Goal: Task Accomplishment & Management: Complete application form

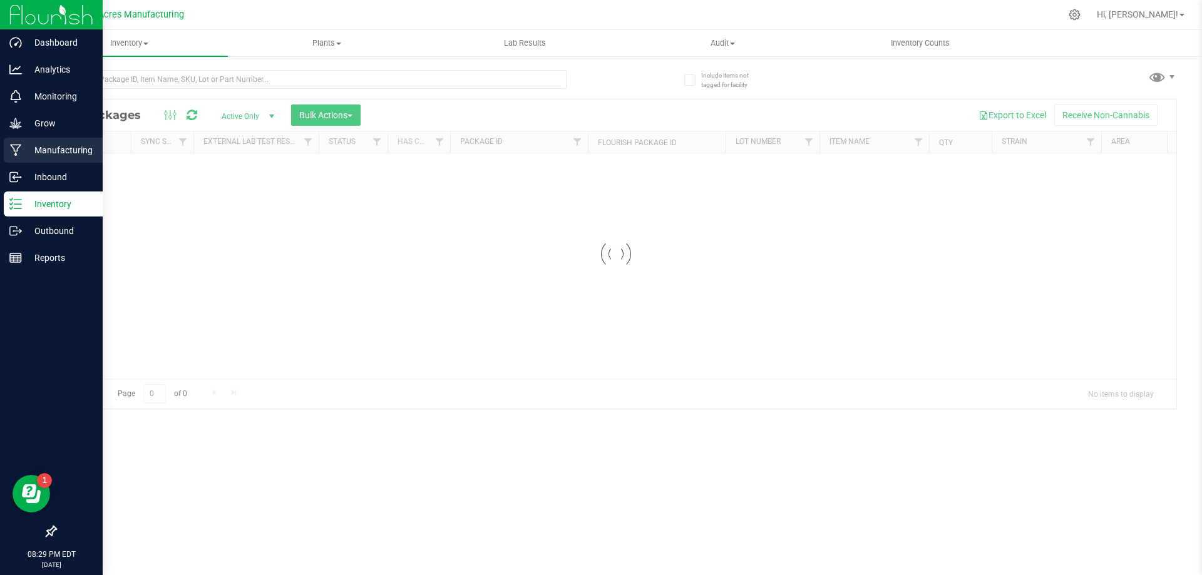
click at [0, 192] on link "Inventory" at bounding box center [51, 205] width 103 height 27
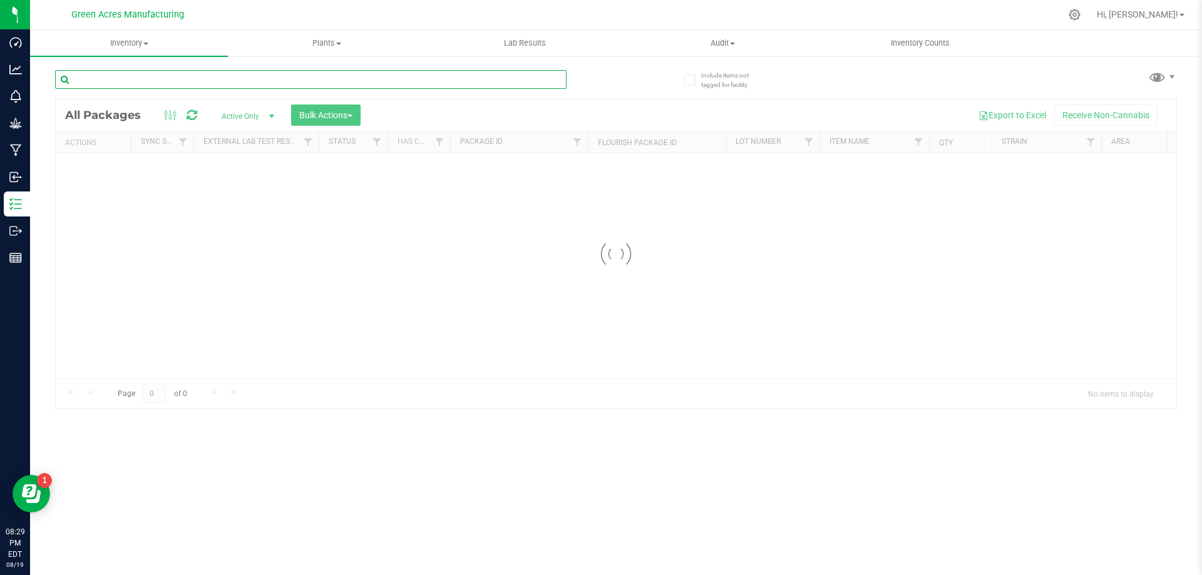
click at [256, 81] on input "text" at bounding box center [311, 79] width 512 height 19
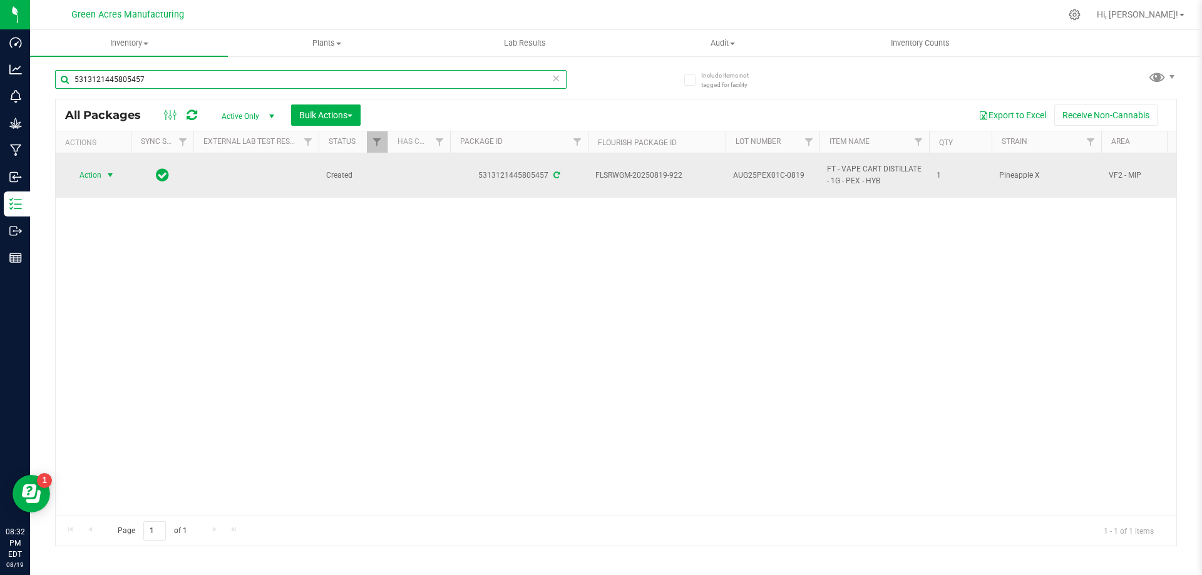
type input "5313121445805457"
click at [101, 178] on span "Action" at bounding box center [85, 176] width 34 height 18
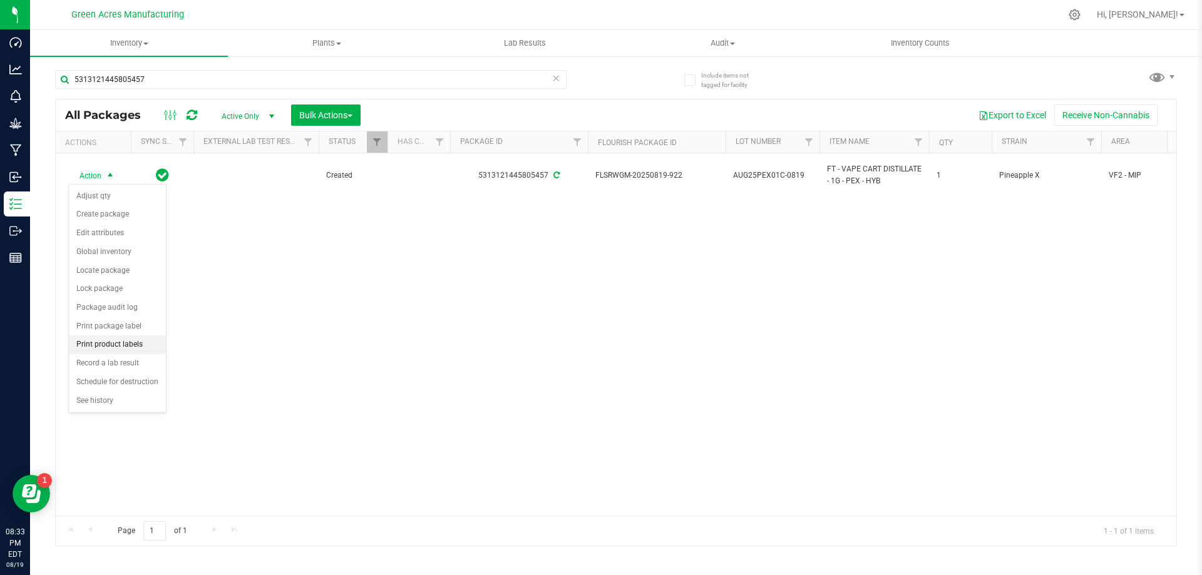
click at [115, 346] on li "Print product labels" at bounding box center [117, 345] width 97 height 19
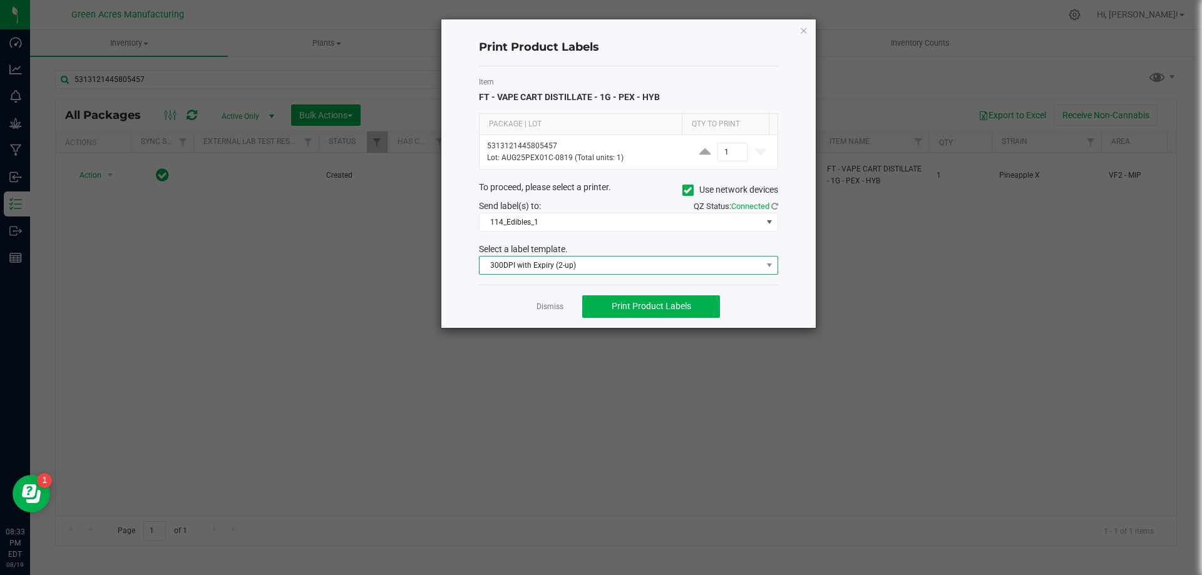
click at [639, 263] on span "300DPI with Expiry (2-up)" at bounding box center [621, 266] width 282 height 18
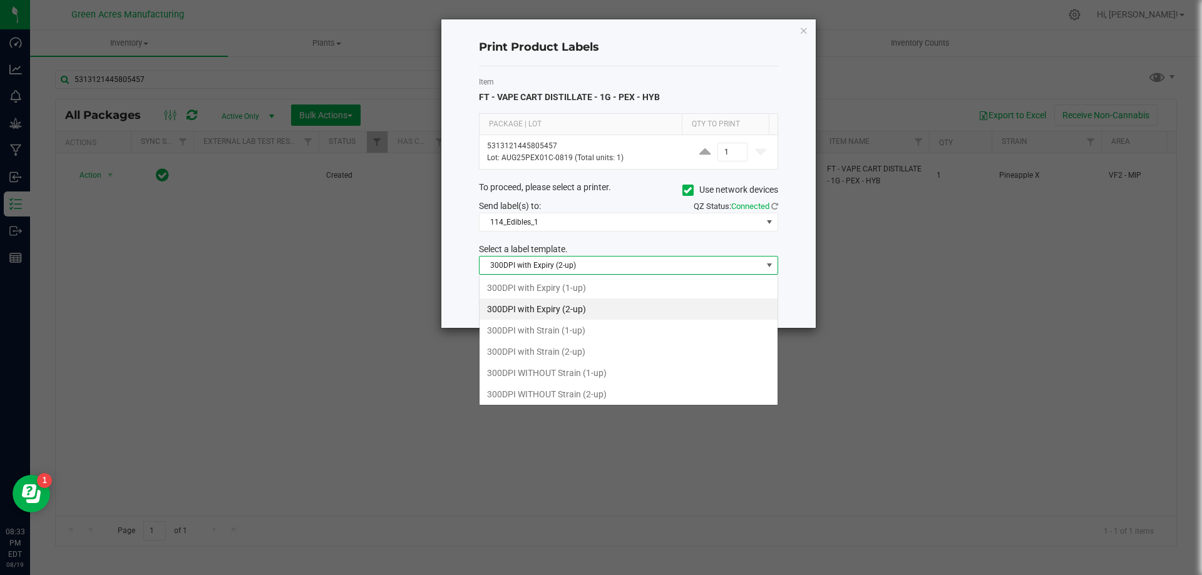
scroll to position [19, 299]
drag, startPoint x: 634, startPoint y: 356, endPoint x: 759, endPoint y: 237, distance: 172.7
click at [637, 353] on li "300DPI with Strain (2-up)" at bounding box center [629, 351] width 298 height 21
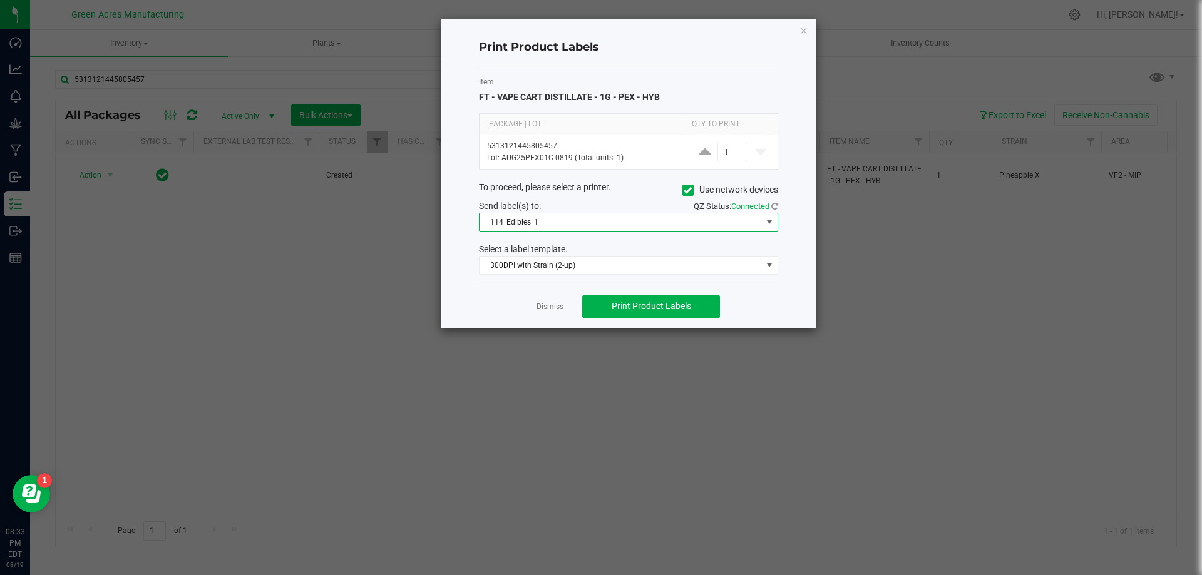
click at [664, 224] on span "114_Edibles_1" at bounding box center [621, 222] width 282 height 18
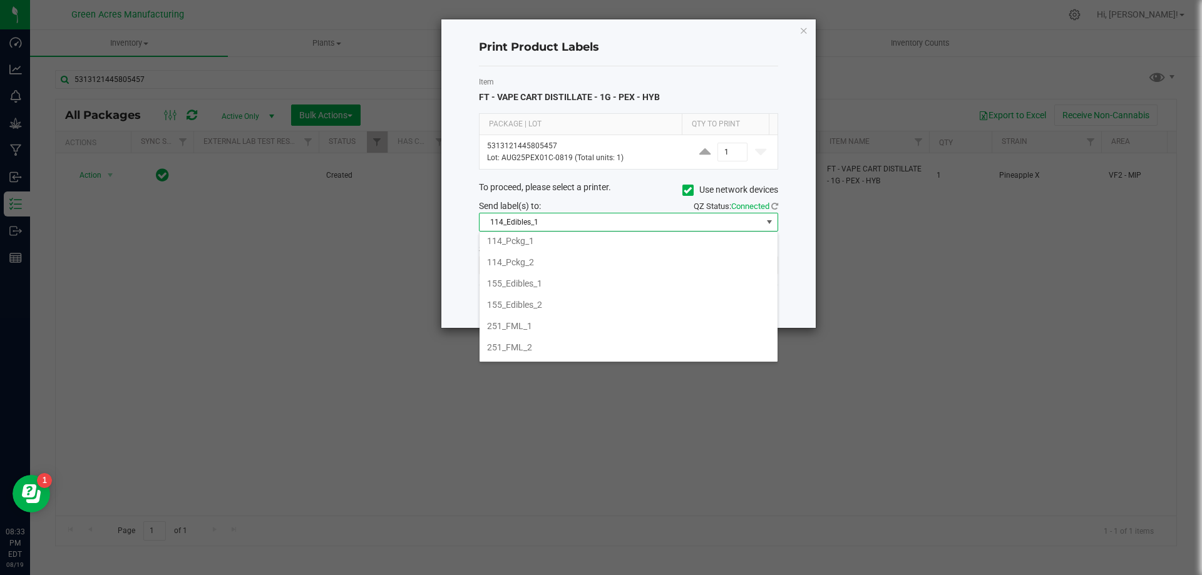
scroll to position [125, 0]
click at [617, 312] on li "252_PCKG_2" at bounding box center [629, 311] width 298 height 21
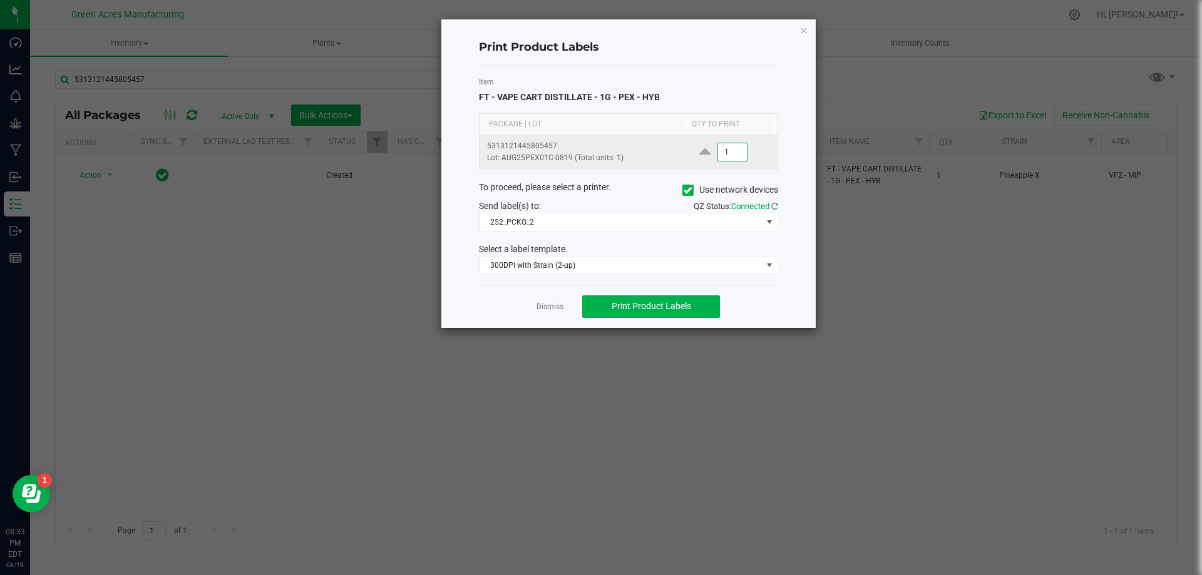
click at [723, 158] on input "1" at bounding box center [732, 152] width 29 height 18
type input "265"
click at [681, 306] on span "Print Product Labels" at bounding box center [652, 306] width 80 height 10
click at [553, 307] on link "Dismiss" at bounding box center [550, 307] width 27 height 11
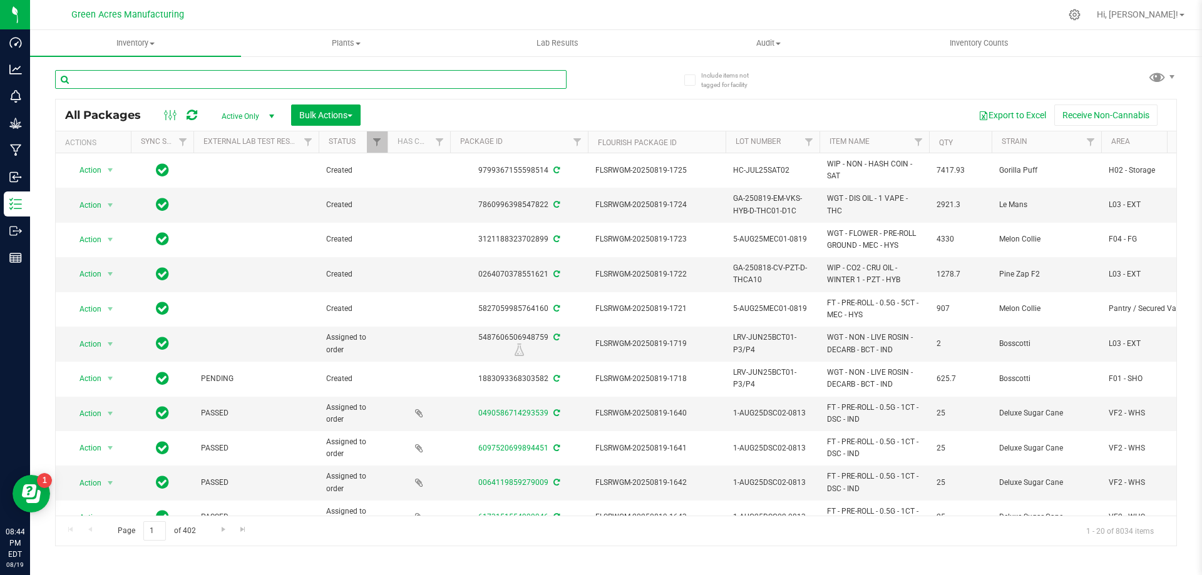
click at [363, 76] on input "text" at bounding box center [311, 79] width 512 height 19
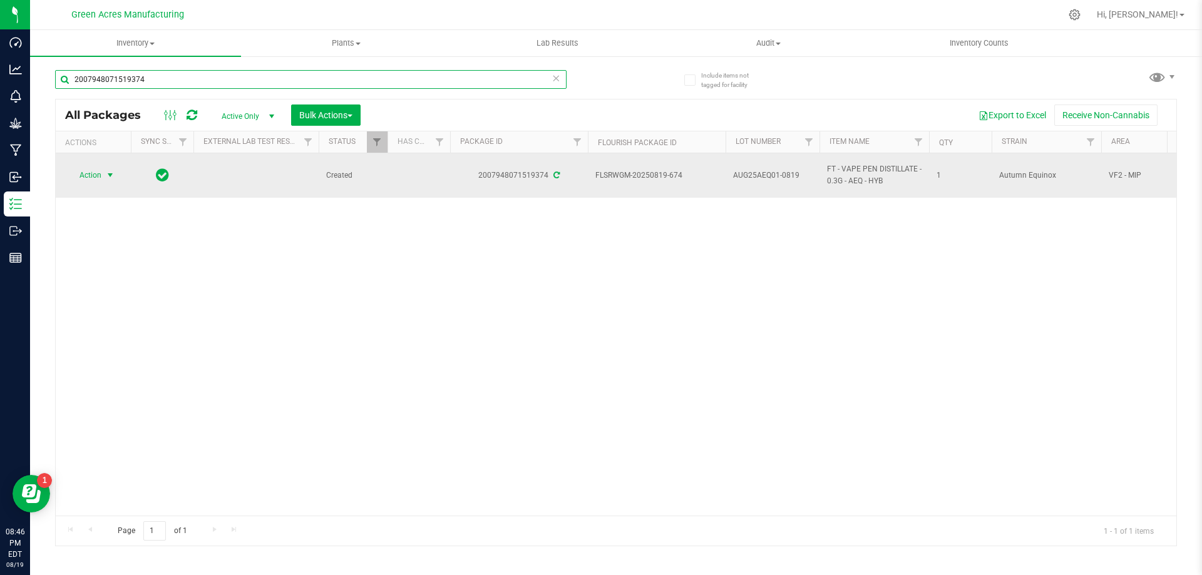
type input "2007948071519374"
click at [116, 175] on span "select" at bounding box center [111, 176] width 16 height 18
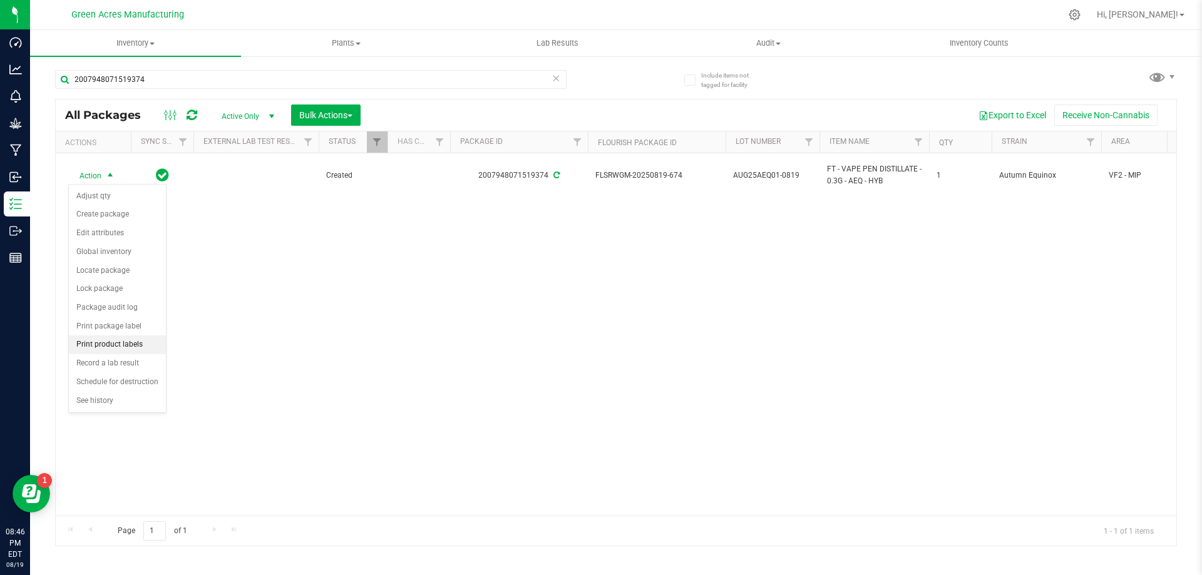
click at [152, 346] on li "Print product labels" at bounding box center [117, 345] width 97 height 19
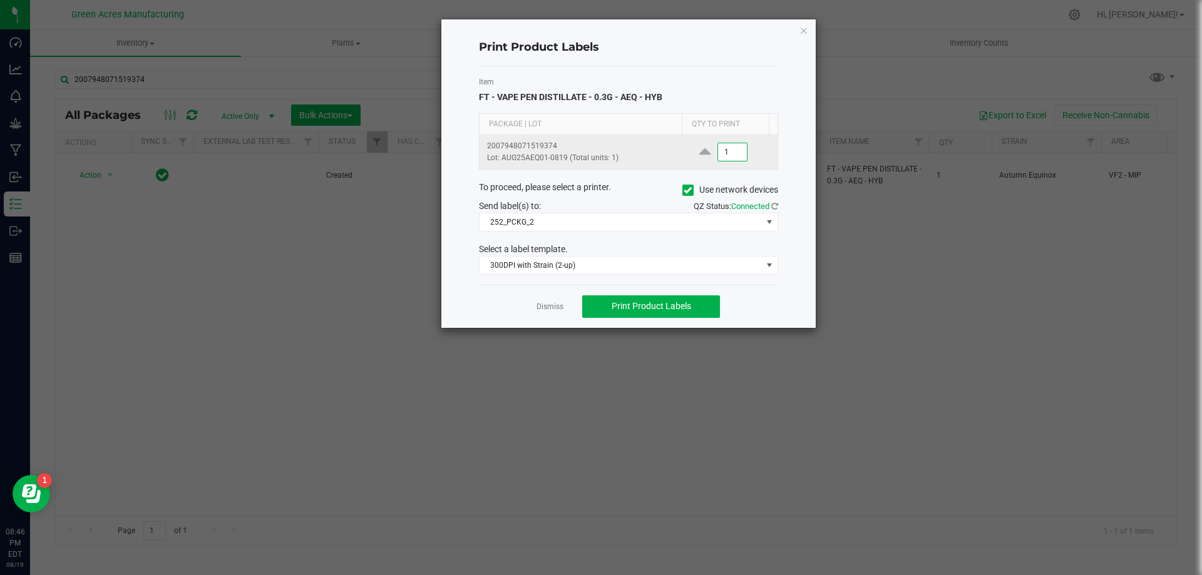
click at [736, 156] on input "1" at bounding box center [732, 152] width 29 height 18
click at [696, 321] on div "Dismiss Print Product Labels" at bounding box center [628, 306] width 299 height 43
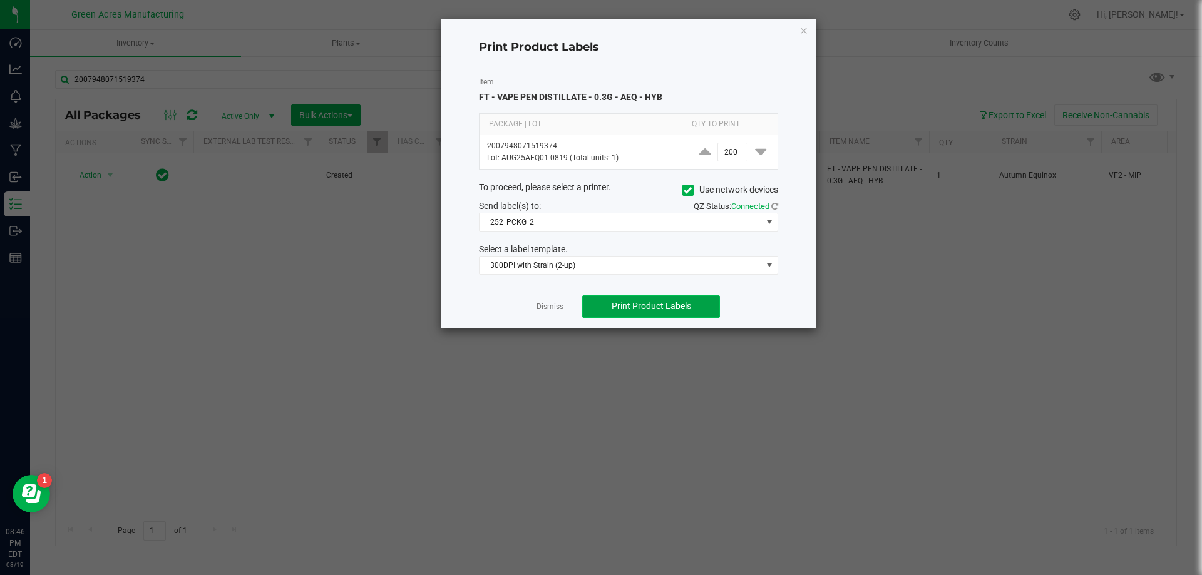
click at [696, 305] on button "Print Product Labels" at bounding box center [651, 307] width 138 height 23
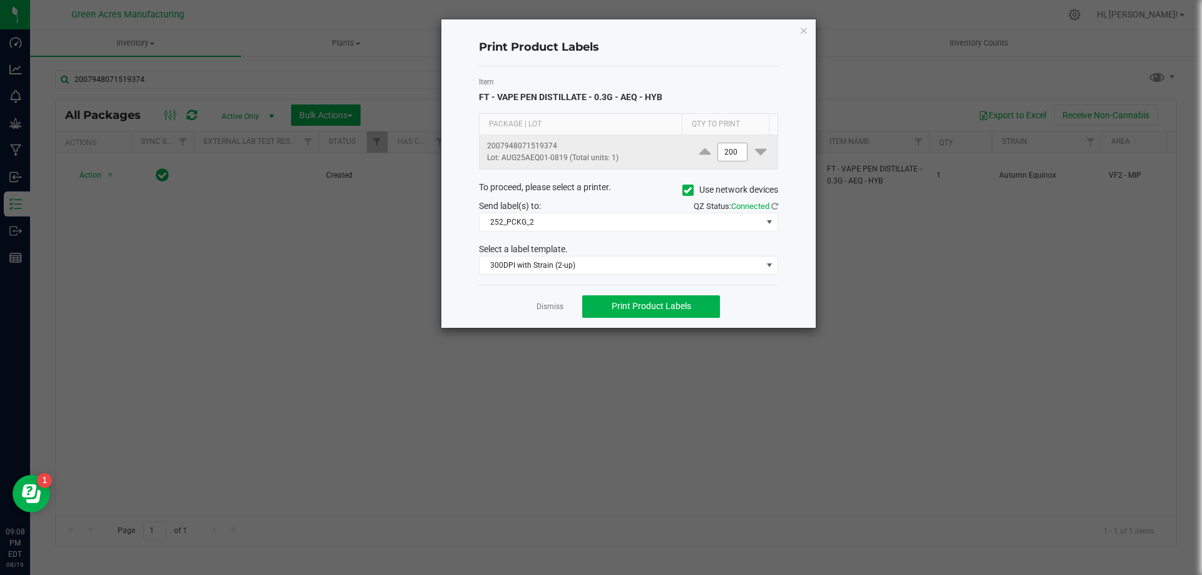
click at [721, 148] on input "200" at bounding box center [732, 152] width 29 height 18
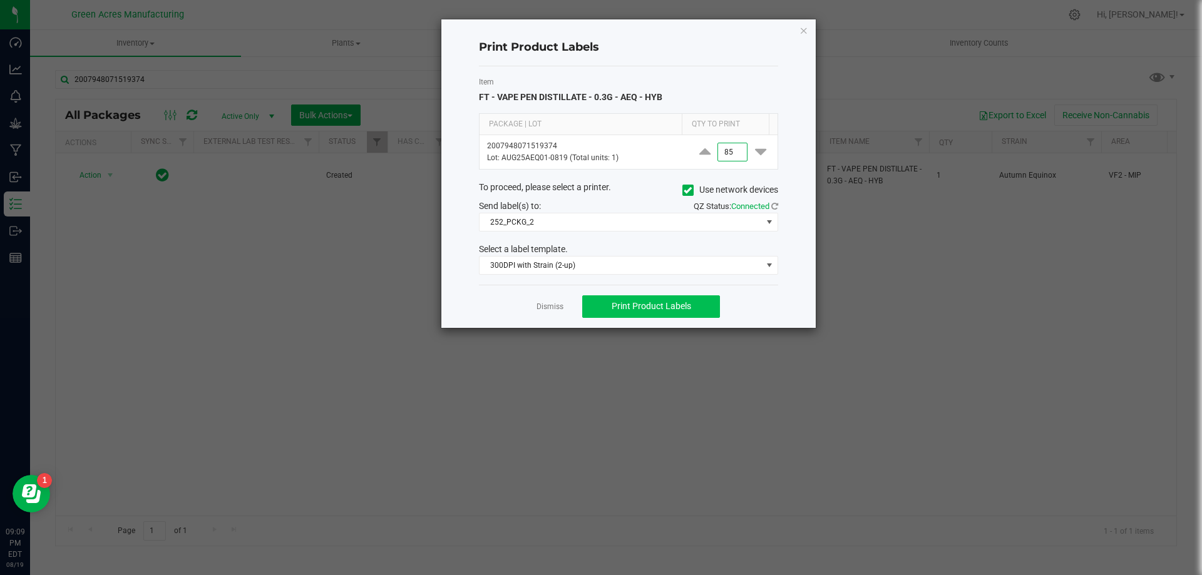
type input "85"
click at [694, 299] on button "Print Product Labels" at bounding box center [651, 307] width 138 height 23
click at [801, 29] on icon "button" at bounding box center [804, 30] width 9 height 15
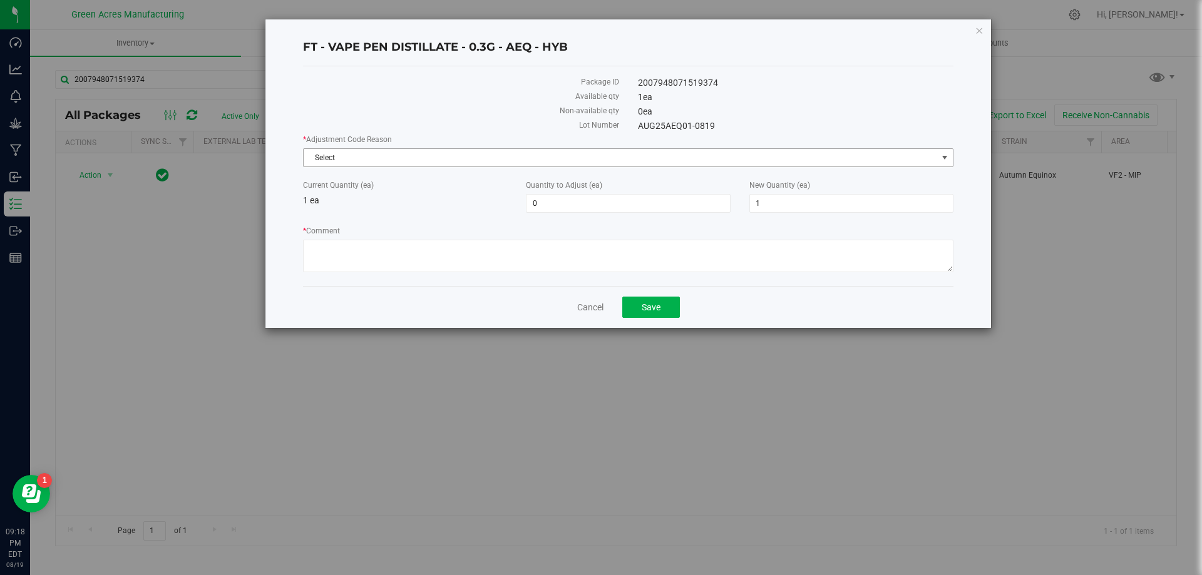
click at [899, 148] on span "Select" at bounding box center [628, 157] width 651 height 19
click at [211, 217] on div "FT - VAPE PEN DISTILLATE - 0.3G - AEQ - HYB Package ID 2007948071519374 Availab…" at bounding box center [605, 287] width 1211 height 575
click at [980, 32] on icon "button" at bounding box center [979, 30] width 9 height 15
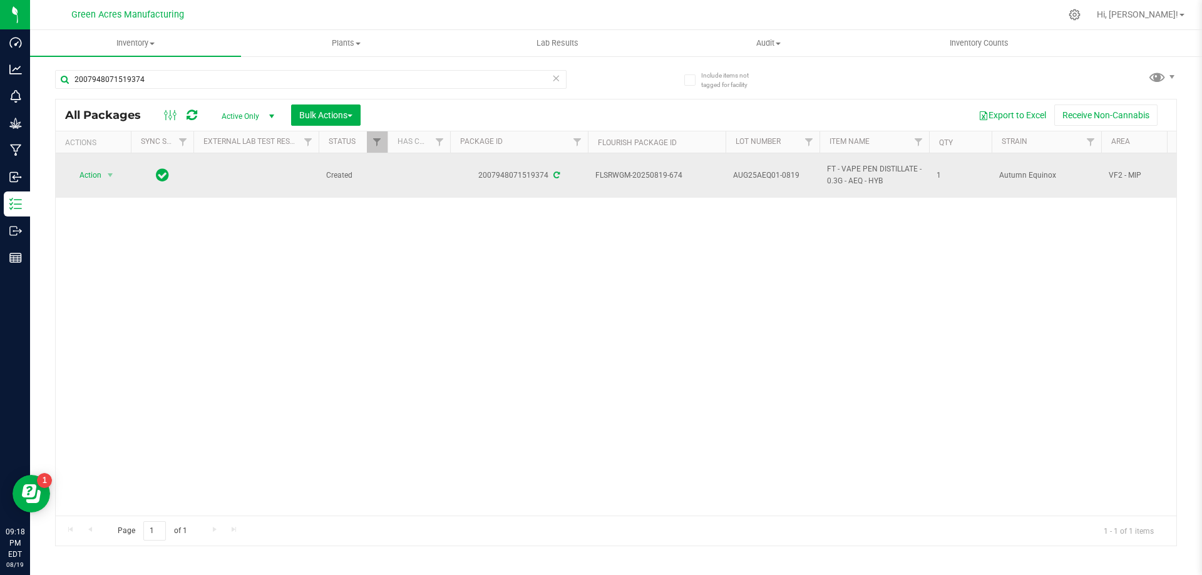
click at [749, 170] on span "AUG25AEQ01-0819" at bounding box center [772, 176] width 79 height 12
click at [676, 190] on td "FLSRWGM-20250819-674" at bounding box center [657, 175] width 138 height 44
click at [234, 165] on td at bounding box center [255, 175] width 125 height 44
click at [105, 175] on span "select" at bounding box center [111, 176] width 16 height 18
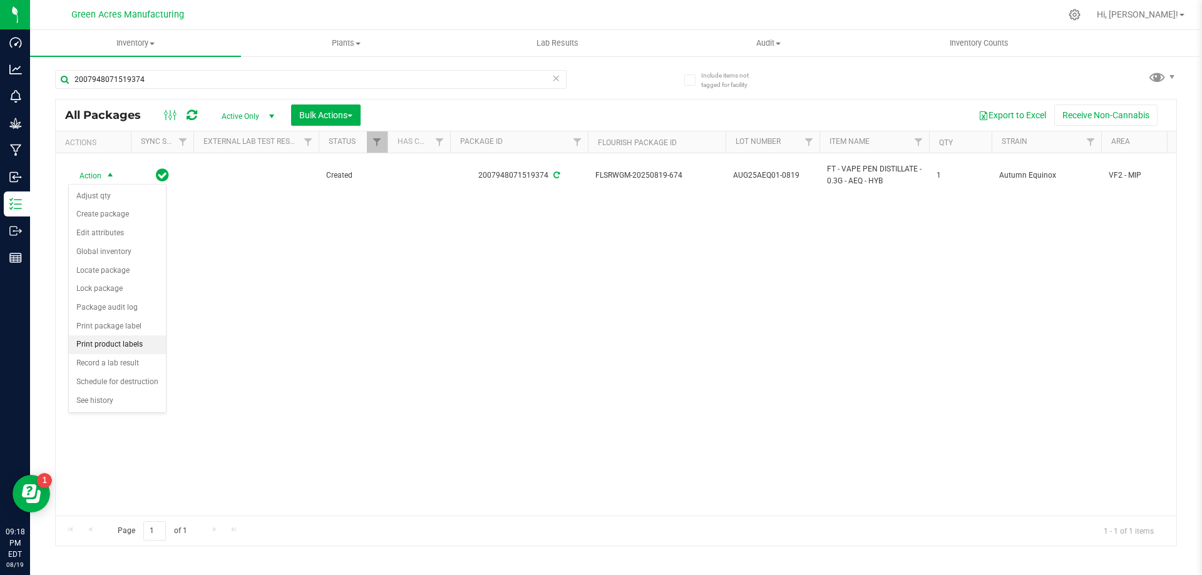
click at [121, 343] on li "Print product labels" at bounding box center [117, 345] width 97 height 19
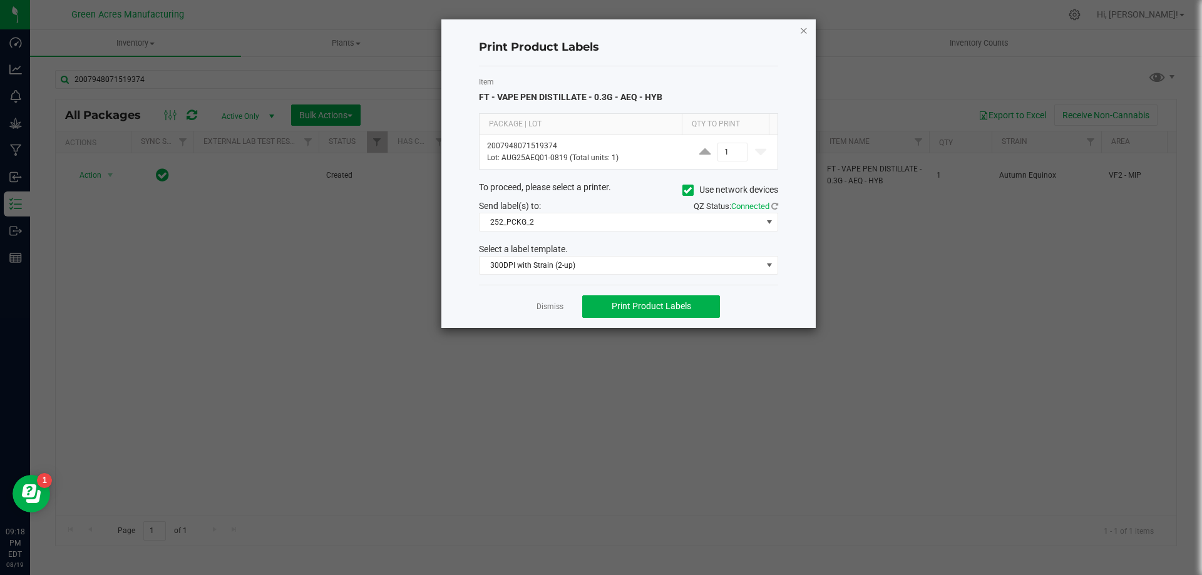
click at [806, 35] on icon "button" at bounding box center [804, 30] width 9 height 15
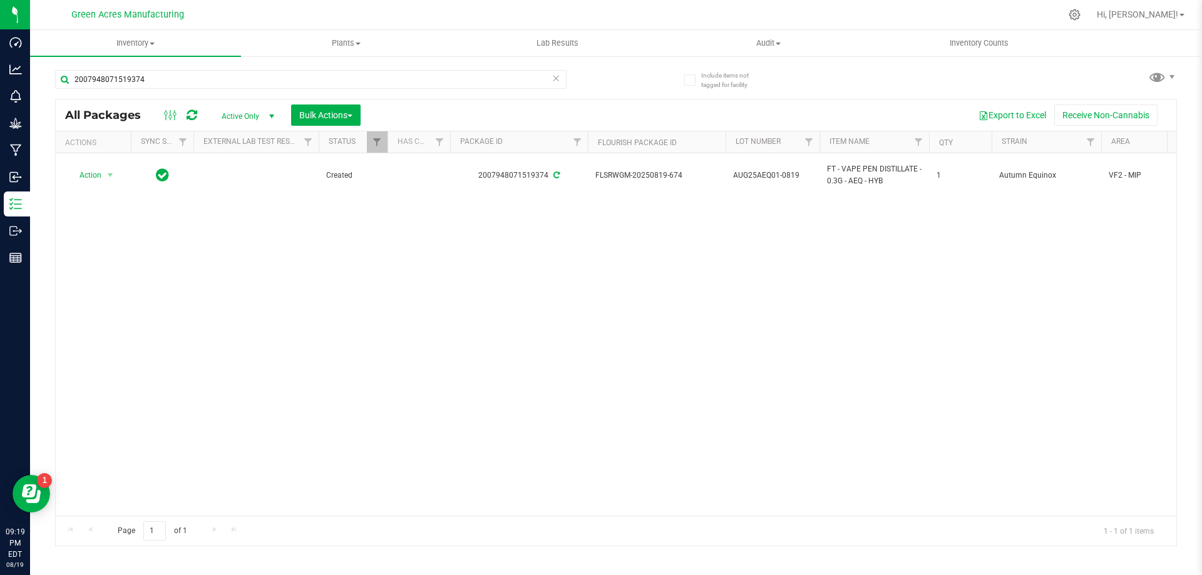
click at [558, 80] on icon at bounding box center [556, 77] width 9 height 15
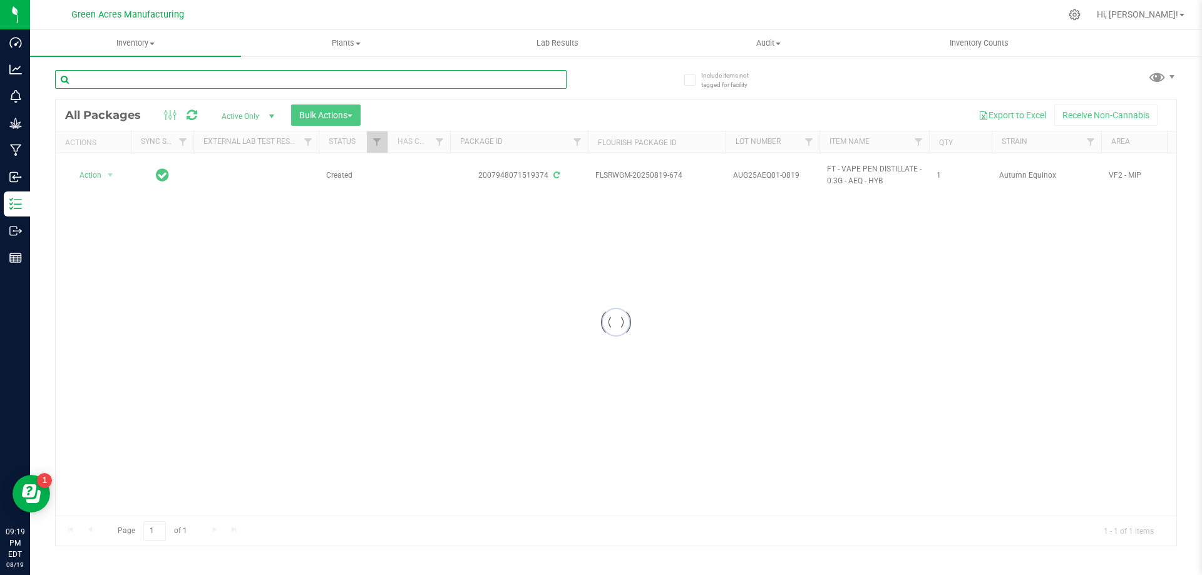
click at [525, 83] on input "text" at bounding box center [311, 79] width 512 height 19
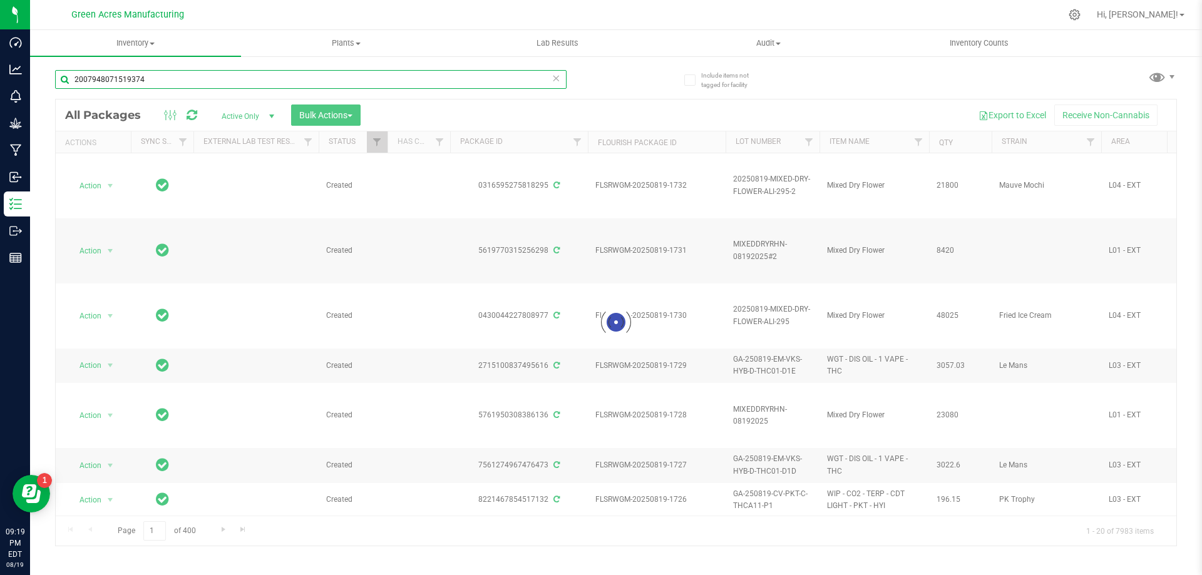
type input "2007948071519374"
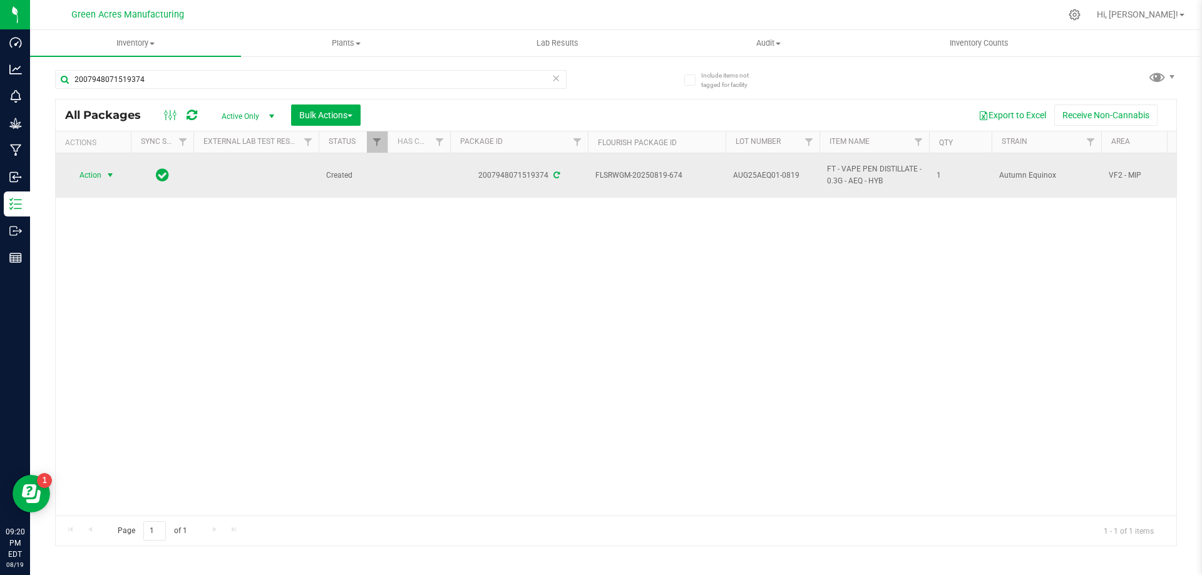
click at [110, 181] on span "select" at bounding box center [111, 176] width 16 height 18
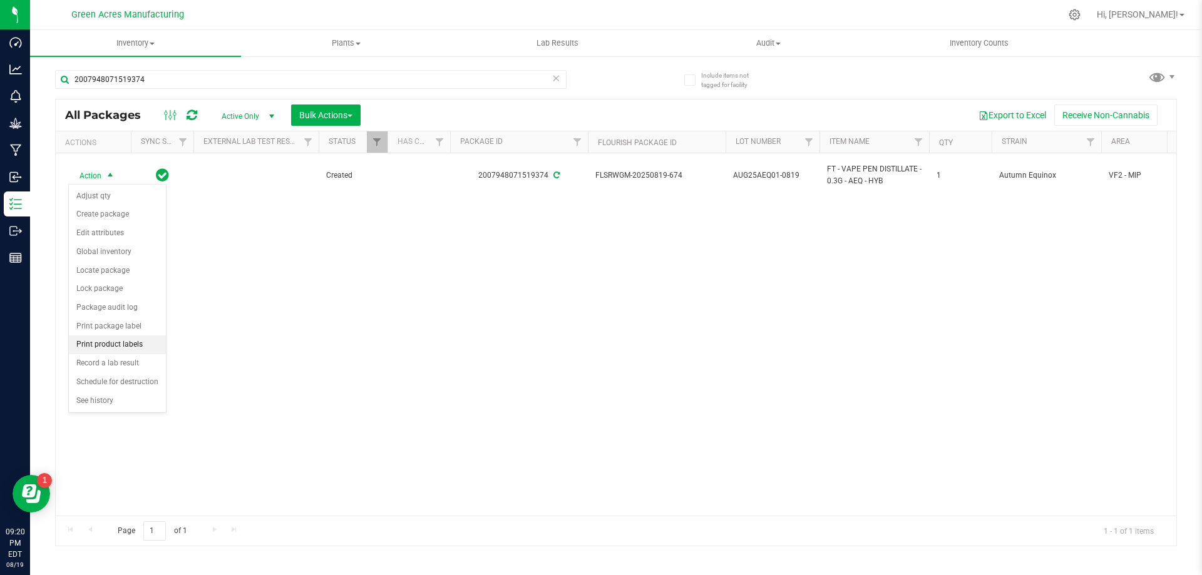
click at [129, 346] on li "Print product labels" at bounding box center [117, 345] width 97 height 19
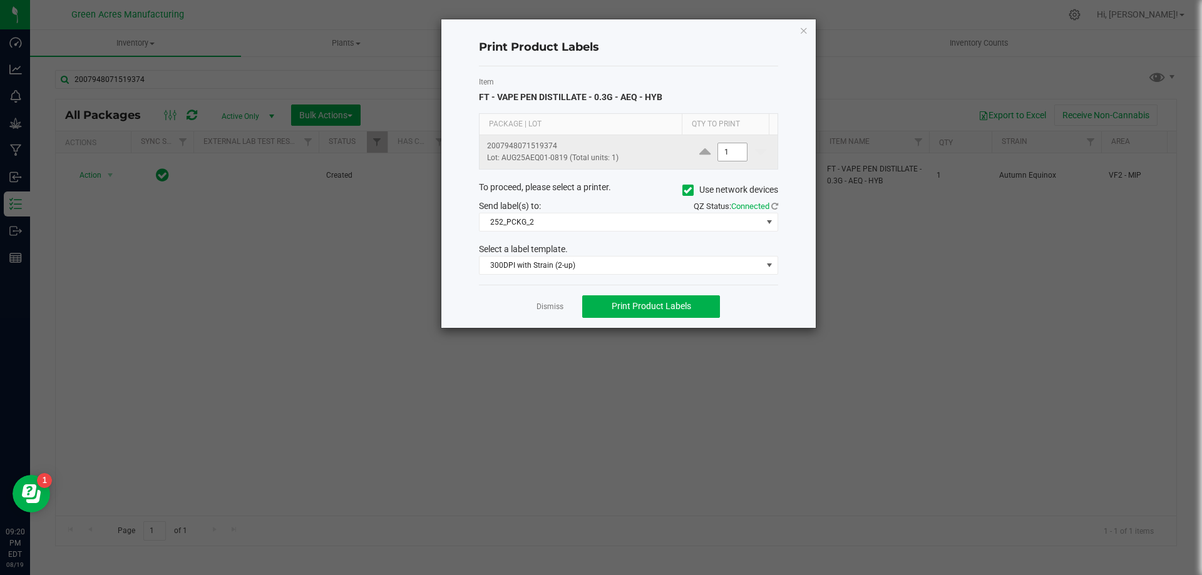
click at [722, 152] on input "1" at bounding box center [732, 152] width 29 height 18
type input "6"
click at [697, 312] on button "Print Product Labels" at bounding box center [651, 307] width 138 height 23
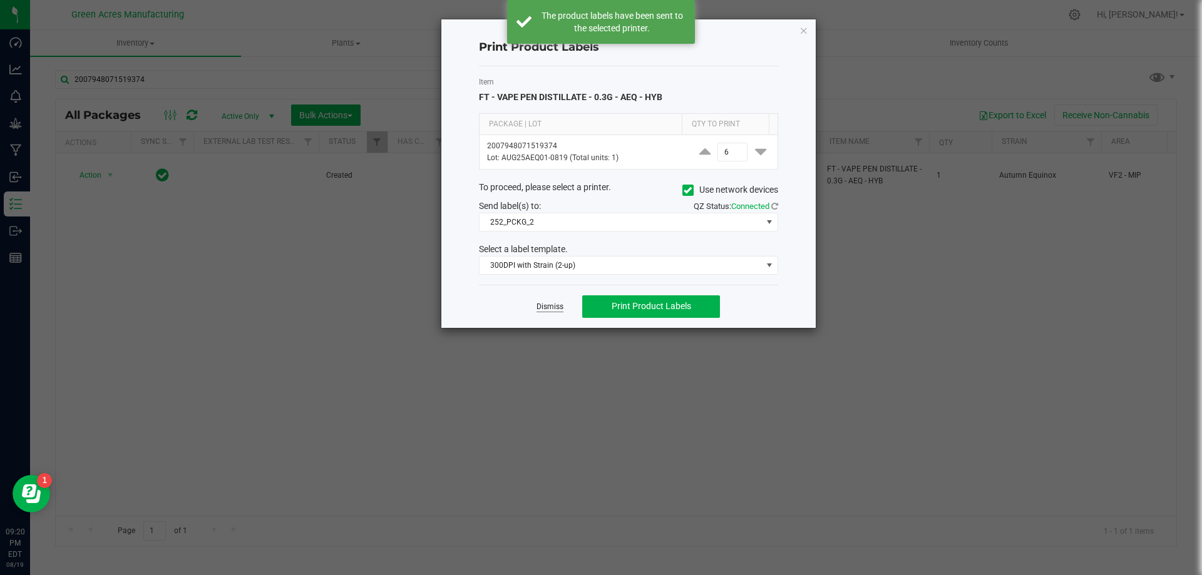
click at [559, 309] on link "Dismiss" at bounding box center [550, 307] width 27 height 11
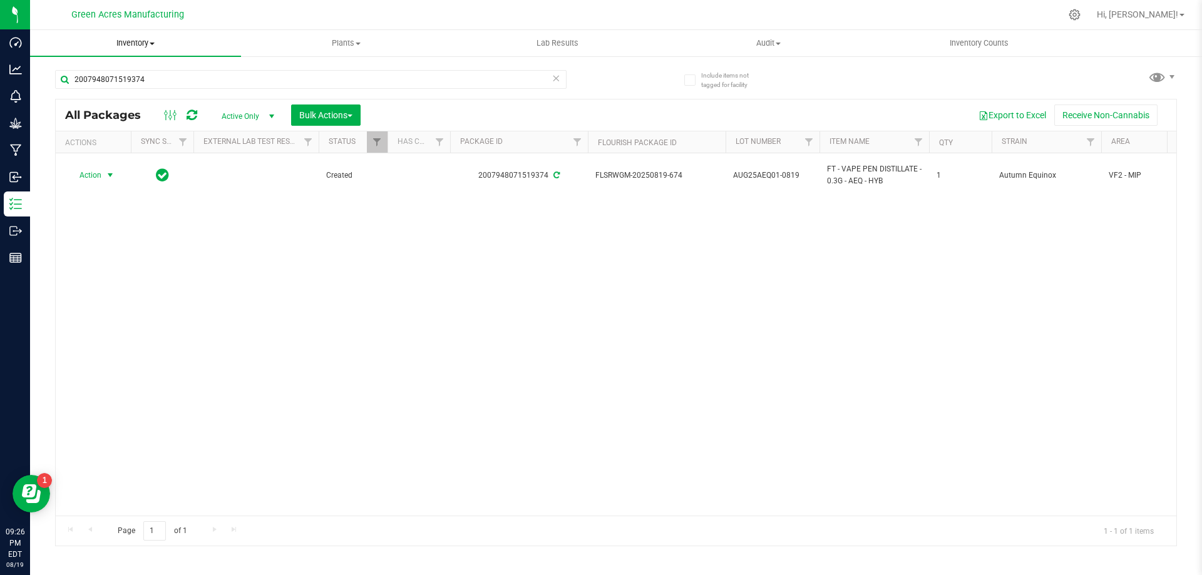
click at [166, 32] on uib-tab-heading "Inventory All packages All inventory Waste log Create inventory" at bounding box center [135, 43] width 211 height 26
click at [144, 150] on li "From bill of materials" at bounding box center [135, 150] width 211 height 15
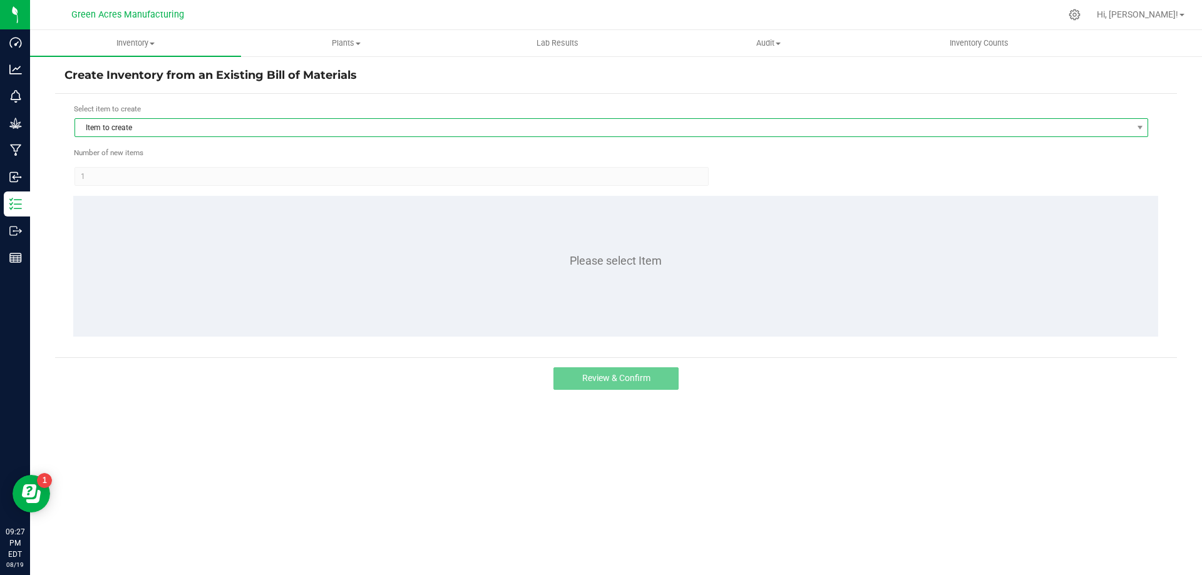
click at [296, 126] on span "Item to create" at bounding box center [603, 128] width 1057 height 18
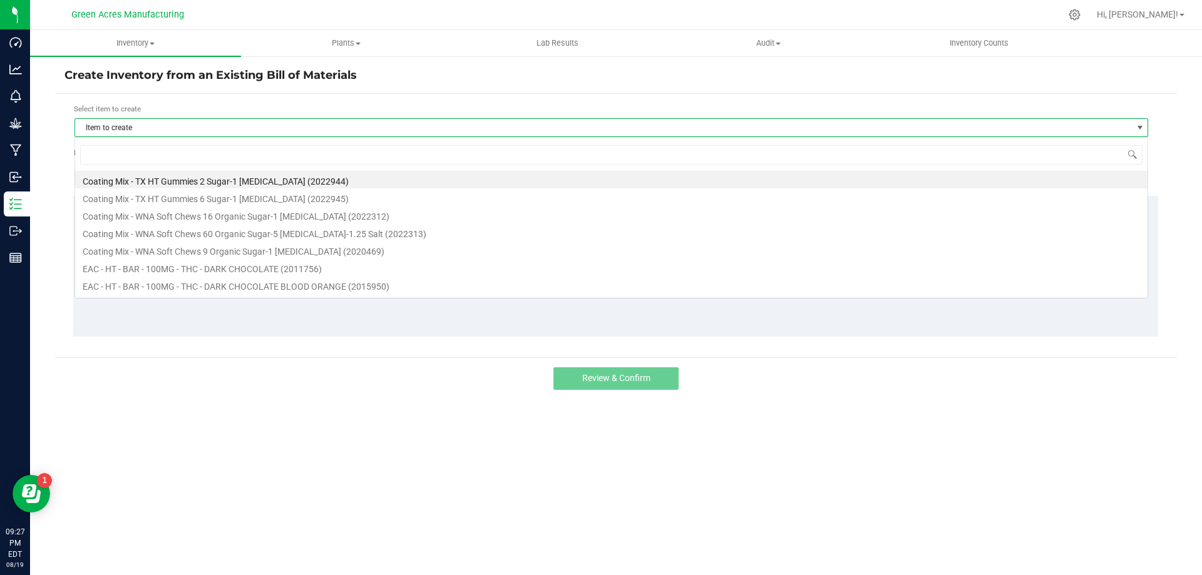
scroll to position [19, 1074]
type input "1001218"
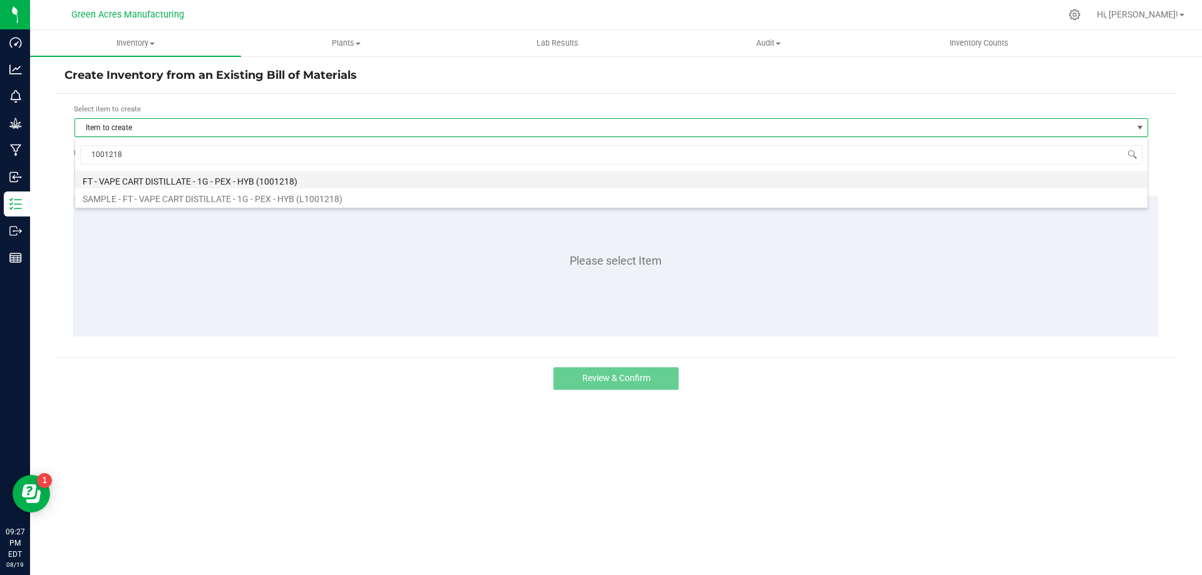
click at [295, 176] on li "FT - VAPE CART DISTILLATE - 1G - PEX - HYB (1001218)" at bounding box center [611, 180] width 1072 height 18
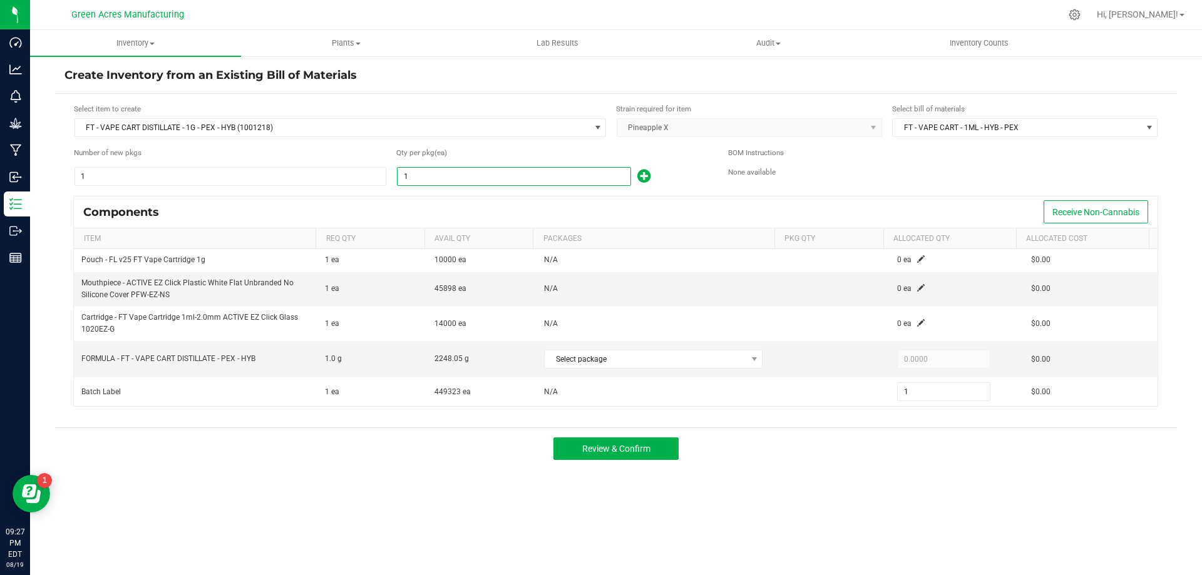
click at [460, 177] on input "1" at bounding box center [514, 177] width 233 height 18
type input "2"
type input "21"
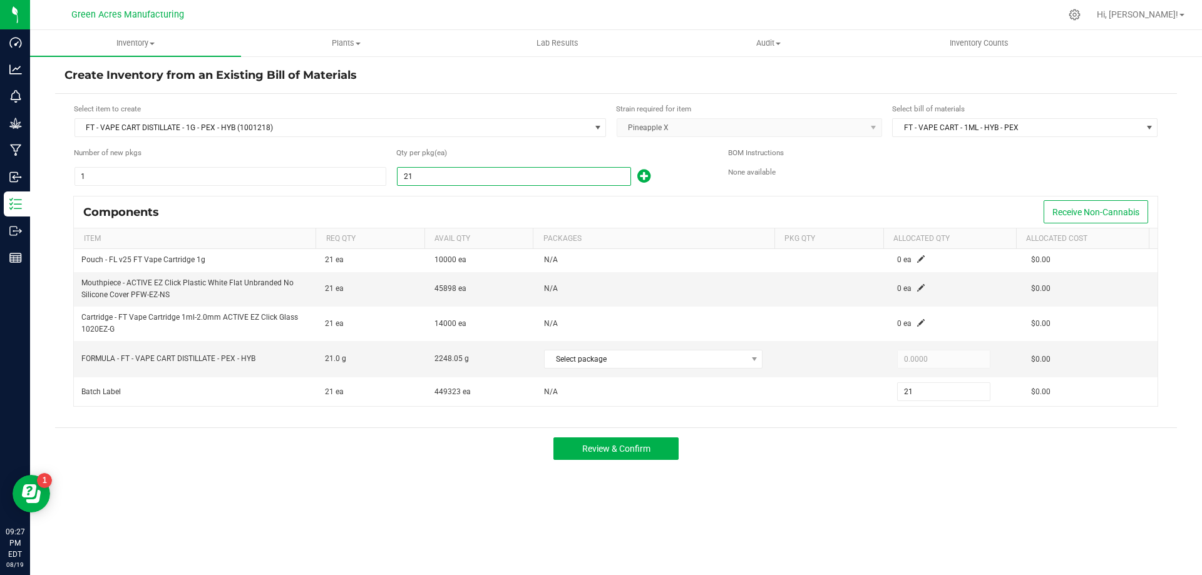
type input "216"
type input "2160"
type input "2,160"
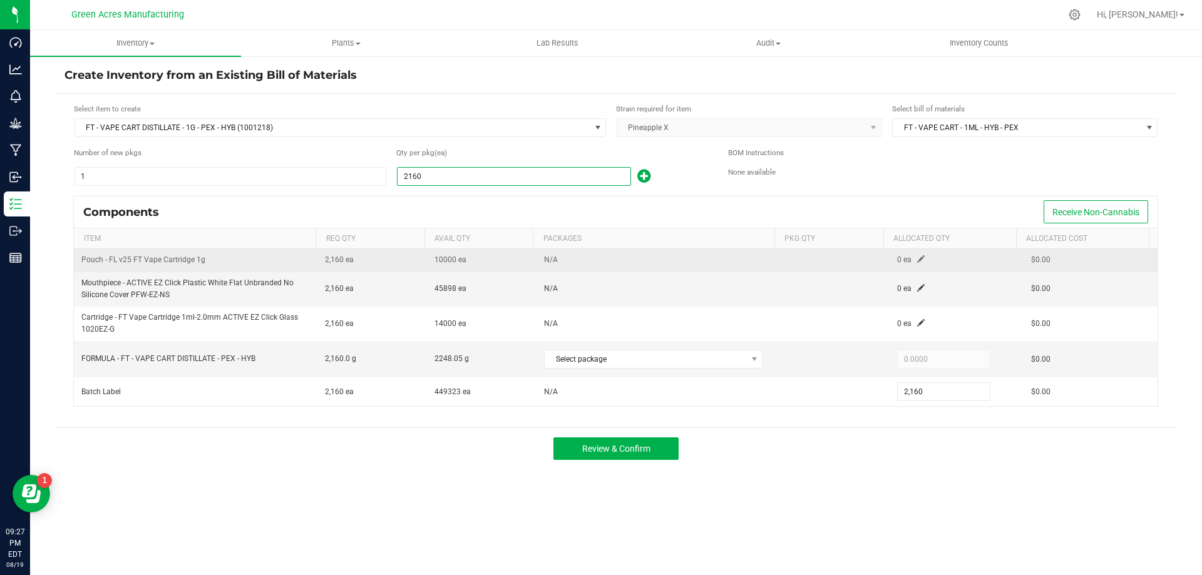
type input "2,160"
click at [917, 259] on span at bounding box center [921, 259] width 8 height 8
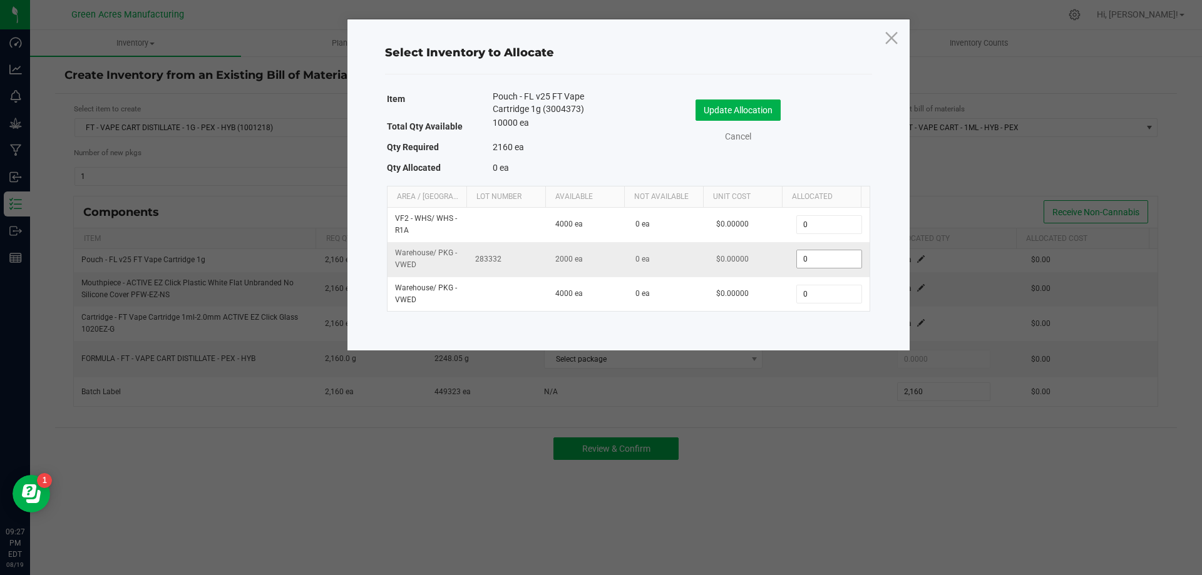
click at [819, 257] on input "0" at bounding box center [829, 259] width 64 height 18
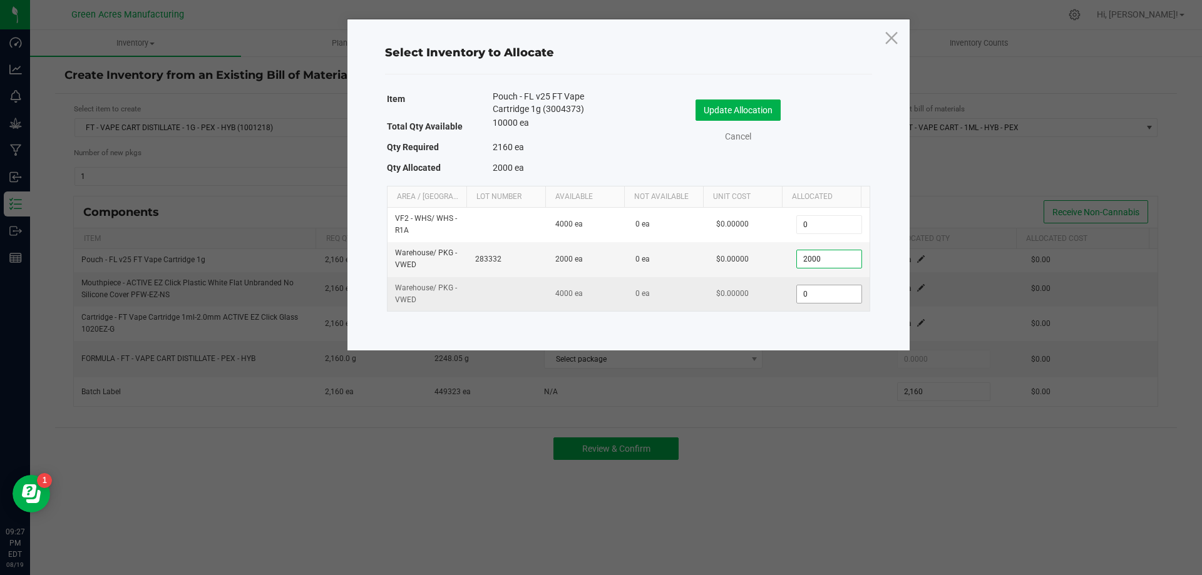
type input "2,000"
click at [824, 289] on input "0" at bounding box center [829, 294] width 64 height 18
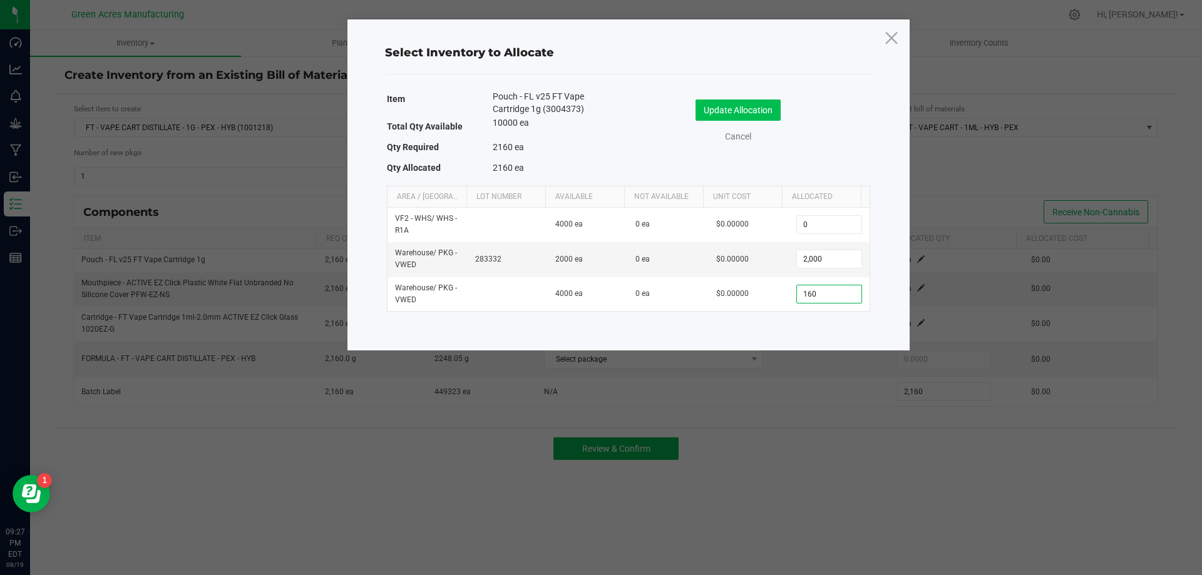
type input "160"
click at [754, 109] on button "Update Allocation" at bounding box center [738, 110] width 85 height 21
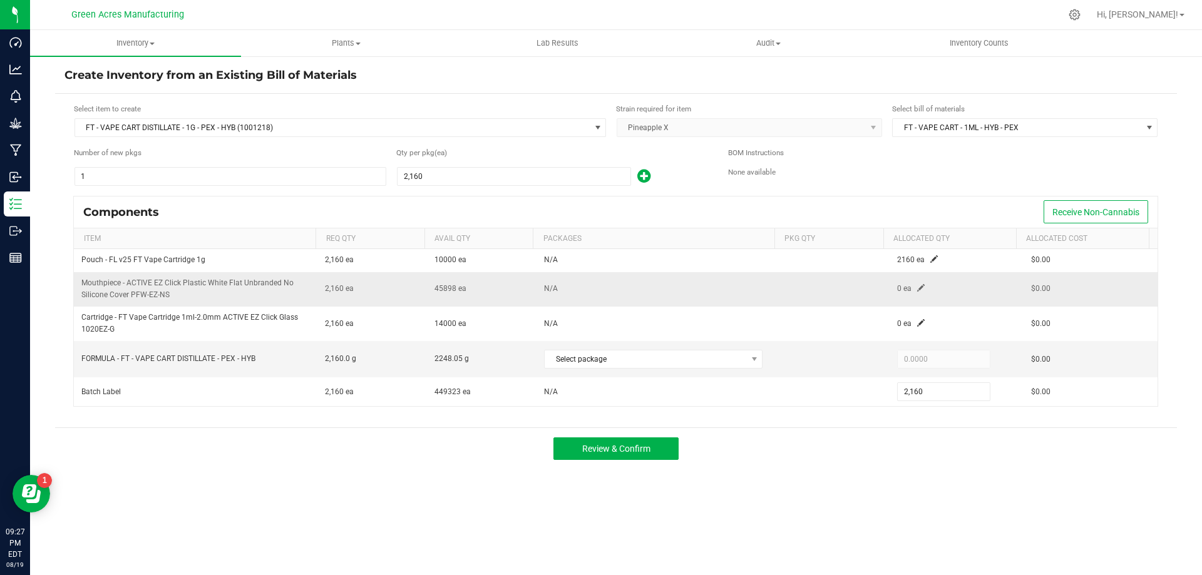
click at [917, 285] on span at bounding box center [921, 288] width 8 height 8
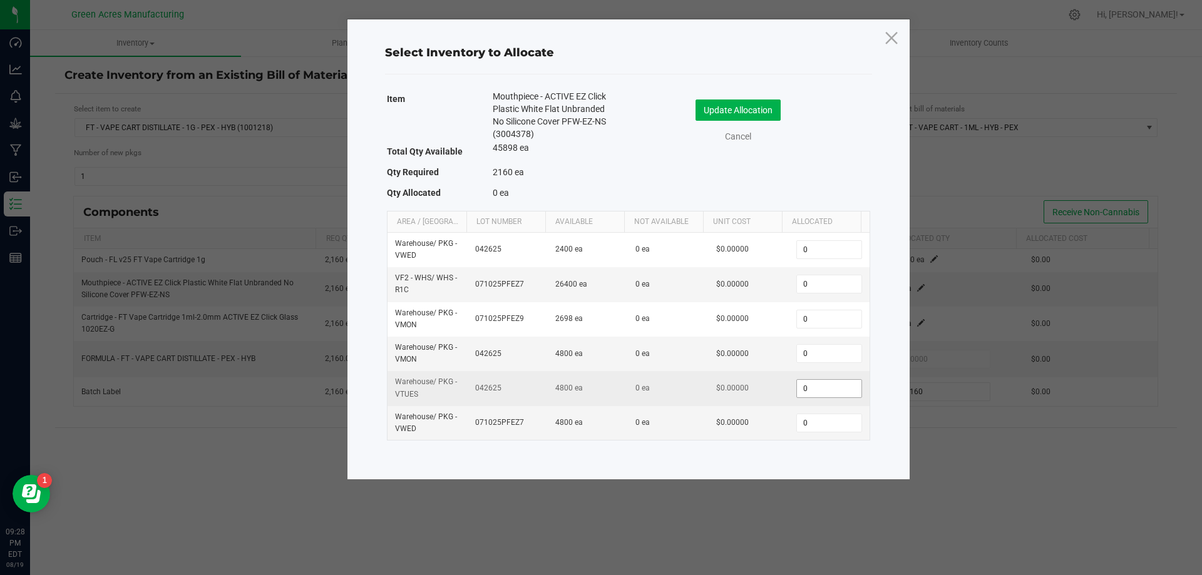
click at [811, 396] on input "0" at bounding box center [829, 389] width 64 height 18
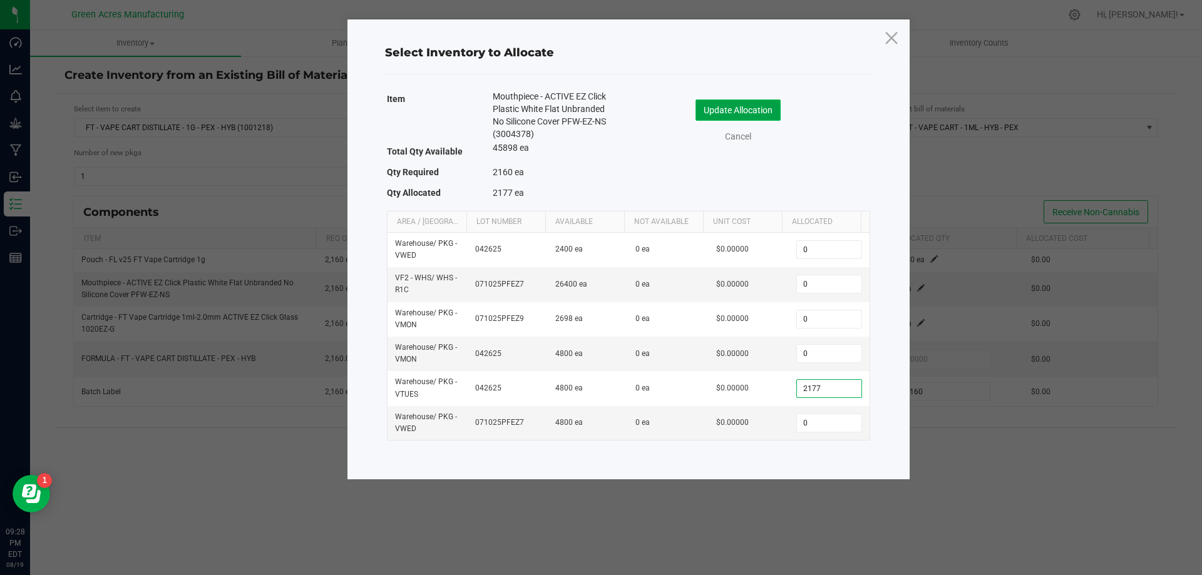
type input "2,177"
click at [768, 103] on button "Update Allocation" at bounding box center [738, 110] width 85 height 21
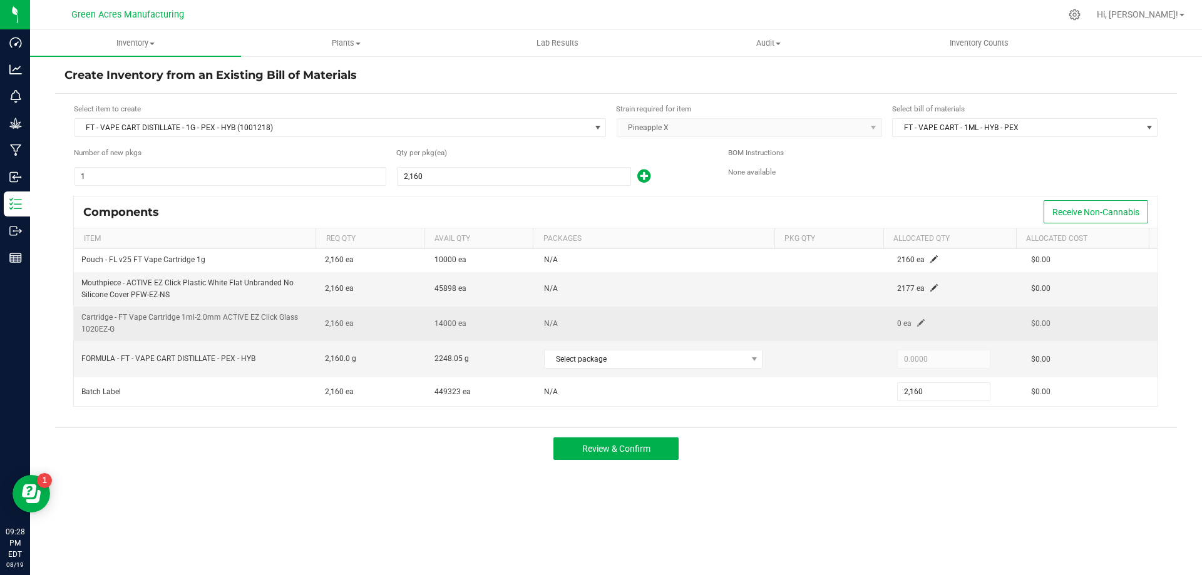
click at [917, 325] on span at bounding box center [921, 323] width 8 height 8
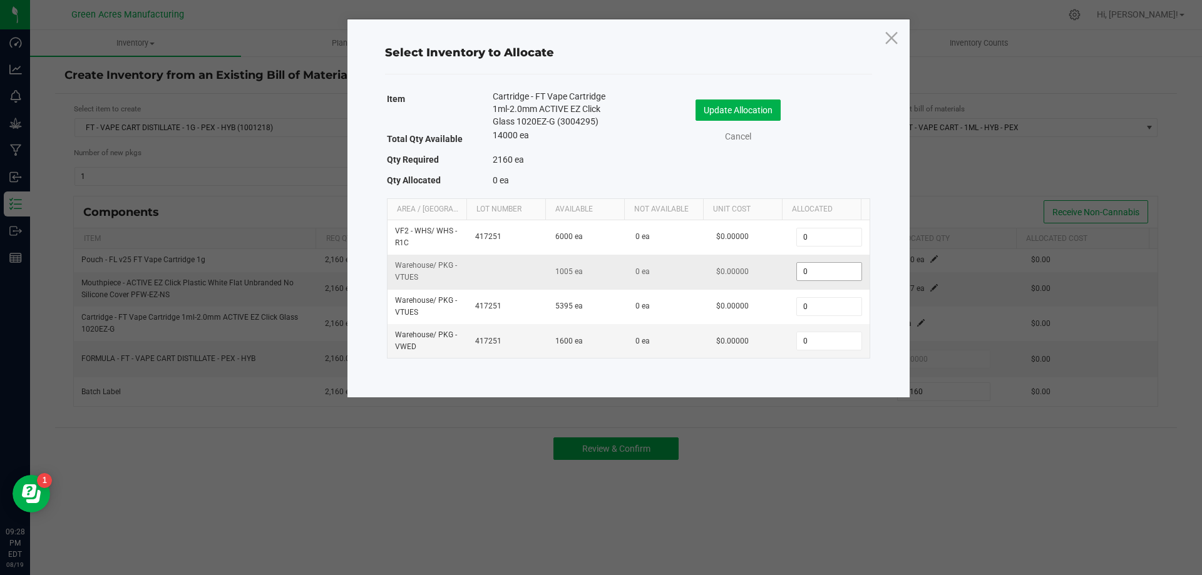
click at [830, 265] on input "0" at bounding box center [829, 272] width 64 height 18
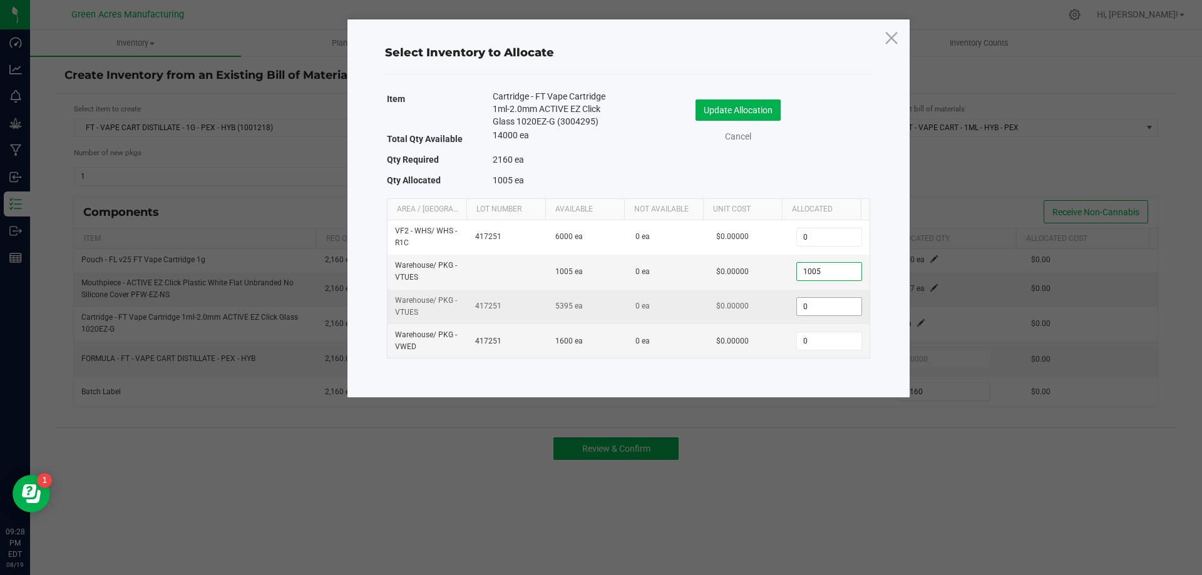
type input "1,005"
click at [825, 300] on input "0" at bounding box center [829, 307] width 64 height 18
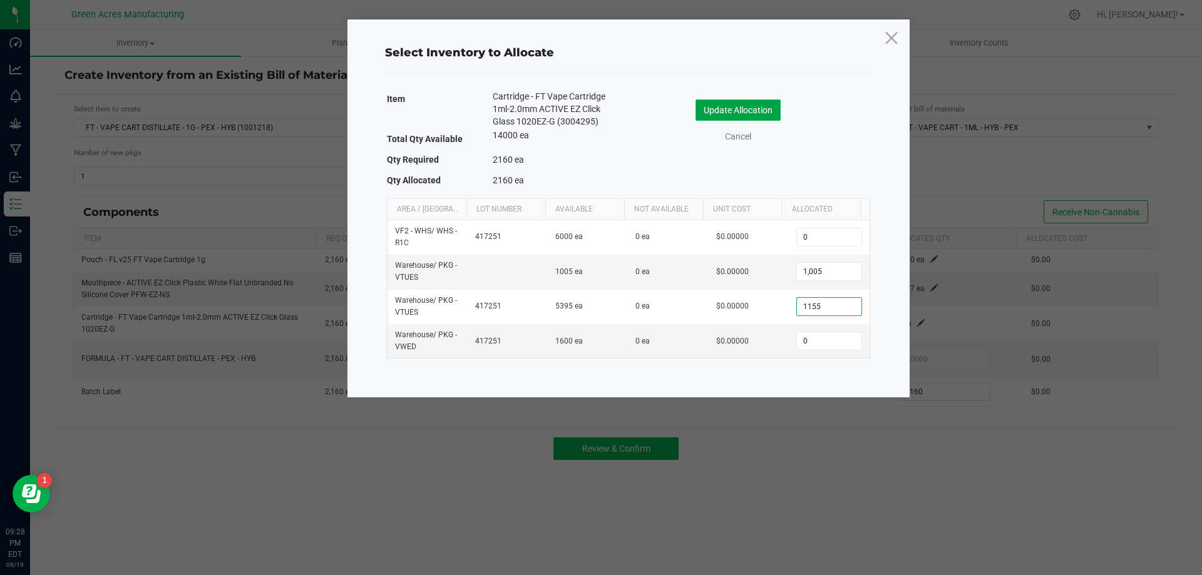
type input "1,155"
click at [726, 111] on button "Update Allocation" at bounding box center [738, 110] width 85 height 21
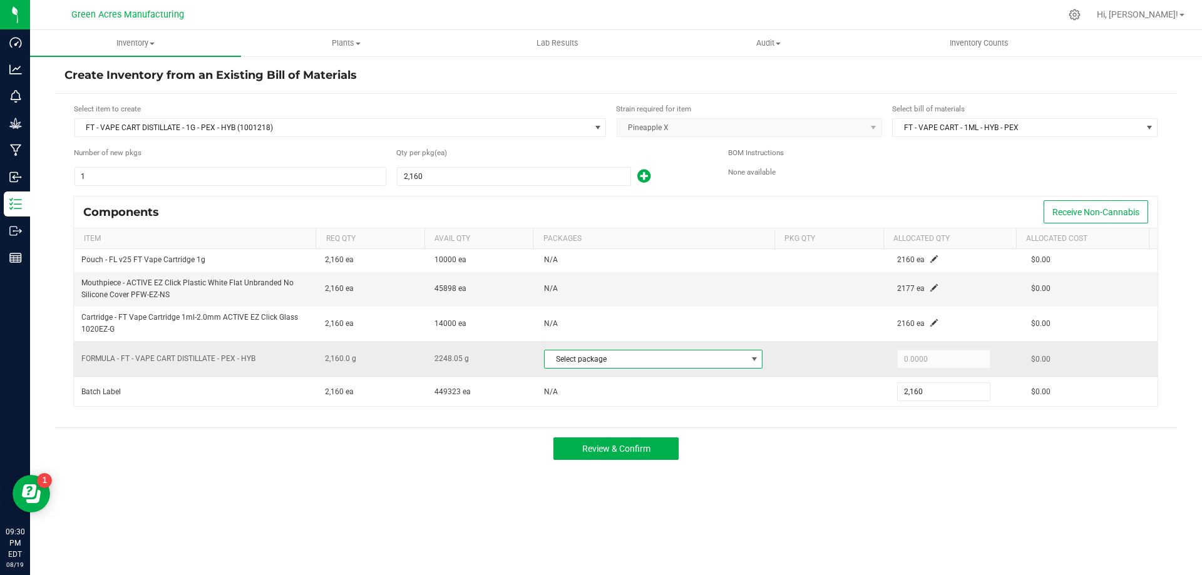
click at [749, 363] on span at bounding box center [754, 359] width 10 height 10
click at [729, 408] on li "0543145674467298 (AUG25PEX01C-0819)" at bounding box center [650, 412] width 218 height 18
type input "2,160.0000"
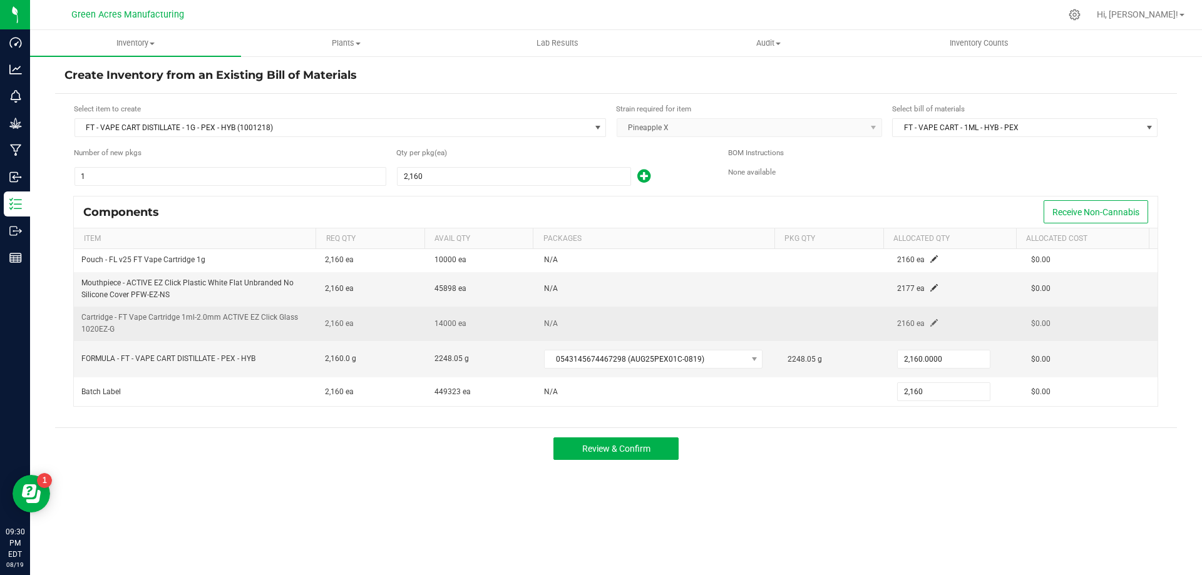
click at [930, 323] on span at bounding box center [934, 323] width 8 height 8
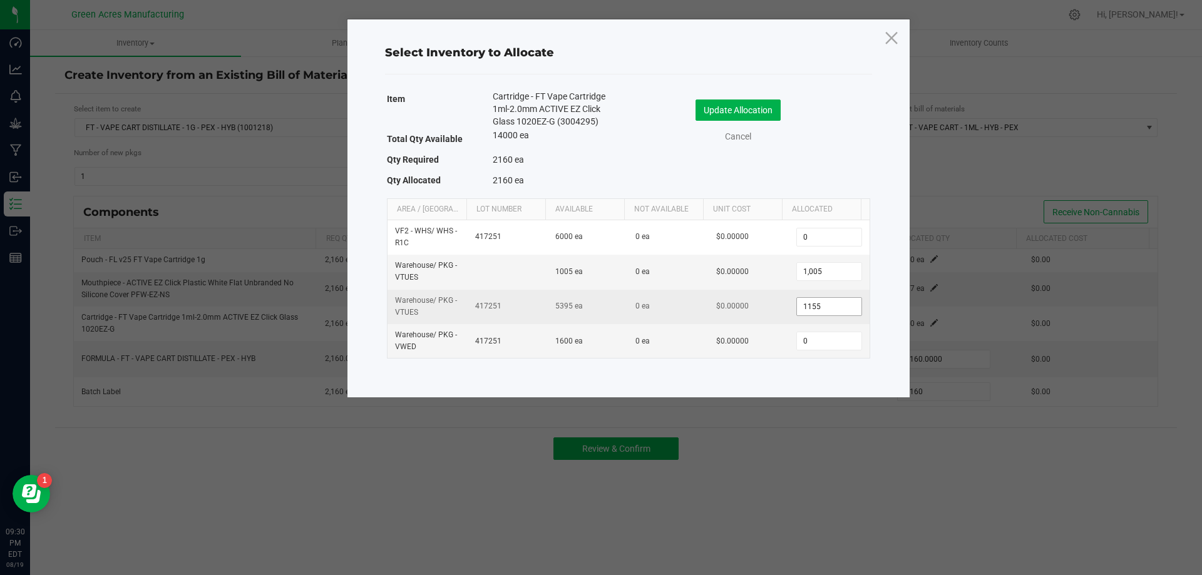
click at [837, 302] on input "1155" at bounding box center [829, 307] width 64 height 18
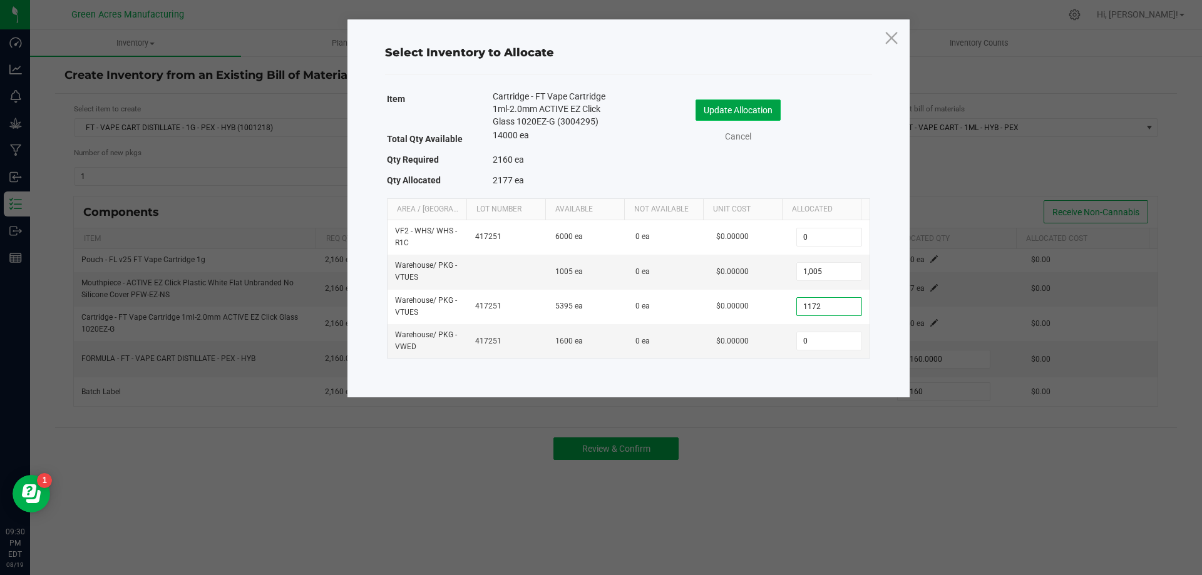
type input "1,172"
click at [752, 113] on button "Update Allocation" at bounding box center [738, 110] width 85 height 21
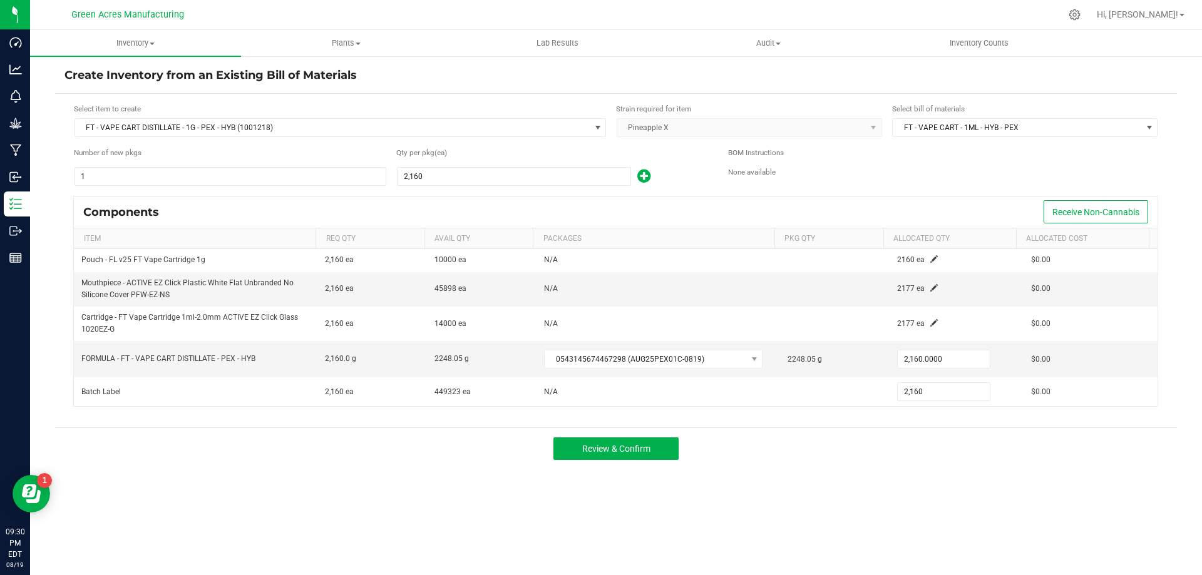
click at [895, 456] on div "Review & Confirm" at bounding box center [616, 449] width 1122 height 42
click at [652, 447] on button "Review & Confirm" at bounding box center [615, 449] width 125 height 23
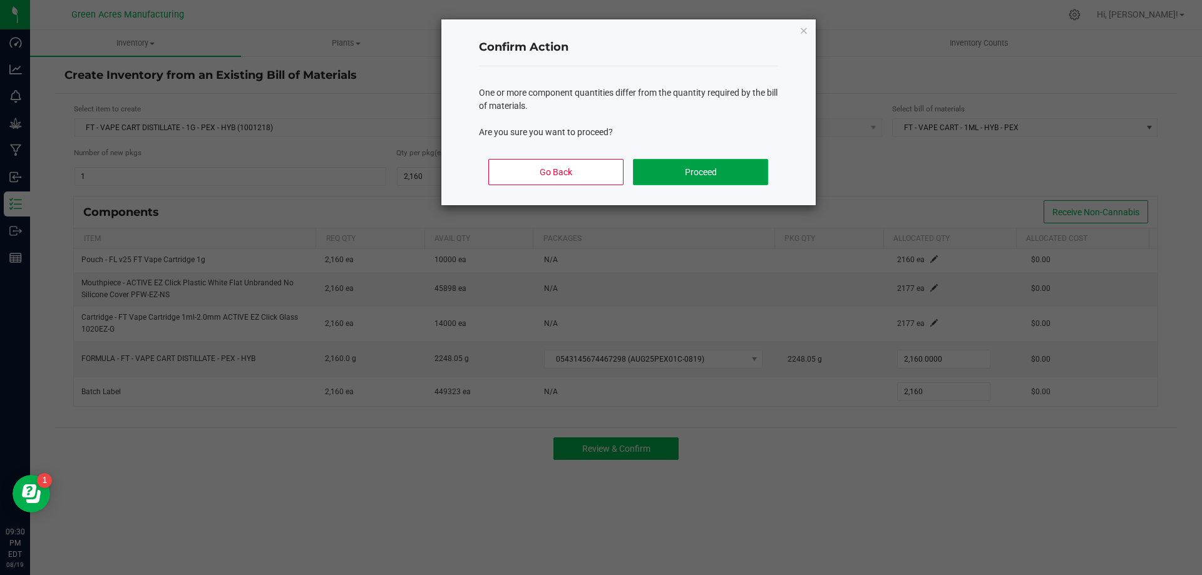
click at [756, 177] on button "Proceed" at bounding box center [700, 172] width 135 height 26
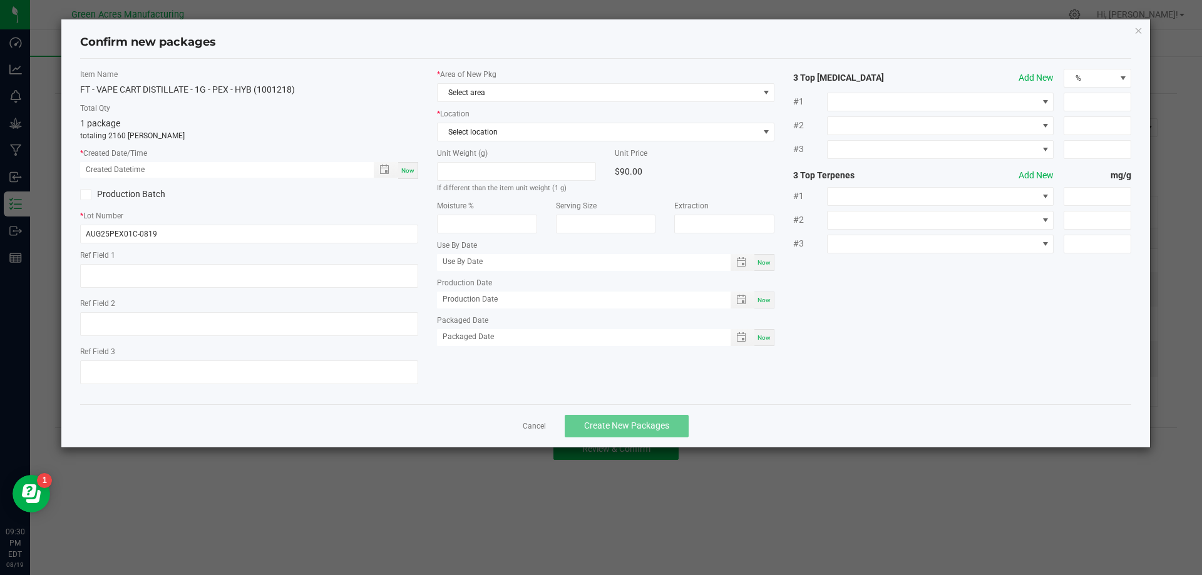
click at [410, 167] on span "Now" at bounding box center [407, 170] width 13 height 7
type input "[DATE] 09:30 PM"
drag, startPoint x: 582, startPoint y: 93, endPoint x: 594, endPoint y: 90, distance: 12.3
click at [584, 93] on span "Select area" at bounding box center [598, 93] width 321 height 18
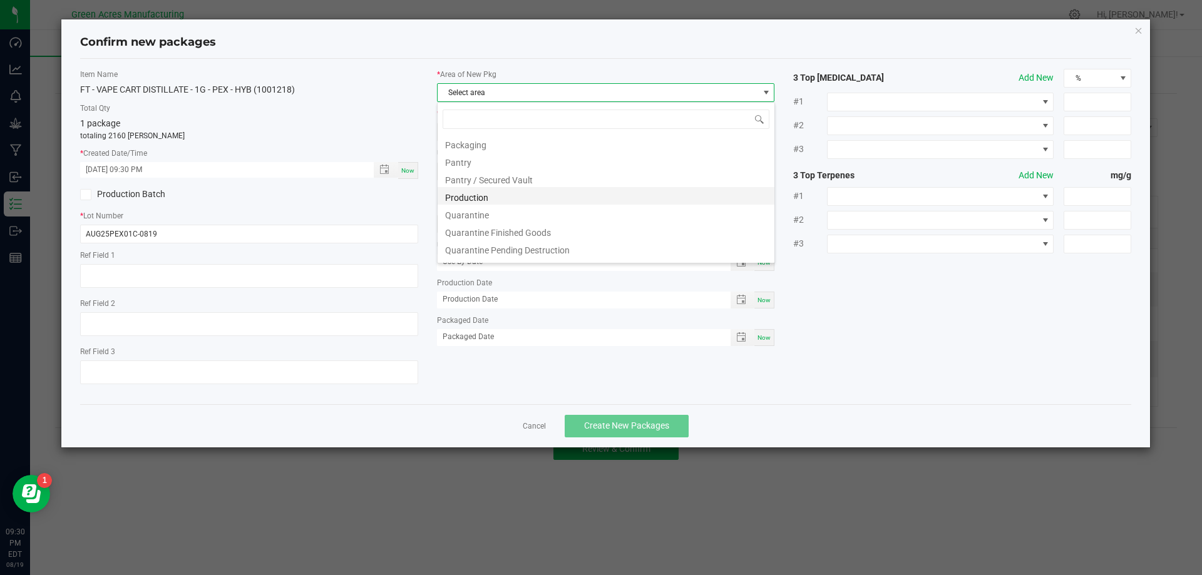
scroll to position [316, 0]
click at [553, 200] on li "Pantry / Secured Vault" at bounding box center [606, 197] width 337 height 18
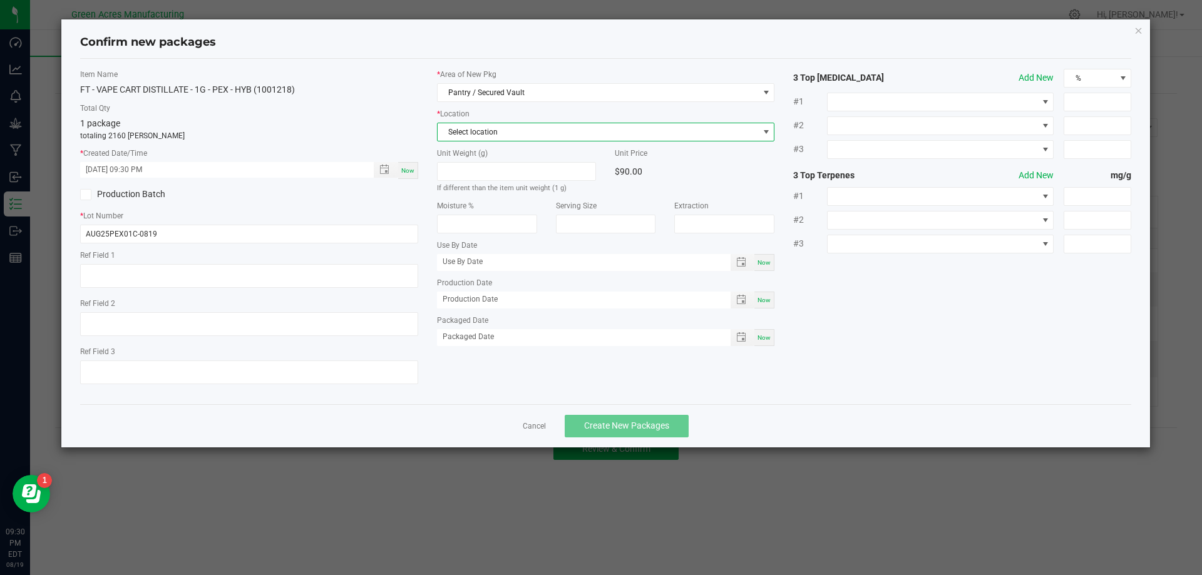
click at [570, 134] on span "Select location" at bounding box center [598, 132] width 321 height 18
click at [533, 196] on li "Intake" at bounding box center [606, 201] width 337 height 18
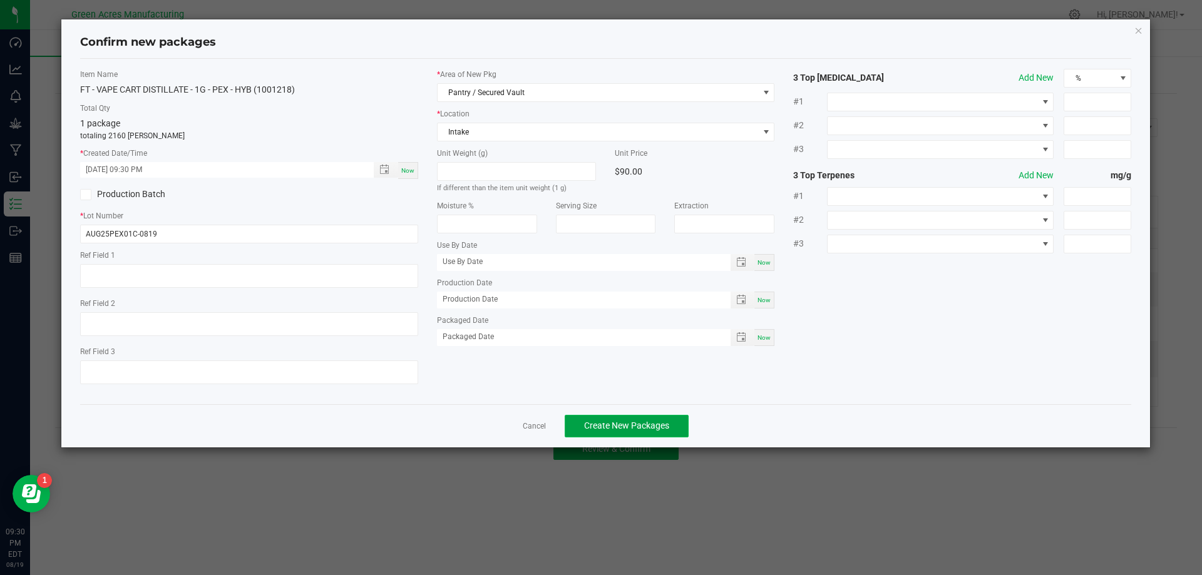
click at [651, 429] on span "Create New Packages" at bounding box center [626, 426] width 85 height 10
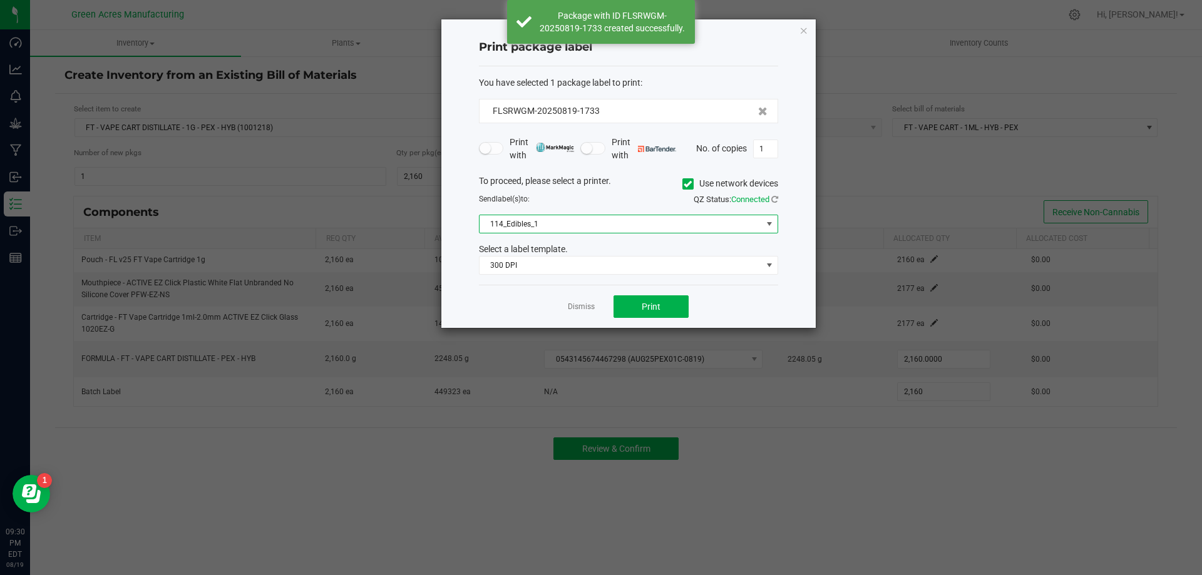
click at [717, 230] on span "114_Edibles_1" at bounding box center [621, 224] width 282 height 18
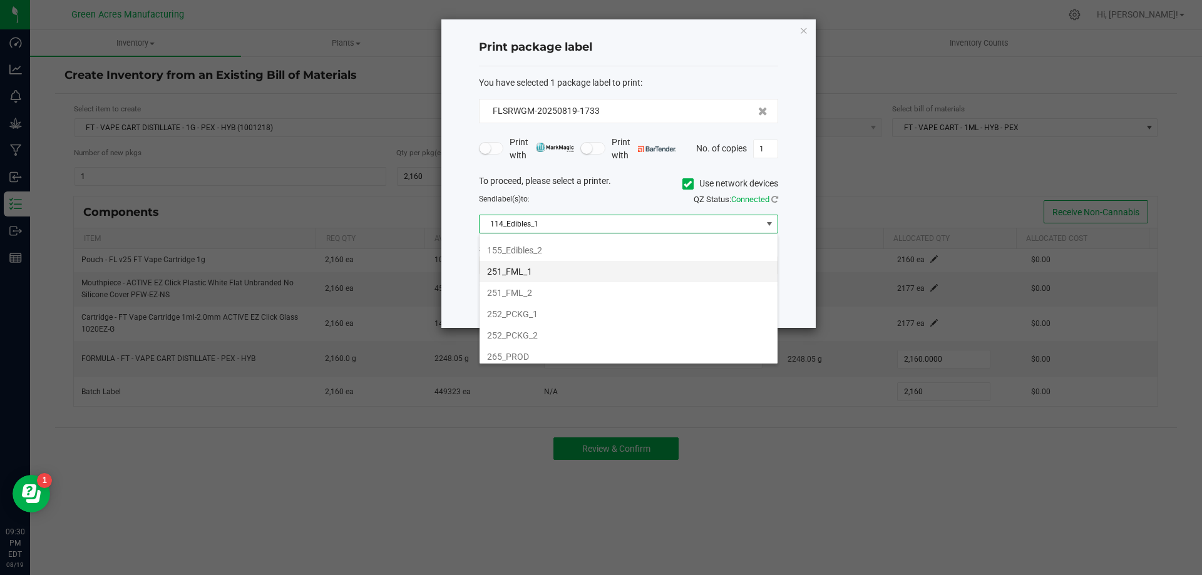
scroll to position [125, 0]
click at [641, 301] on li "252_PCKG_1" at bounding box center [629, 292] width 298 height 21
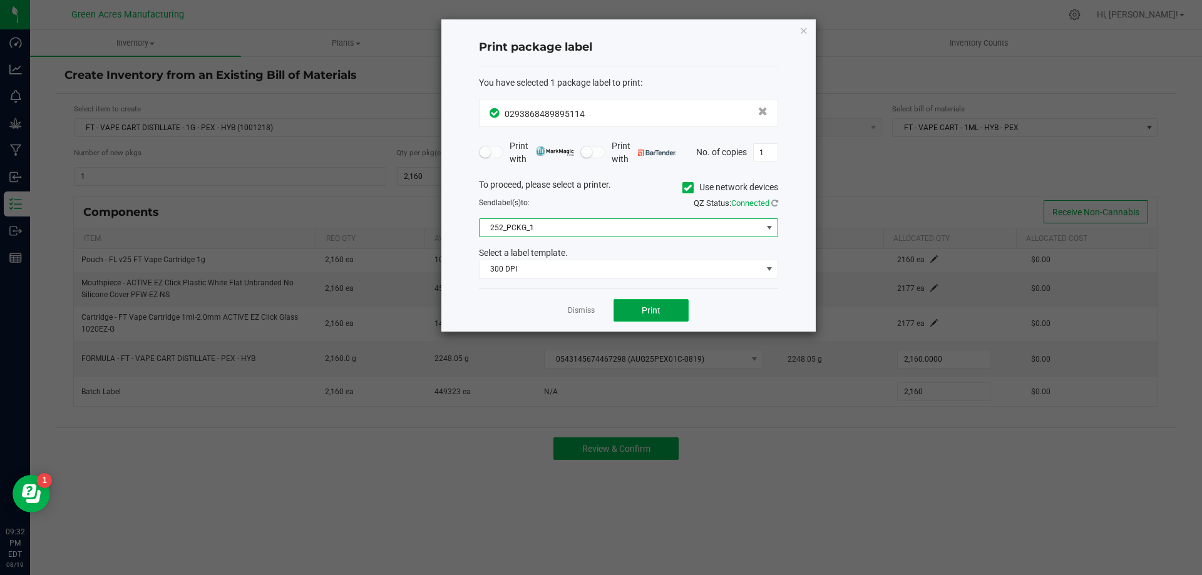
click at [670, 314] on button "Print" at bounding box center [651, 310] width 75 height 23
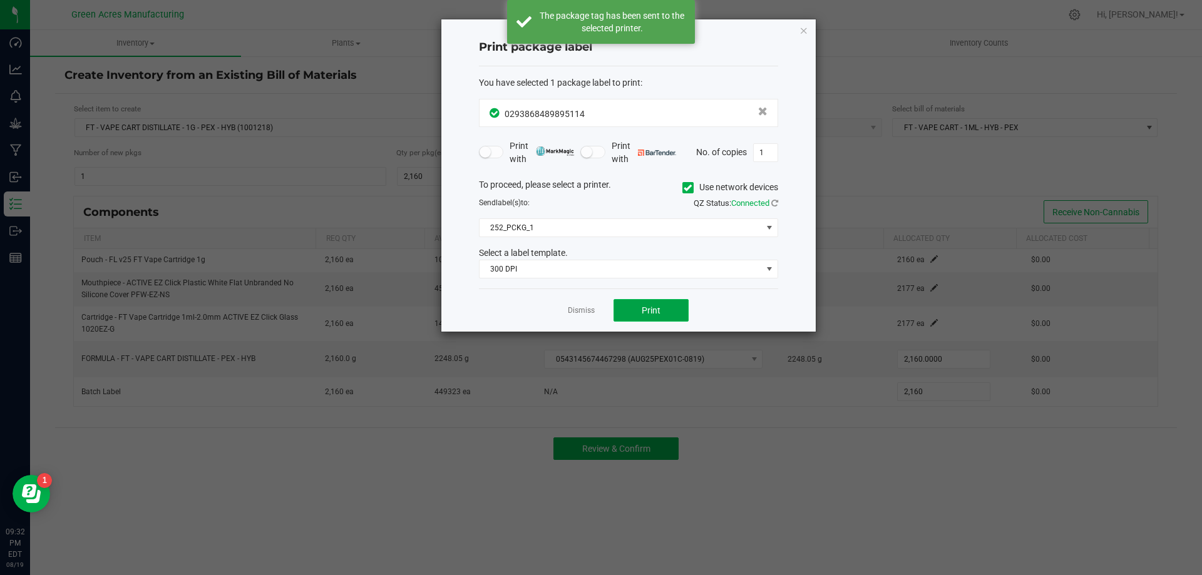
click at [667, 312] on button "Print" at bounding box center [651, 310] width 75 height 23
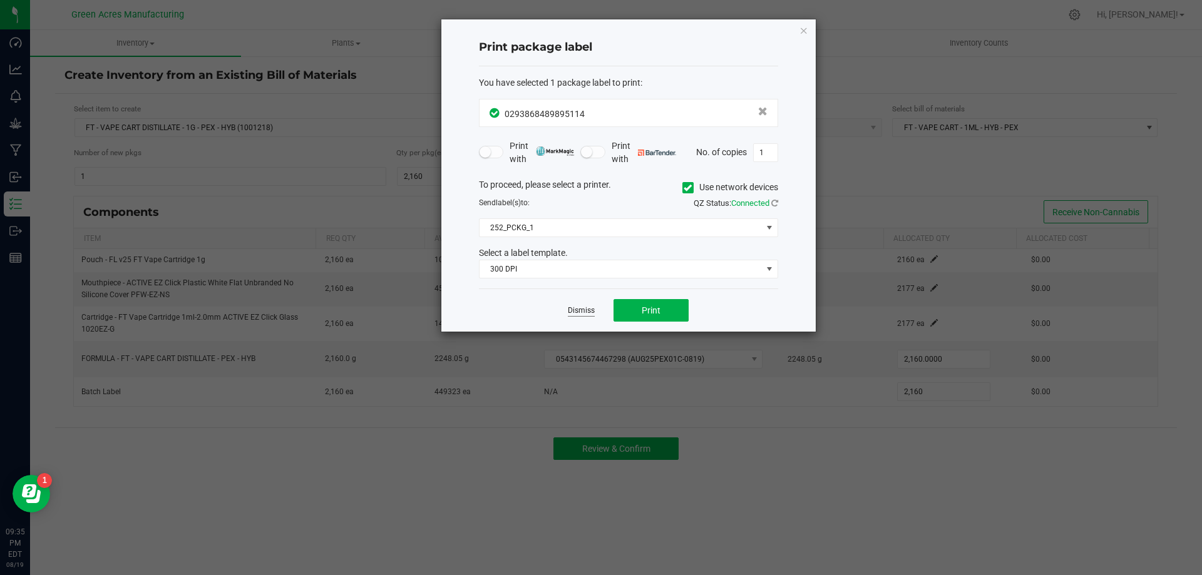
click at [582, 306] on app-cancel-button "Dismiss" at bounding box center [581, 310] width 27 height 13
click at [582, 306] on link "Dismiss" at bounding box center [581, 311] width 27 height 11
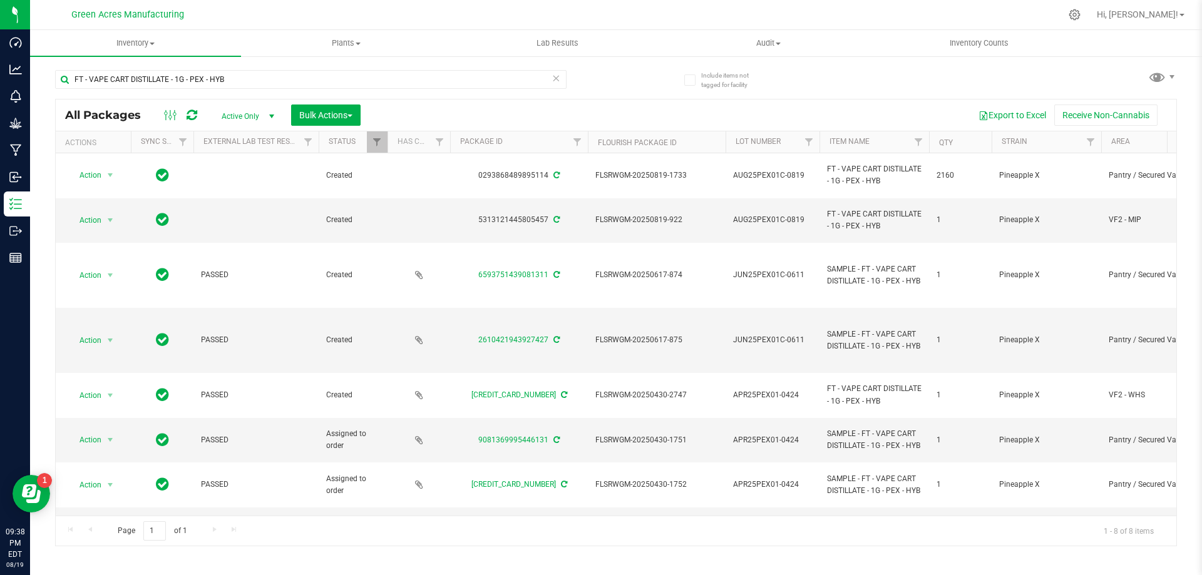
click at [503, 542] on div "Page 1 of 1 1 - 8 of 8 items" at bounding box center [616, 531] width 1121 height 30
click at [100, 215] on span "Action" at bounding box center [85, 221] width 34 height 18
click at [103, 234] on li "Adjust qty" at bounding box center [117, 241] width 97 height 19
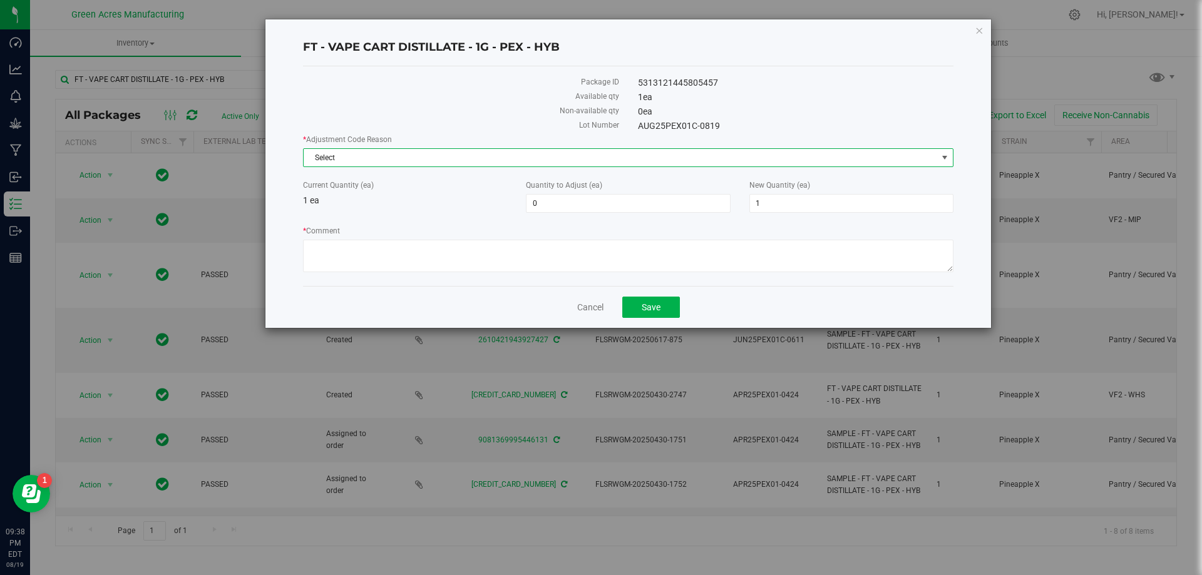
click at [364, 152] on span "Select" at bounding box center [621, 158] width 634 height 18
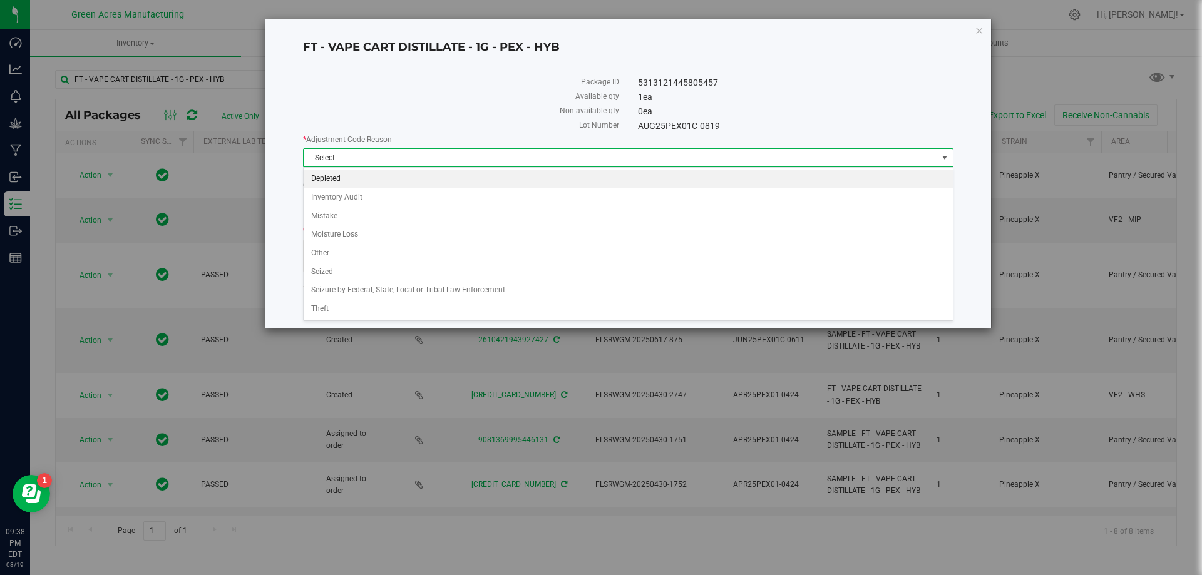
click at [347, 177] on li "Depleted" at bounding box center [628, 179] width 649 height 19
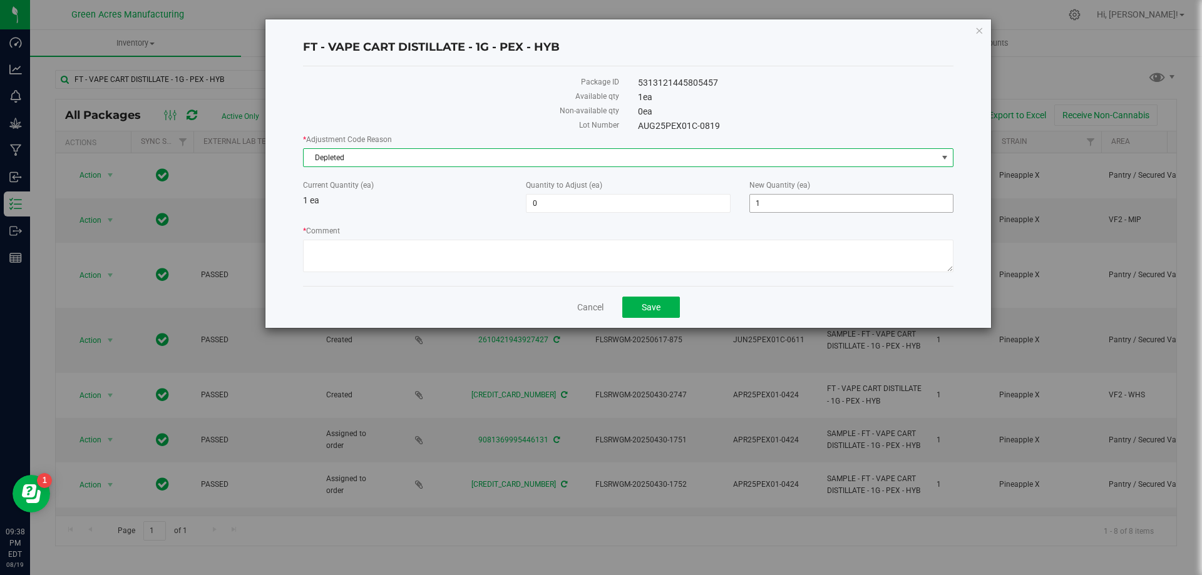
click at [865, 209] on span "1 1" at bounding box center [851, 203] width 204 height 19
click at [865, 209] on input "1" at bounding box center [851, 204] width 203 height 18
type input "0"
type input "-1"
type input "0"
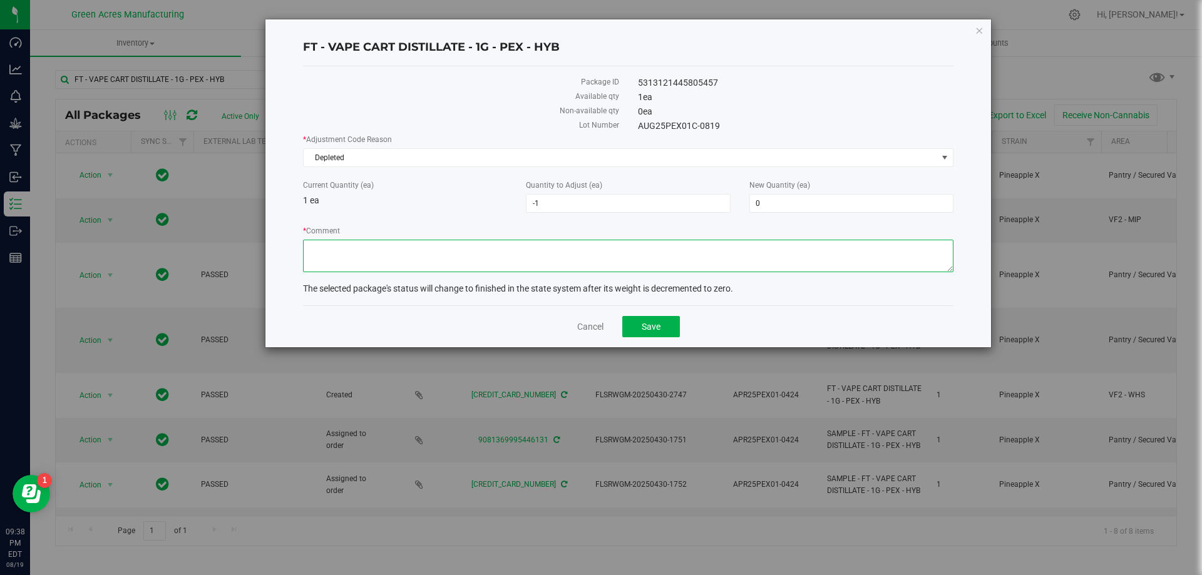
click at [856, 251] on textarea "* Comment" at bounding box center [628, 256] width 651 height 33
type textarea "Zeroing out 1 of 1 package."
click at [671, 329] on button "Save" at bounding box center [651, 326] width 58 height 21
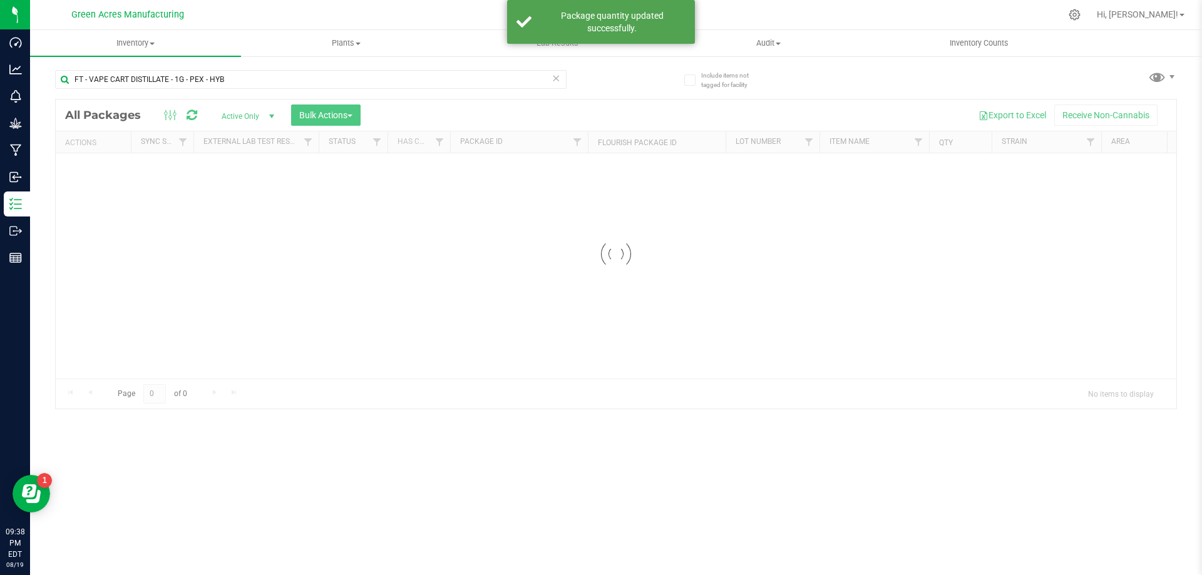
click at [552, 78] on icon at bounding box center [556, 77] width 9 height 15
click at [534, 85] on input "text" at bounding box center [311, 79] width 512 height 19
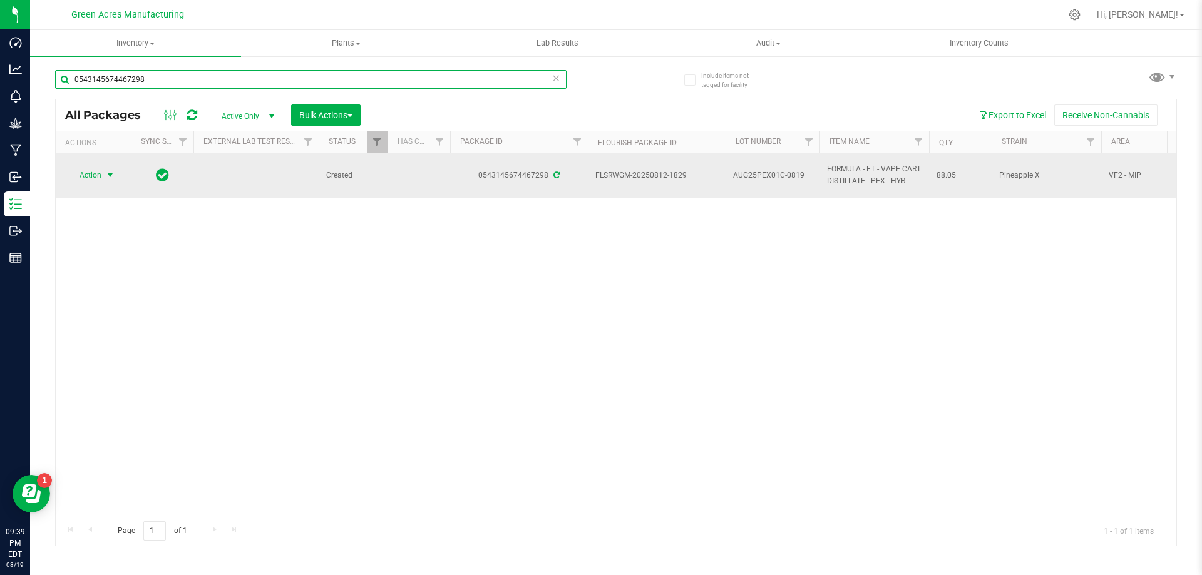
type input "0543145674467298"
click at [100, 173] on span "Action" at bounding box center [85, 176] width 34 height 18
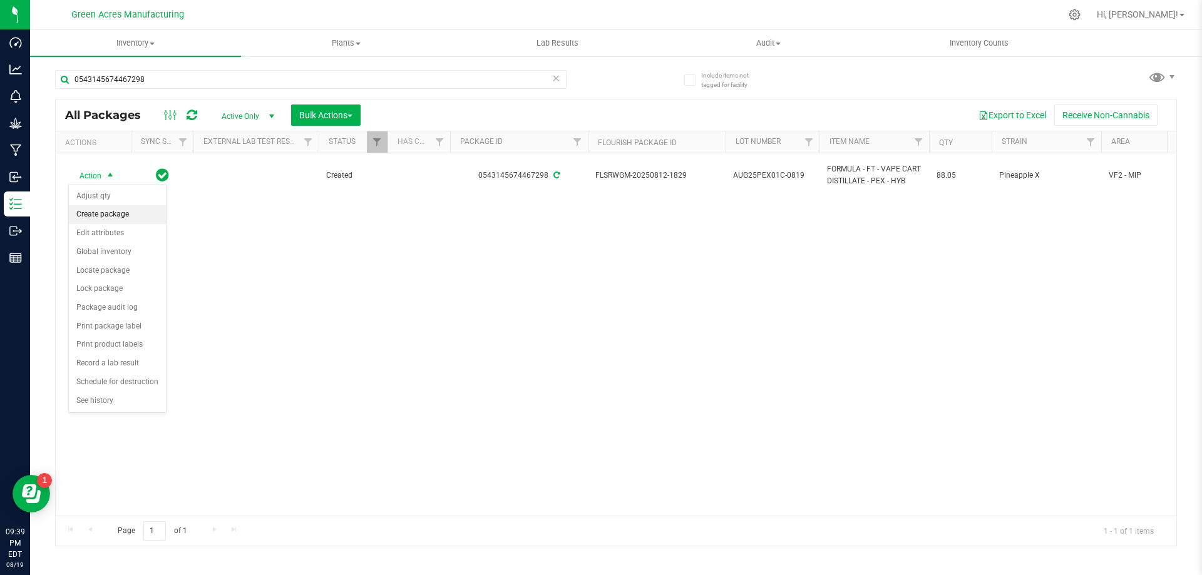
click at [114, 213] on li "Create package" at bounding box center [117, 214] width 97 height 19
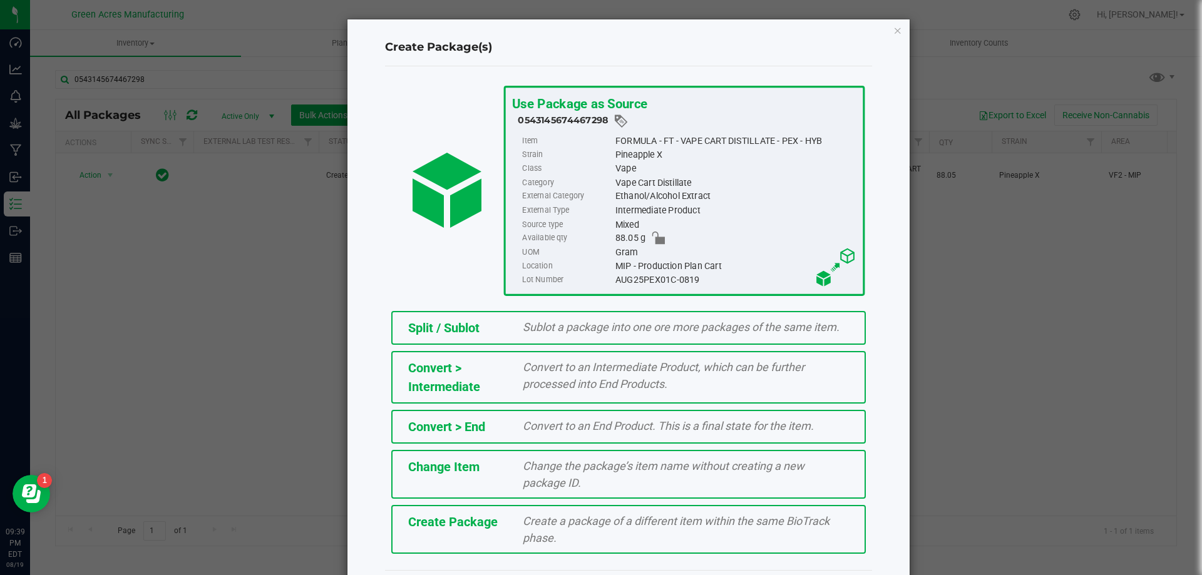
scroll to position [35, 0]
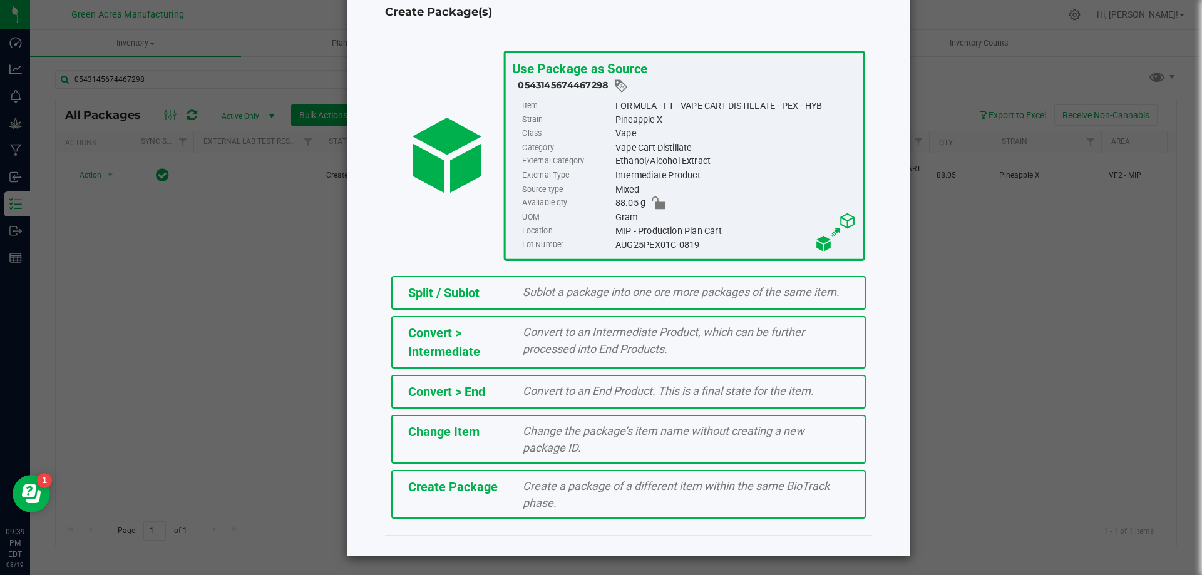
click at [541, 483] on span "Create a package of a different item within the same BioTrack phase." at bounding box center [676, 495] width 307 height 30
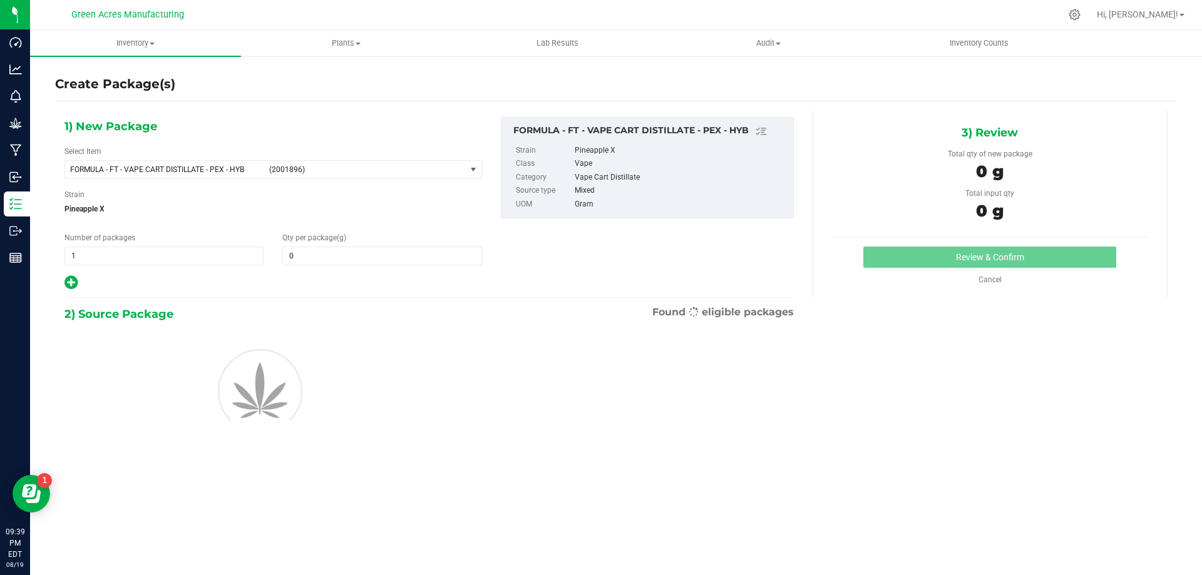
type input "0.0000"
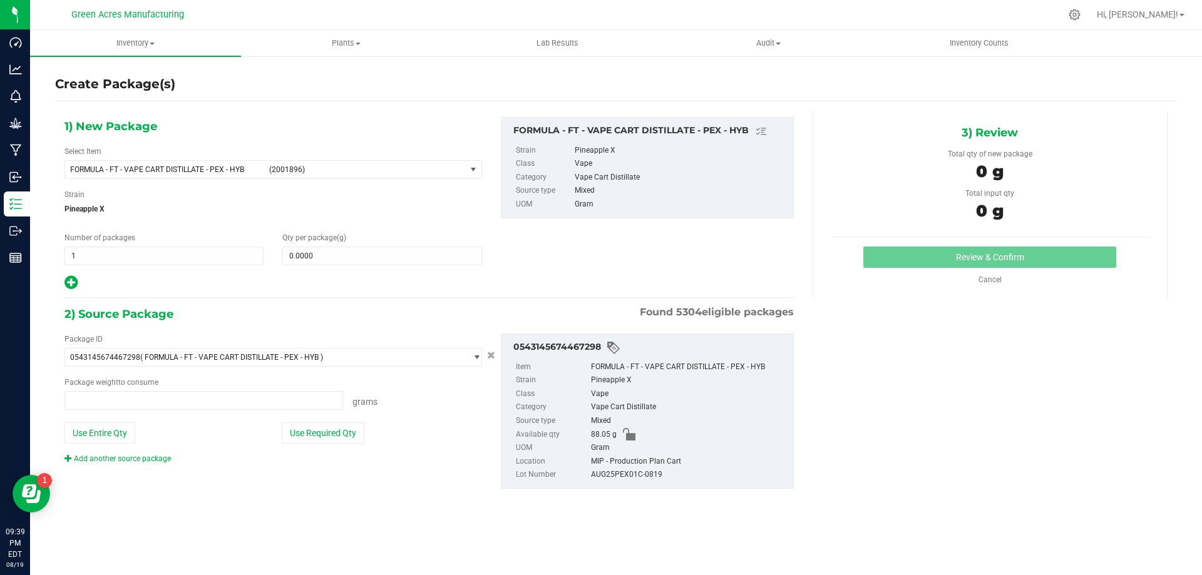
type input "0.0000 g"
click at [103, 171] on span "FORMULA - FT - VAPE CART DISTILLATE - PEX - HYB" at bounding box center [166, 169] width 192 height 9
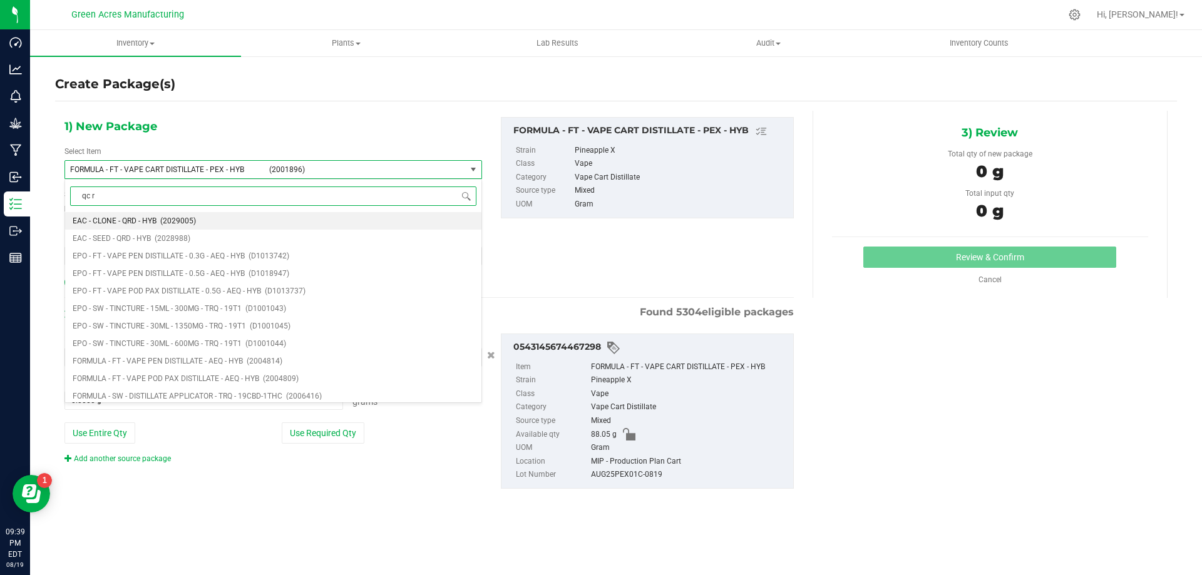
type input "qc re"
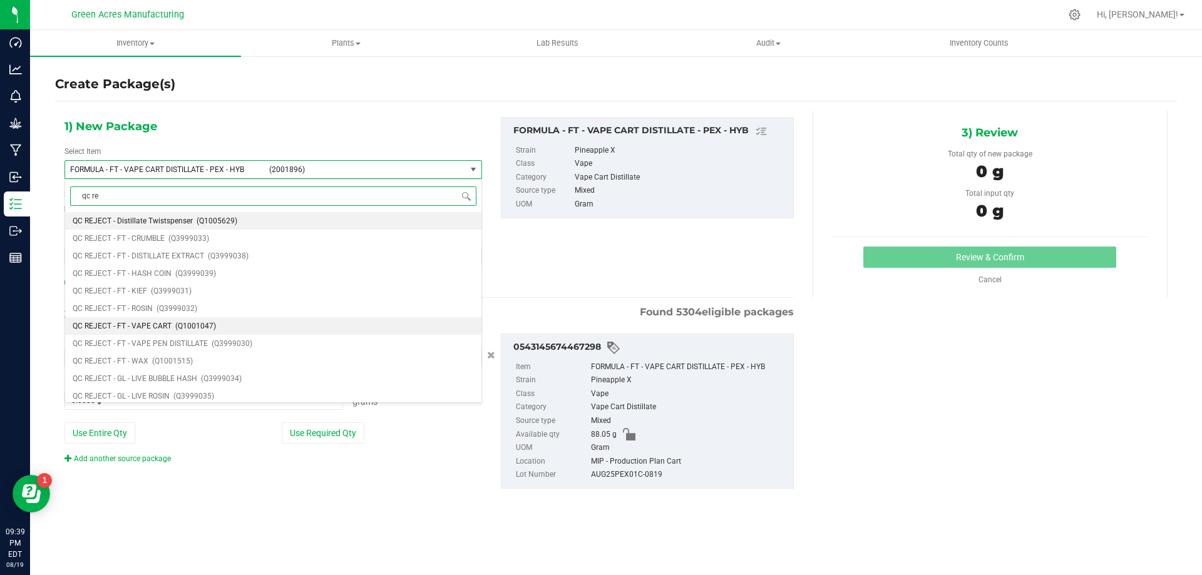
click at [229, 326] on li "QC REJECT - FT - VAPE CART (Q1001047)" at bounding box center [273, 326] width 416 height 18
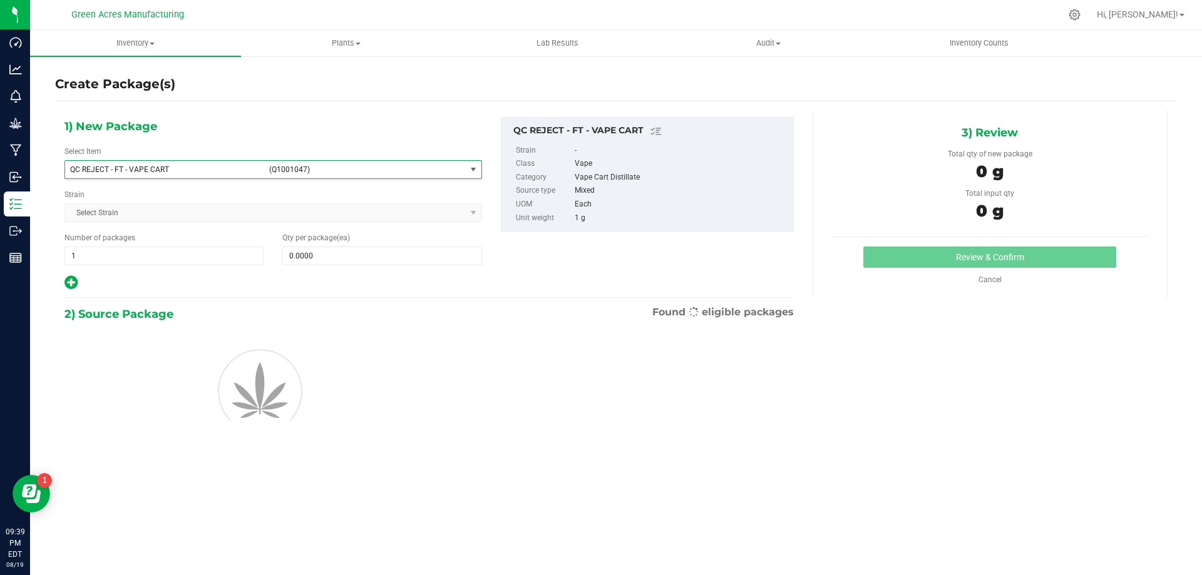
type input "0"
click at [411, 262] on span at bounding box center [381, 256] width 199 height 19
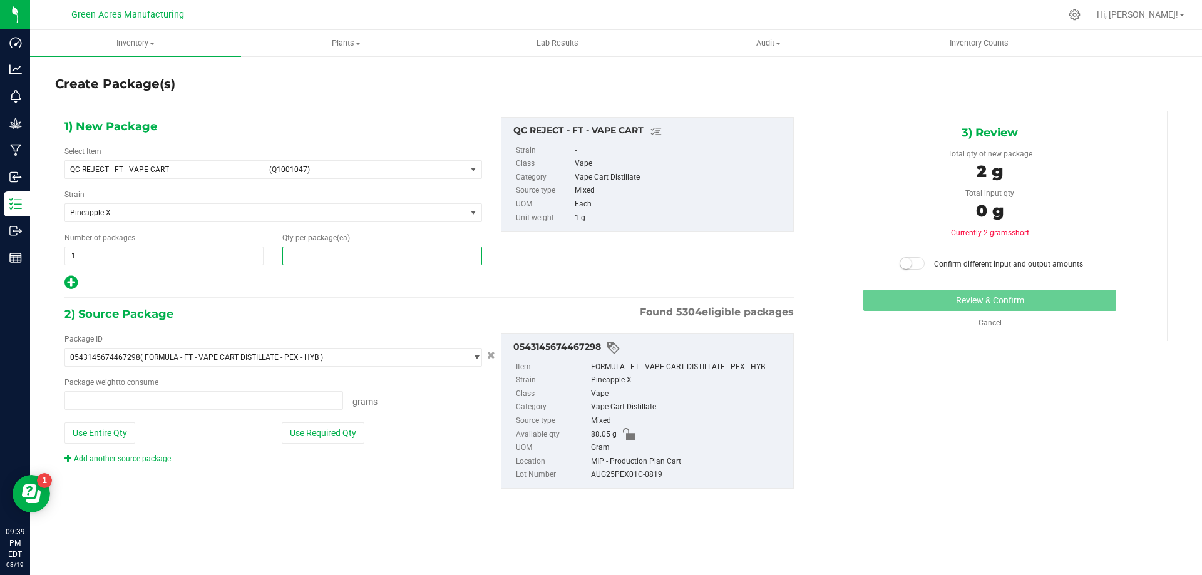
type input "2"
type input "0.0000 g"
type input "22"
click at [106, 435] on button "Use Entire Qty" at bounding box center [99, 433] width 71 height 21
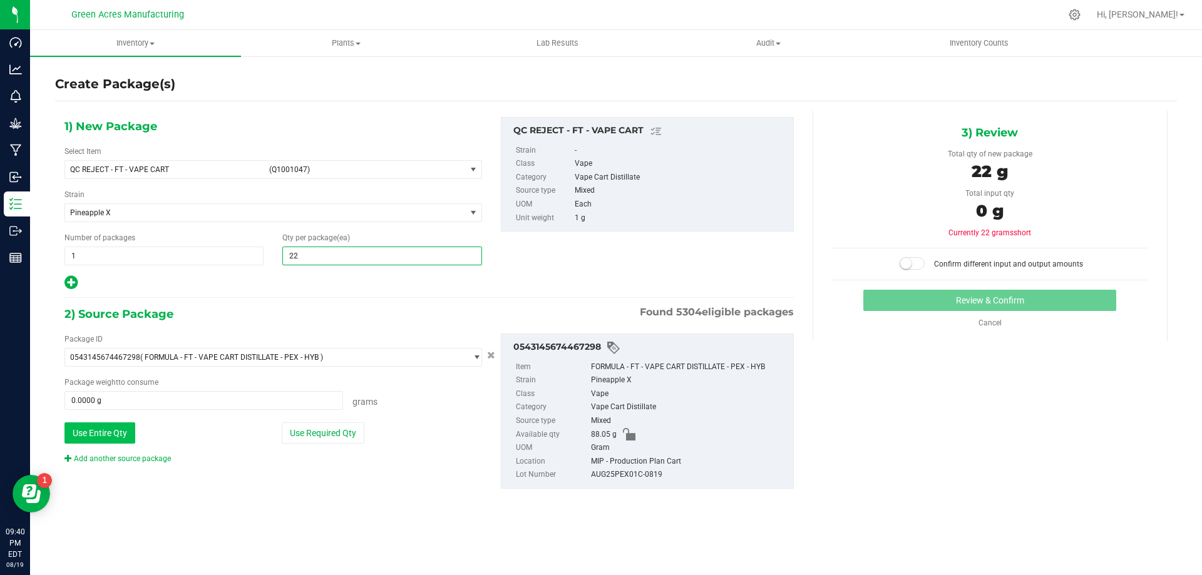
type input "88.0500 g"
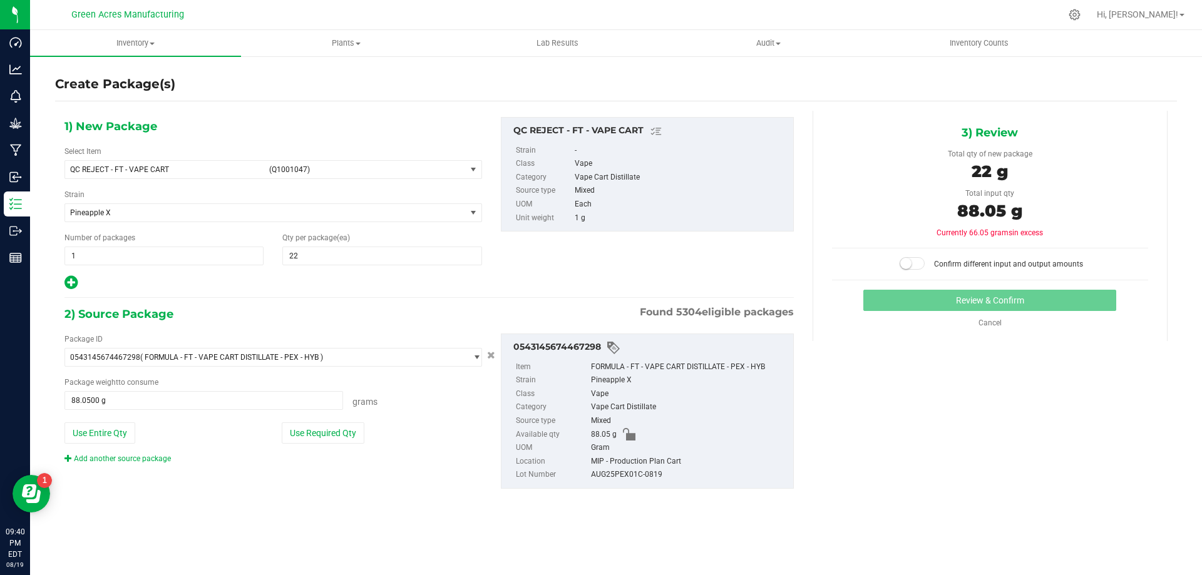
click at [912, 267] on small at bounding box center [905, 263] width 11 height 11
click at [909, 298] on button "Review & Confirm" at bounding box center [989, 300] width 253 height 21
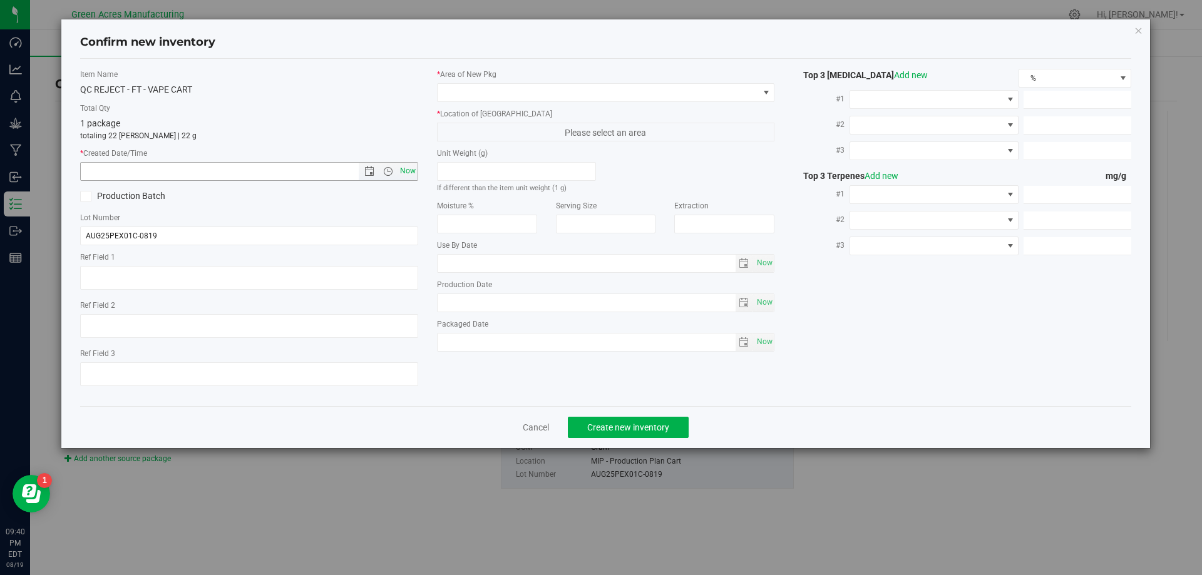
click at [412, 165] on span "Now" at bounding box center [407, 171] width 21 height 18
type input "[DATE] 9:40 PM"
click at [518, 95] on span at bounding box center [598, 93] width 321 height 18
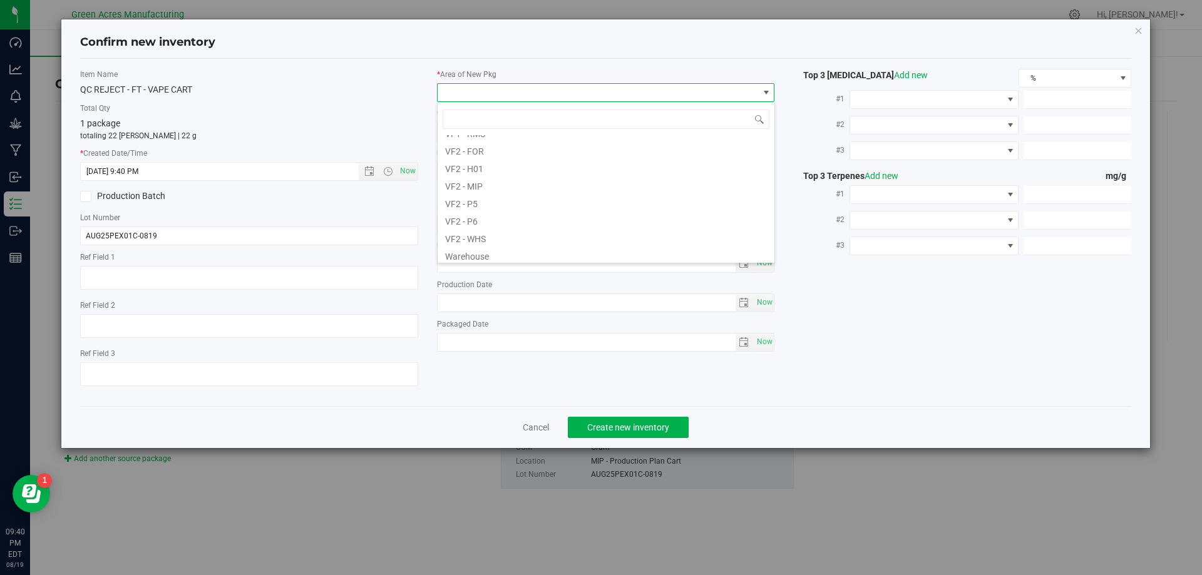
scroll to position [629, 0]
click at [493, 185] on li "VF2 - MIP" at bounding box center [606, 182] width 337 height 18
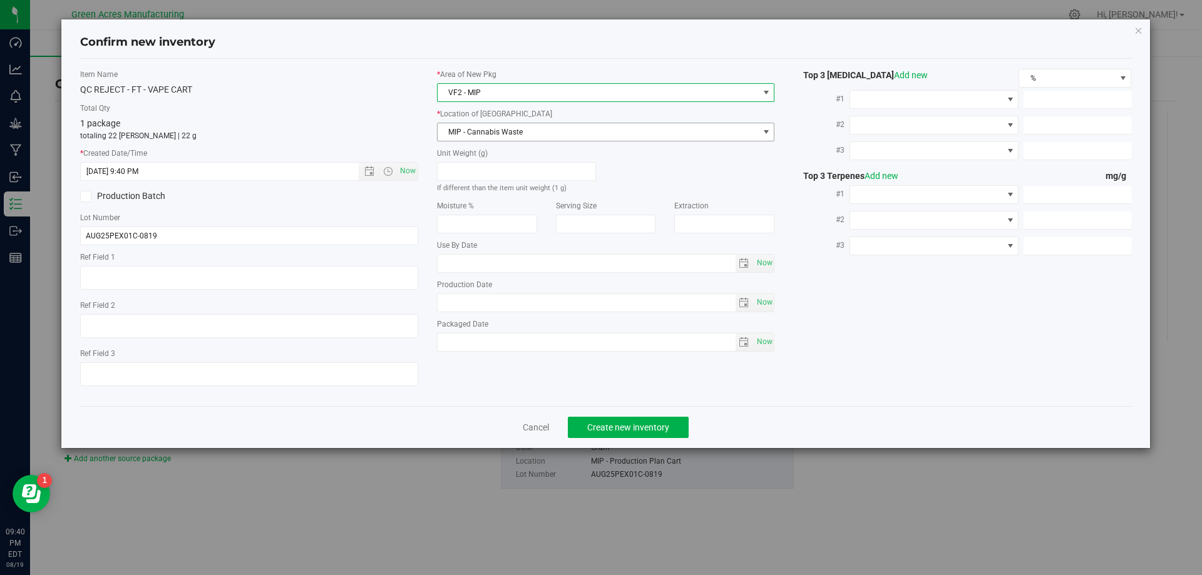
click at [509, 132] on span "MIP - Cannabis Waste" at bounding box center [598, 132] width 321 height 18
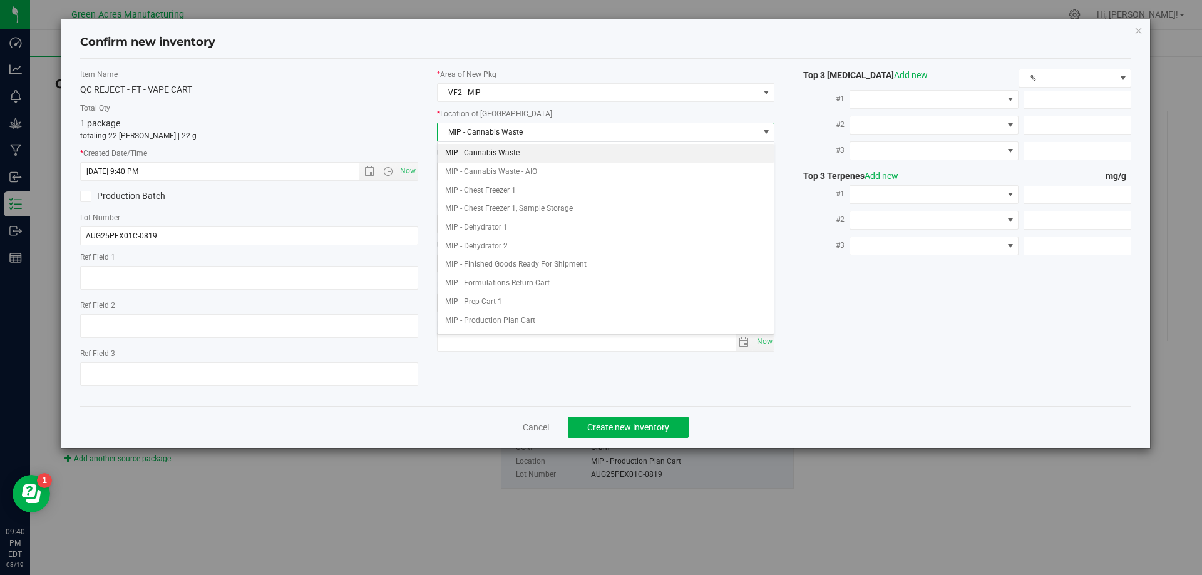
click at [520, 152] on li "MIP - Cannabis Waste" at bounding box center [606, 153] width 337 height 19
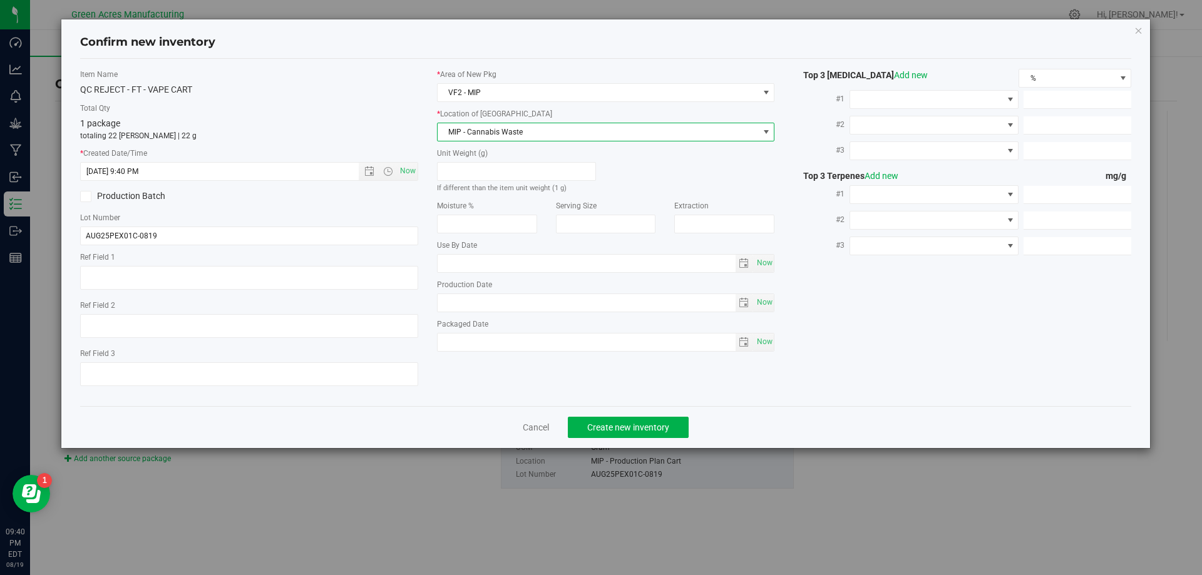
click at [409, 126] on div "1 package totaling 22 [PERSON_NAME] | 22 g" at bounding box center [249, 129] width 338 height 24
click at [647, 419] on button "Create new inventory" at bounding box center [628, 427] width 121 height 21
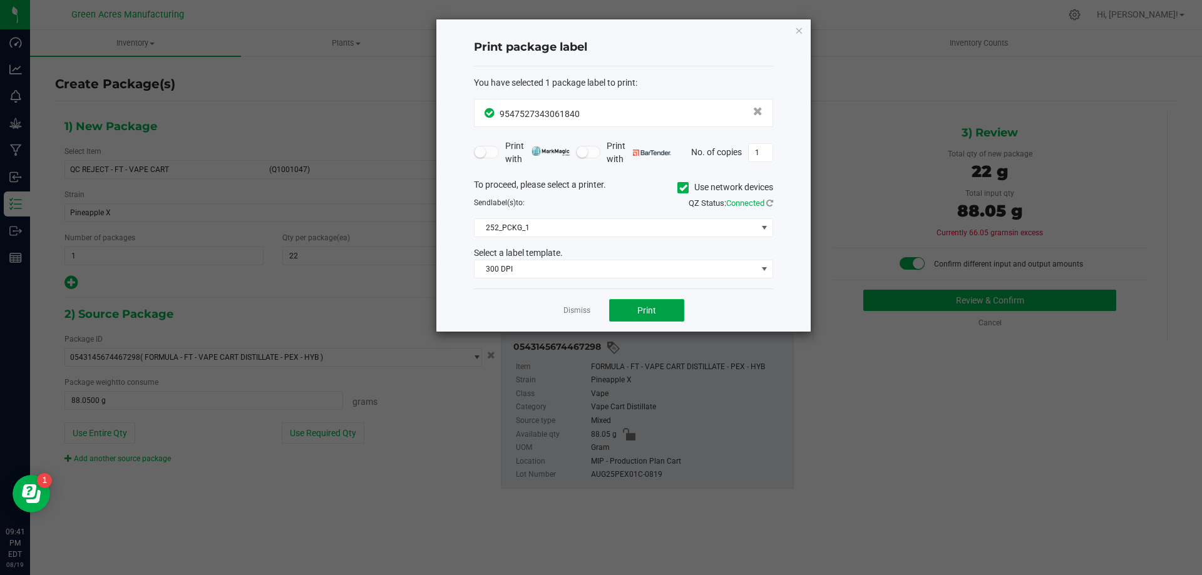
click at [646, 309] on span "Print" at bounding box center [646, 311] width 19 height 10
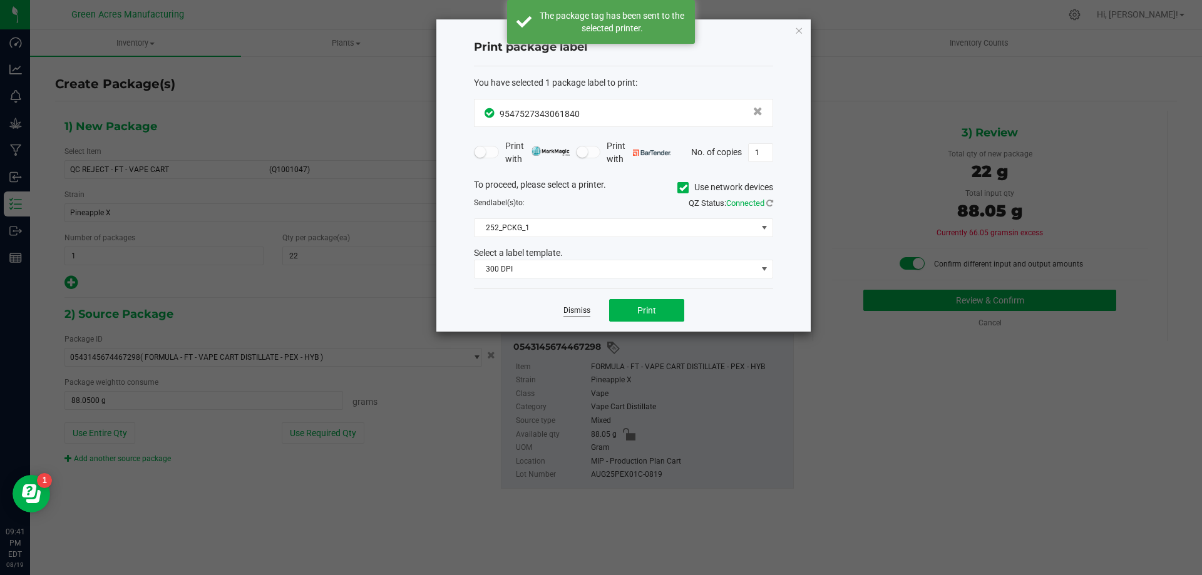
click at [569, 307] on link "Dismiss" at bounding box center [576, 311] width 27 height 11
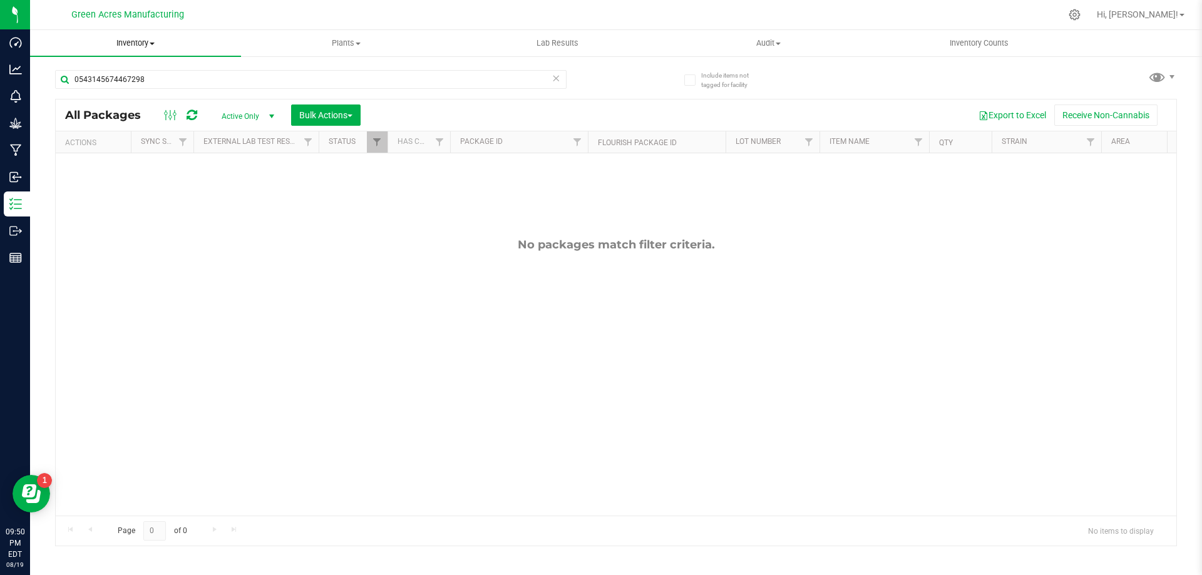
click at [165, 43] on span "Inventory" at bounding box center [135, 43] width 211 height 11
click at [167, 148] on li "From bill of materials" at bounding box center [135, 150] width 211 height 15
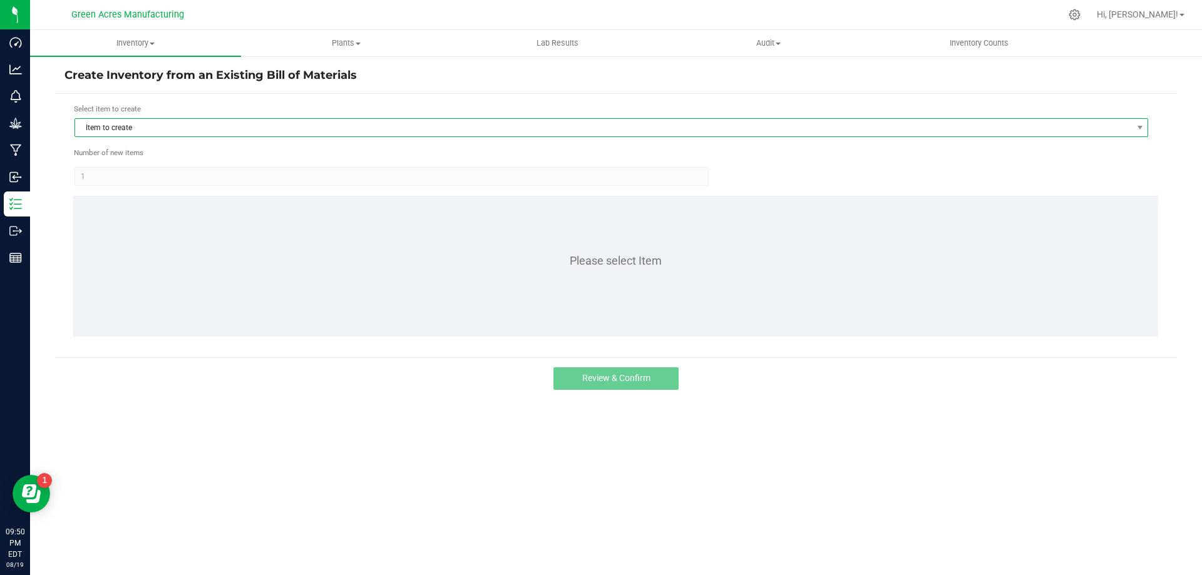
click at [254, 130] on span "Item to create" at bounding box center [603, 128] width 1057 height 18
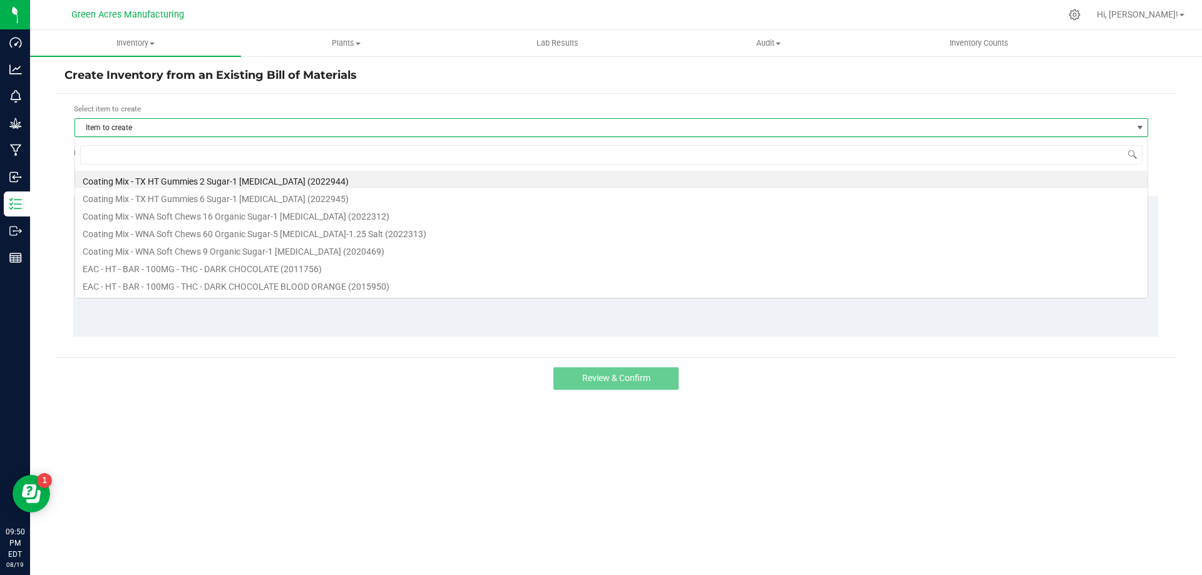
scroll to position [19, 1074]
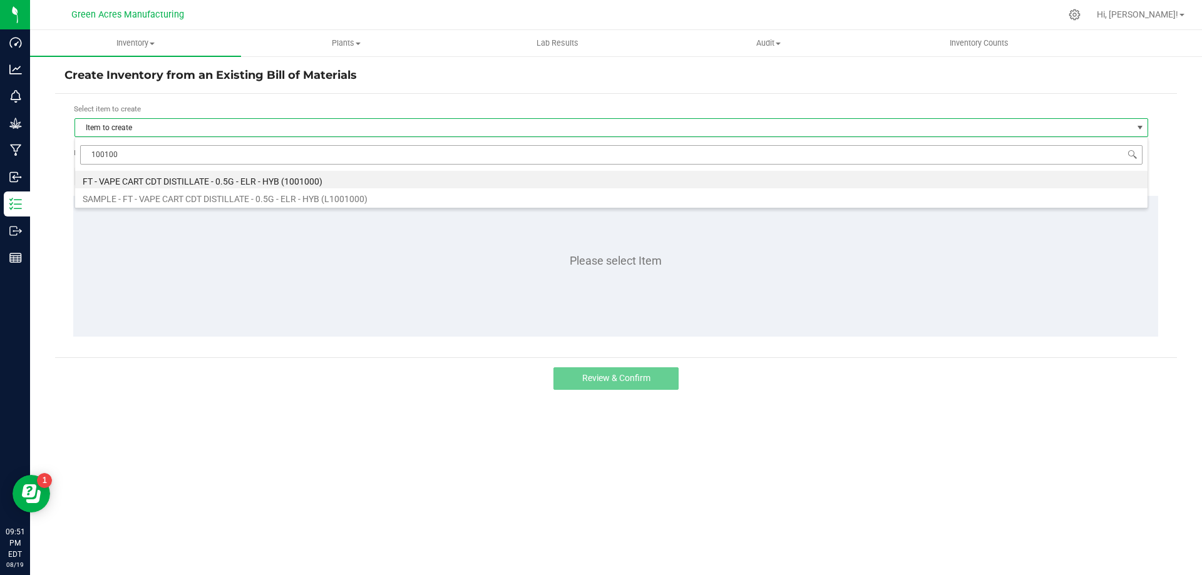
type input "1001000"
click at [234, 173] on li "FT - VAPE CART CDT DISTILLATE - 0.5G - ELR - HYB (1001000)" at bounding box center [611, 180] width 1072 height 18
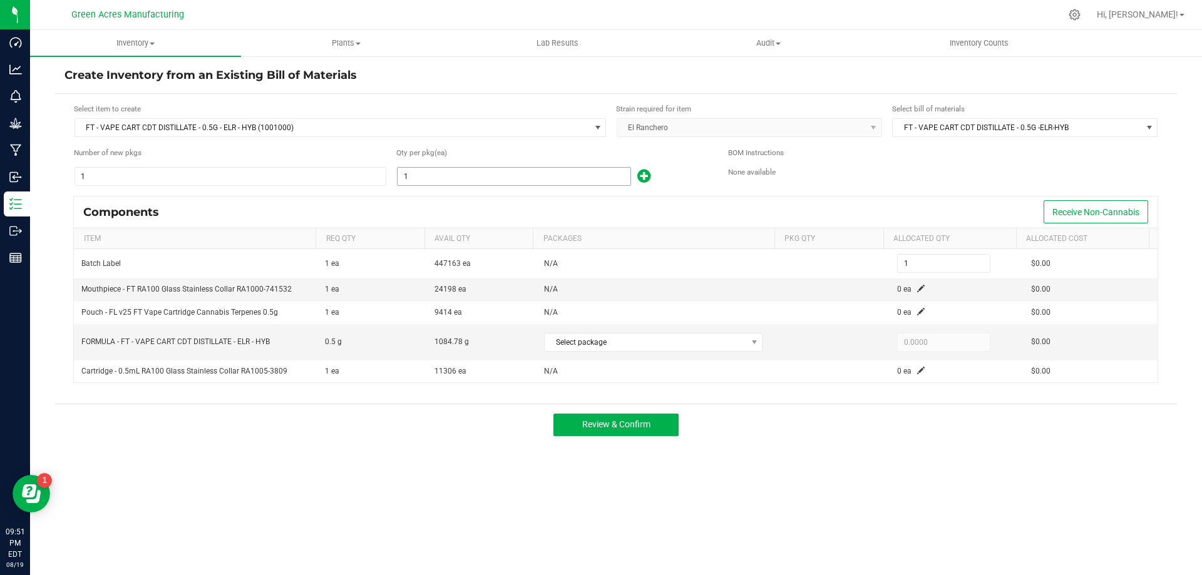
click at [534, 184] on input "1" at bounding box center [514, 177] width 233 height 18
type input "2"
type input "21"
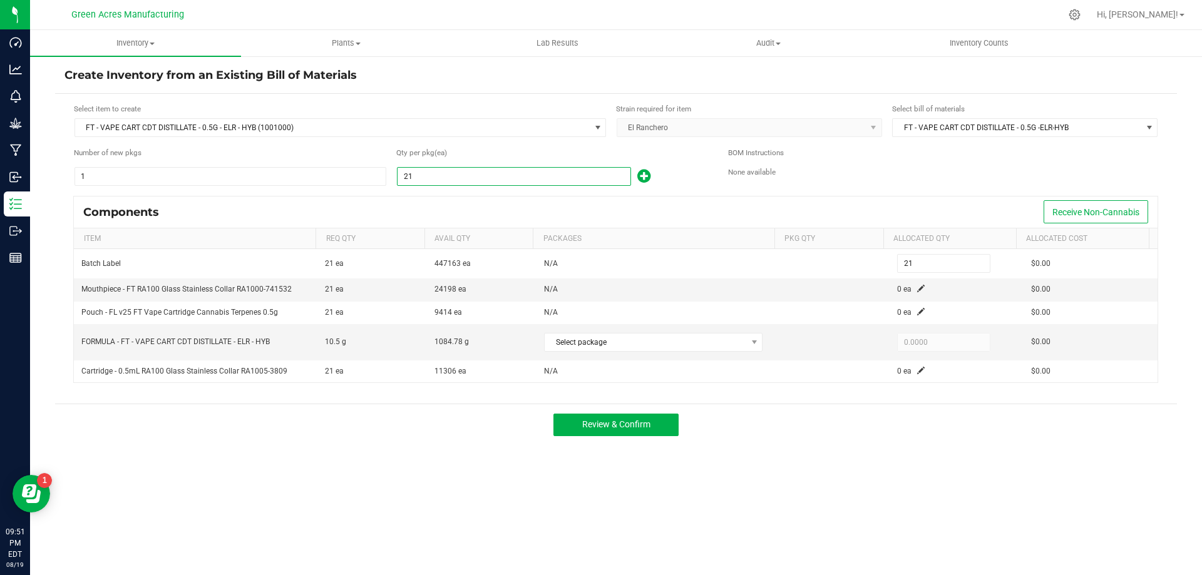
type input "214"
type input "2144"
type input "2,144"
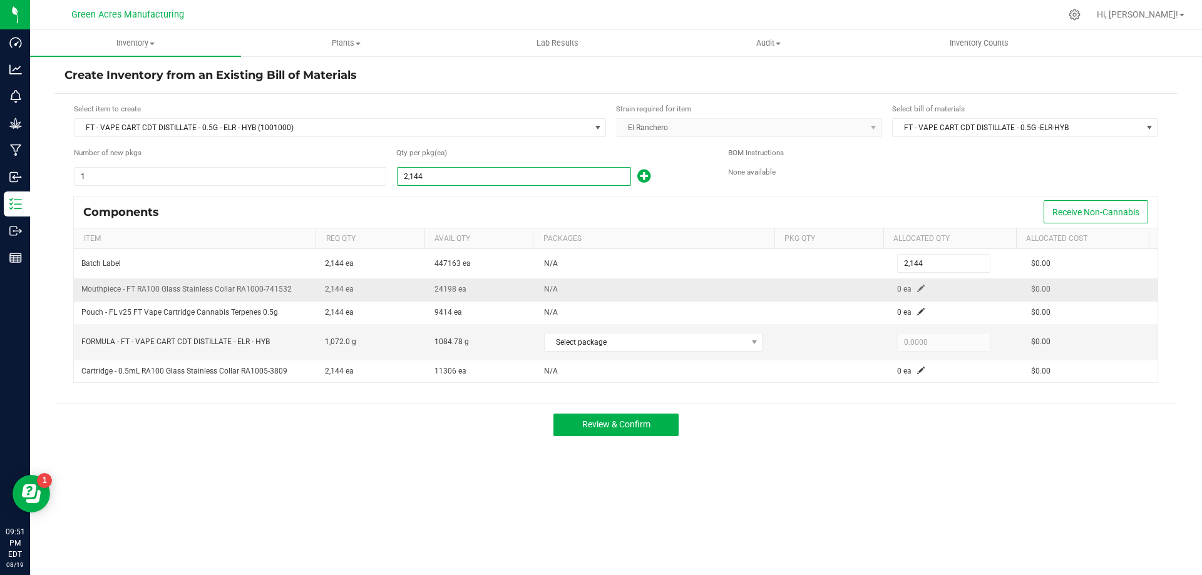
click at [917, 290] on span at bounding box center [921, 289] width 8 height 8
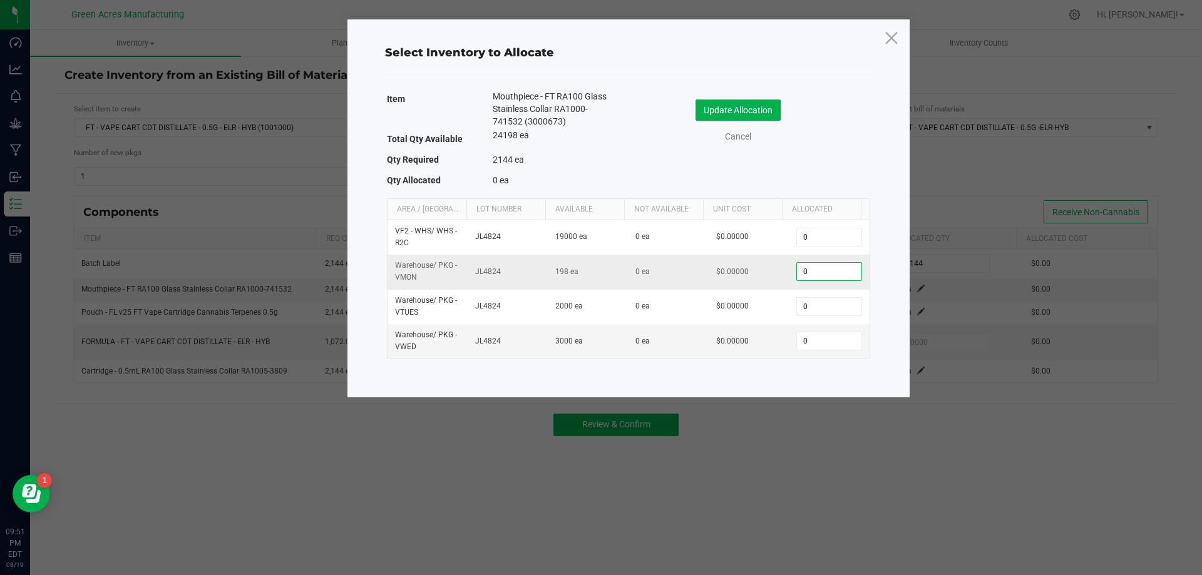
click at [827, 270] on input "0" at bounding box center [829, 272] width 64 height 18
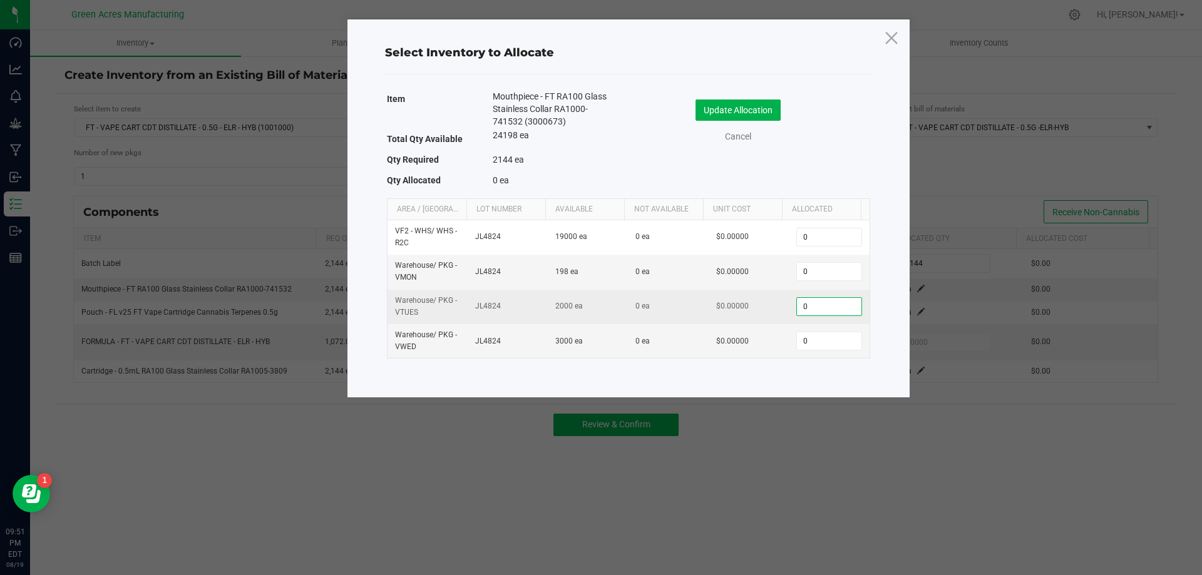
click at [821, 302] on input "0" at bounding box center [829, 307] width 64 height 18
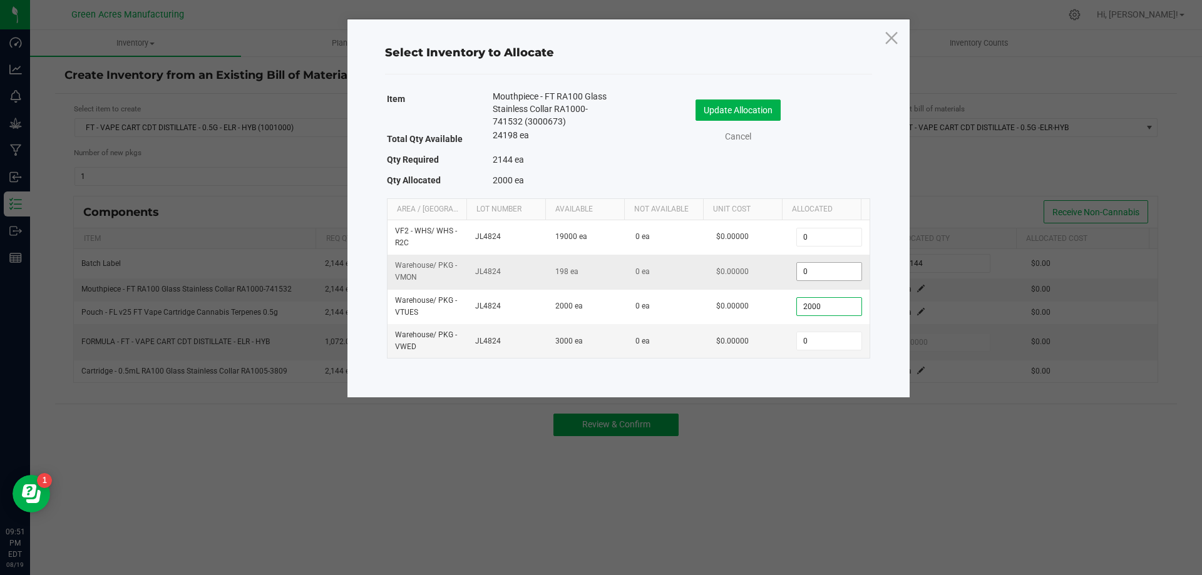
type input "2,000"
click at [812, 272] on input "0" at bounding box center [829, 272] width 64 height 18
type input "150"
click at [753, 104] on button "Update Allocation" at bounding box center [738, 110] width 85 height 21
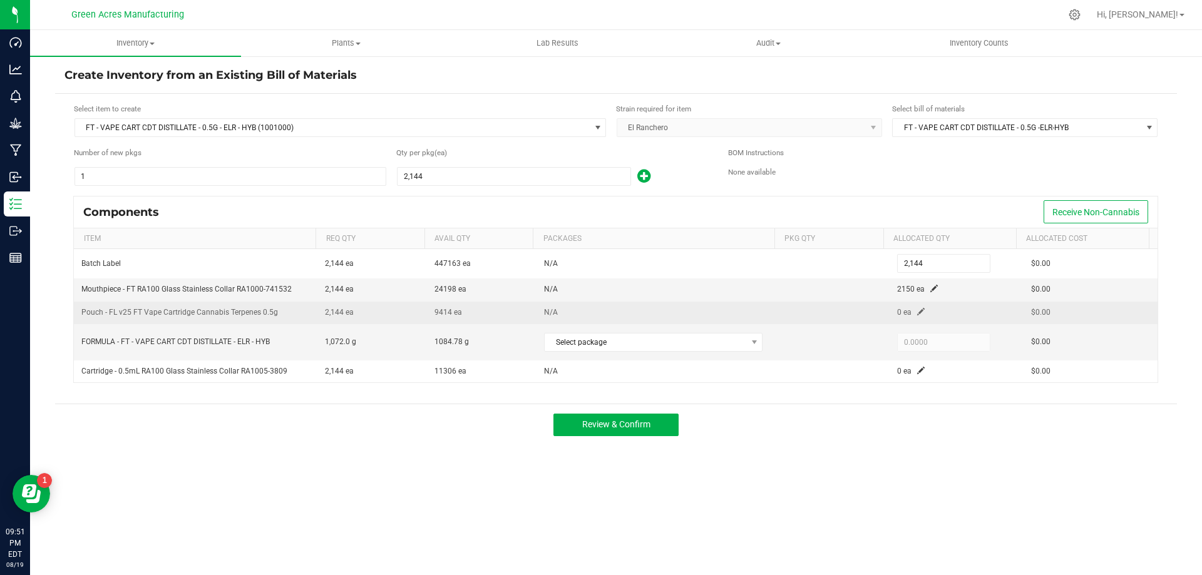
click at [917, 315] on span at bounding box center [921, 312] width 8 height 8
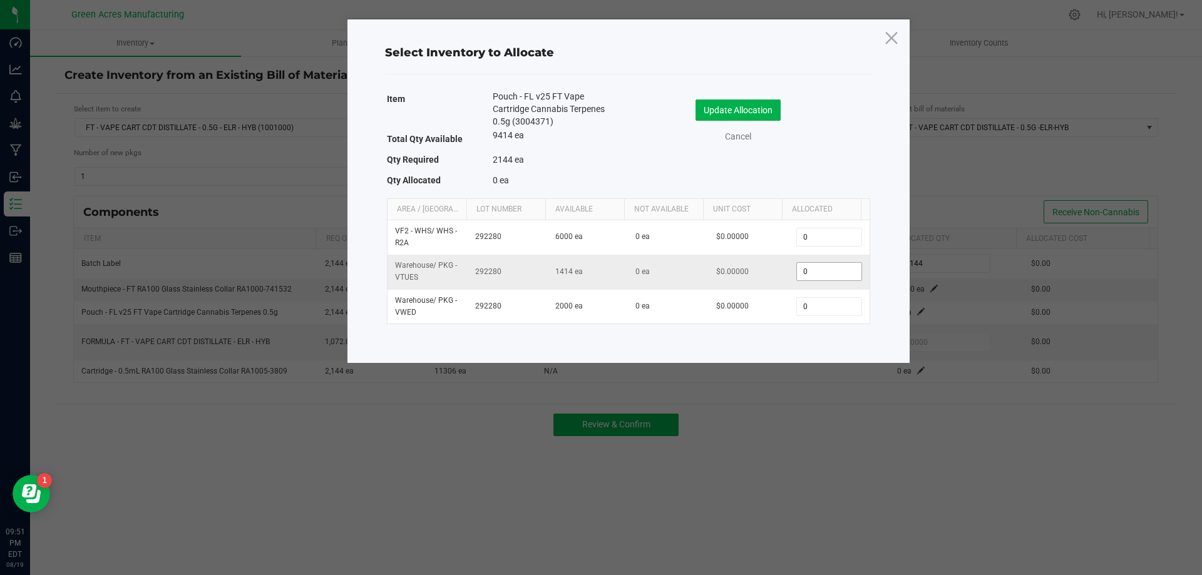
click at [797, 267] on input "0" at bounding box center [829, 272] width 64 height 18
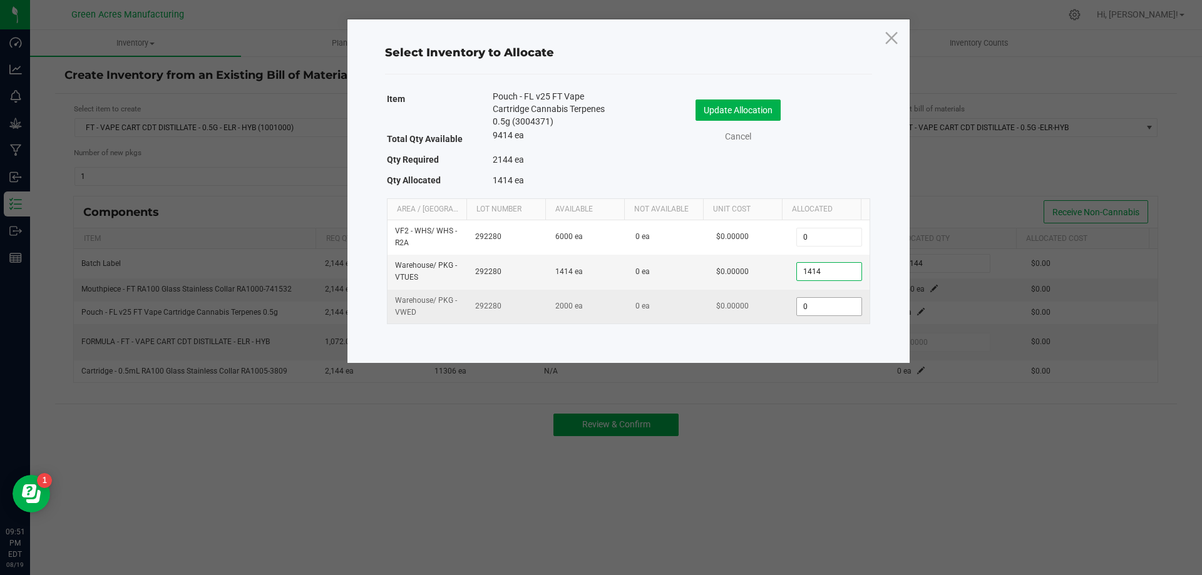
type input "1,414"
click at [807, 309] on input "0" at bounding box center [829, 307] width 64 height 18
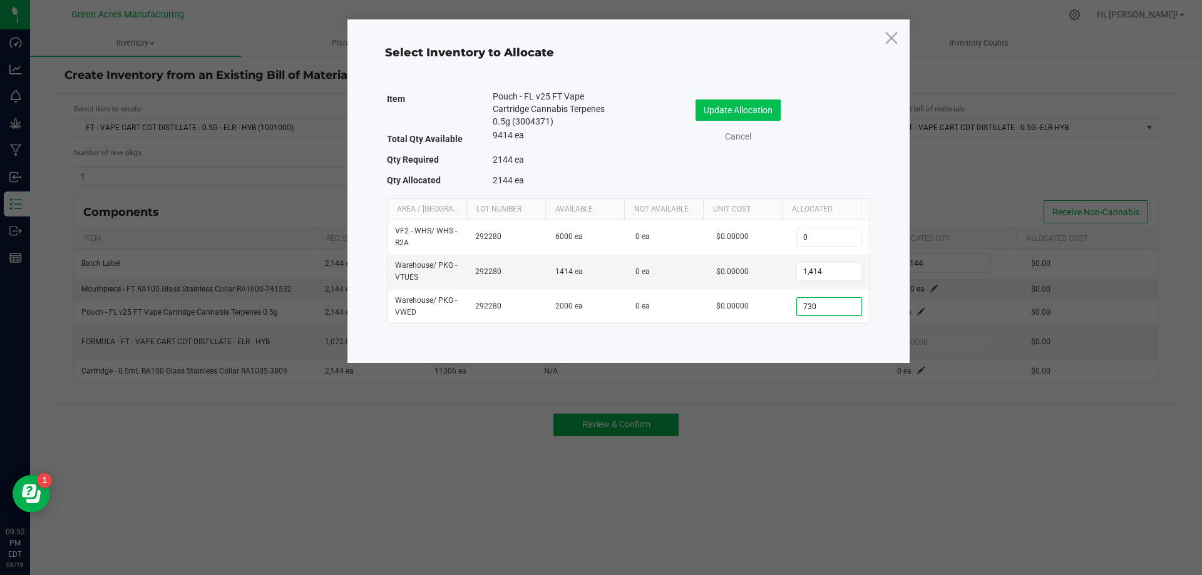
type input "730"
click at [751, 116] on button "Update Allocation" at bounding box center [738, 110] width 85 height 21
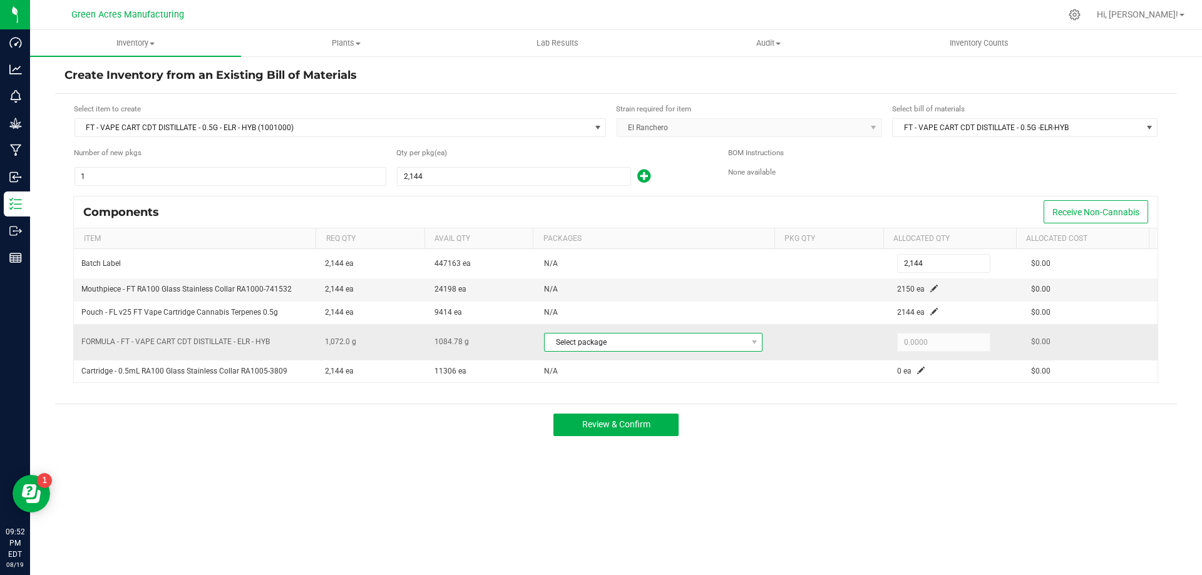
click at [746, 337] on span at bounding box center [754, 343] width 16 height 18
click at [714, 398] on li "8807194220325283 (AUG25ELR01-0819)" at bounding box center [648, 394] width 215 height 18
type input "1,072.0000"
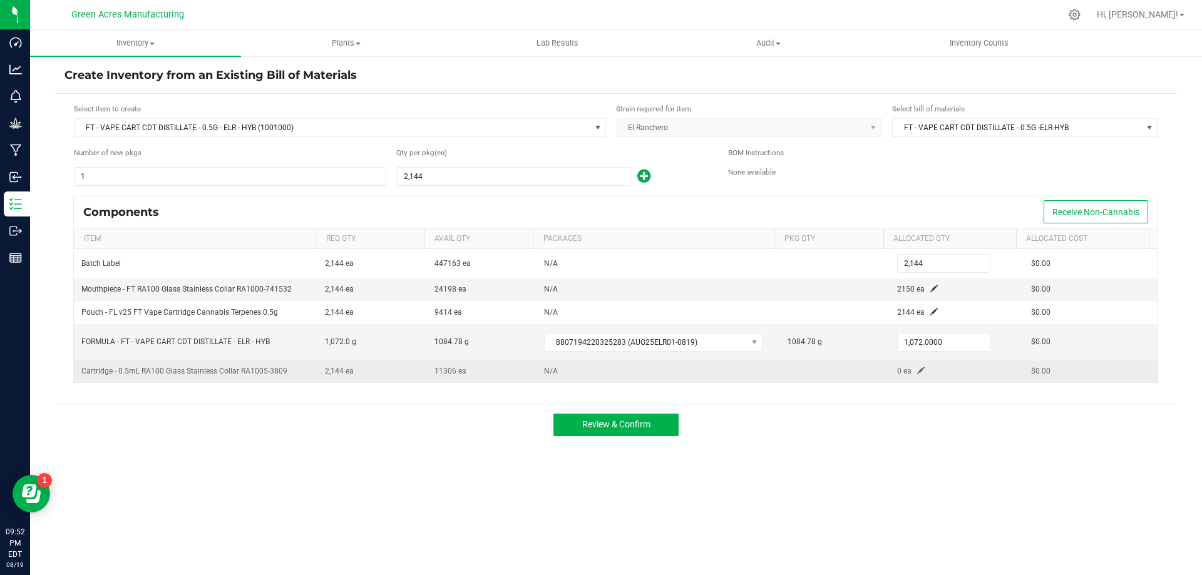
click at [920, 371] on td "0 ea" at bounding box center [957, 372] width 134 height 22
click at [917, 373] on span at bounding box center [921, 371] width 8 height 8
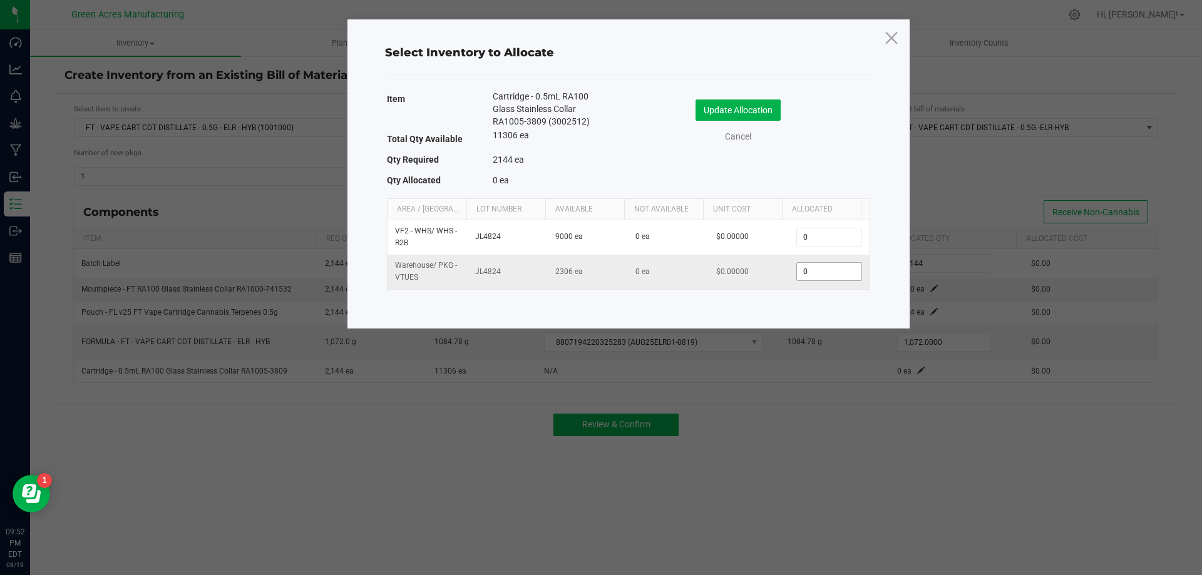
click at [839, 274] on input "0" at bounding box center [829, 272] width 64 height 18
type input "2,144"
click at [770, 111] on button "Update Allocation" at bounding box center [738, 110] width 85 height 21
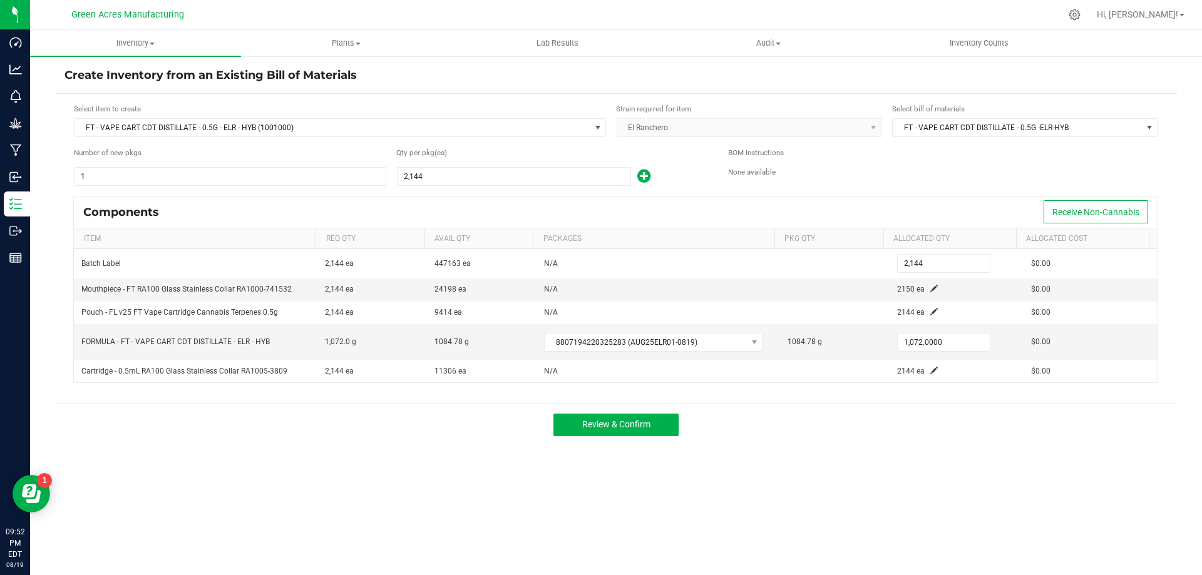
click at [882, 437] on div "Review & Confirm" at bounding box center [616, 425] width 1122 height 42
click at [614, 423] on span "Review & Confirm" at bounding box center [616, 424] width 68 height 10
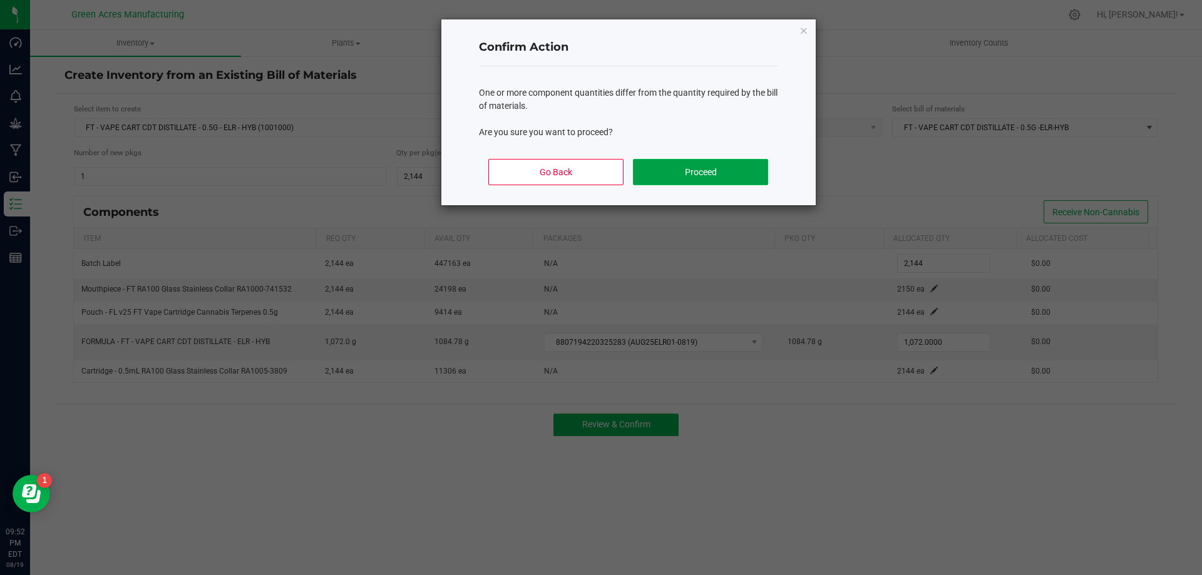
click at [744, 163] on button "Proceed" at bounding box center [700, 172] width 135 height 26
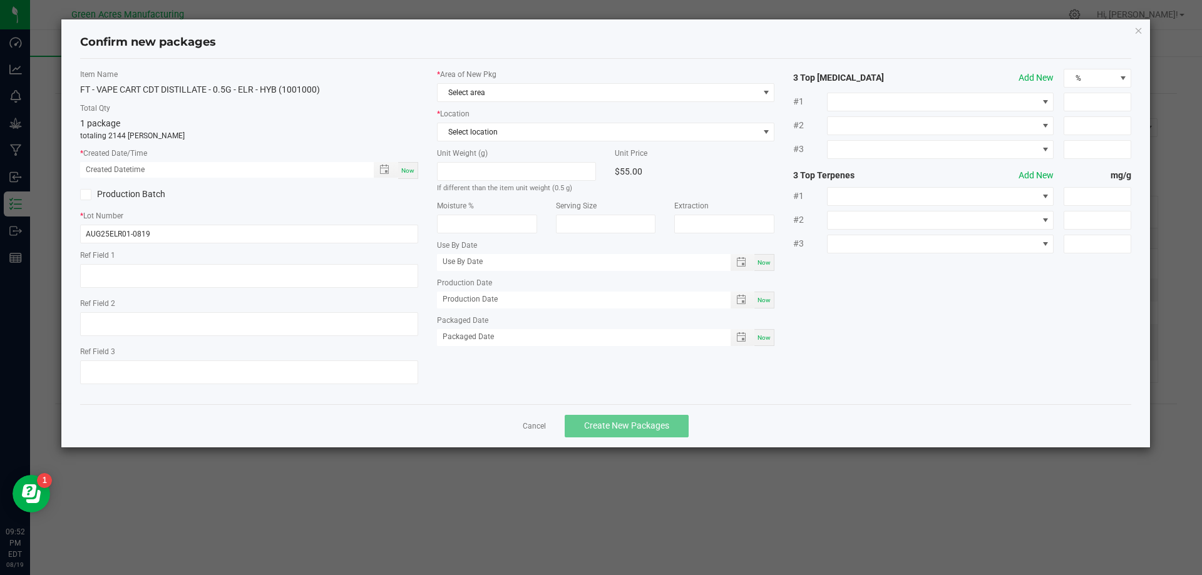
click at [408, 167] on span "Now" at bounding box center [407, 170] width 13 height 7
type input "[DATE] 09:52 PM"
click at [569, 86] on span "Select area" at bounding box center [598, 93] width 321 height 18
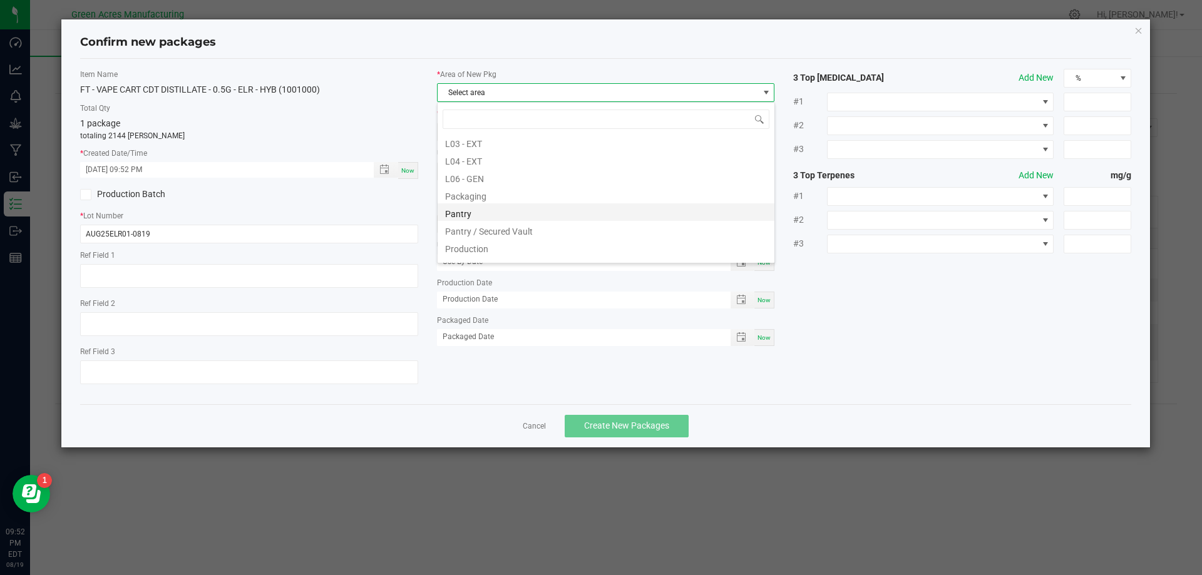
scroll to position [313, 0]
click at [569, 202] on li "Pantry / Secured Vault" at bounding box center [606, 199] width 337 height 18
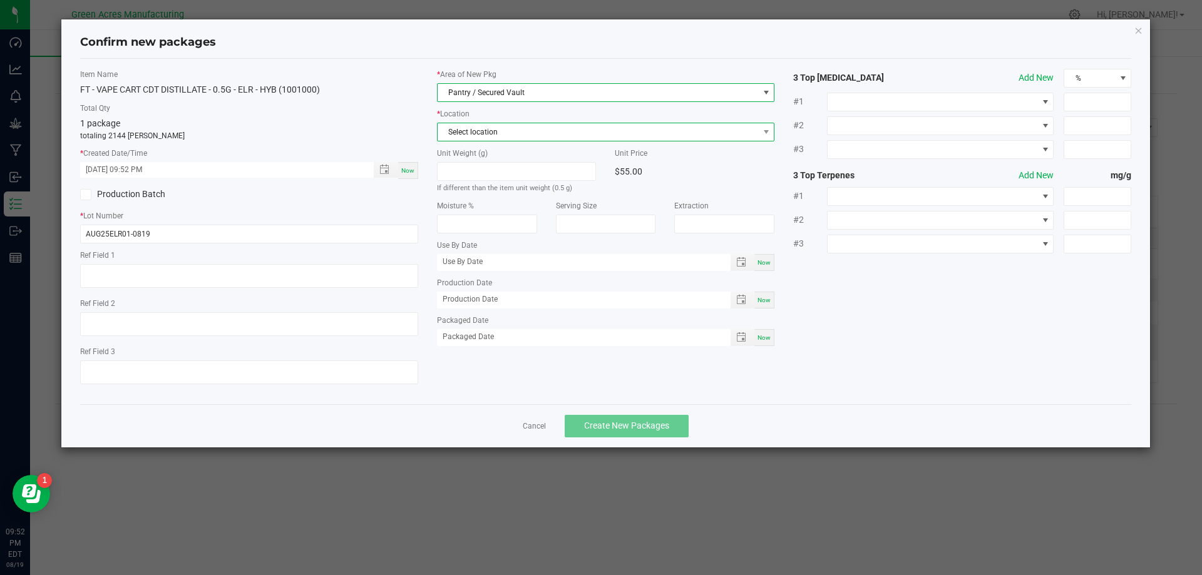
click at [528, 130] on span "Select location" at bounding box center [598, 132] width 321 height 18
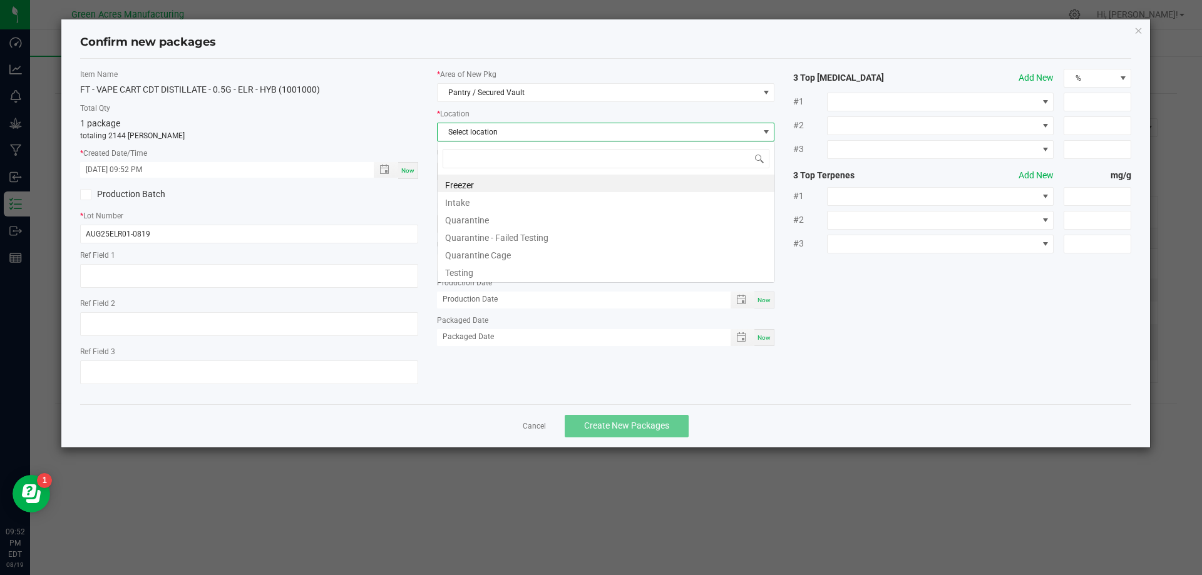
scroll to position [19, 338]
click at [529, 201] on li "Intake" at bounding box center [606, 201] width 337 height 18
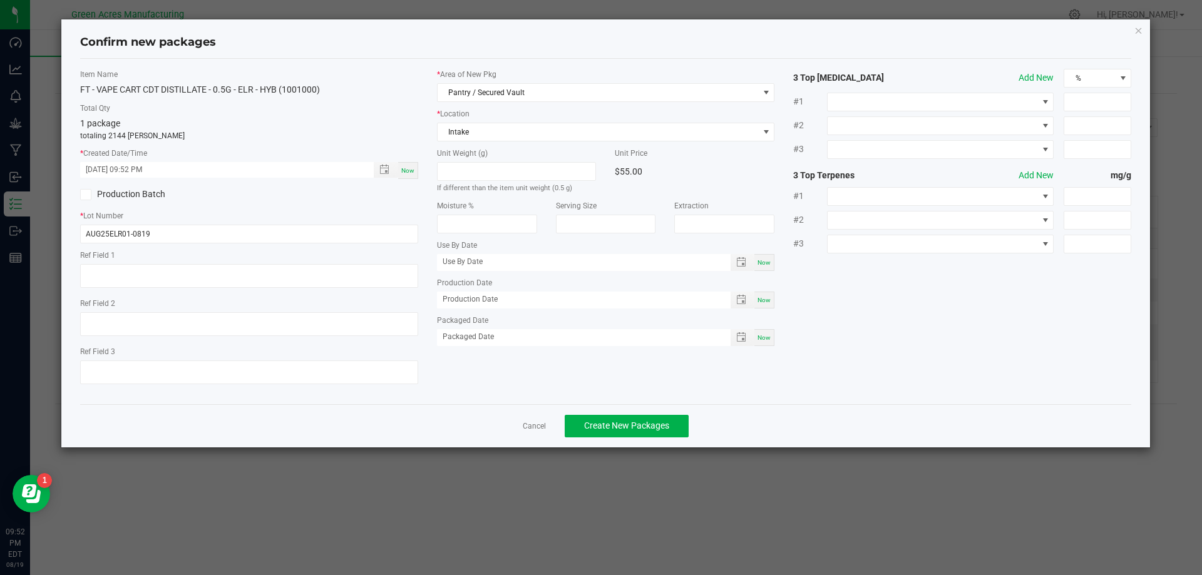
click at [385, 200] on div "Production Batch" at bounding box center [249, 194] width 357 height 19
click at [657, 428] on span "Create New Packages" at bounding box center [626, 426] width 85 height 10
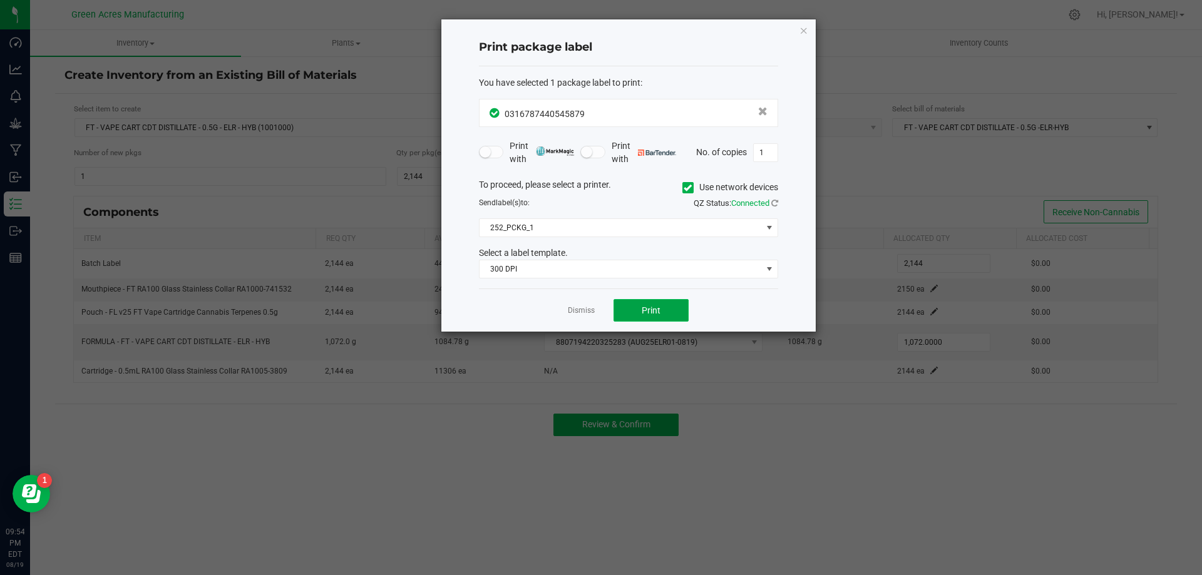
click at [667, 311] on button "Print" at bounding box center [651, 310] width 75 height 23
click at [588, 314] on link "Dismiss" at bounding box center [581, 311] width 27 height 11
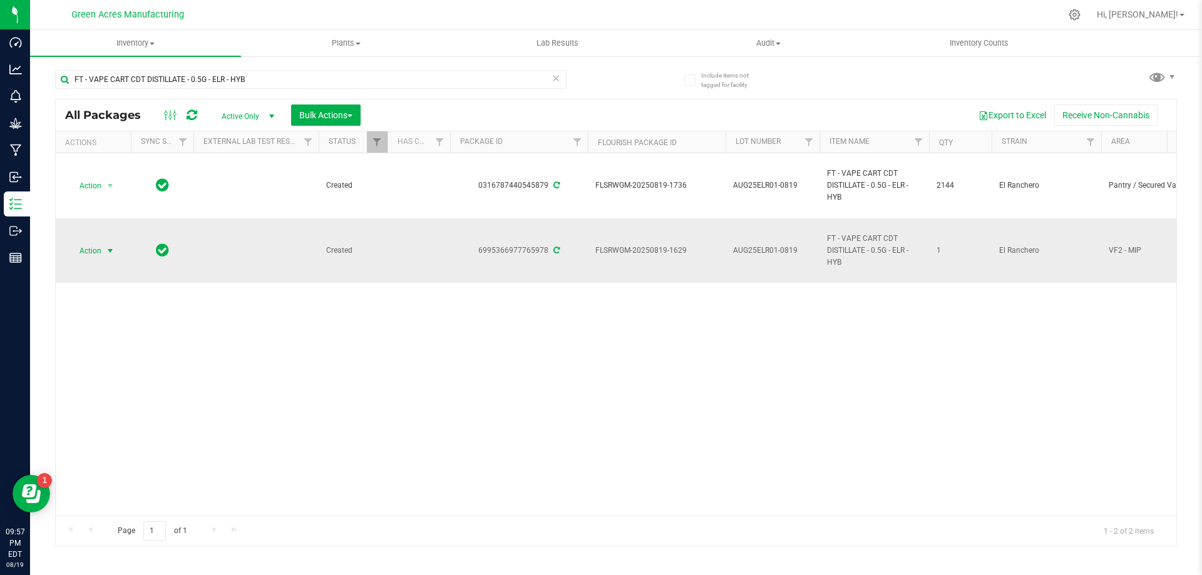
click at [106, 248] on span "select" at bounding box center [110, 251] width 10 height 10
click at [105, 265] on li "Adjust qty" at bounding box center [117, 271] width 97 height 19
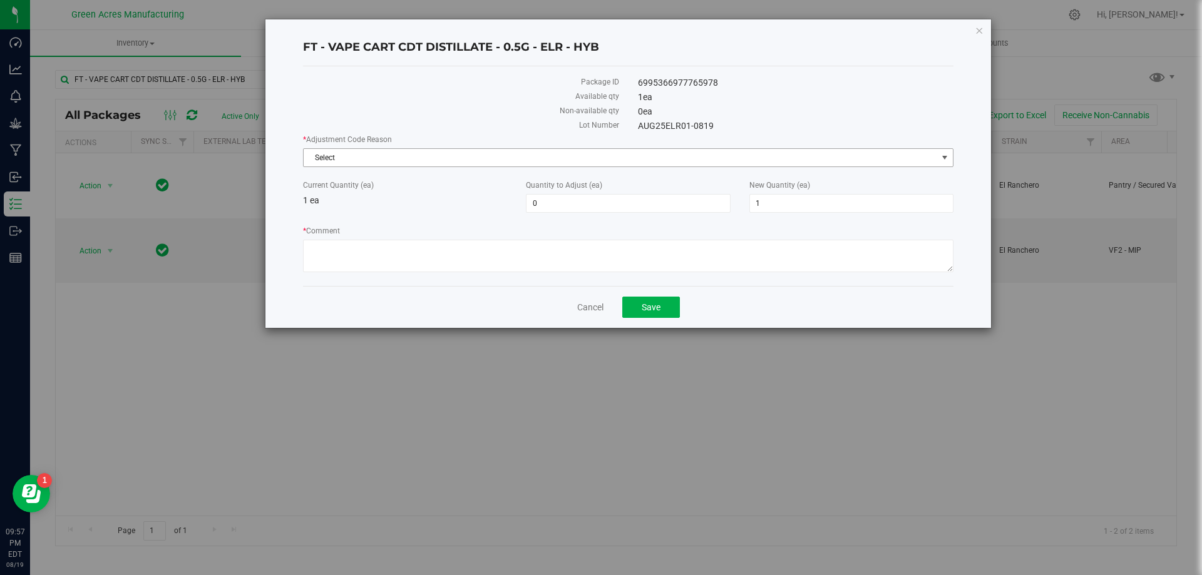
click at [590, 153] on span "Select" at bounding box center [621, 158] width 634 height 18
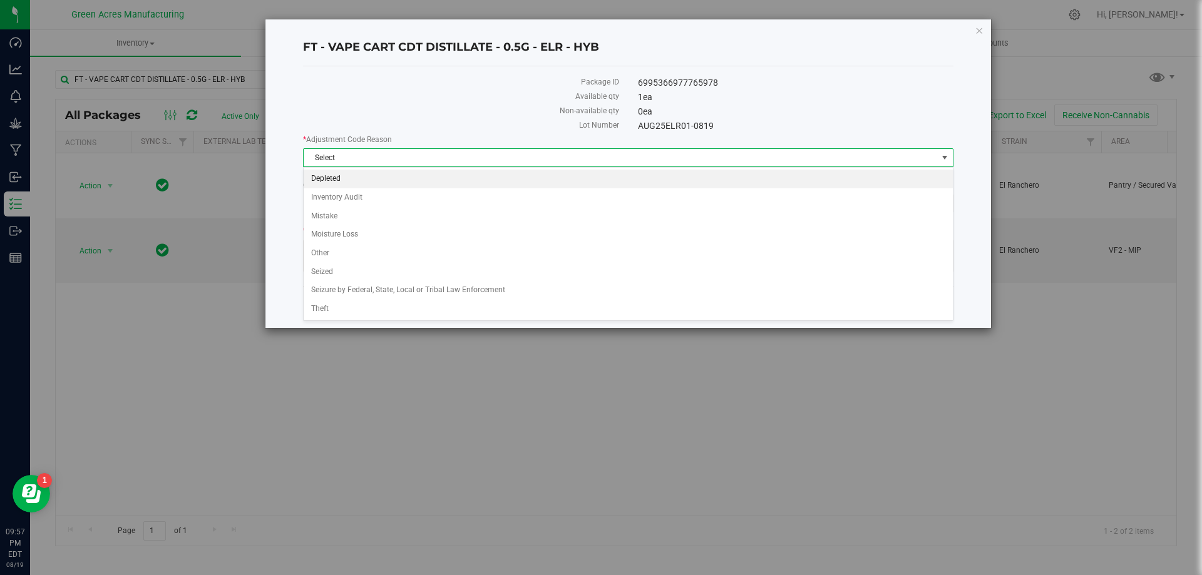
click at [363, 176] on li "Depleted" at bounding box center [628, 179] width 649 height 19
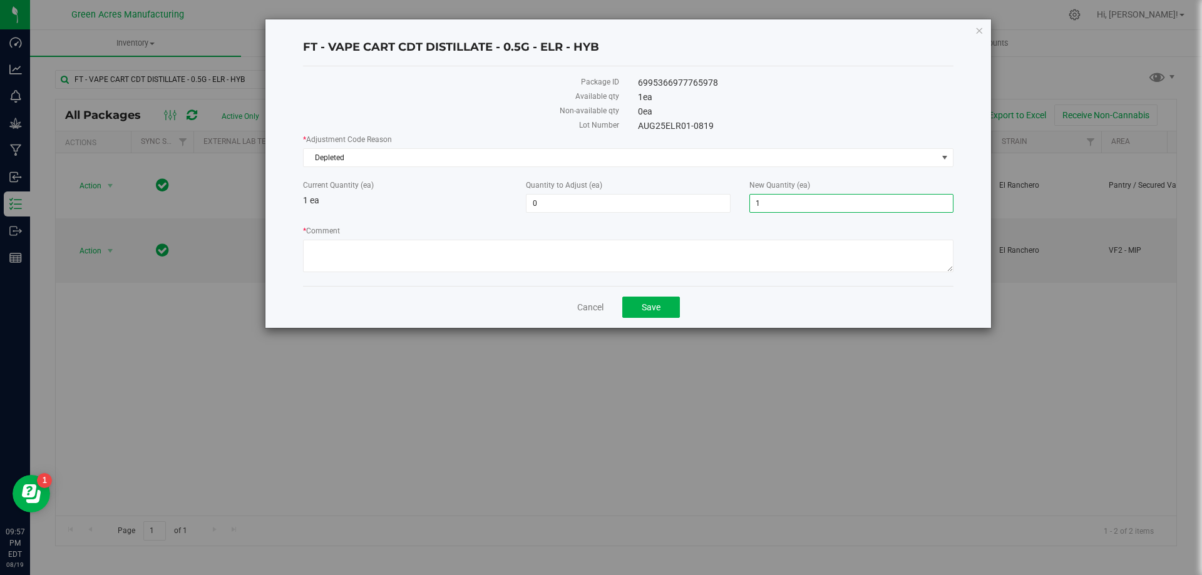
click at [816, 207] on span "1 1" at bounding box center [851, 203] width 204 height 19
click at [816, 207] on input "1" at bounding box center [851, 204] width 203 height 18
type input "0"
type input "-1"
type input "0"
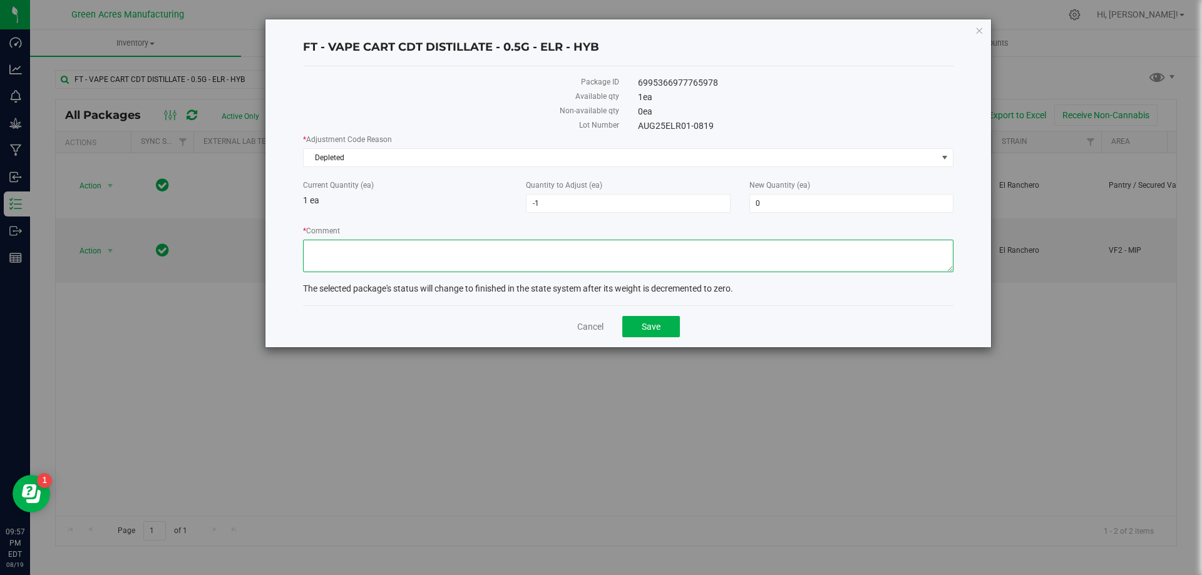
click at [810, 258] on textarea "* Comment" at bounding box center [628, 256] width 651 height 33
type textarea "Zeroing out 1 of 1 package."
click at [665, 329] on button "Save" at bounding box center [651, 326] width 58 height 21
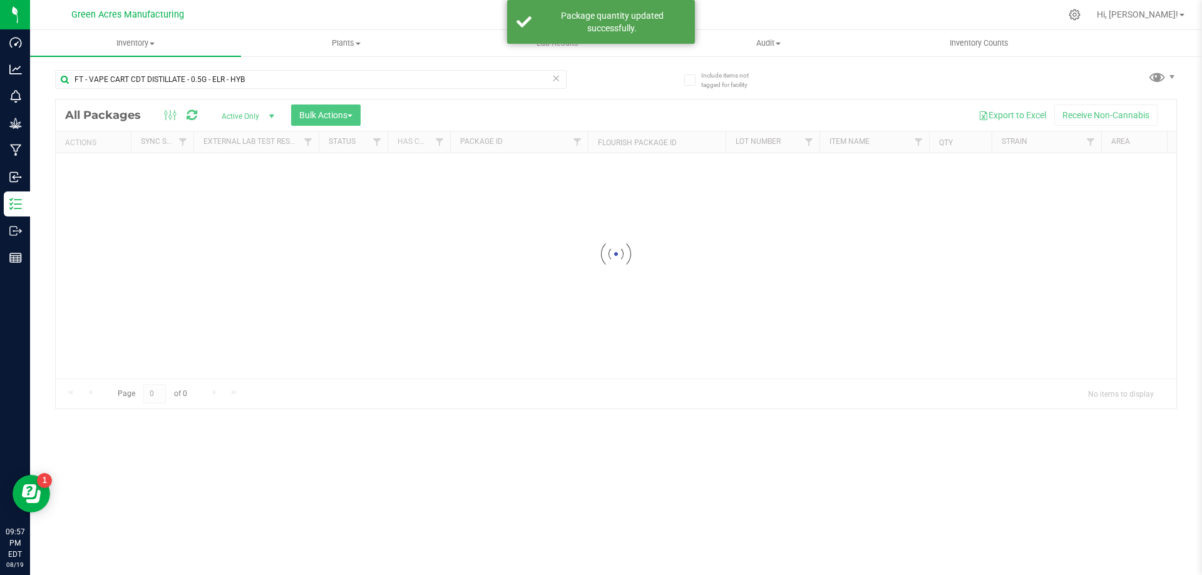
click at [555, 85] on icon at bounding box center [556, 77] width 9 height 15
click at [485, 76] on input "text" at bounding box center [311, 79] width 512 height 19
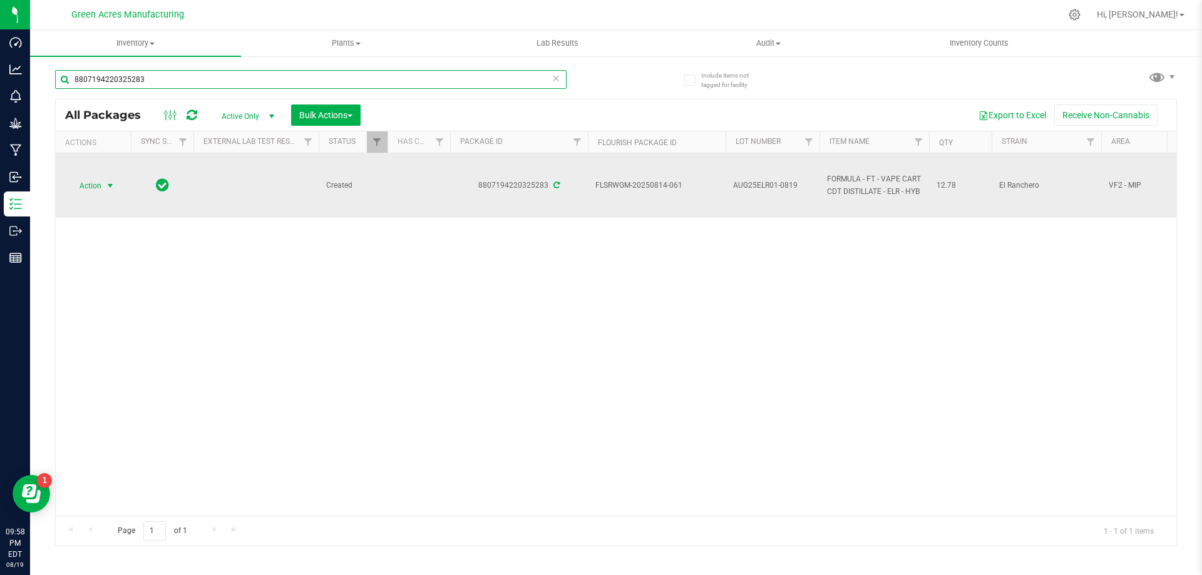
type input "8807194220325283"
click at [110, 185] on span "select" at bounding box center [110, 186] width 10 height 10
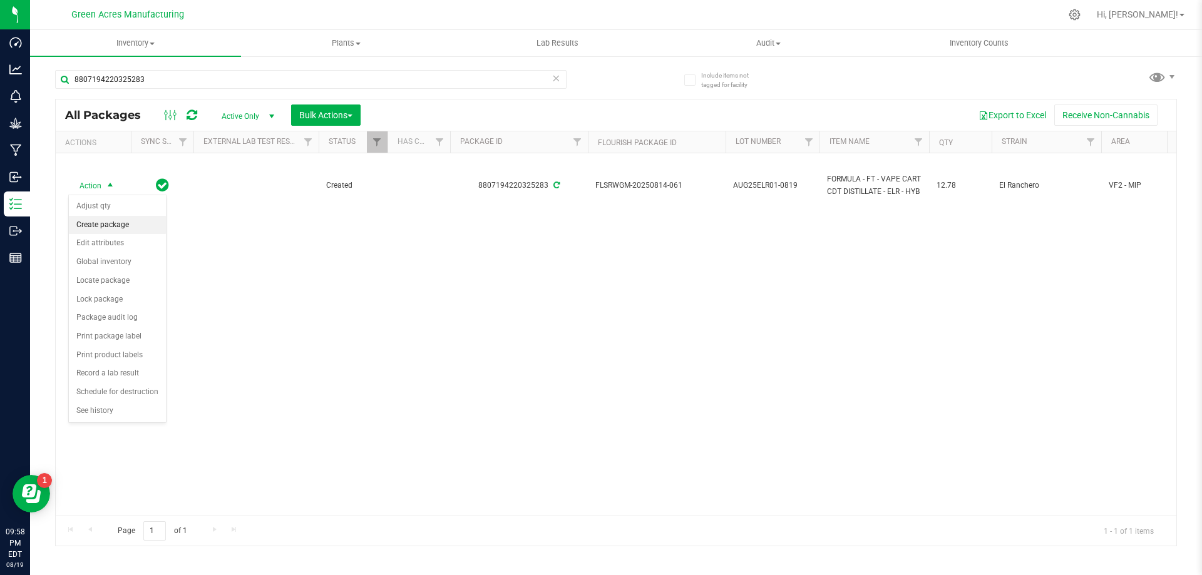
click at [131, 223] on li "Create package" at bounding box center [117, 225] width 97 height 19
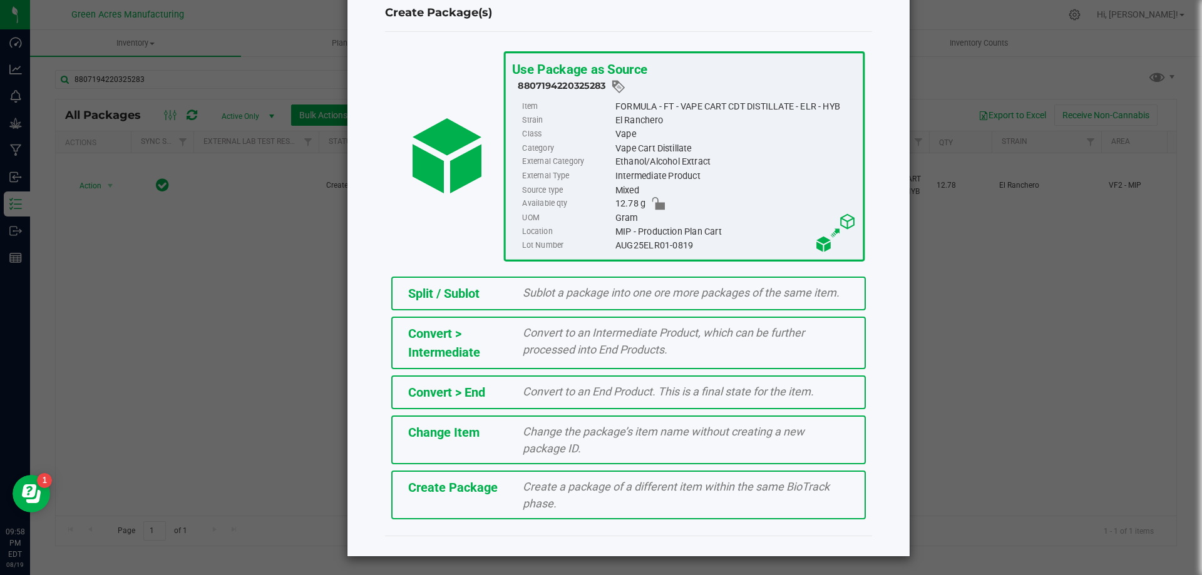
scroll to position [49, 0]
click at [541, 508] on span "Create a package of a different item within the same BioTrack phase." at bounding box center [676, 495] width 307 height 30
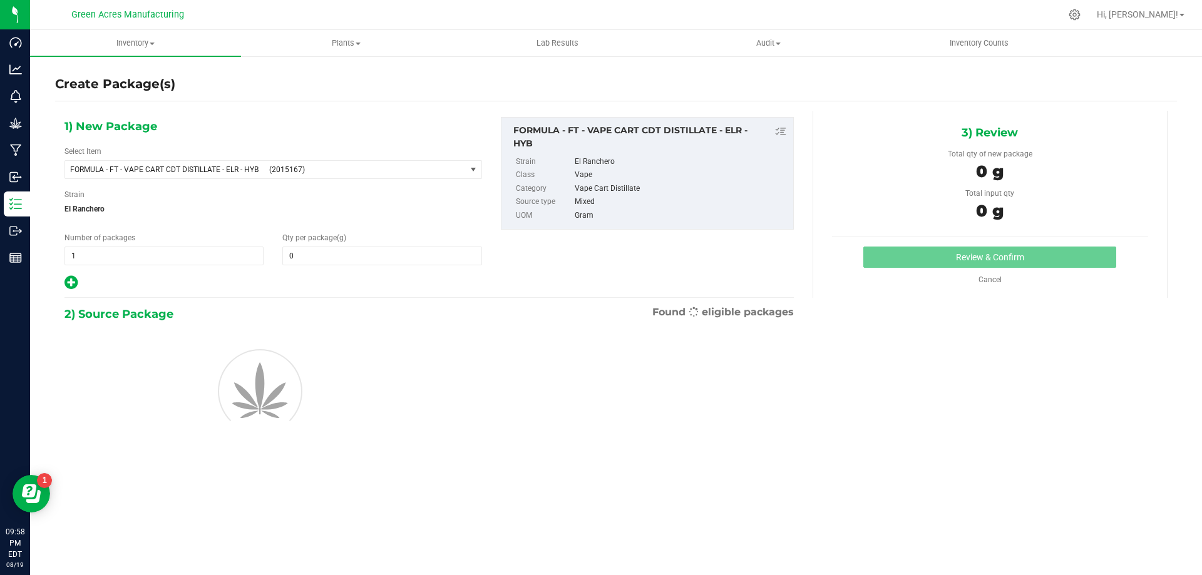
type input "0.0000"
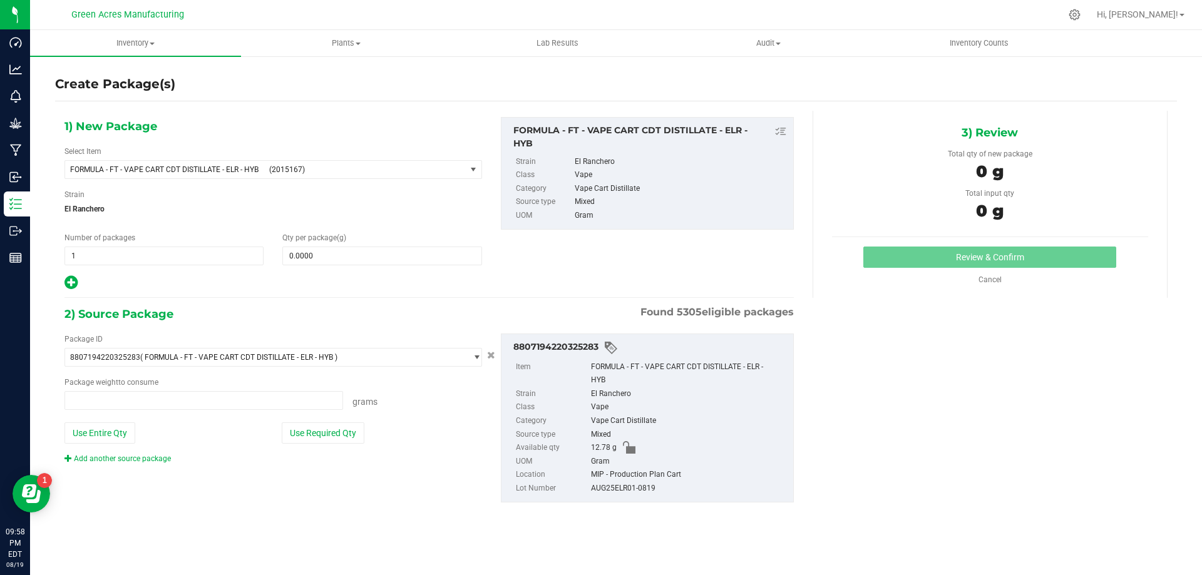
type input "0.0000 g"
click at [406, 167] on span "(2015167)" at bounding box center [365, 169] width 192 height 9
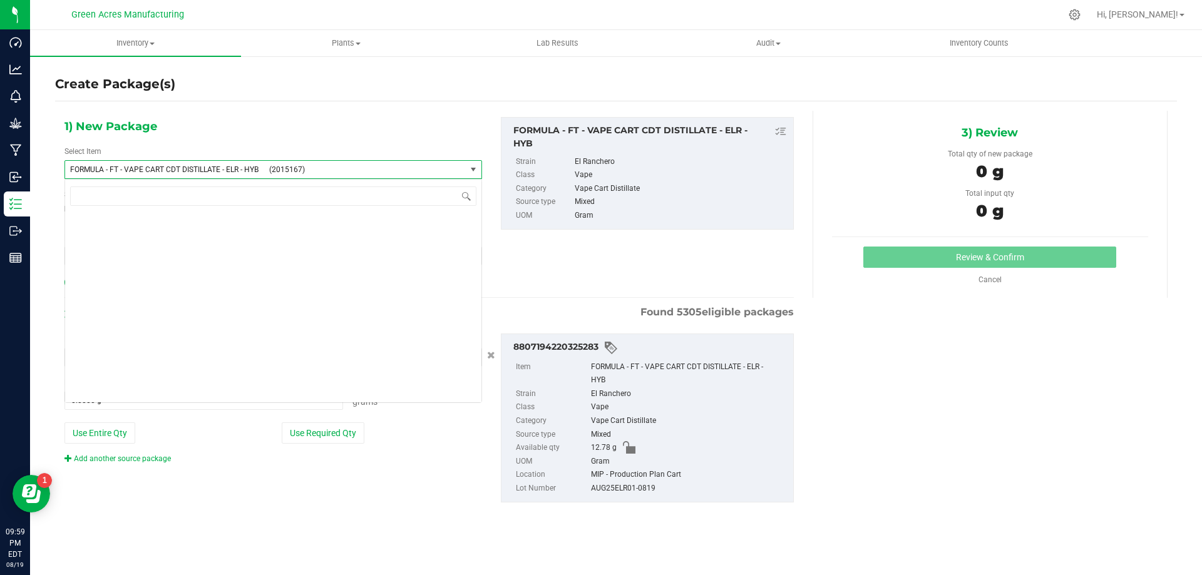
scroll to position [21668, 0]
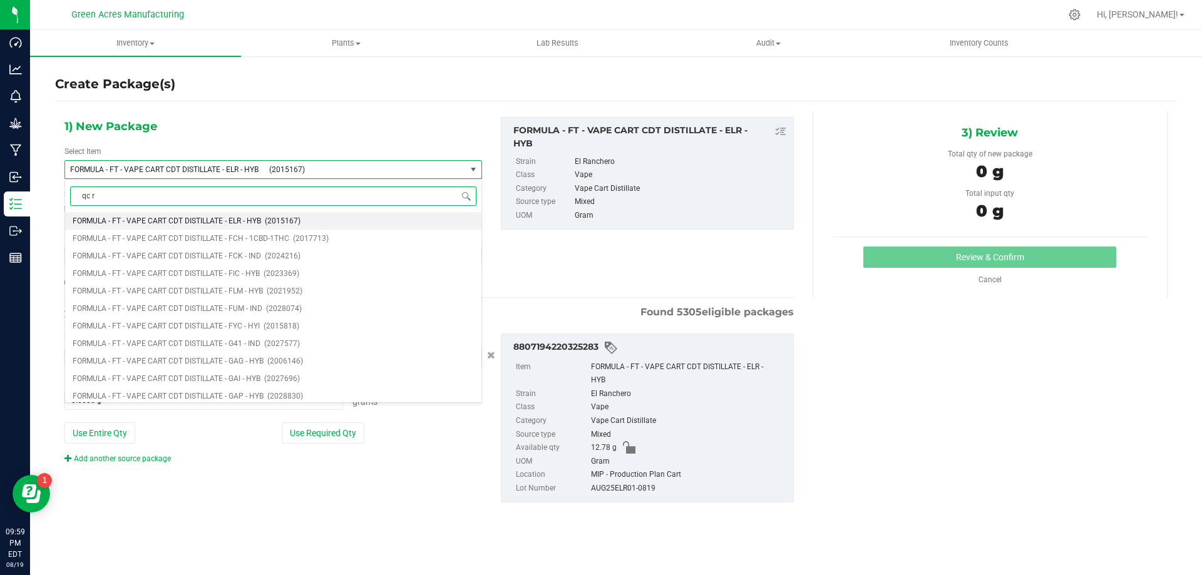
type input "qc re"
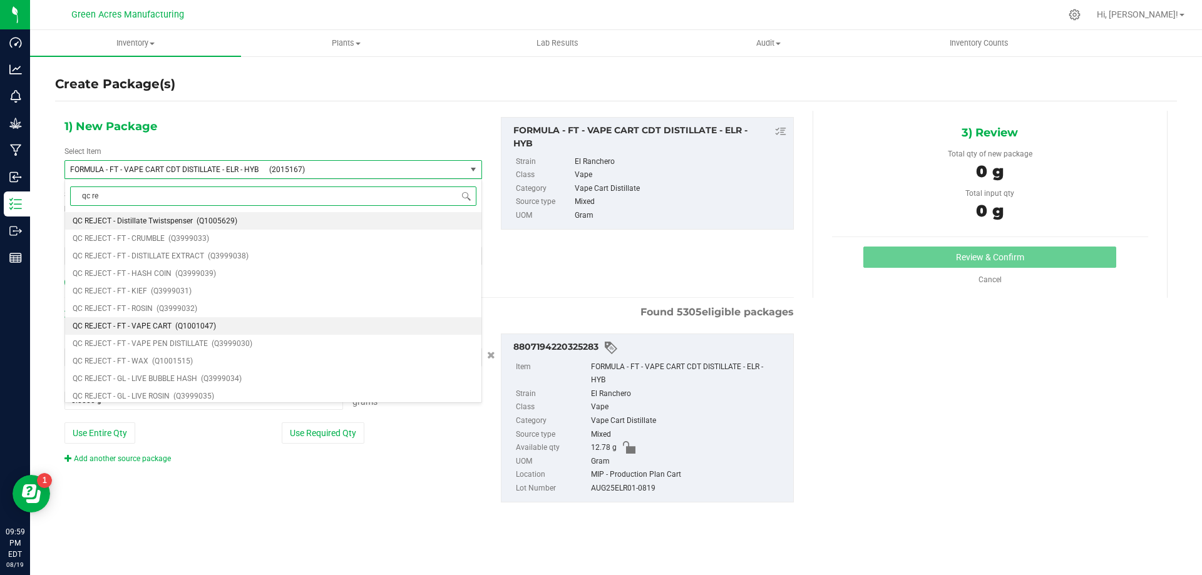
click at [287, 320] on li "QC REJECT - FT - VAPE CART (Q1001047)" at bounding box center [273, 326] width 416 height 18
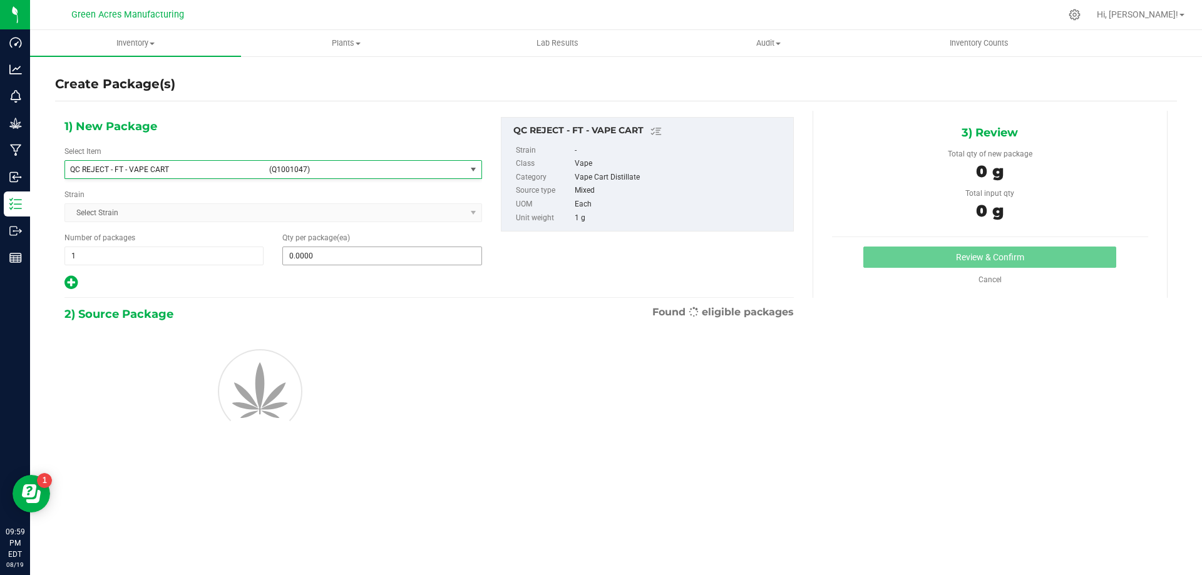
type input "0"
click at [393, 253] on span at bounding box center [381, 256] width 199 height 19
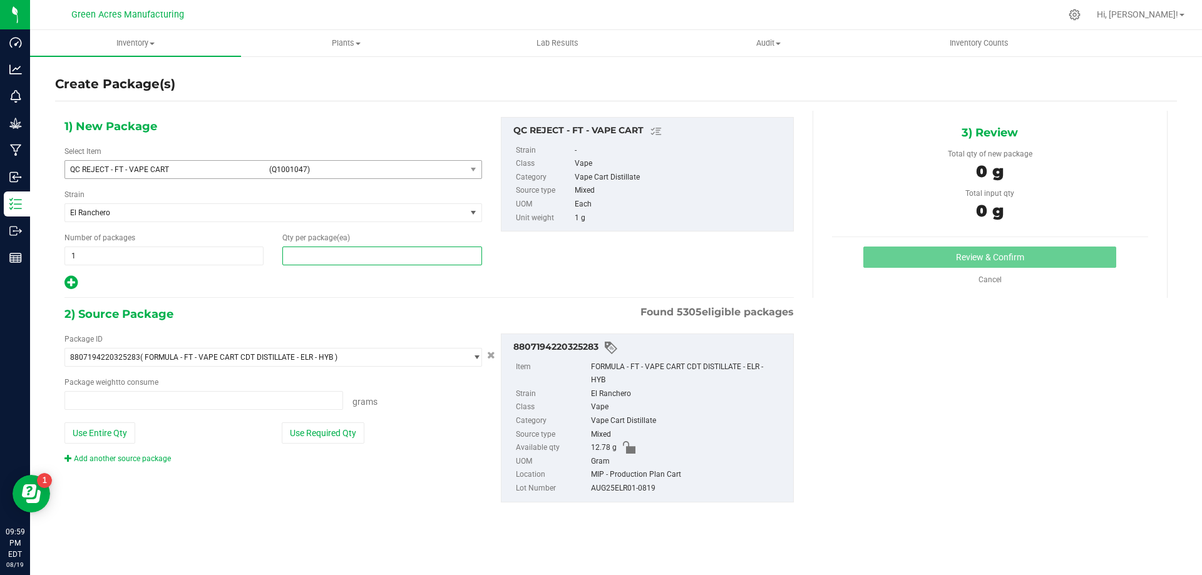
type input "0.0000 g"
type input "6"
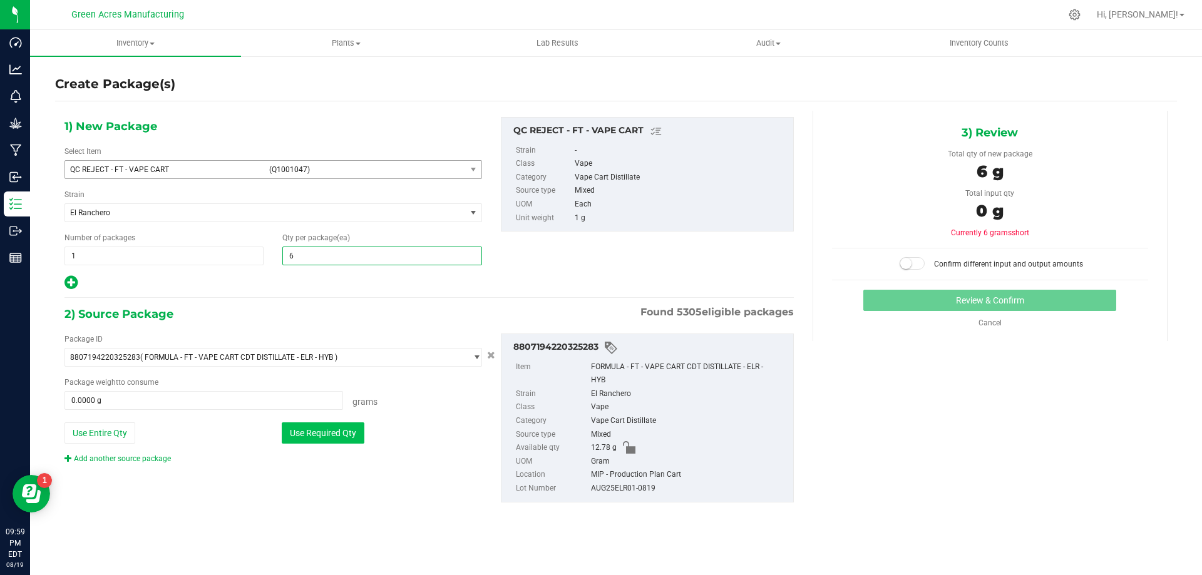
type input "6"
click at [323, 436] on button "Use Required Qty" at bounding box center [323, 433] width 83 height 21
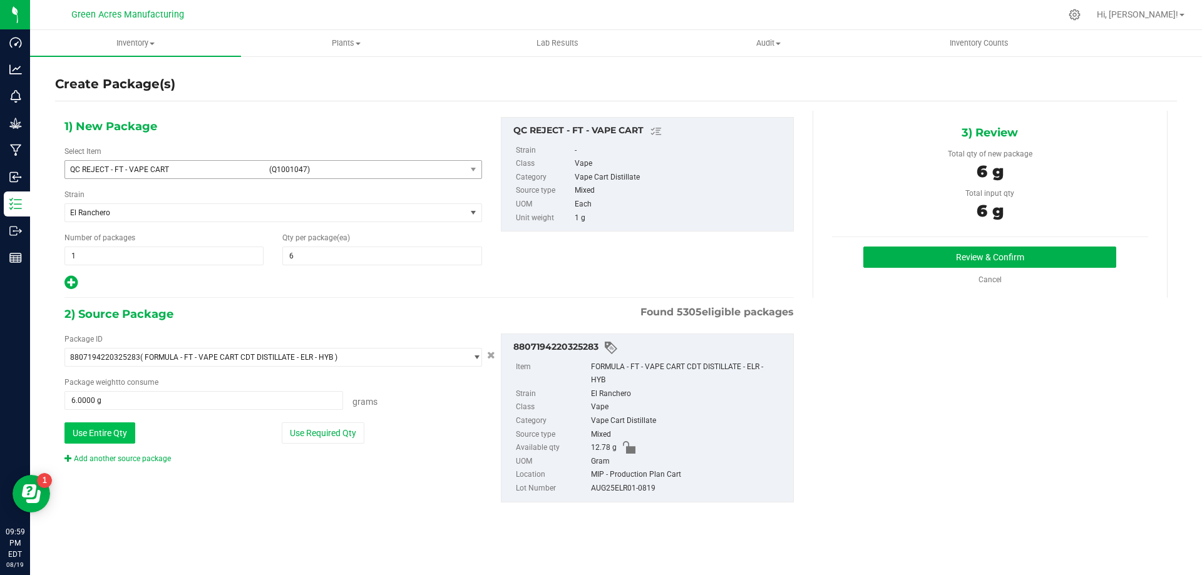
click at [111, 429] on button "Use Entire Qty" at bounding box center [99, 433] width 71 height 21
type input "12.7800 g"
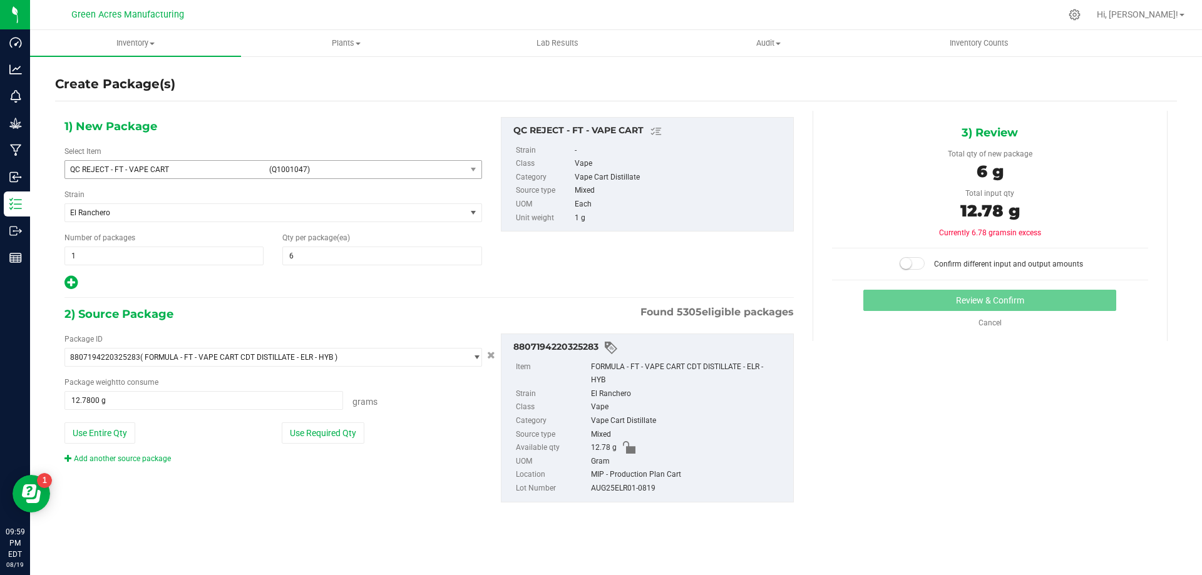
click at [908, 259] on small at bounding box center [905, 263] width 11 height 11
click at [932, 304] on button "Review & Confirm" at bounding box center [989, 300] width 253 height 21
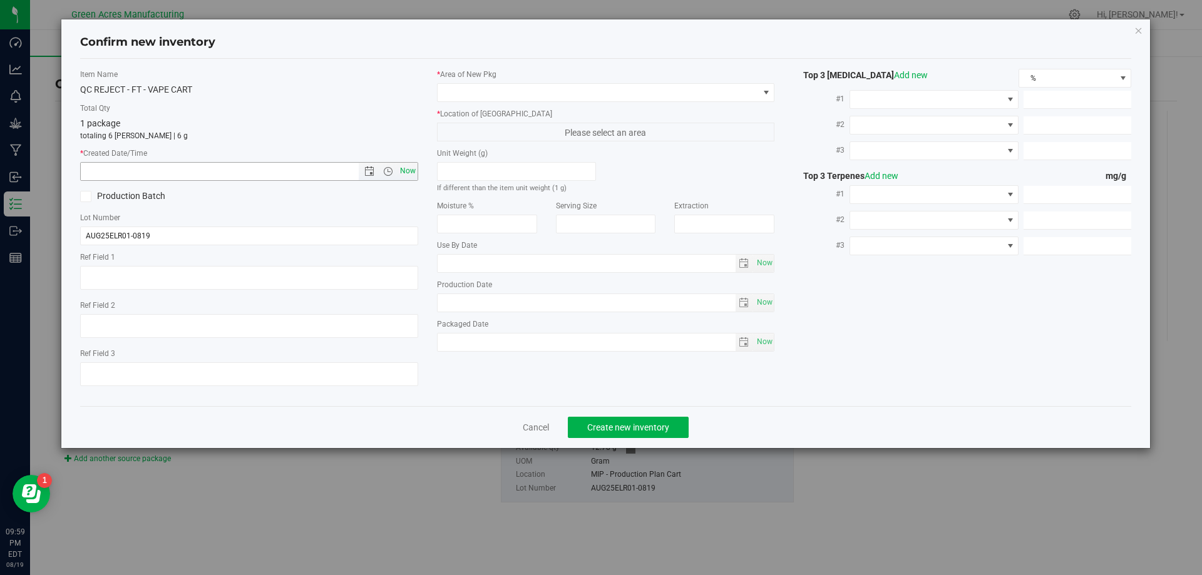
click at [413, 170] on span "Now" at bounding box center [407, 171] width 21 height 18
type input "[DATE] 9:59 PM"
click at [547, 101] on span at bounding box center [598, 93] width 321 height 18
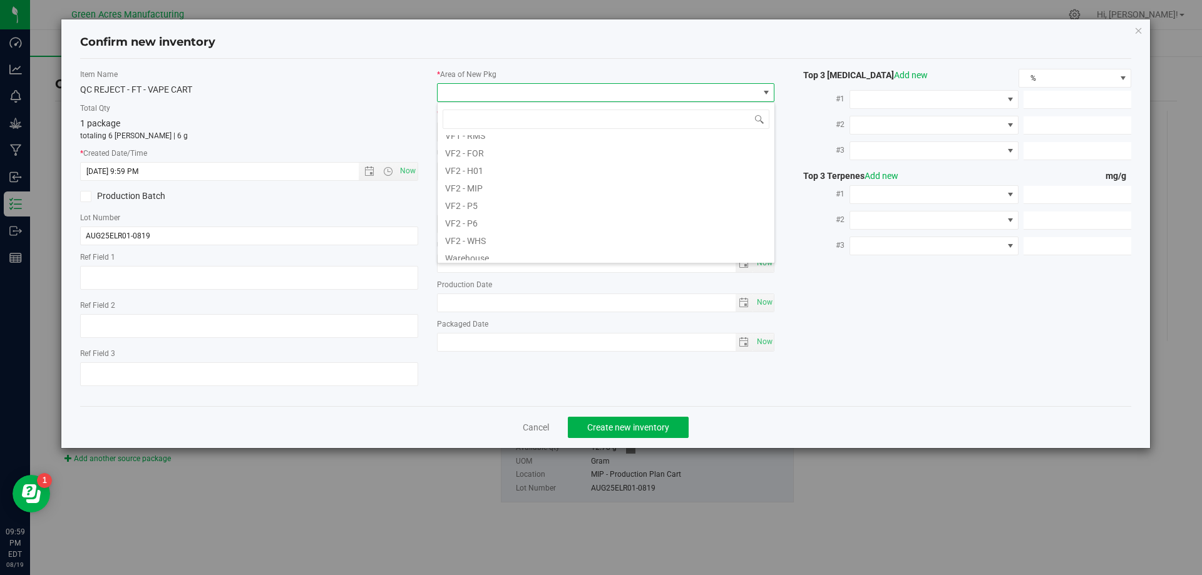
scroll to position [629, 0]
click at [562, 185] on li "VF2 - MIP" at bounding box center [606, 182] width 337 height 18
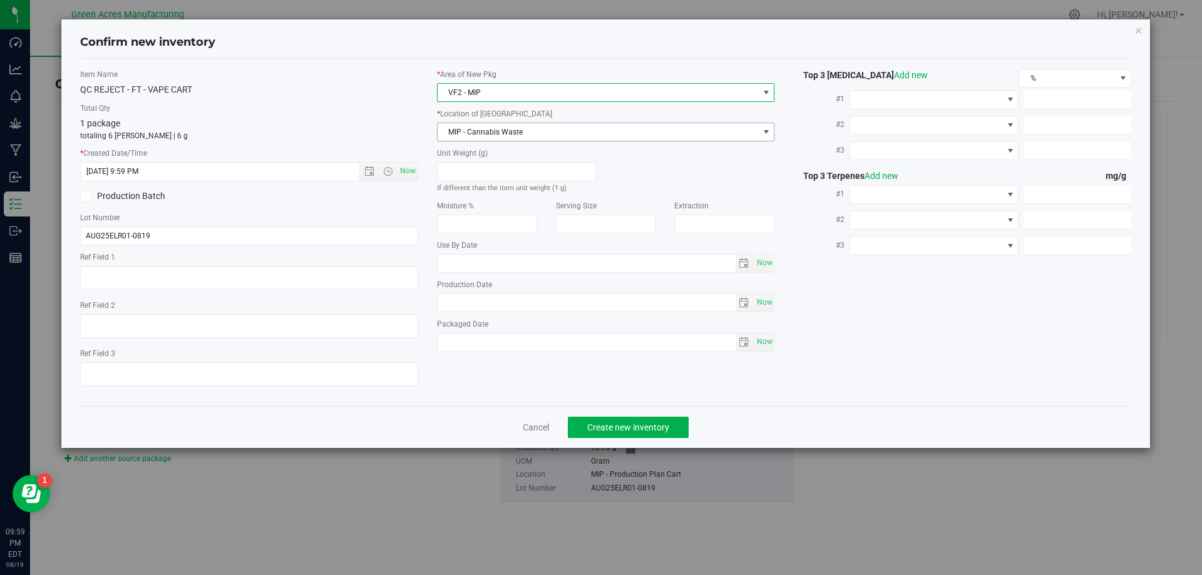
click at [590, 125] on span "MIP - Cannabis Waste" at bounding box center [598, 132] width 321 height 18
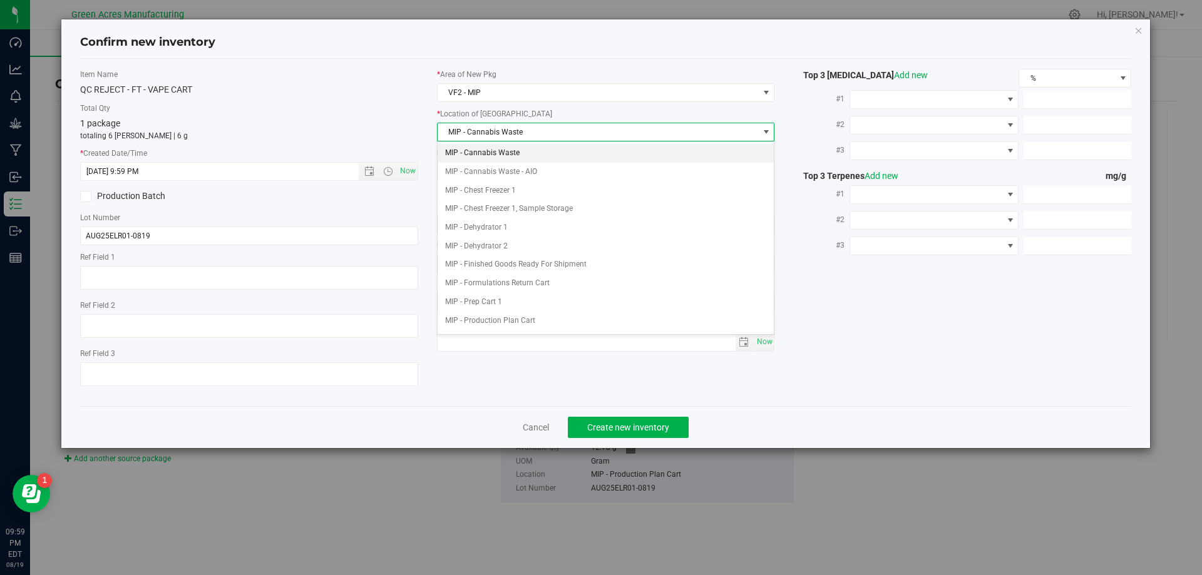
click at [532, 157] on li "MIP - Cannabis Waste" at bounding box center [606, 153] width 337 height 19
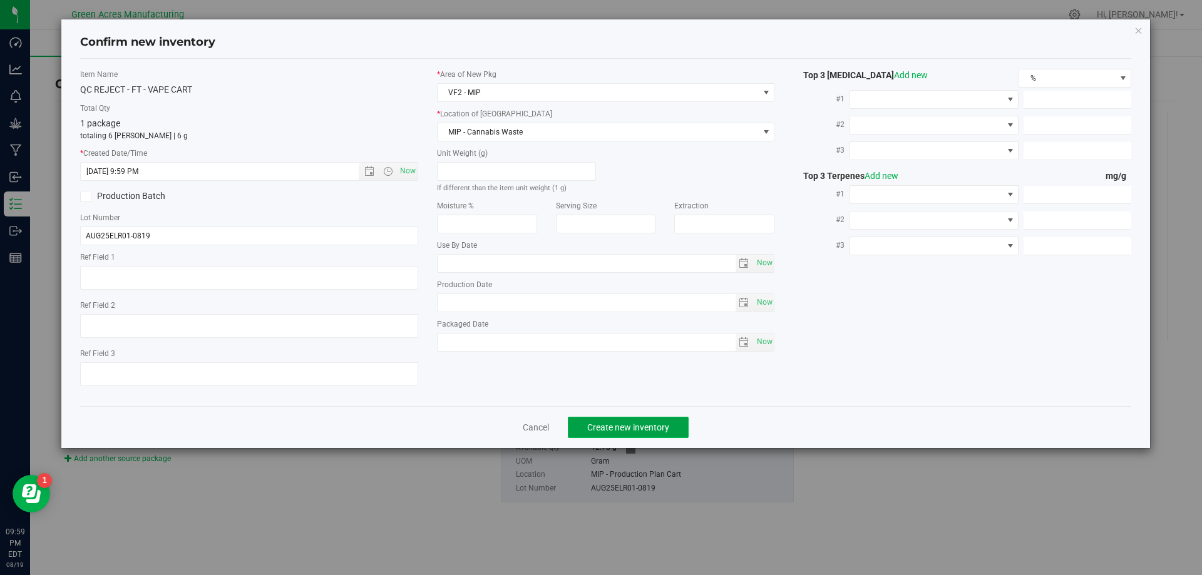
click at [639, 426] on span "Create new inventory" at bounding box center [628, 428] width 82 height 10
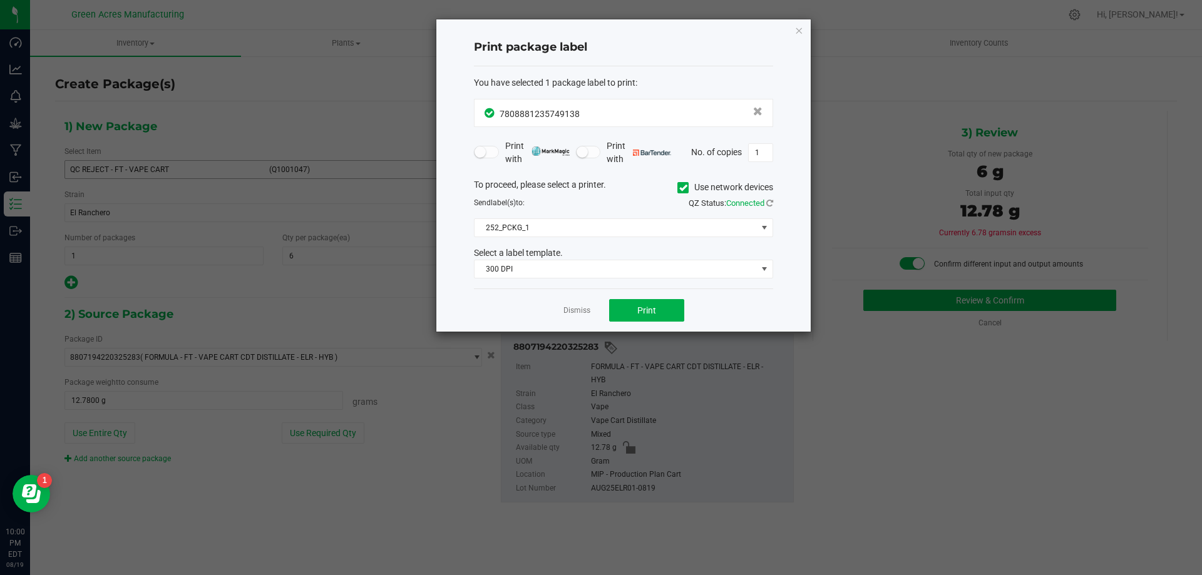
click at [640, 323] on div "Dismiss Print" at bounding box center [623, 310] width 299 height 43
click at [648, 309] on span "Print" at bounding box center [646, 311] width 19 height 10
click at [586, 311] on link "Dismiss" at bounding box center [576, 311] width 27 height 11
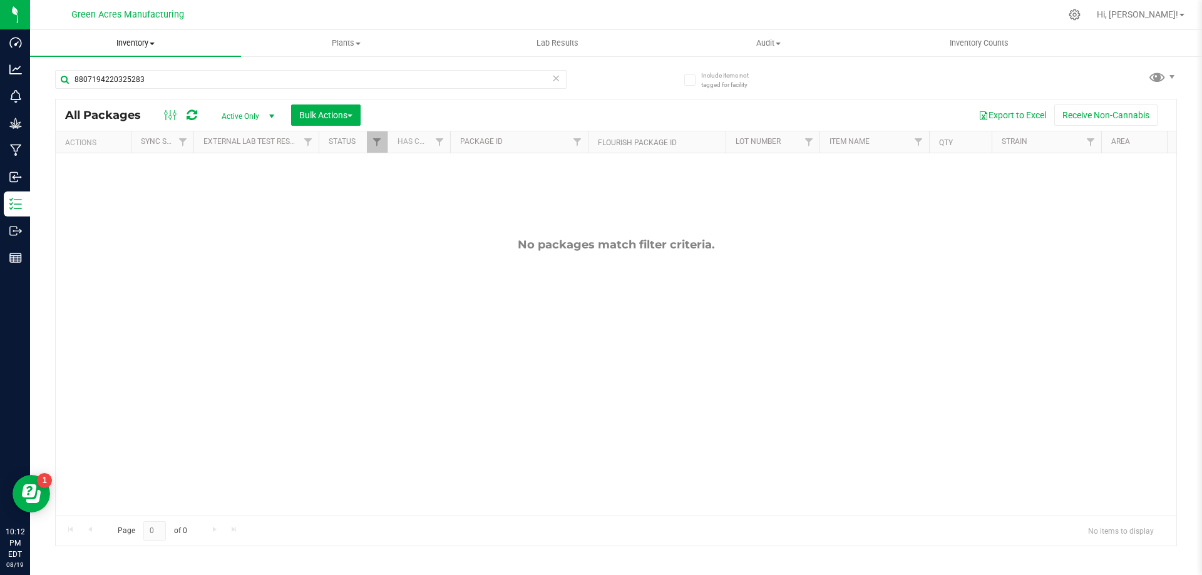
click at [151, 44] on span at bounding box center [152, 44] width 5 height 3
click at [194, 148] on li "From bill of materials" at bounding box center [135, 150] width 211 height 15
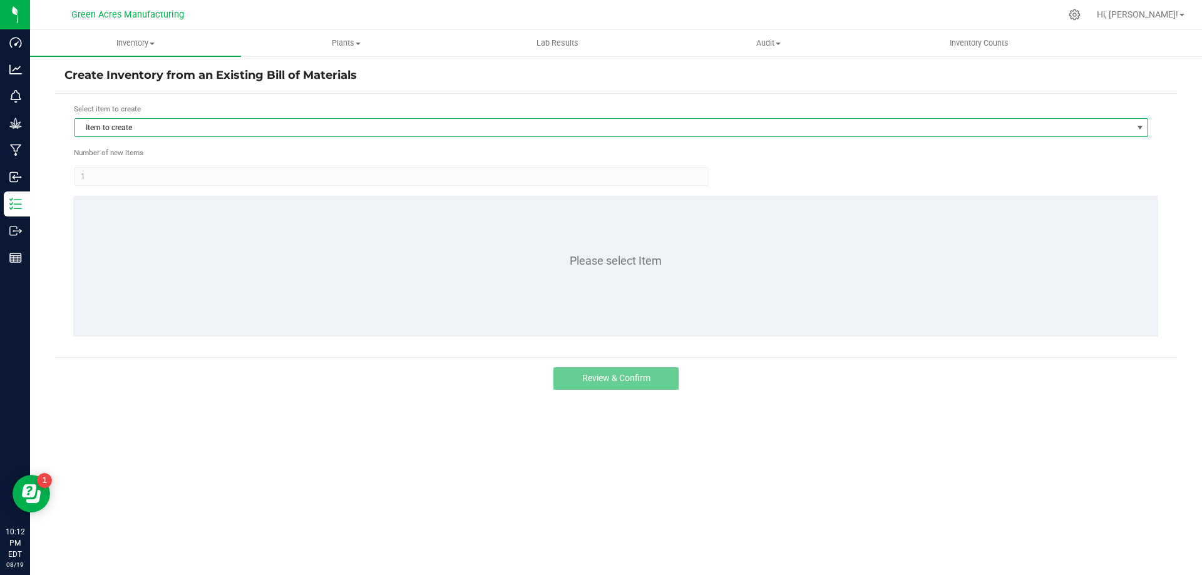
click at [535, 121] on span "Item to create" at bounding box center [603, 128] width 1057 height 18
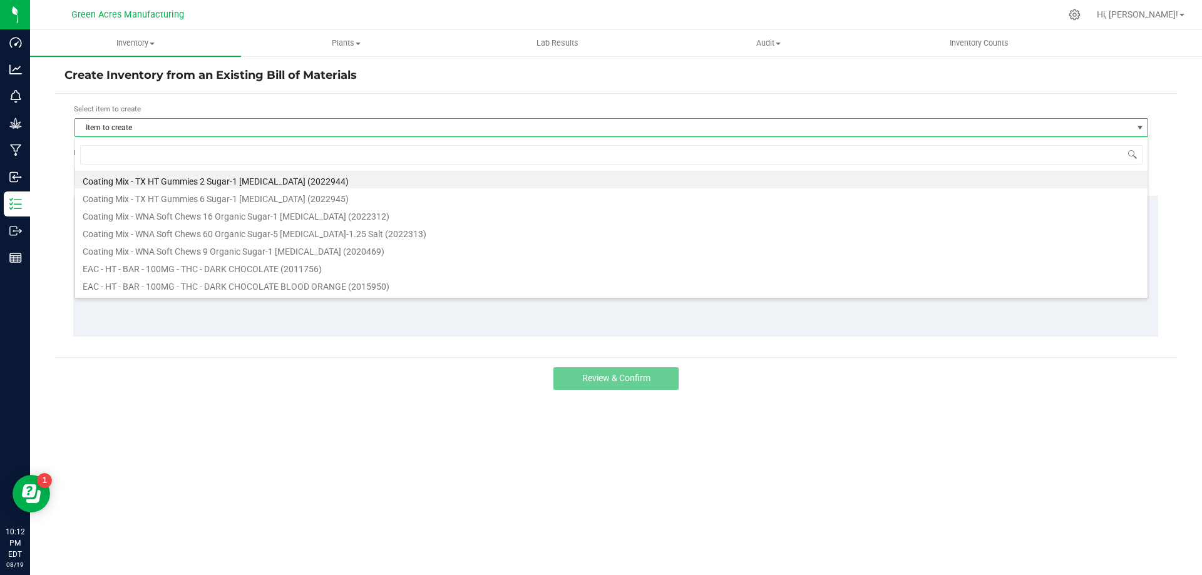
scroll to position [19, 1074]
type input "1013742"
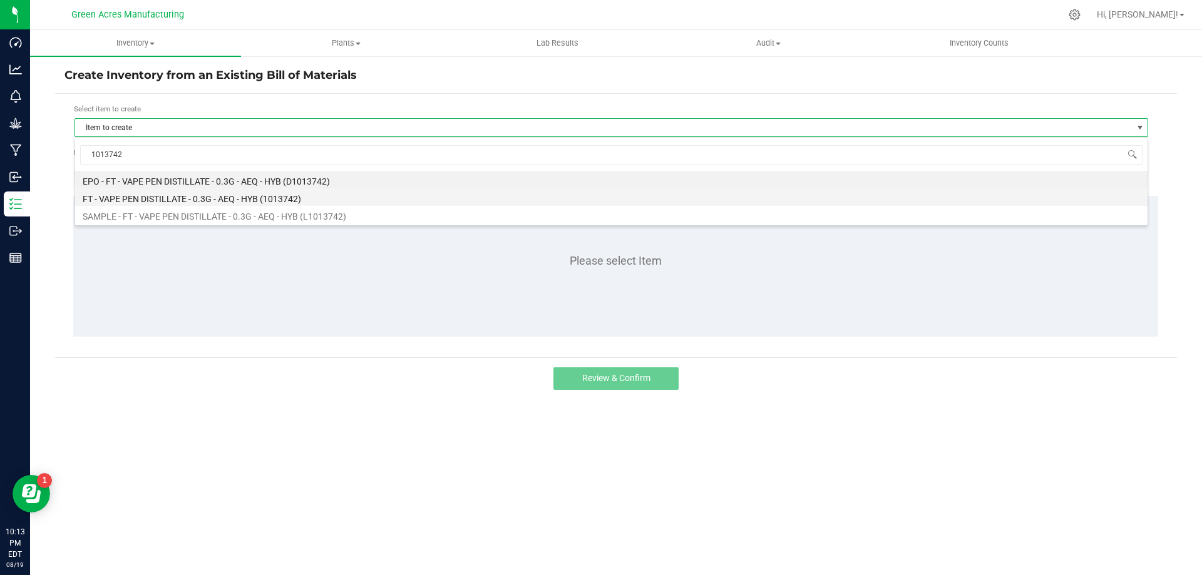
click at [359, 190] on li "FT - VAPE PEN DISTILLATE - 0.3G - AEQ - HYB (1013742)" at bounding box center [611, 197] width 1072 height 18
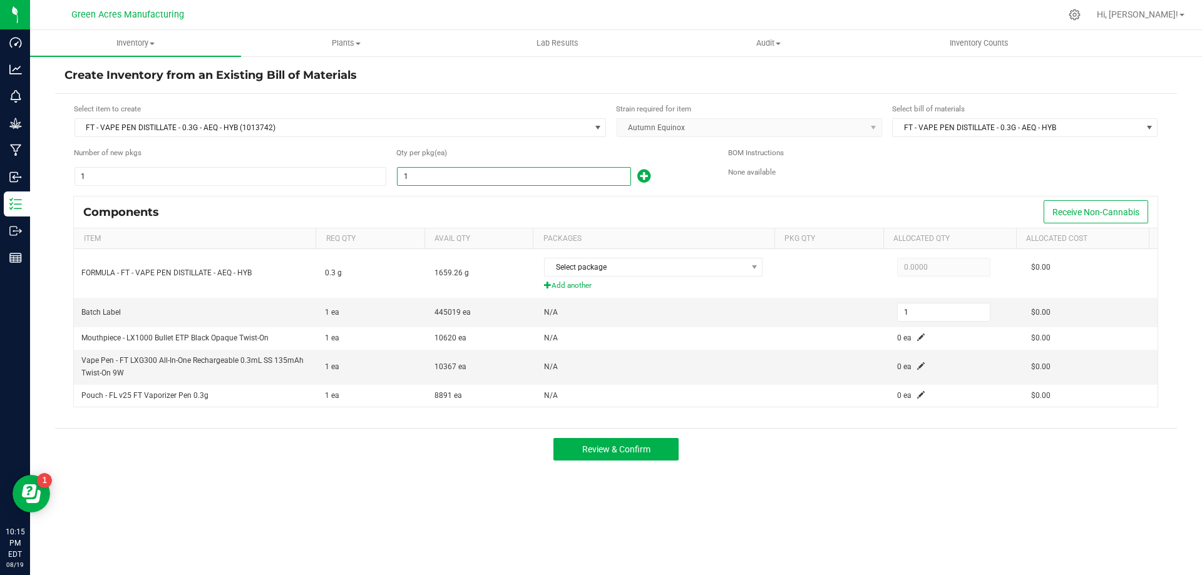
click at [523, 174] on input "1" at bounding box center [514, 177] width 233 height 18
type input "4"
type input "42"
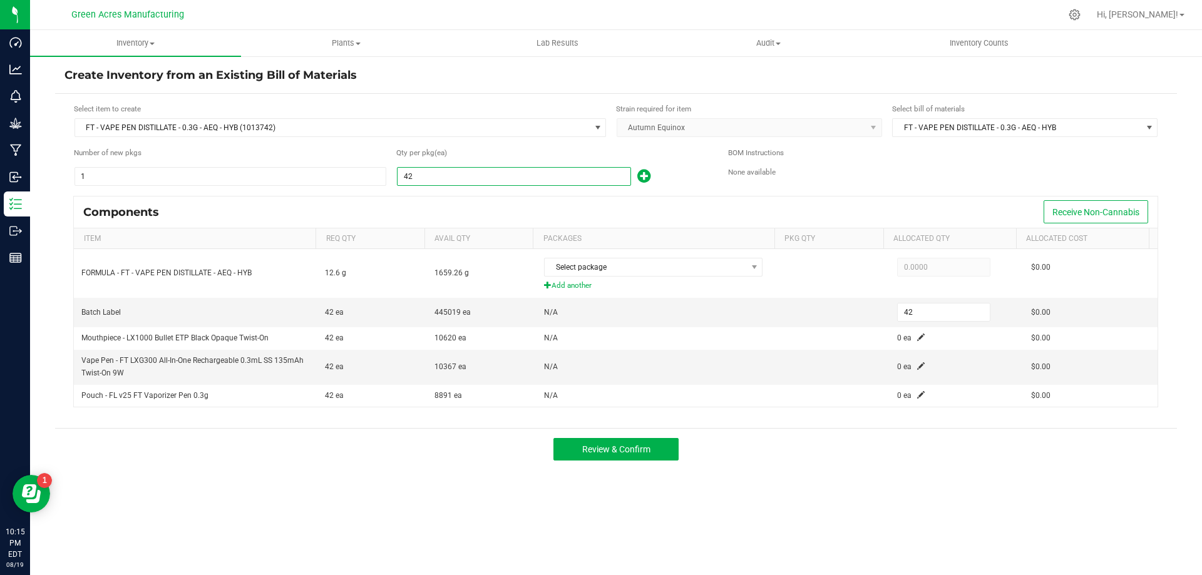
type input "427"
type input "4275"
type input "4,275"
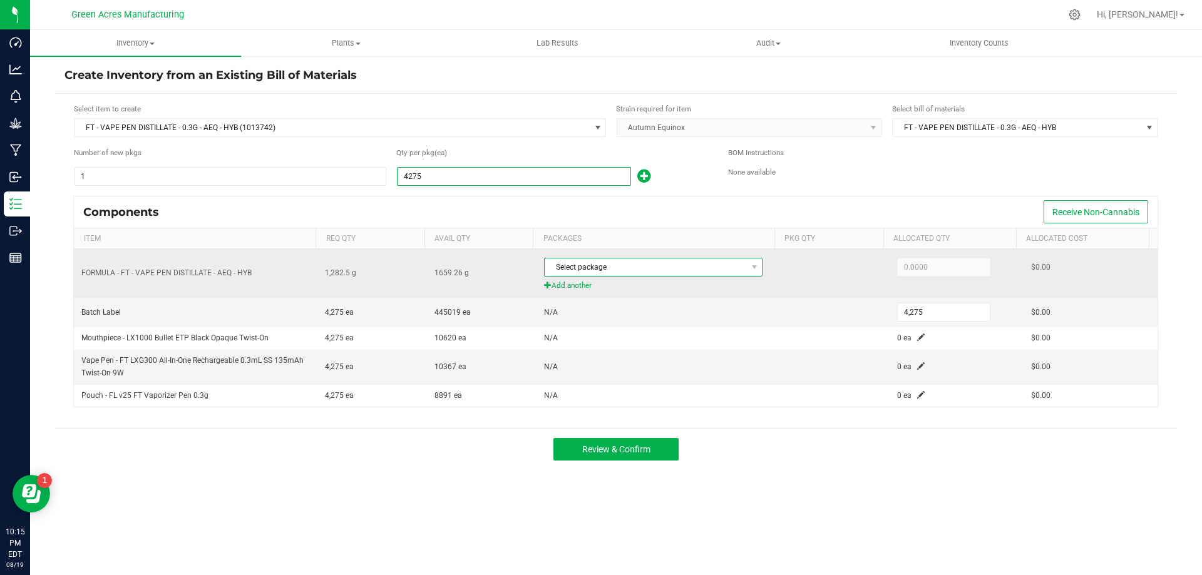
type input "4,275"
click at [678, 260] on span "Select package" at bounding box center [646, 268] width 202 height 18
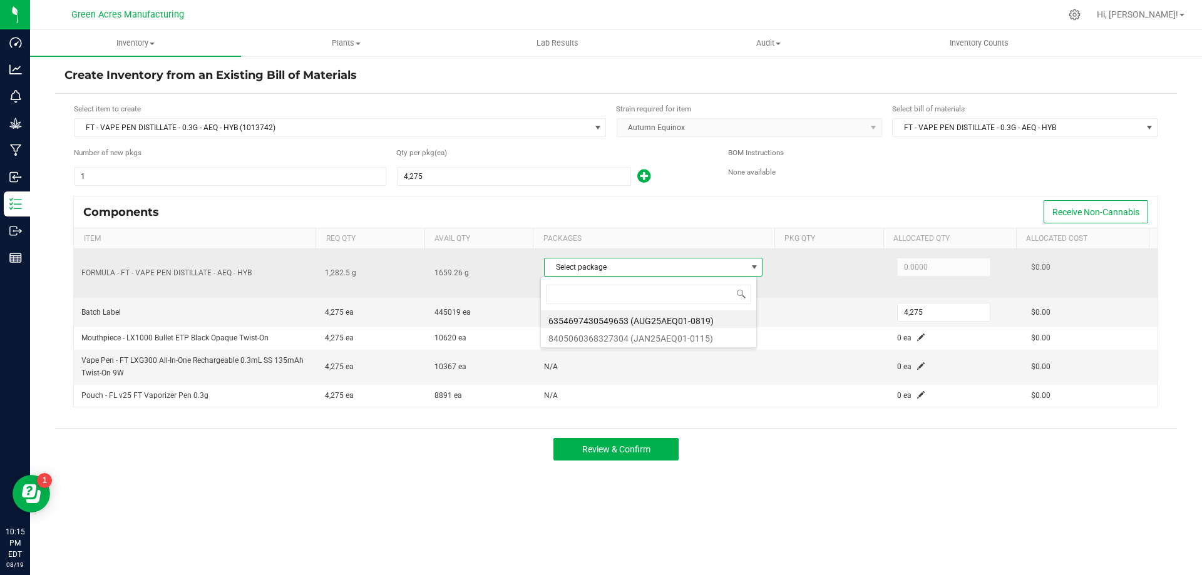
scroll to position [19, 216]
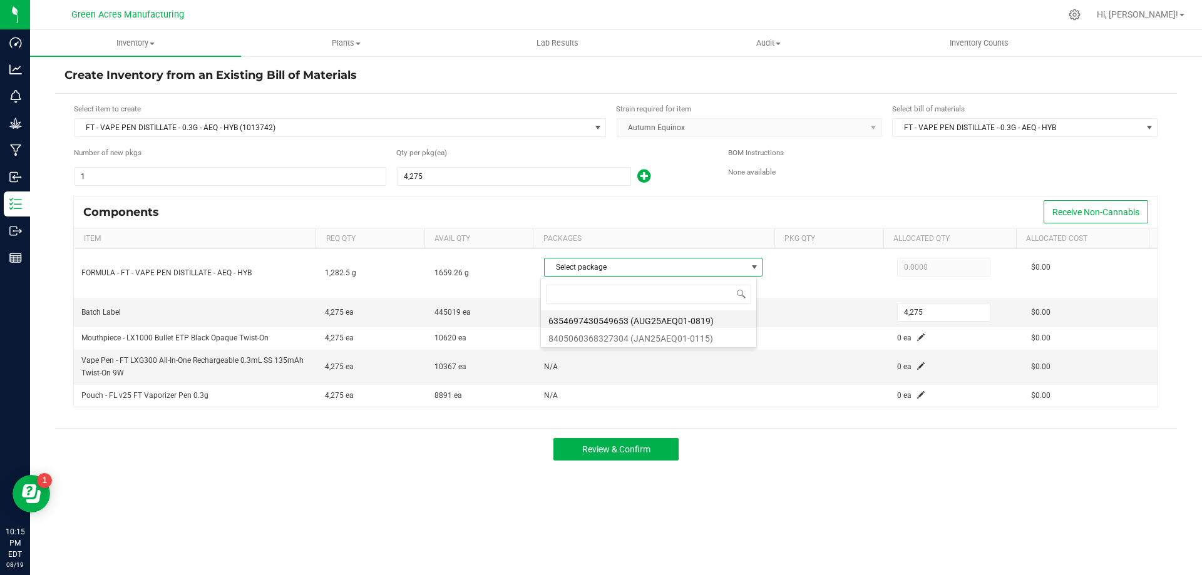
click at [653, 317] on li "6354697430549653 (AUG25AEQ01-0819)" at bounding box center [648, 320] width 215 height 18
type input "1,282.5000"
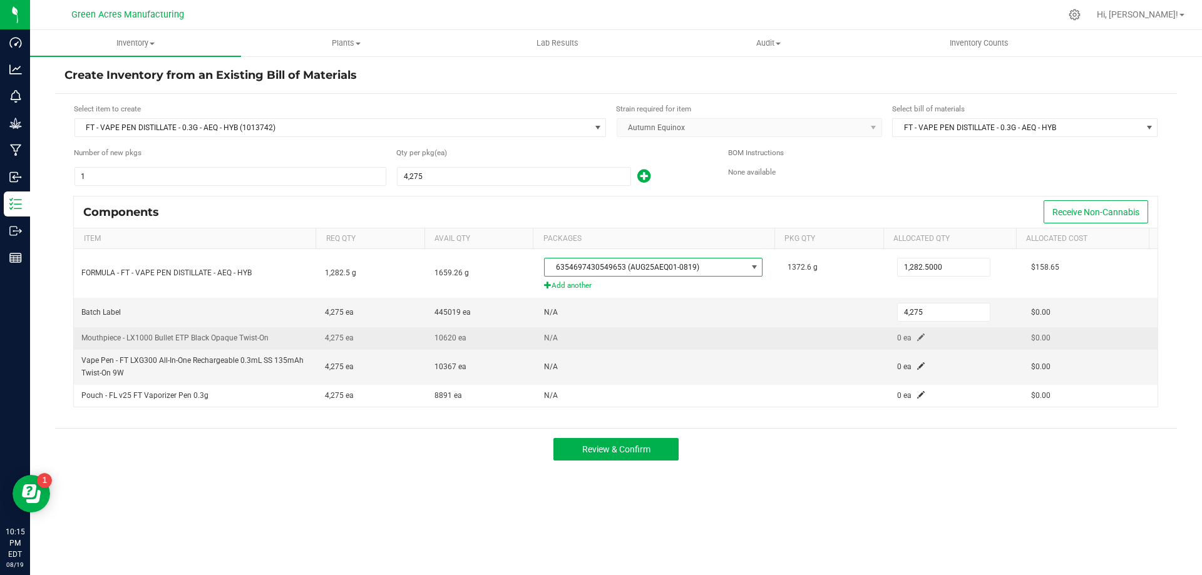
click at [917, 338] on span at bounding box center [921, 338] width 8 height 8
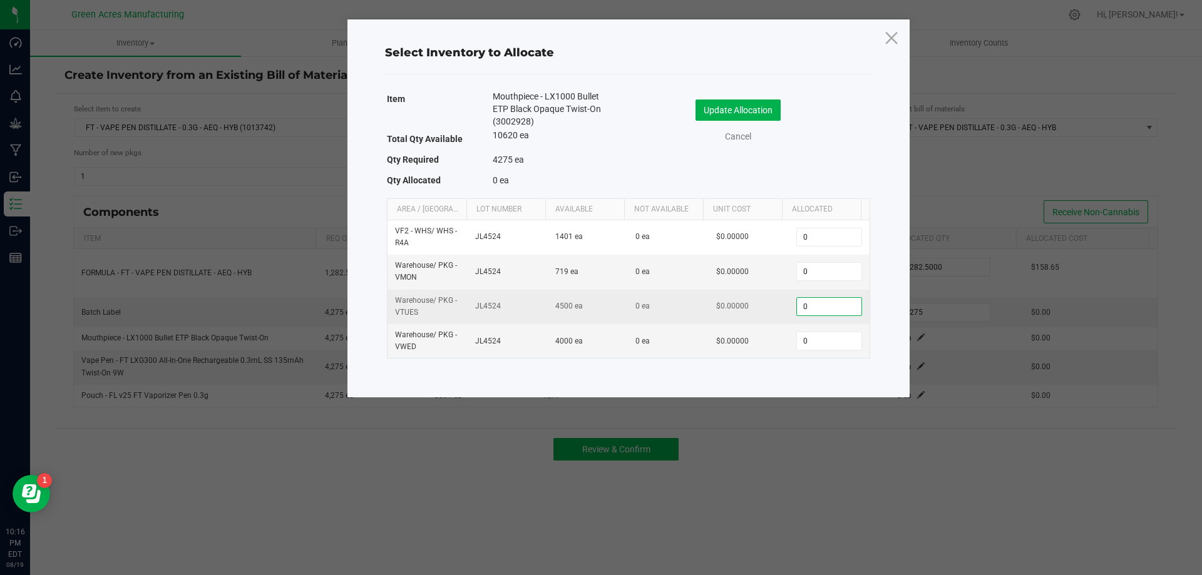
click at [850, 306] on input "0" at bounding box center [829, 307] width 64 height 18
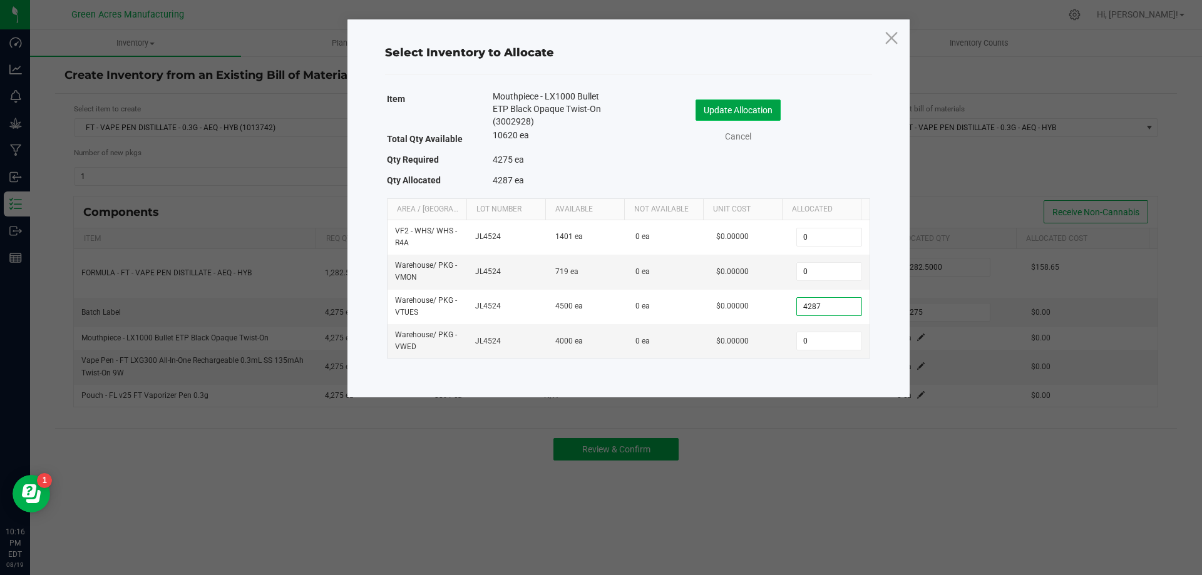
type input "4,287"
click at [757, 116] on button "Update Allocation" at bounding box center [738, 110] width 85 height 21
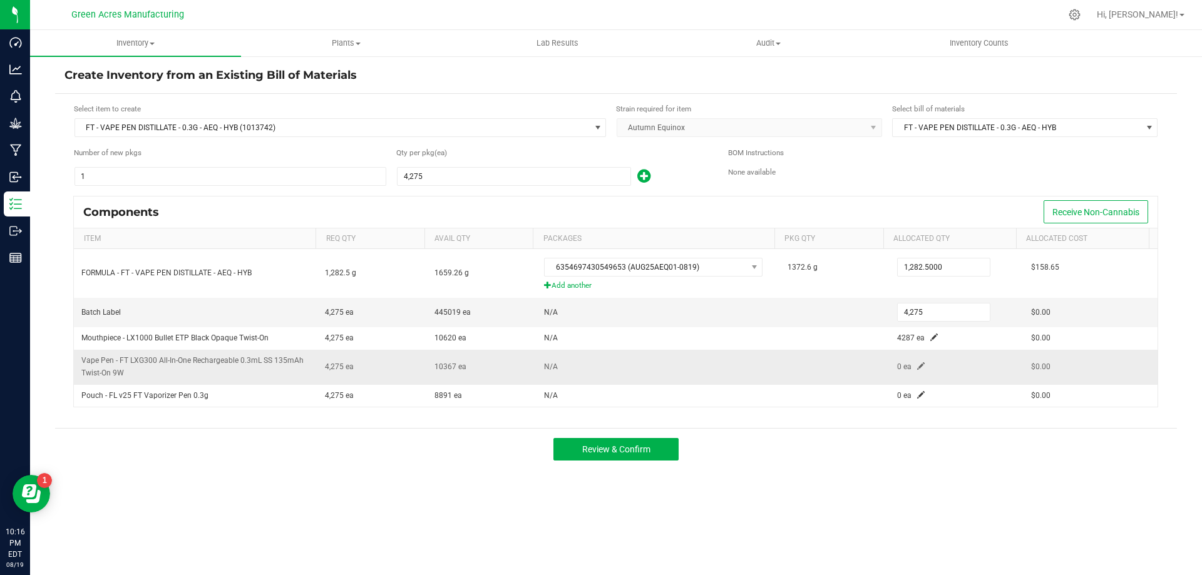
click at [917, 368] on span at bounding box center [921, 367] width 8 height 8
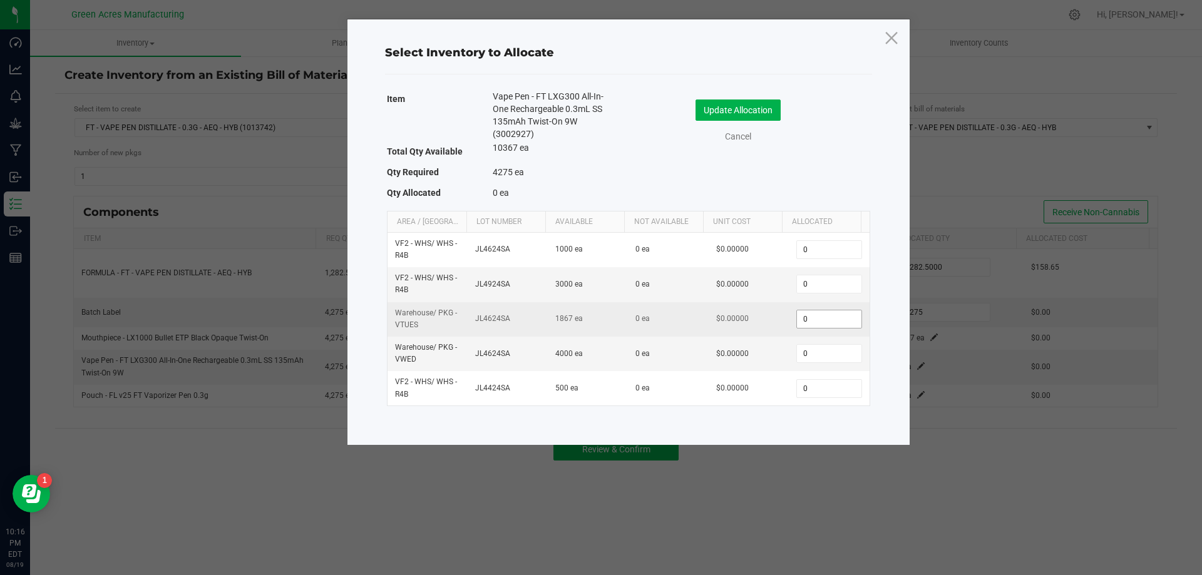
click at [844, 322] on input "0" at bounding box center [829, 320] width 64 height 18
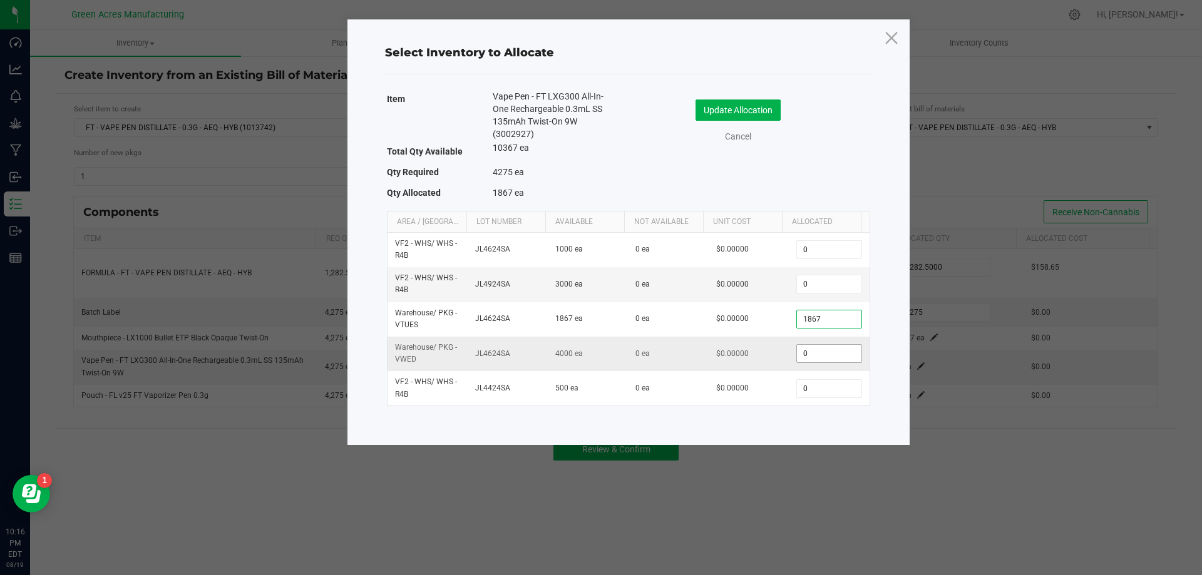
type input "1,867"
click at [811, 350] on input "0" at bounding box center [829, 354] width 64 height 18
click at [811, 350] on input "3360" at bounding box center [829, 354] width 64 height 18
click at [814, 348] on input "2100" at bounding box center [829, 354] width 64 height 18
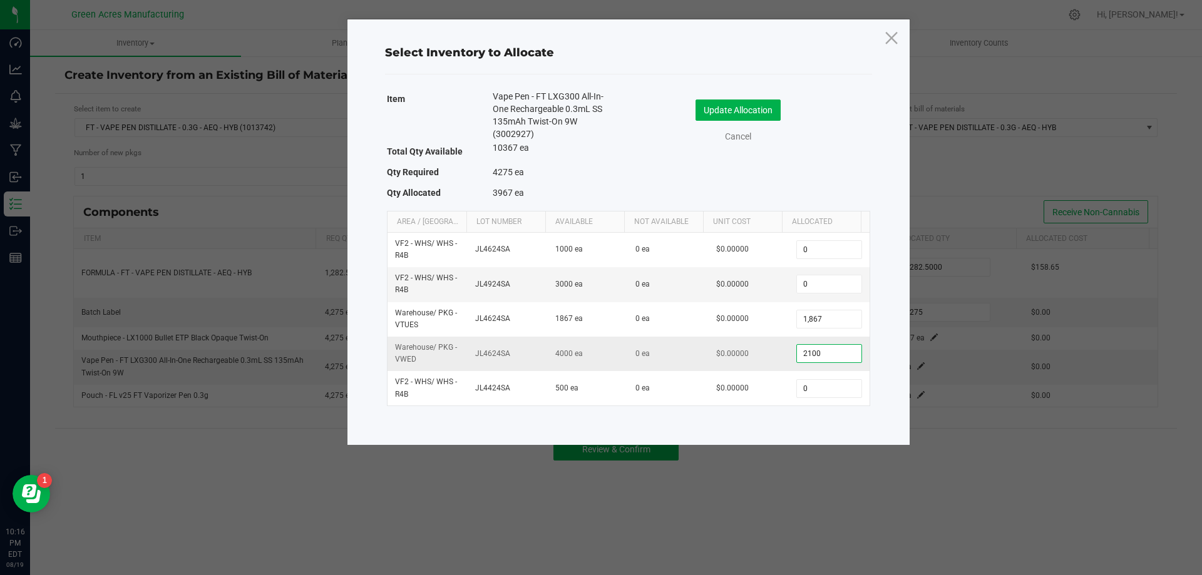
click at [814, 348] on input "2100" at bounding box center [829, 354] width 64 height 18
type input "2,420"
click at [768, 110] on button "Update Allocation" at bounding box center [738, 110] width 85 height 21
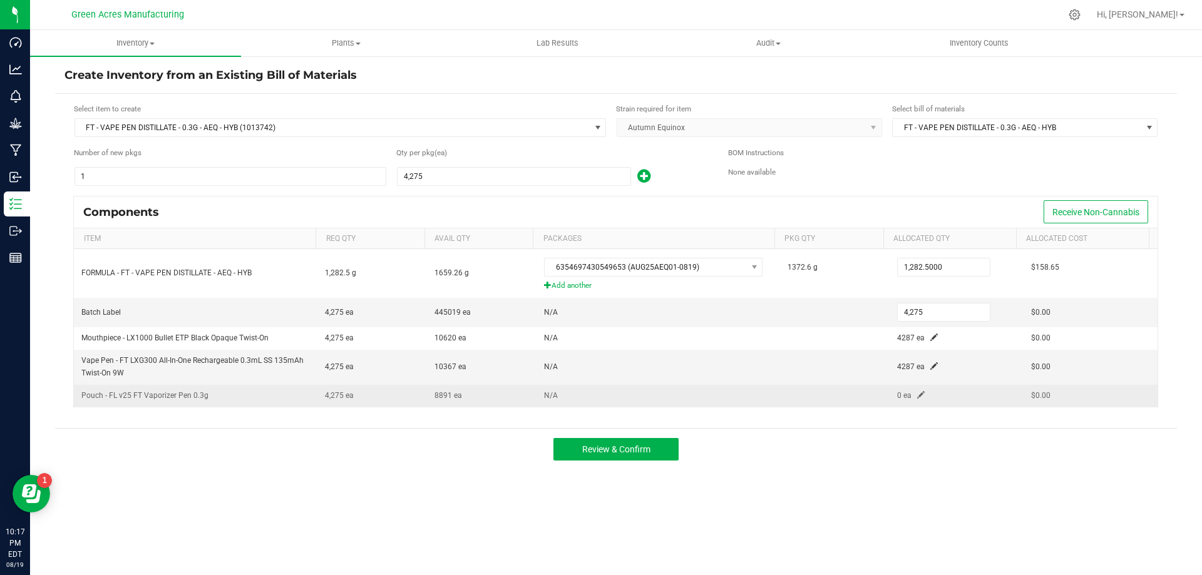
click at [917, 397] on span at bounding box center [921, 395] width 8 height 8
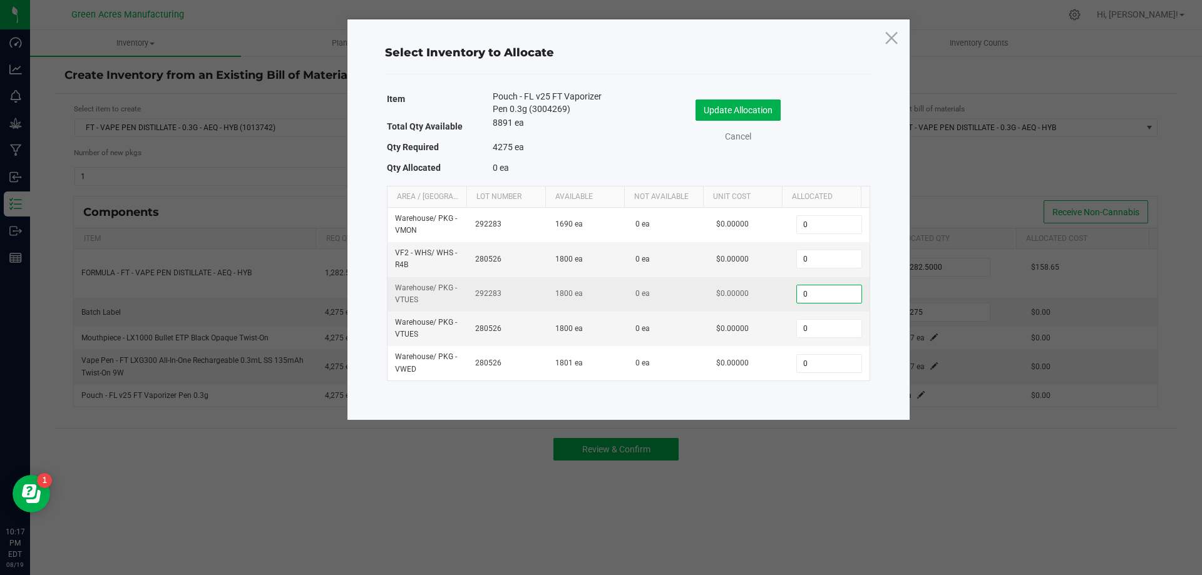
click at [818, 296] on input "0" at bounding box center [829, 294] width 64 height 18
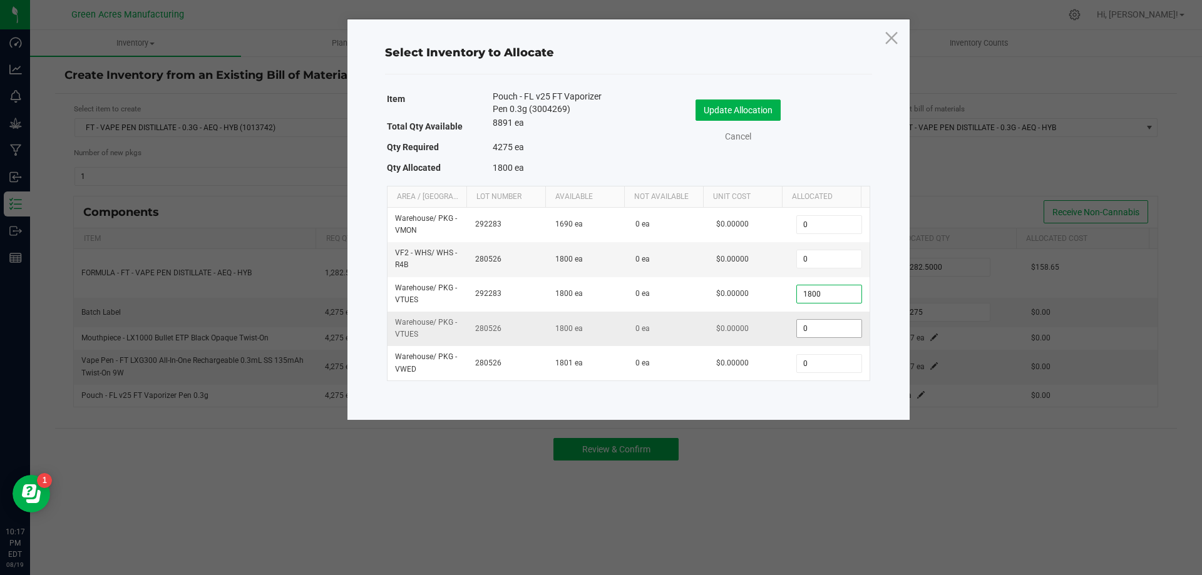
type input "1,800"
click at [836, 325] on input "0" at bounding box center [829, 329] width 64 height 18
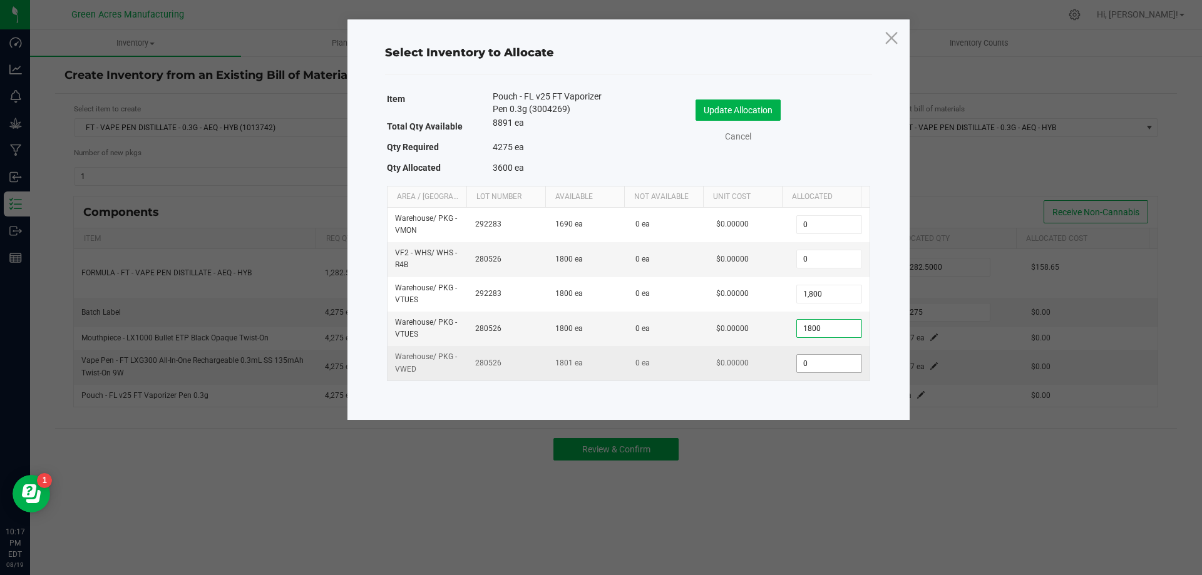
type input "1,800"
click at [828, 363] on input "0" at bounding box center [829, 364] width 64 height 18
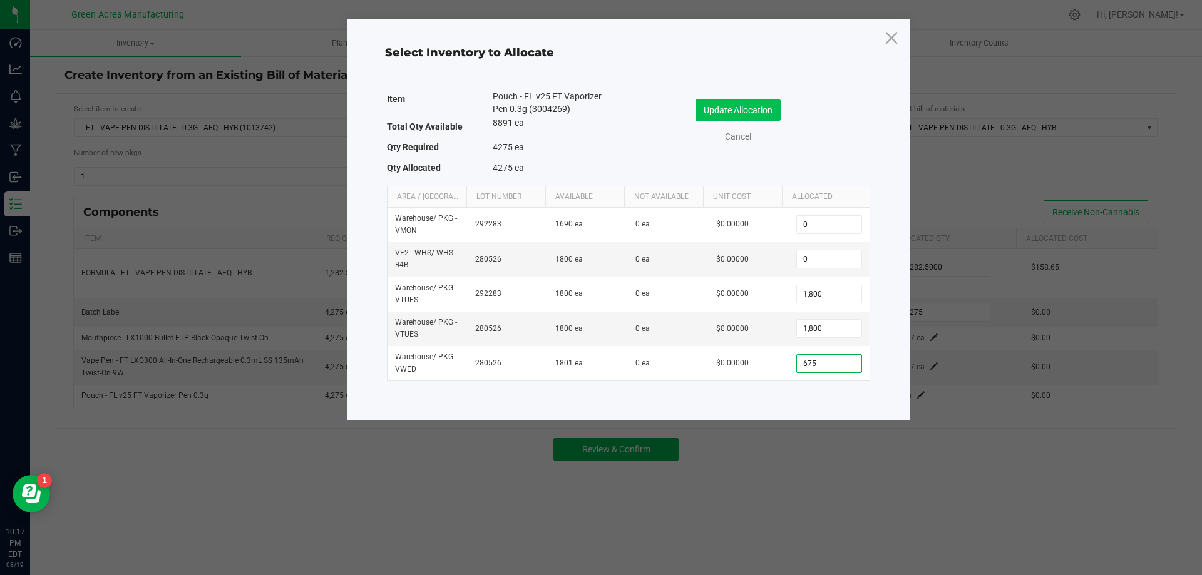
type input "675"
click at [776, 105] on button "Update Allocation" at bounding box center [738, 110] width 85 height 21
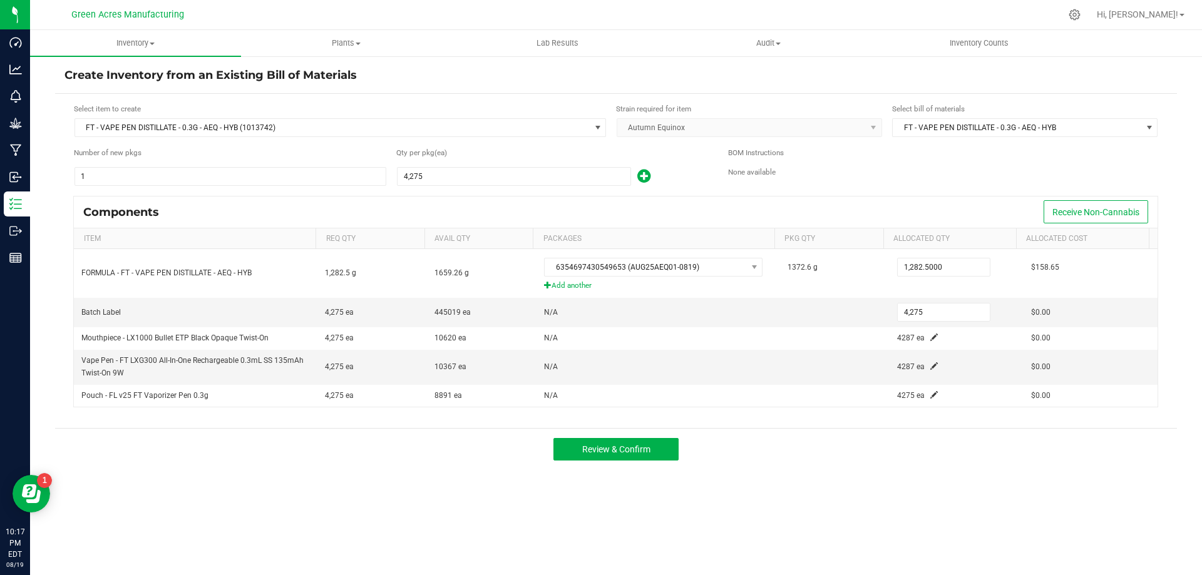
click at [975, 440] on div "Review & Confirm" at bounding box center [616, 449] width 1122 height 42
click at [612, 443] on button "Review & Confirm" at bounding box center [615, 449] width 125 height 23
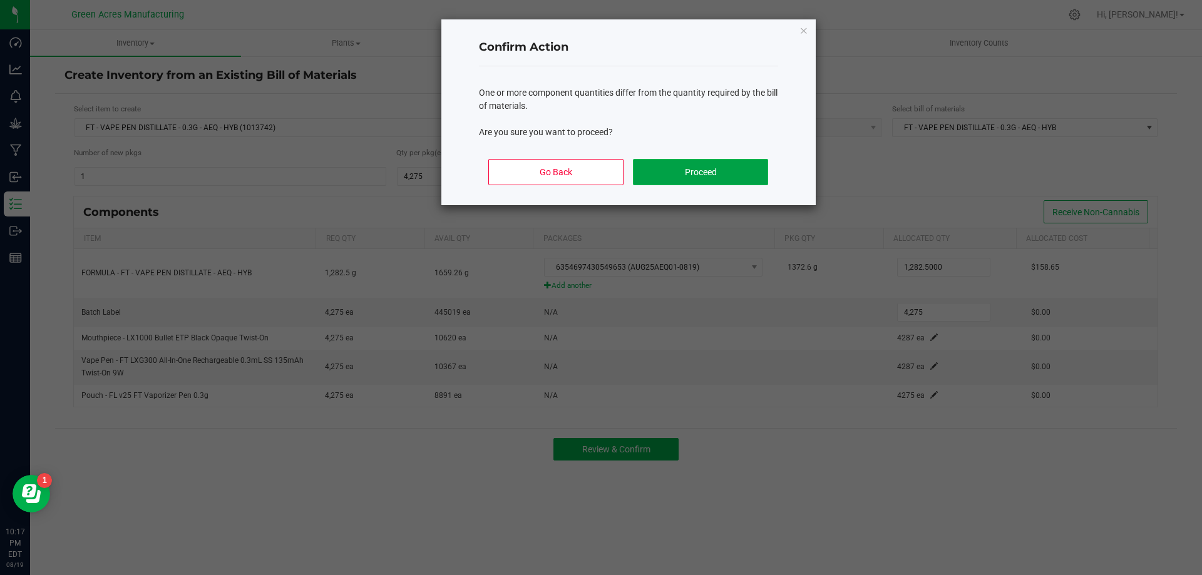
click at [711, 174] on button "Proceed" at bounding box center [700, 172] width 135 height 26
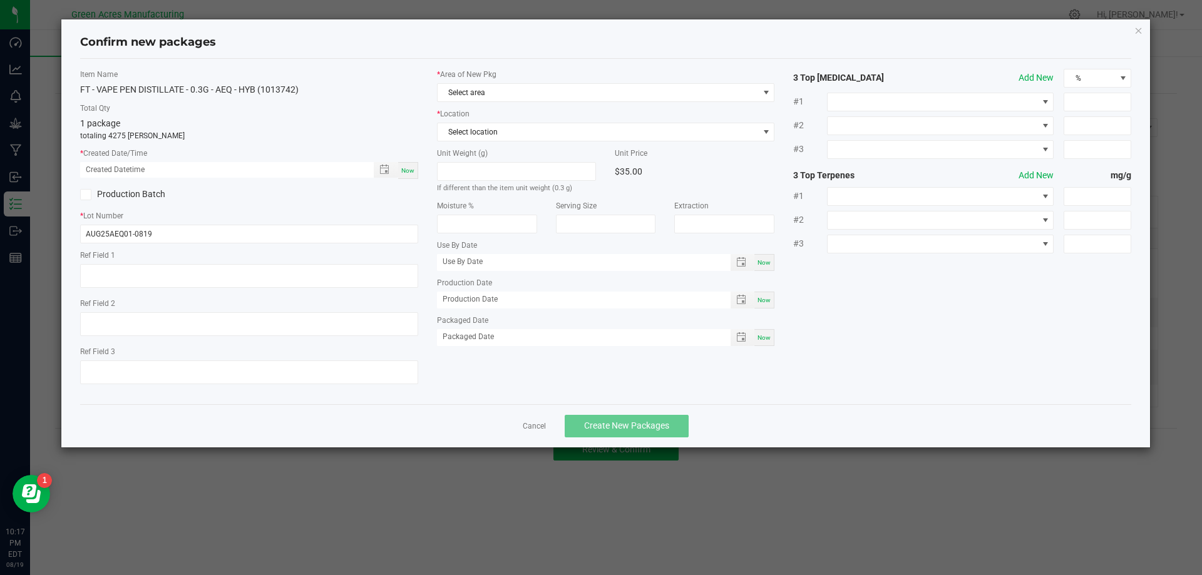
click at [412, 176] on div "Now" at bounding box center [408, 170] width 20 height 17
type input "[DATE] 10:17 PM"
click at [556, 95] on span "Select area" at bounding box center [598, 93] width 321 height 18
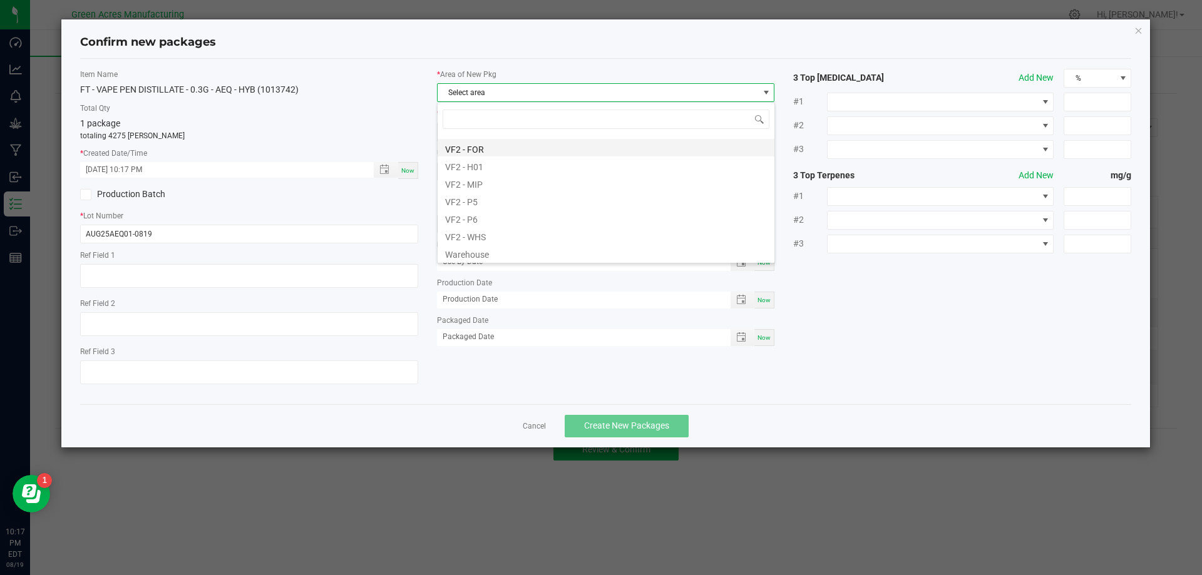
scroll to position [629, 0]
click at [535, 180] on li "VF2 - MIP" at bounding box center [606, 182] width 337 height 18
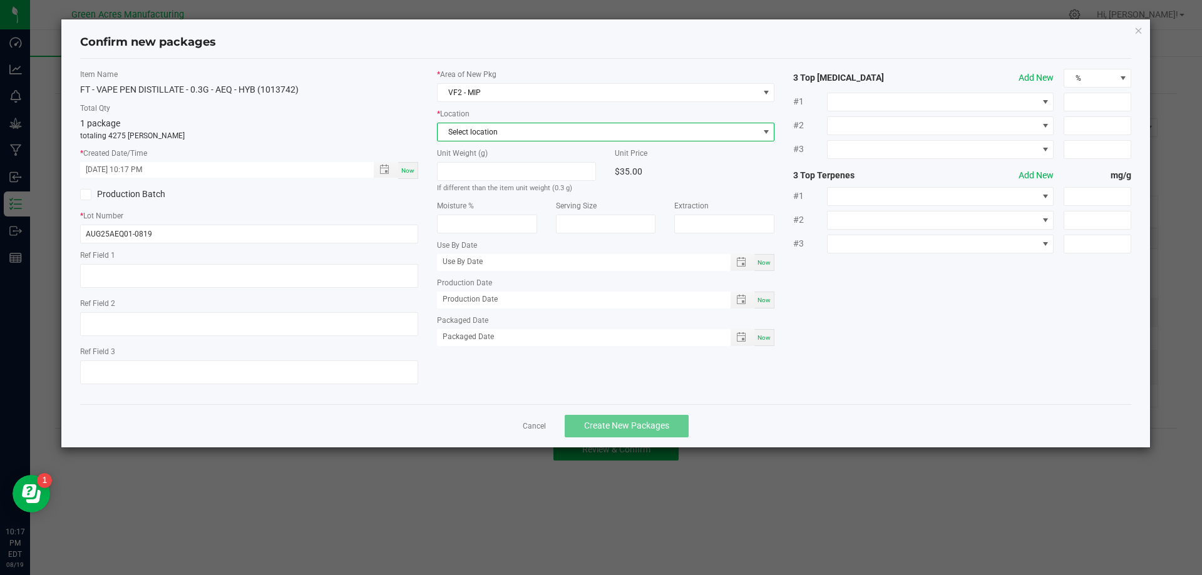
click at [527, 125] on span "Select location" at bounding box center [598, 132] width 321 height 18
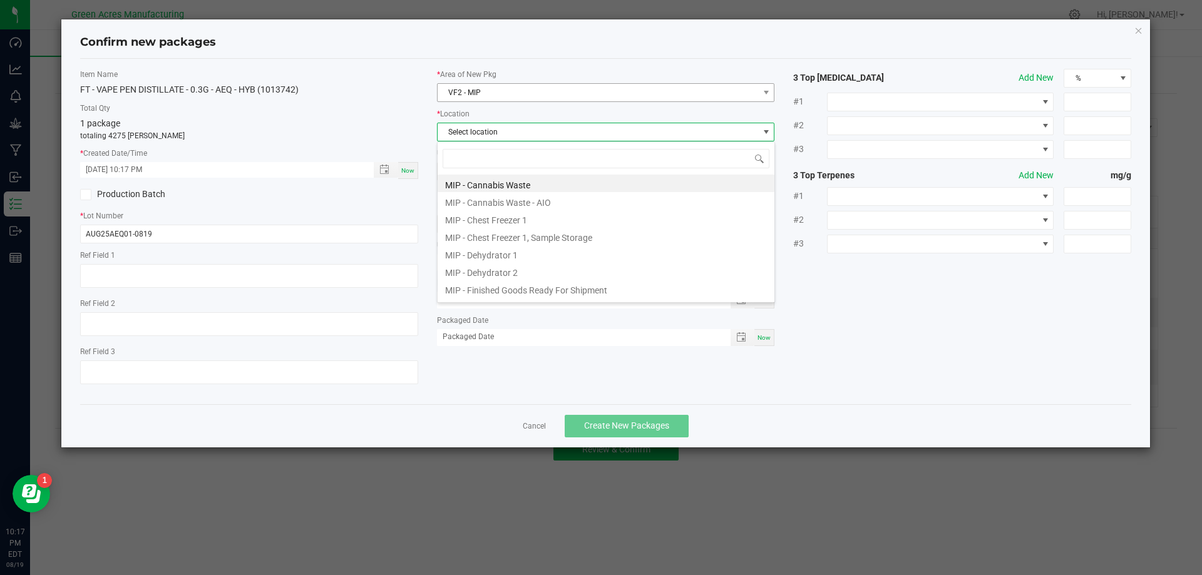
scroll to position [19, 338]
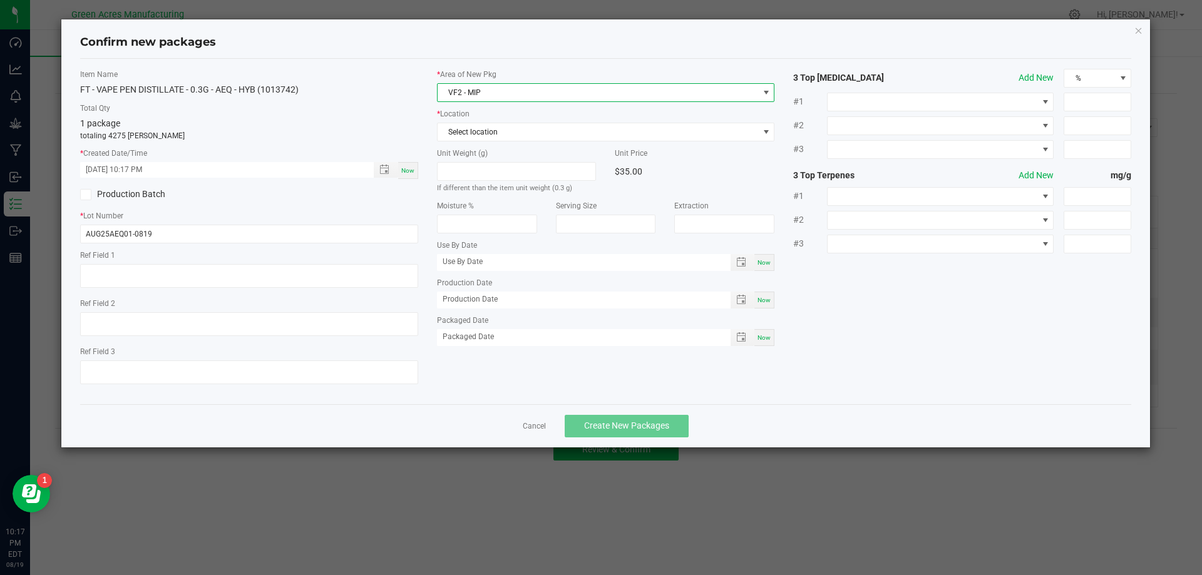
click at [528, 90] on span "VF2 - MIP" at bounding box center [598, 93] width 321 height 18
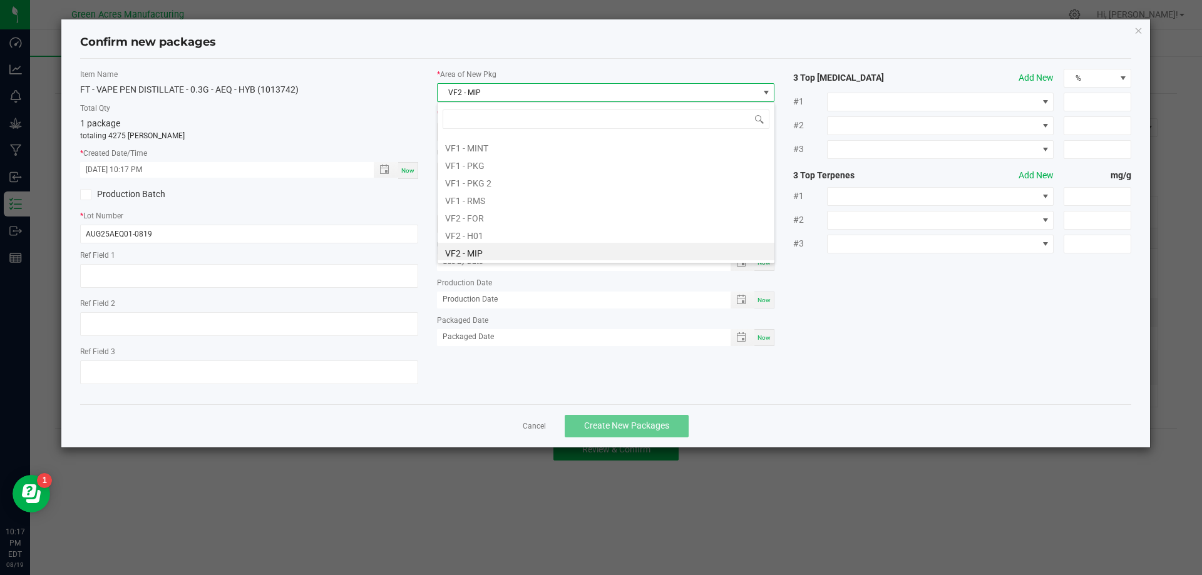
click at [528, 90] on span "VF2 - MIP" at bounding box center [598, 93] width 321 height 18
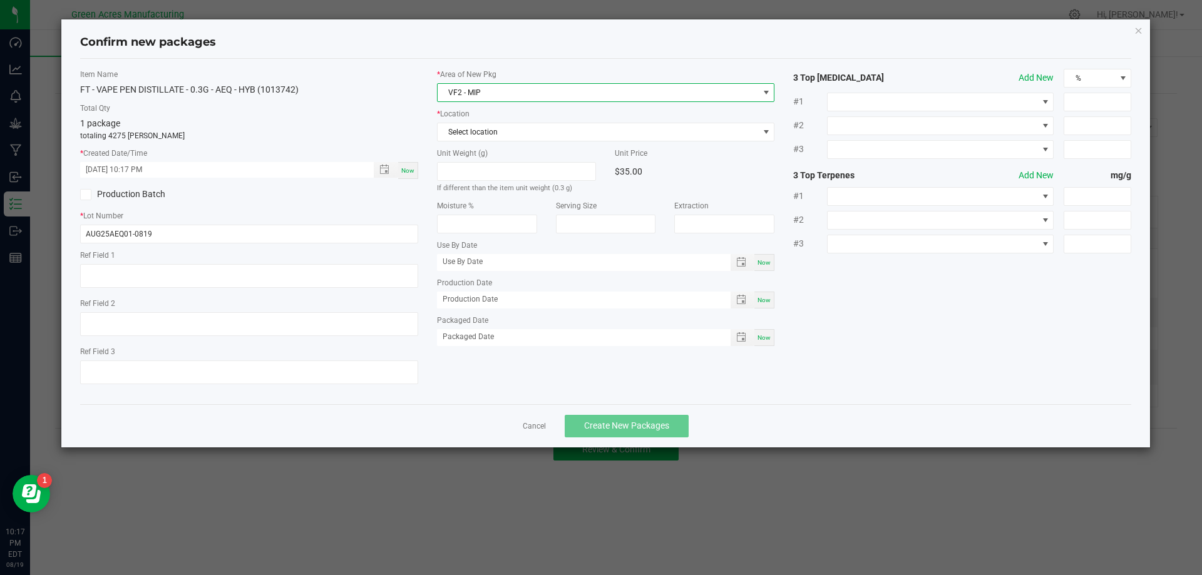
click at [552, 99] on span "VF2 - MIP" at bounding box center [598, 93] width 321 height 18
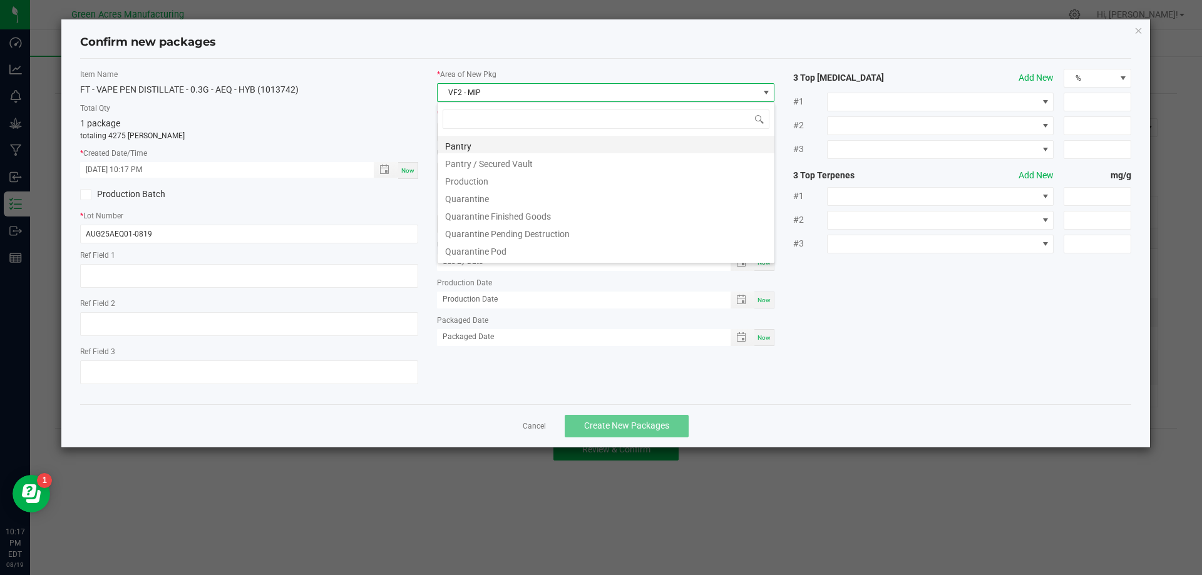
scroll to position [308, 0]
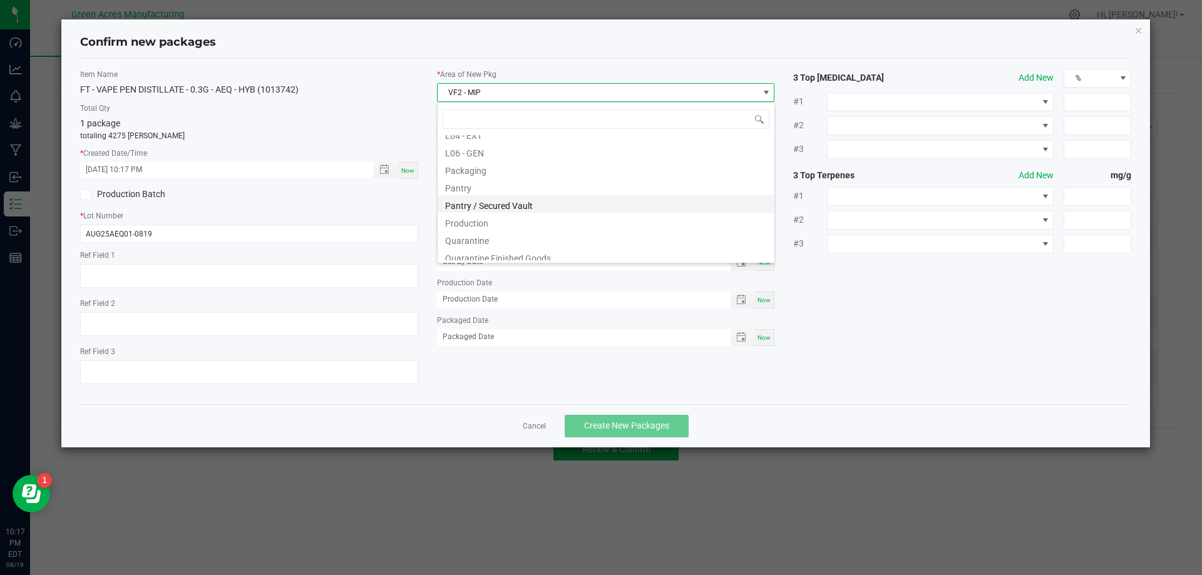
click at [516, 200] on li "Pantry / Secured Vault" at bounding box center [606, 204] width 337 height 18
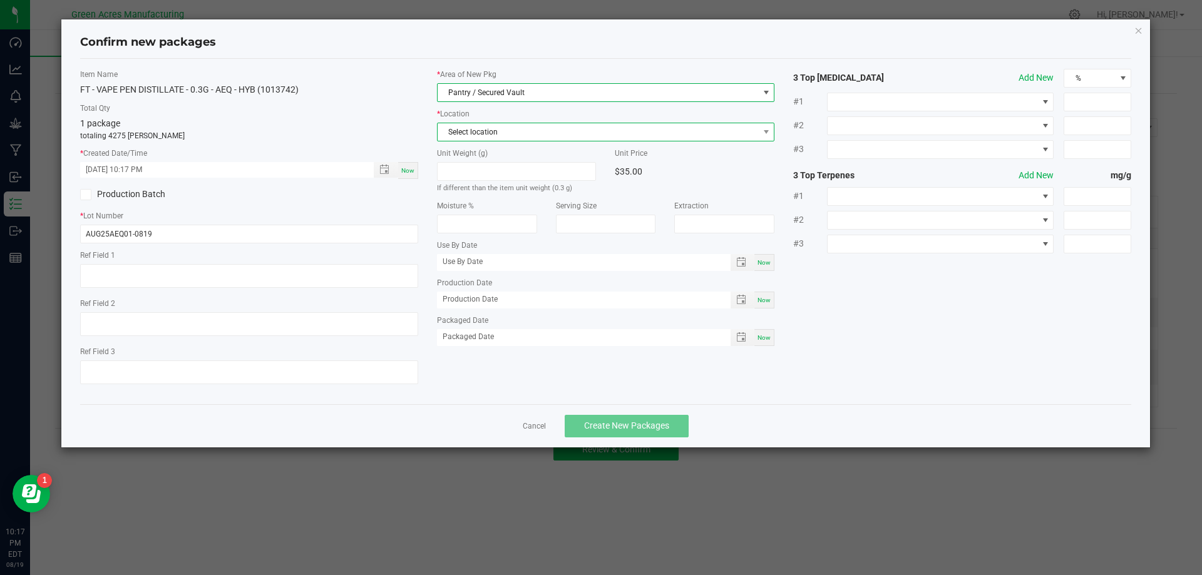
click at [486, 130] on span "Select location" at bounding box center [598, 132] width 321 height 18
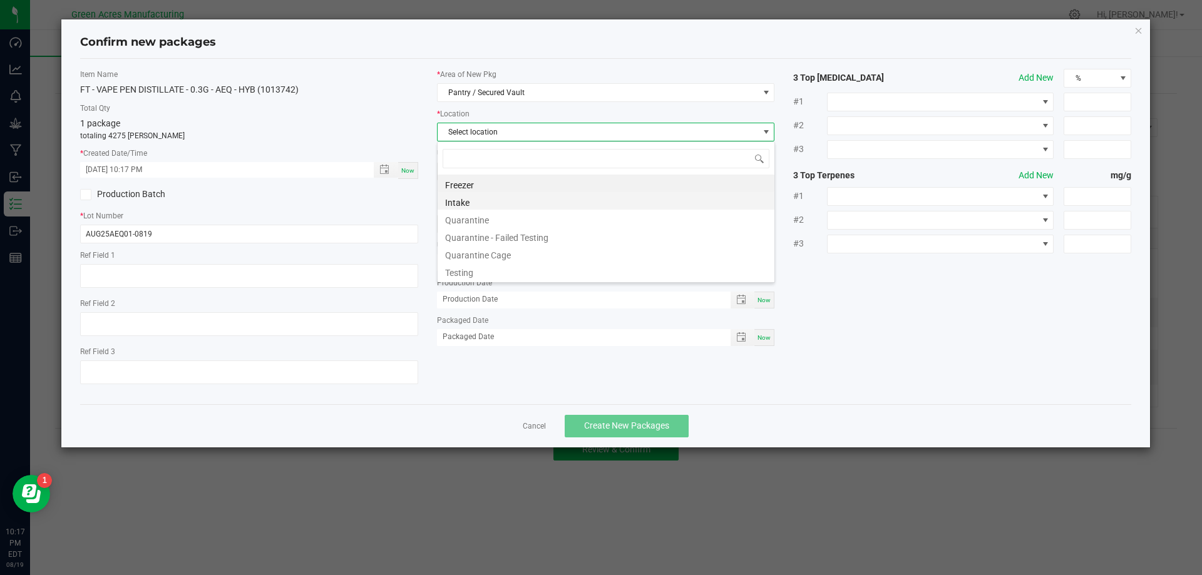
scroll to position [19, 338]
click at [532, 197] on li "Intake" at bounding box center [606, 201] width 337 height 18
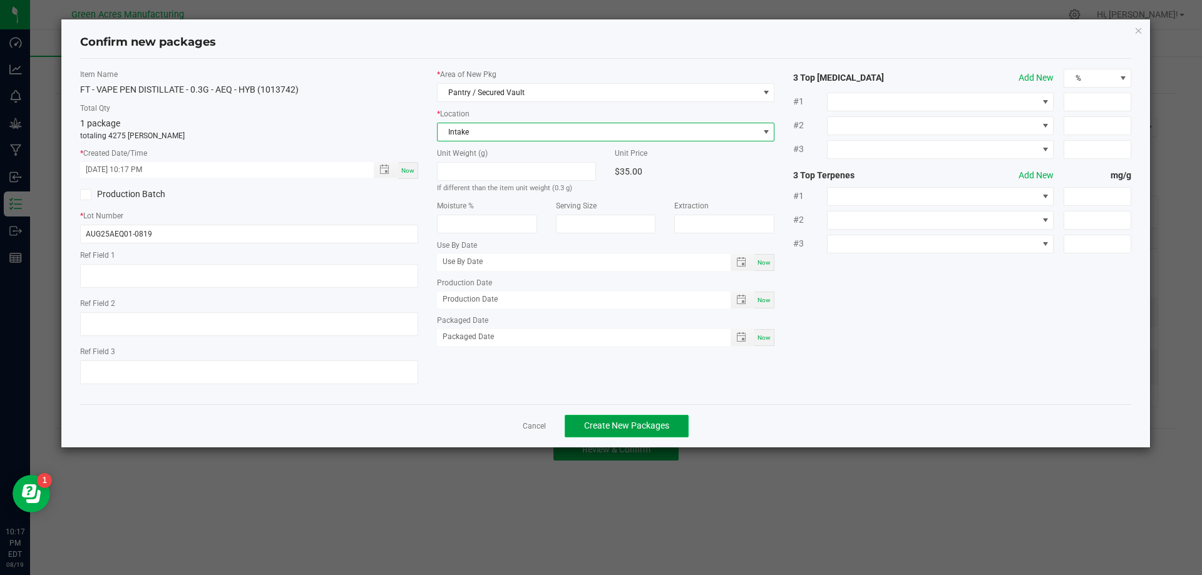
drag, startPoint x: 680, startPoint y: 436, endPoint x: 676, endPoint y: 426, distance: 11.5
click at [681, 435] on button "Create New Packages" at bounding box center [627, 426] width 124 height 23
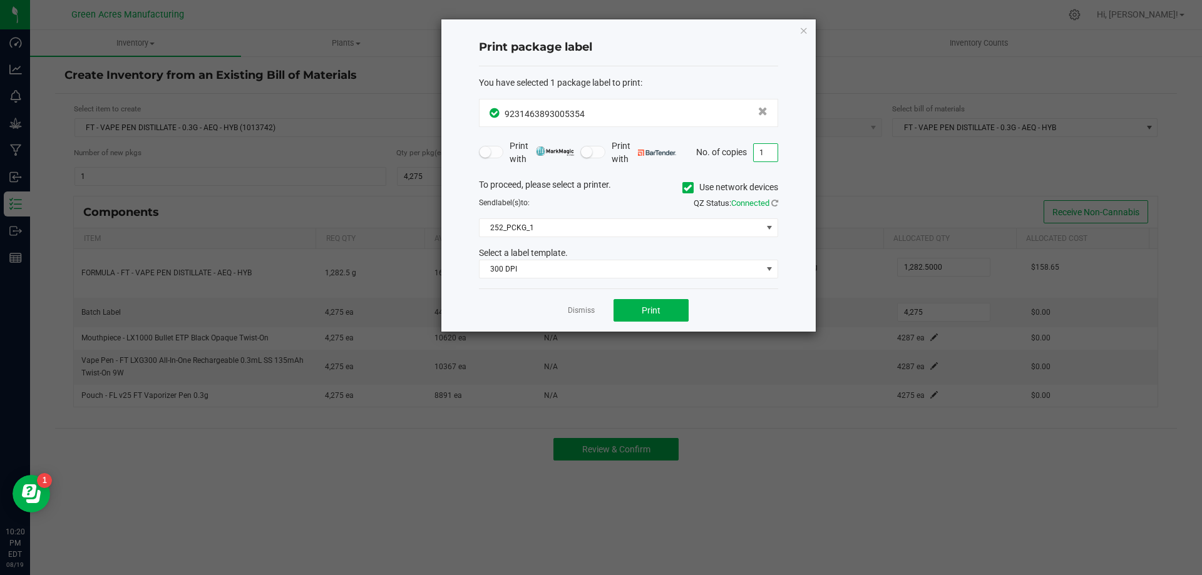
click at [771, 158] on input "1" at bounding box center [766, 153] width 24 height 18
type input "2"
click at [660, 306] on span "Print" at bounding box center [651, 311] width 19 height 10
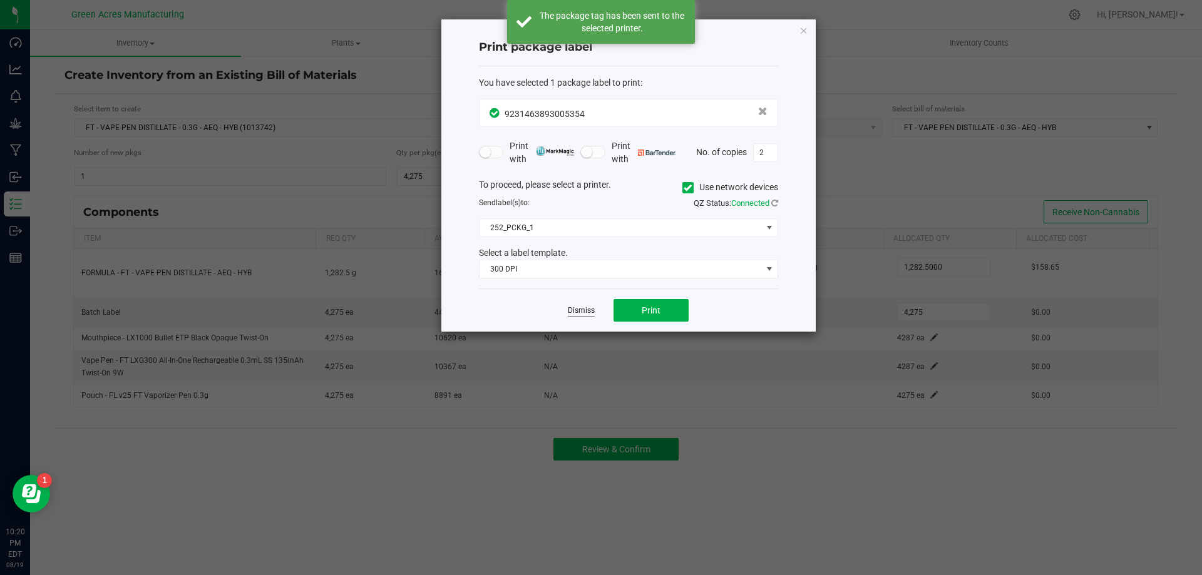
click at [573, 312] on link "Dismiss" at bounding box center [581, 311] width 27 height 11
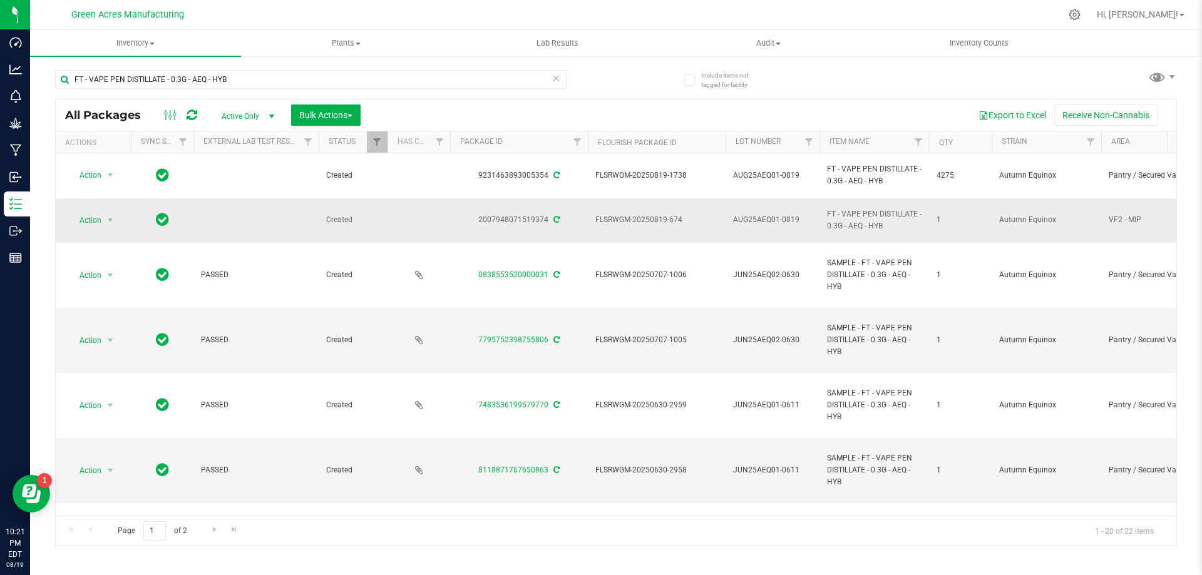
click at [122, 223] on div "Action Action Adjust qty Create package Edit attributes Global inventory Locate…" at bounding box center [93, 221] width 60 height 18
click at [106, 222] on span "select" at bounding box center [110, 220] width 10 height 10
click at [110, 237] on li "Adjust qty" at bounding box center [117, 241] width 97 height 19
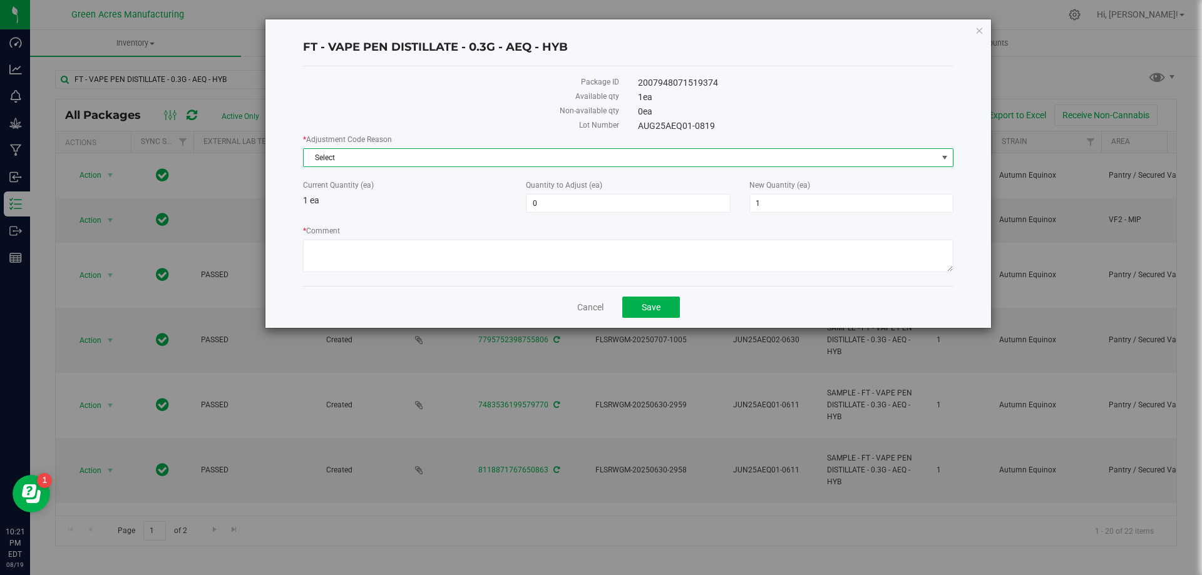
click at [535, 159] on span "Select" at bounding box center [621, 158] width 634 height 18
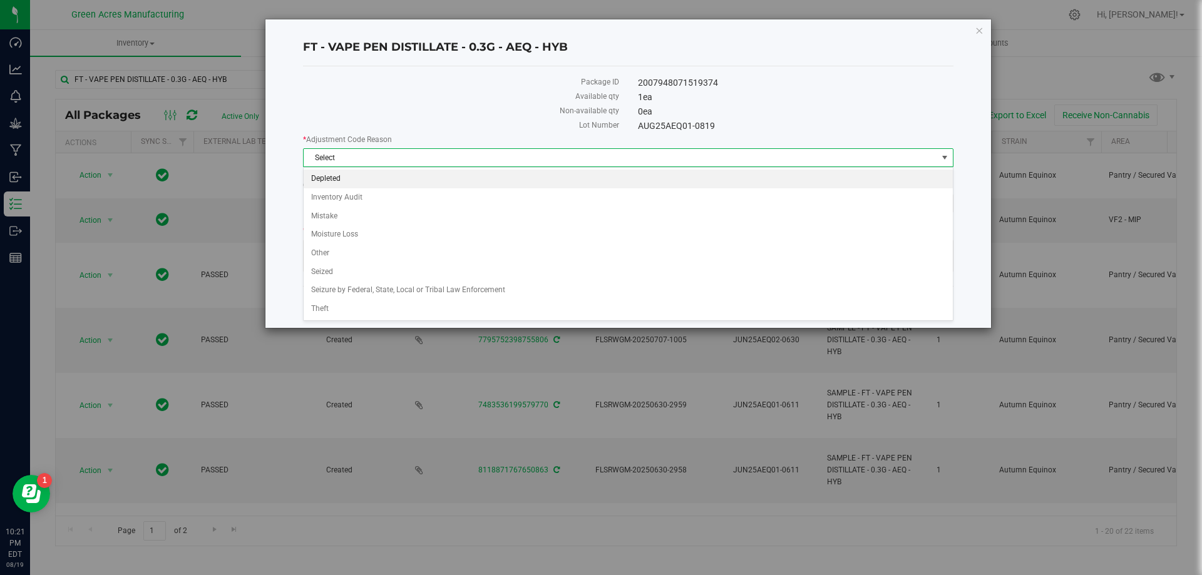
click at [433, 175] on li "Depleted" at bounding box center [628, 179] width 649 height 19
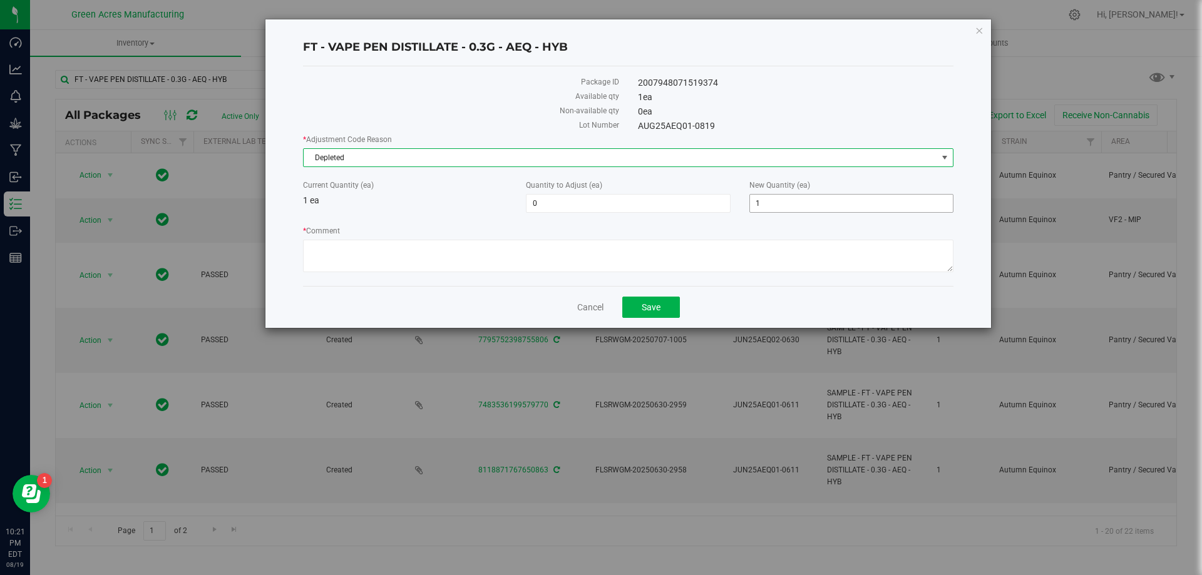
click at [838, 202] on span "1 1" at bounding box center [851, 203] width 204 height 19
click at [0, 0] on input "1" at bounding box center [0, 0] width 0 height 0
type input "0"
type input "-1"
type input "0"
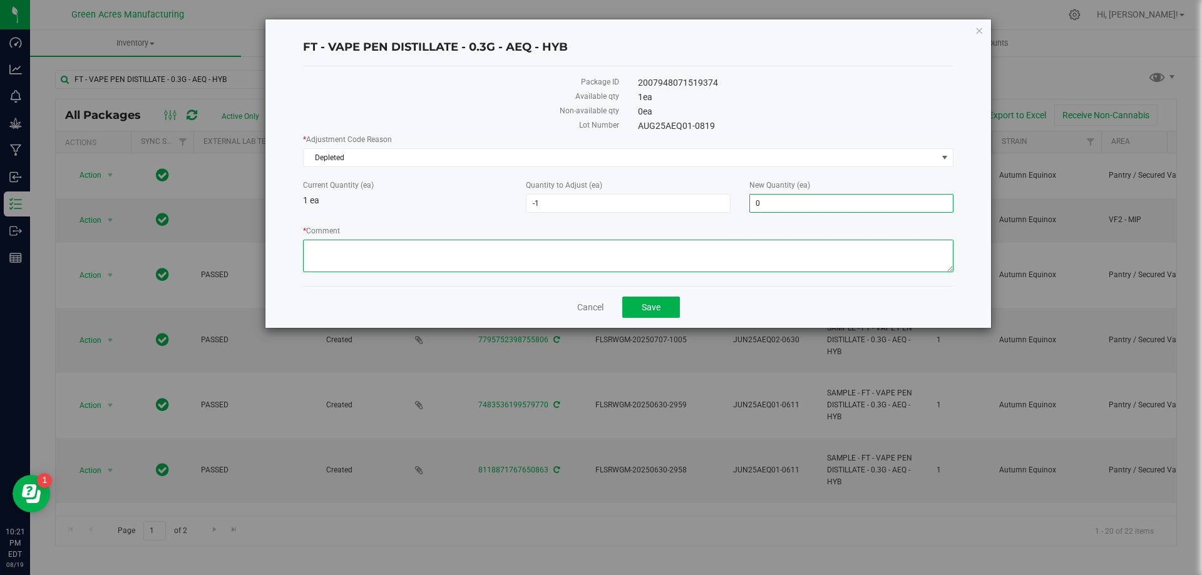
click at [830, 268] on textarea "* Comment" at bounding box center [628, 256] width 651 height 33
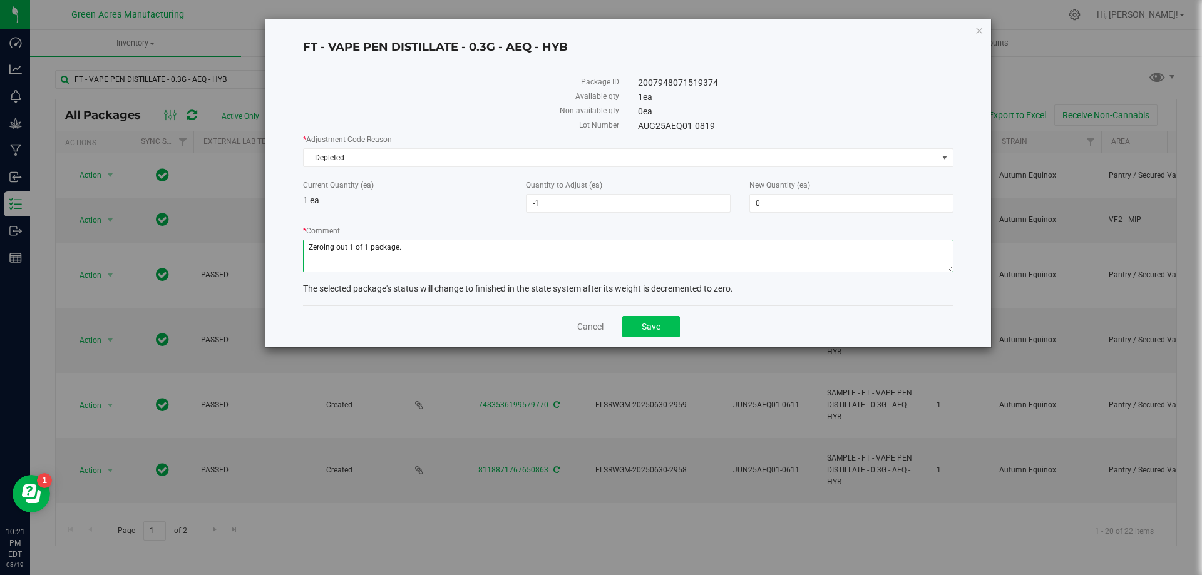
type textarea "Zeroing out 1 of 1 package."
click at [676, 324] on button "Save" at bounding box center [651, 326] width 58 height 21
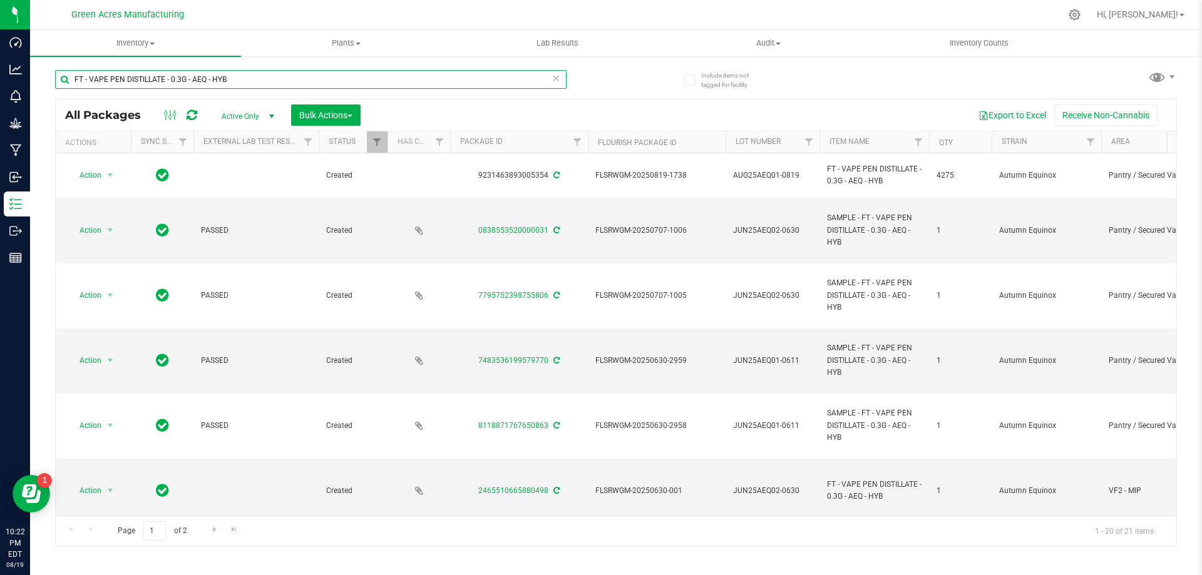
click at [560, 75] on input "FT - VAPE PEN DISTILLATE - 0.3G - AEQ - HYB" at bounding box center [311, 79] width 512 height 19
click at [550, 78] on input "FT - VAPE PEN DISTILLATE - 0.3G - AEQ - HYB" at bounding box center [311, 79] width 512 height 19
click at [552, 78] on icon at bounding box center [556, 77] width 9 height 15
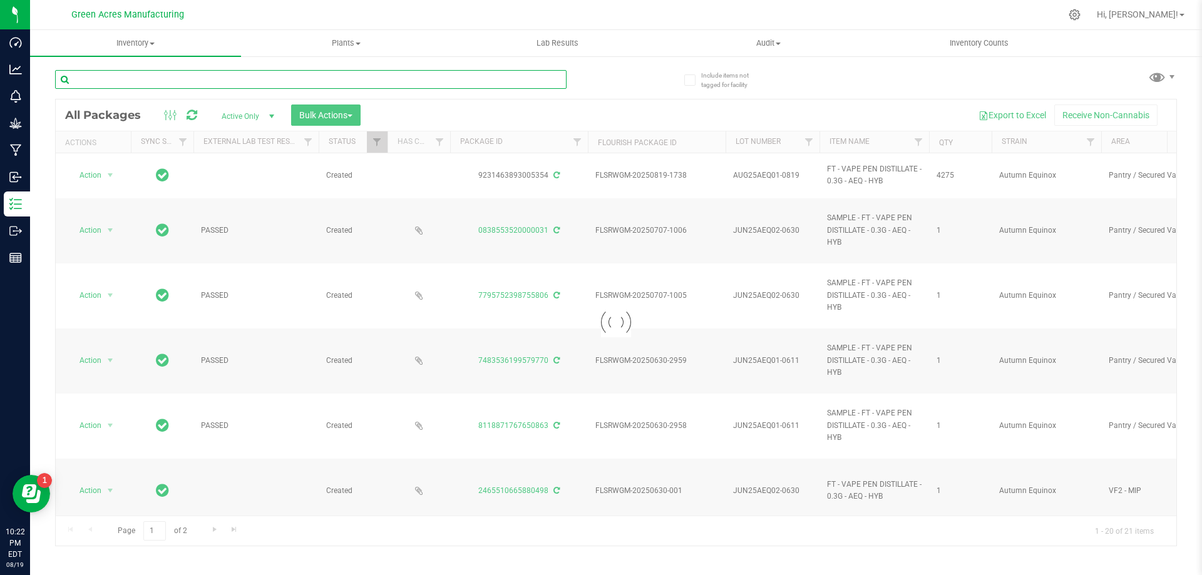
click at [534, 79] on input "text" at bounding box center [311, 79] width 512 height 19
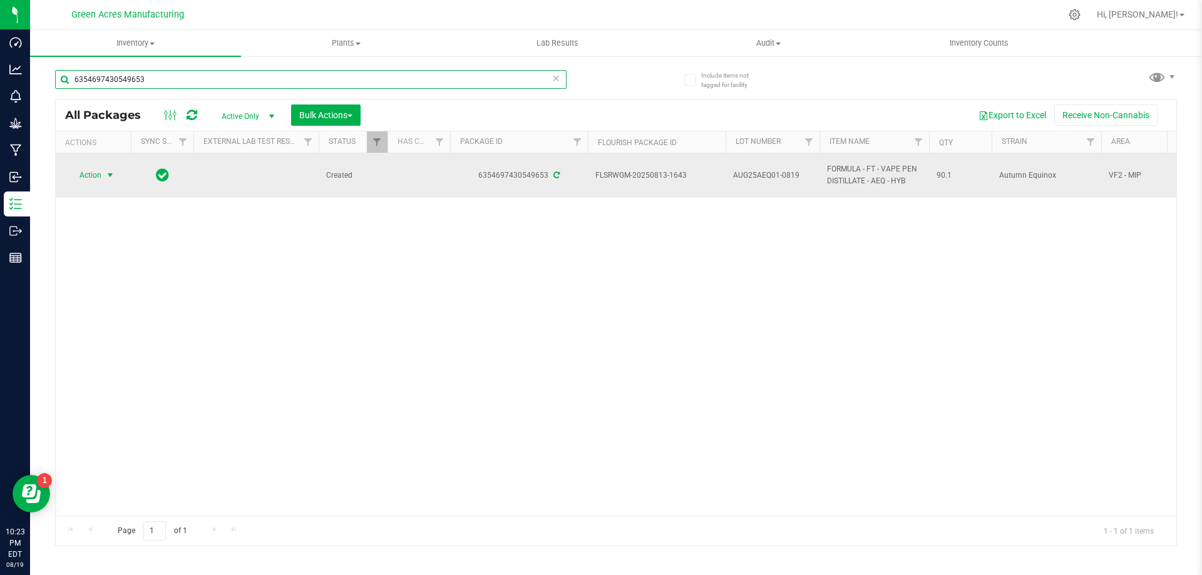
type input "6354697430549653"
drag, startPoint x: 91, startPoint y: 182, endPoint x: 85, endPoint y: 182, distance: 6.9
click at [90, 182] on span "Action" at bounding box center [85, 176] width 34 height 18
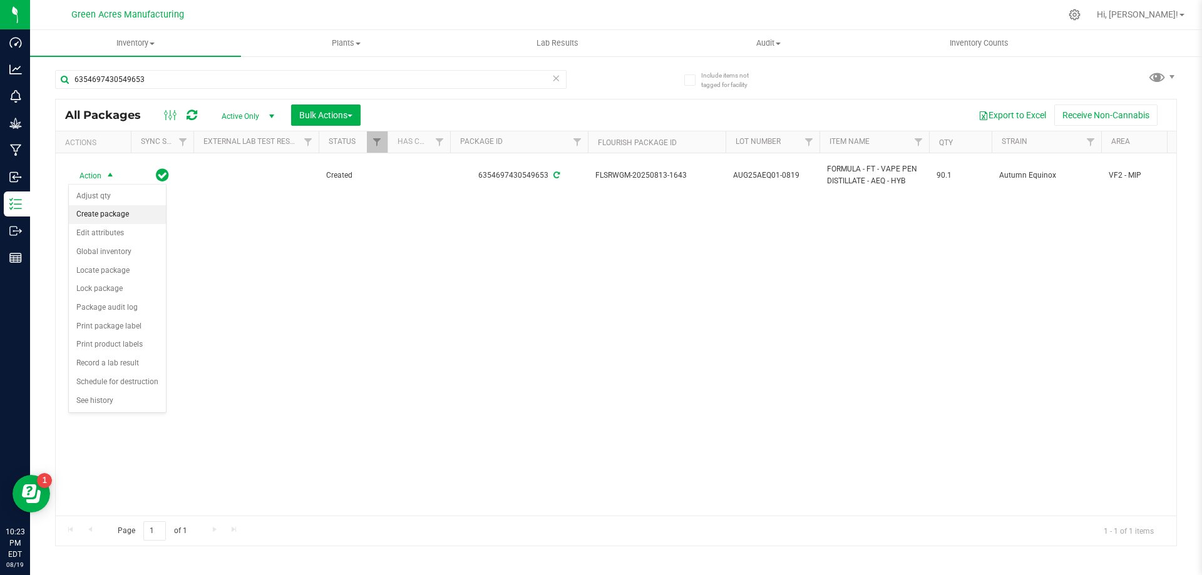
click at [115, 220] on li "Create package" at bounding box center [117, 214] width 97 height 19
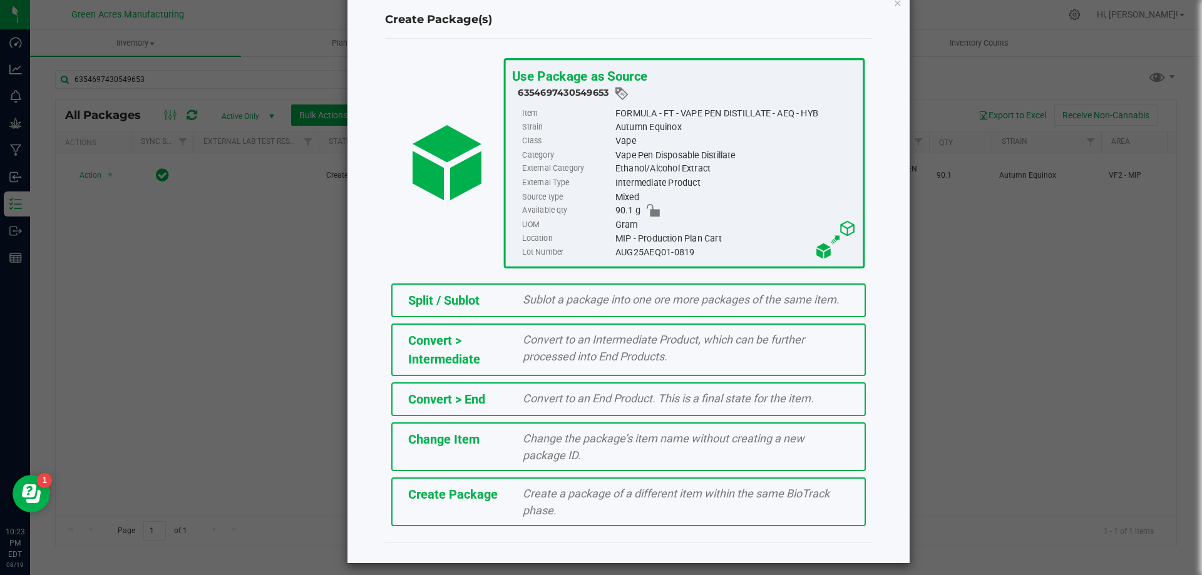
scroll to position [35, 0]
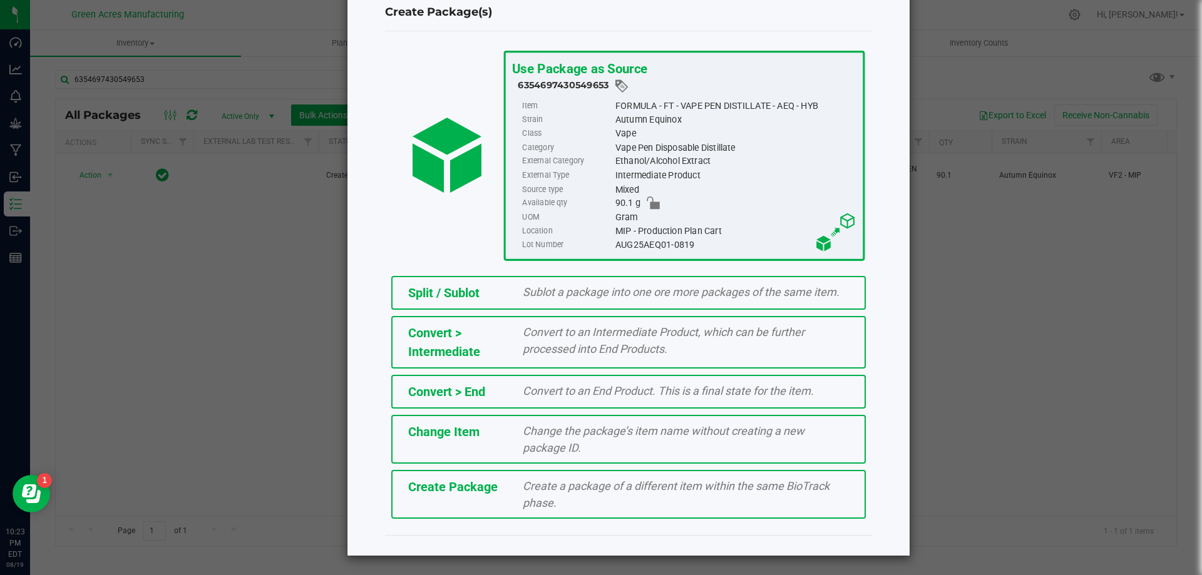
click at [507, 486] on div "Create Package" at bounding box center [456, 487] width 115 height 19
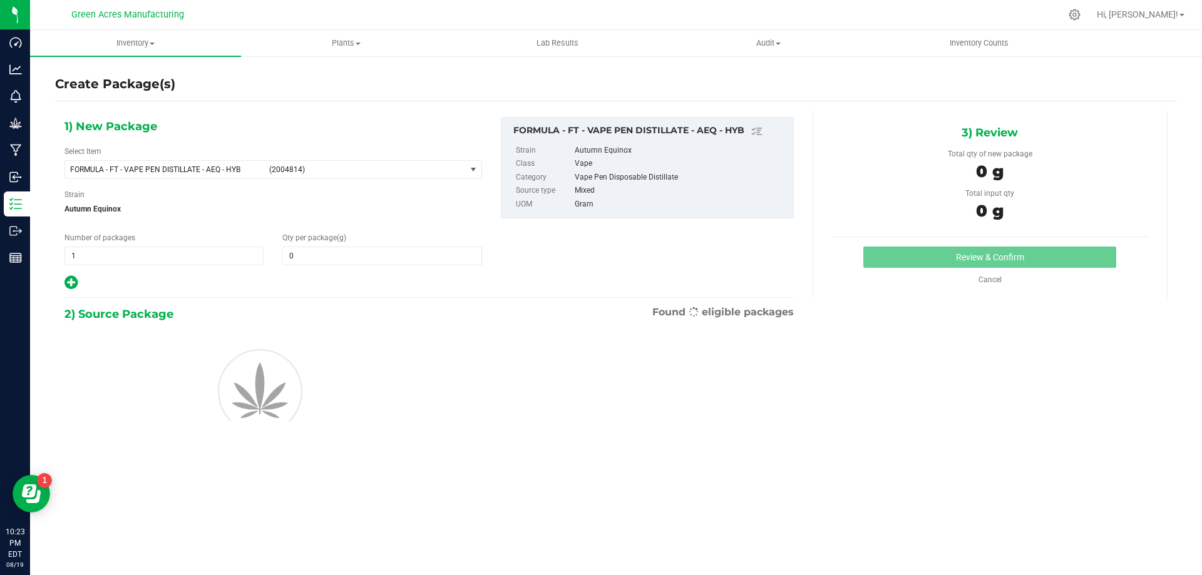
type input "0.0000"
click at [313, 170] on span "(2004814)" at bounding box center [365, 169] width 192 height 9
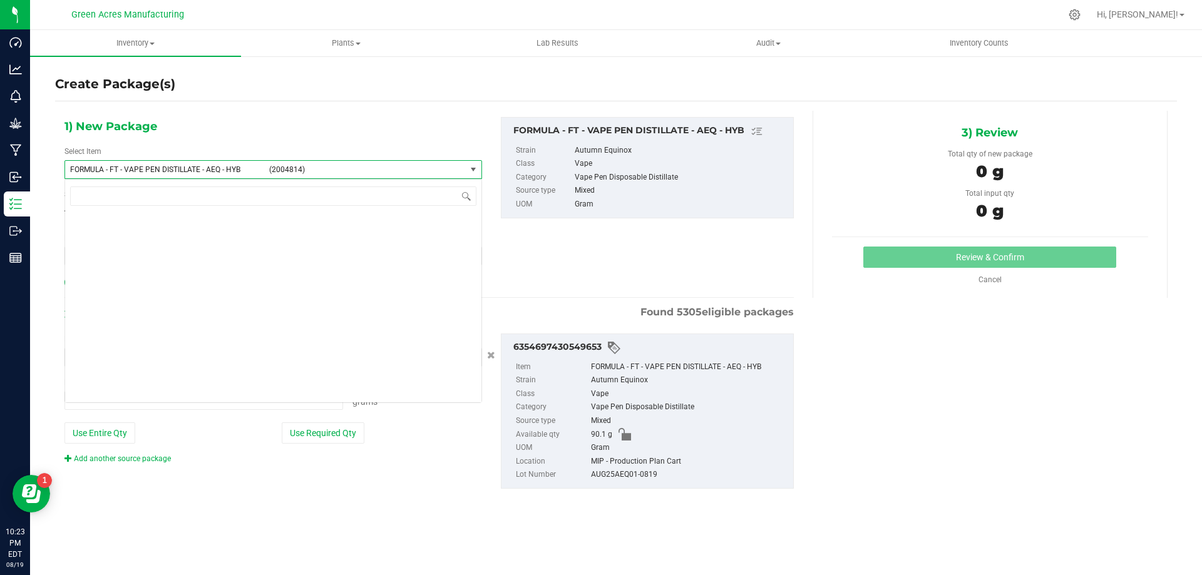
type input "0.0000 g"
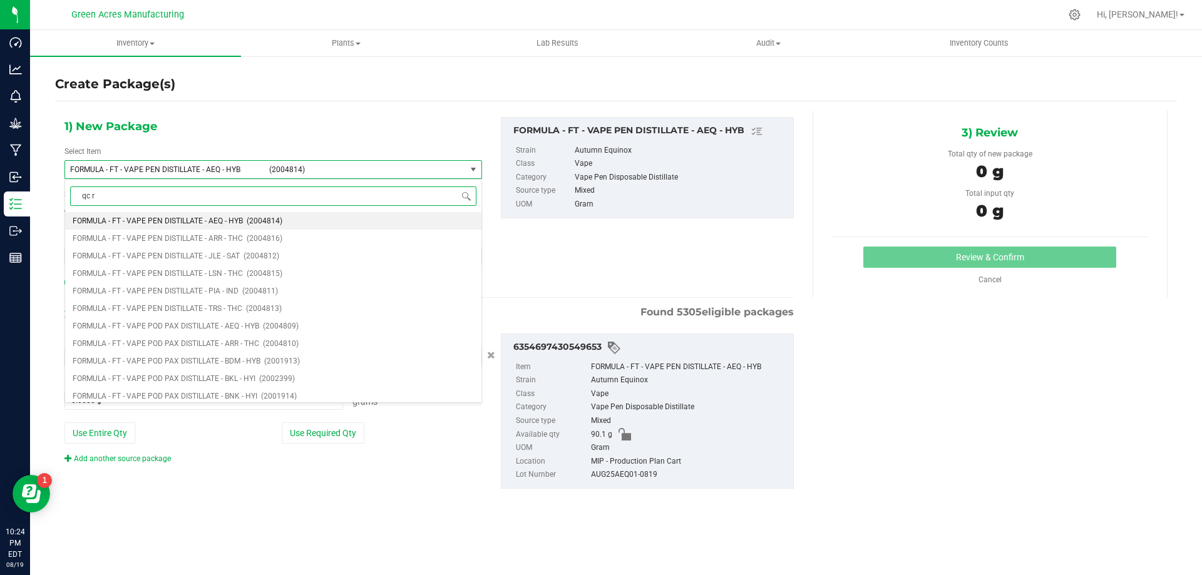
type input "qc re"
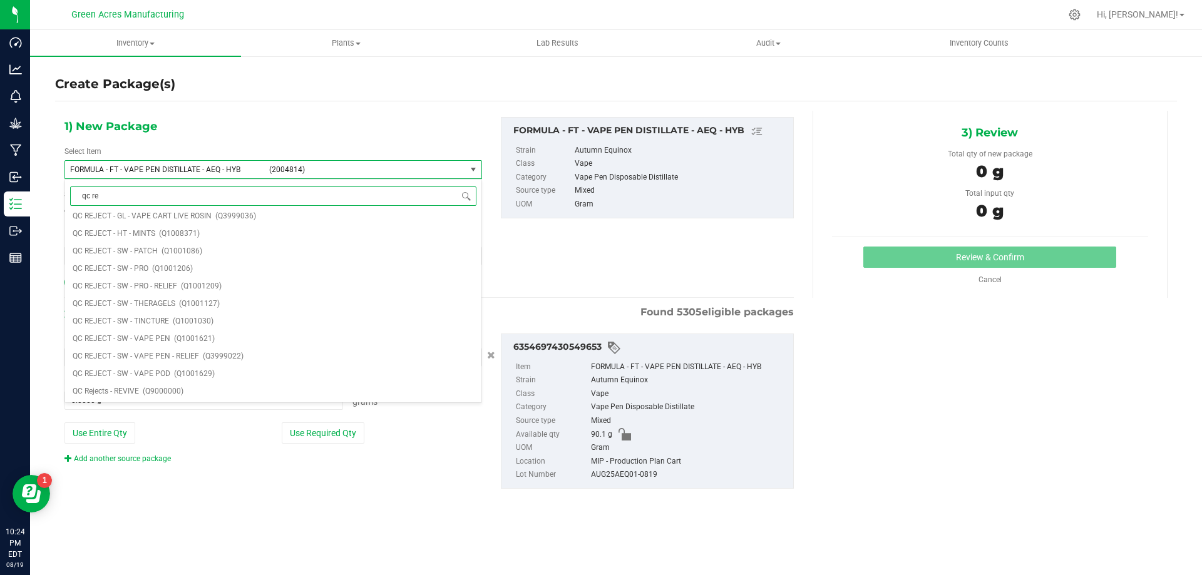
scroll to position [0, 0]
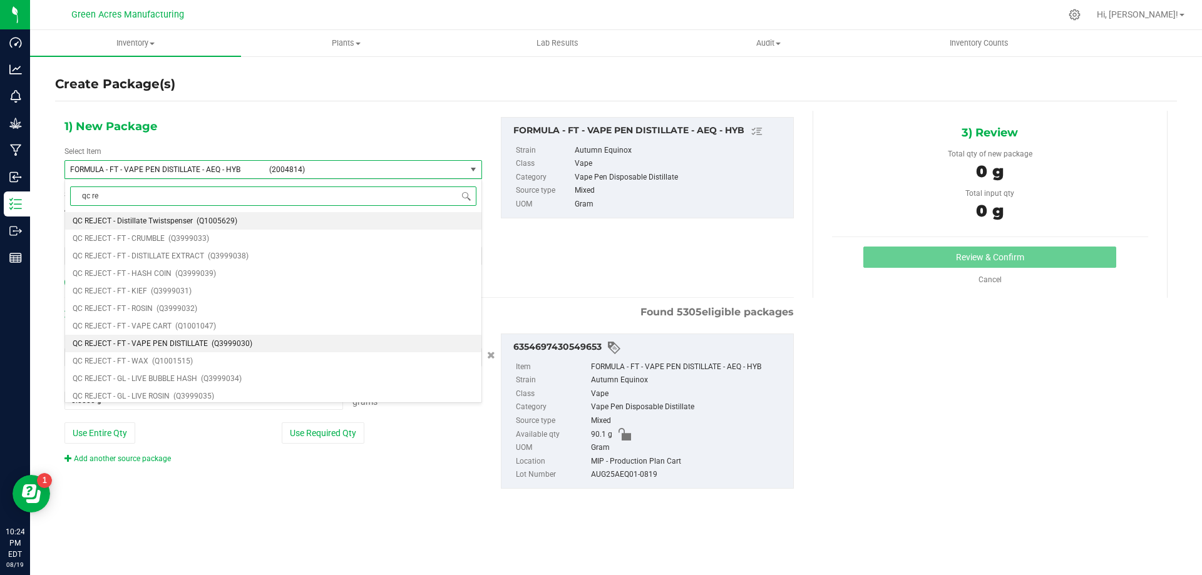
click at [232, 344] on span "(Q3999030)" at bounding box center [232, 343] width 41 height 9
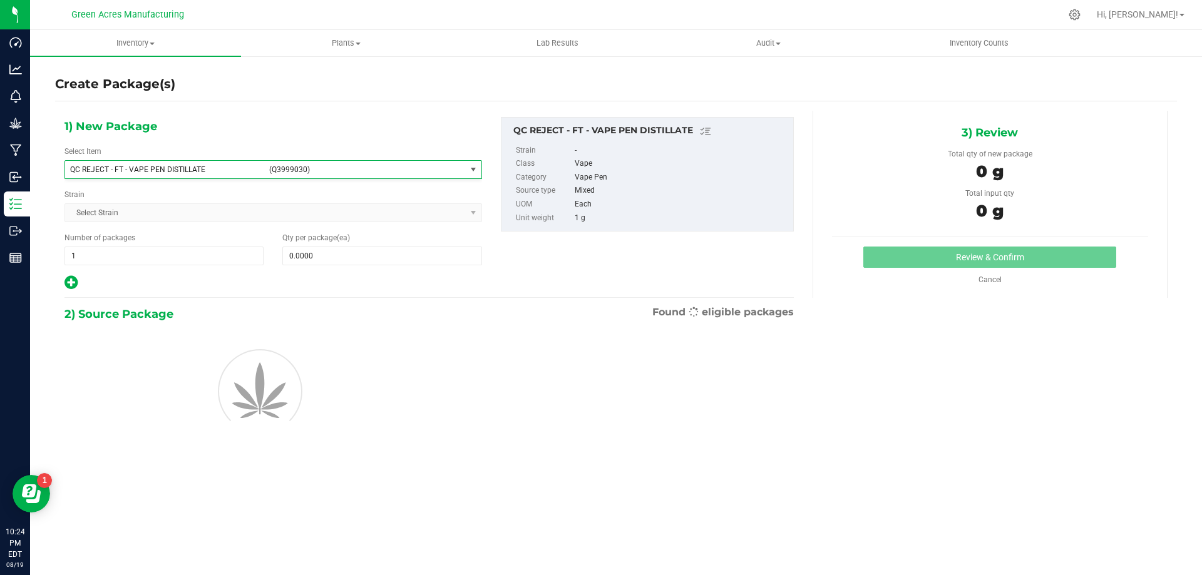
type input "0"
click at [347, 257] on span at bounding box center [381, 256] width 199 height 19
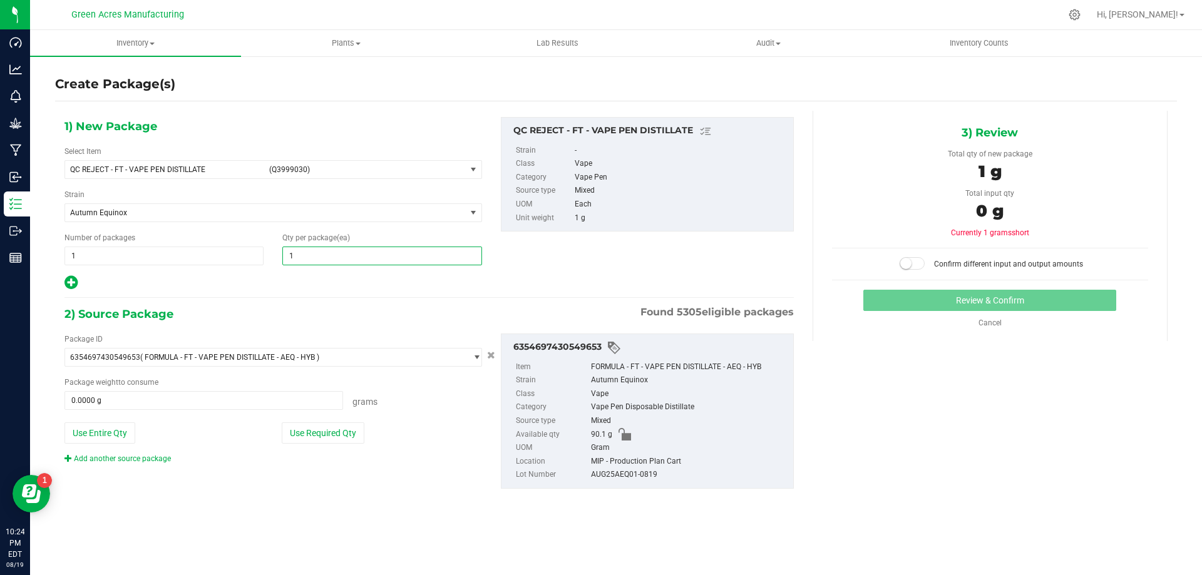
type input "12"
click at [110, 437] on button "Use Entire Qty" at bounding box center [99, 433] width 71 height 21
type input "90.1000 g"
click at [915, 265] on span at bounding box center [912, 263] width 25 height 13
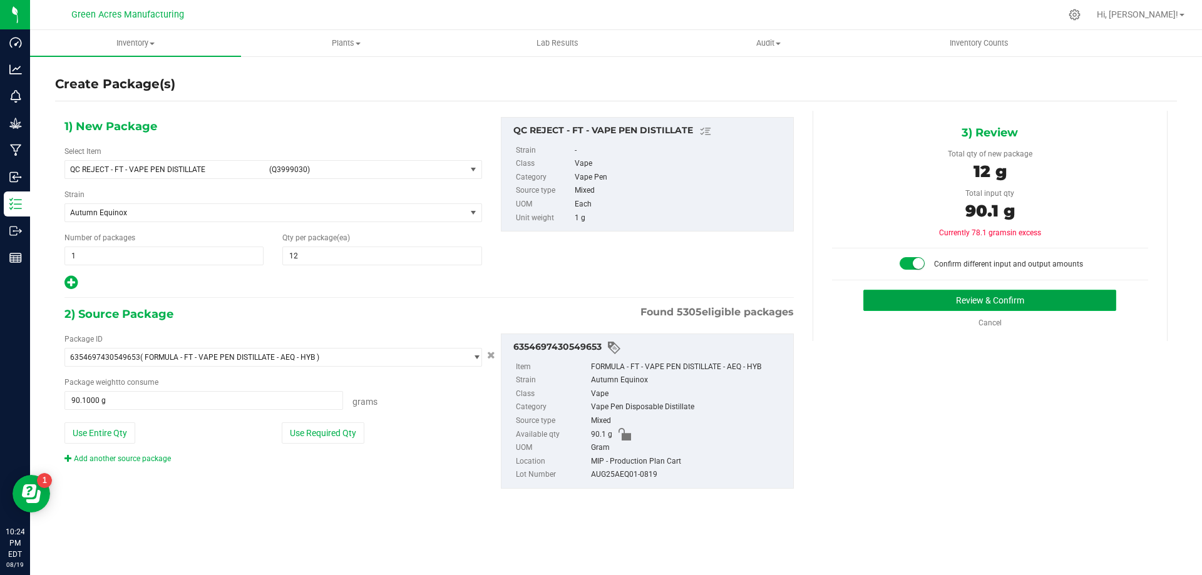
click at [913, 293] on button "Review & Confirm" at bounding box center [989, 300] width 253 height 21
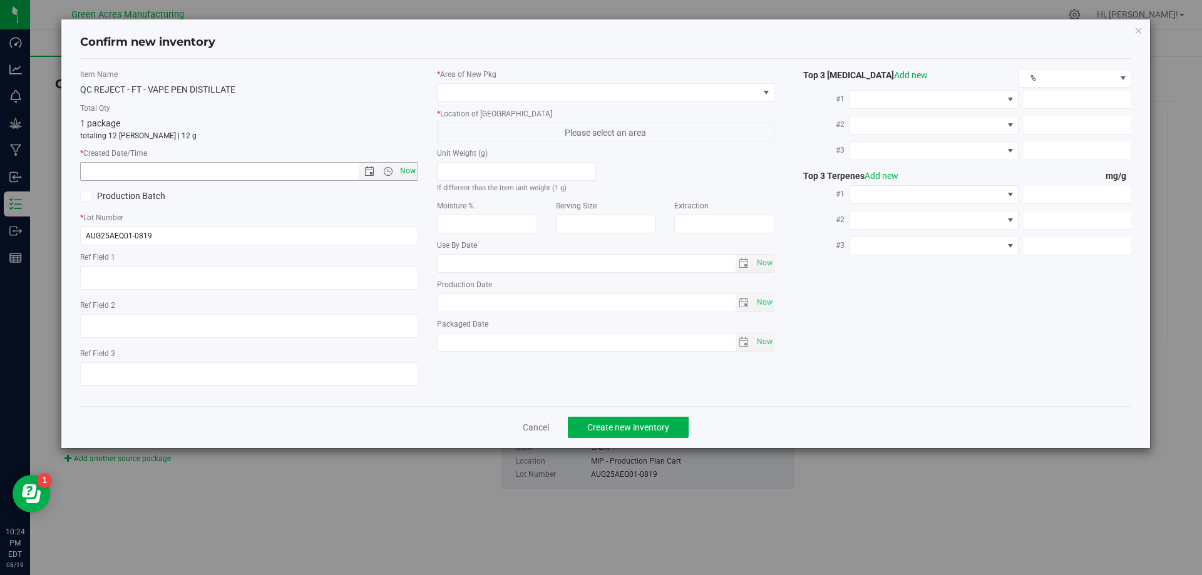
click at [405, 173] on span "Now" at bounding box center [407, 171] width 21 height 18
type input "[DATE] 10:24 PM"
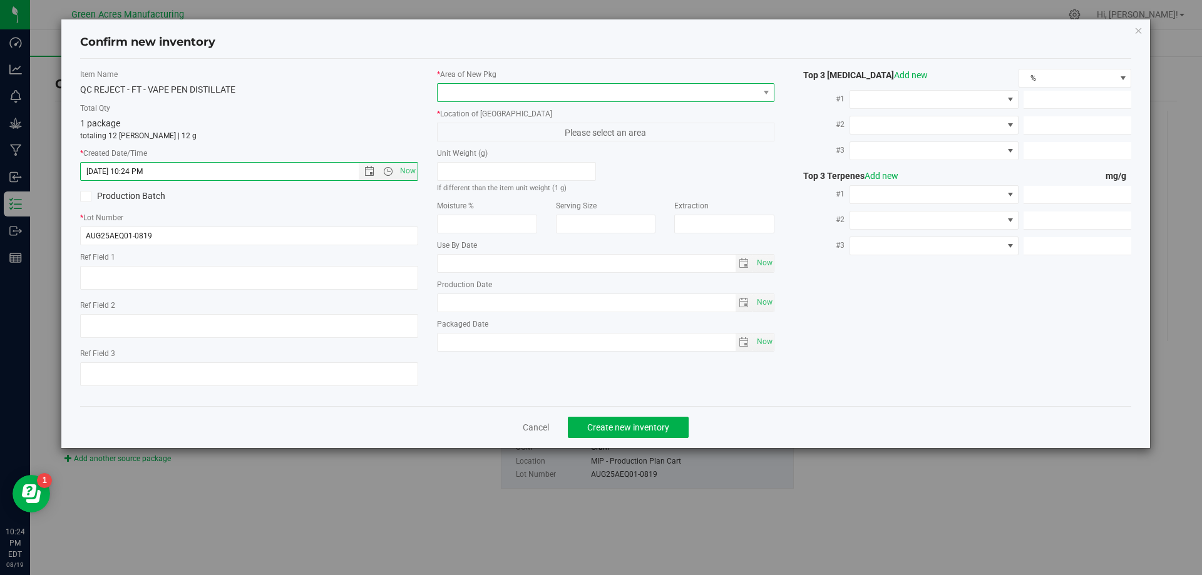
click at [485, 90] on span at bounding box center [598, 93] width 321 height 18
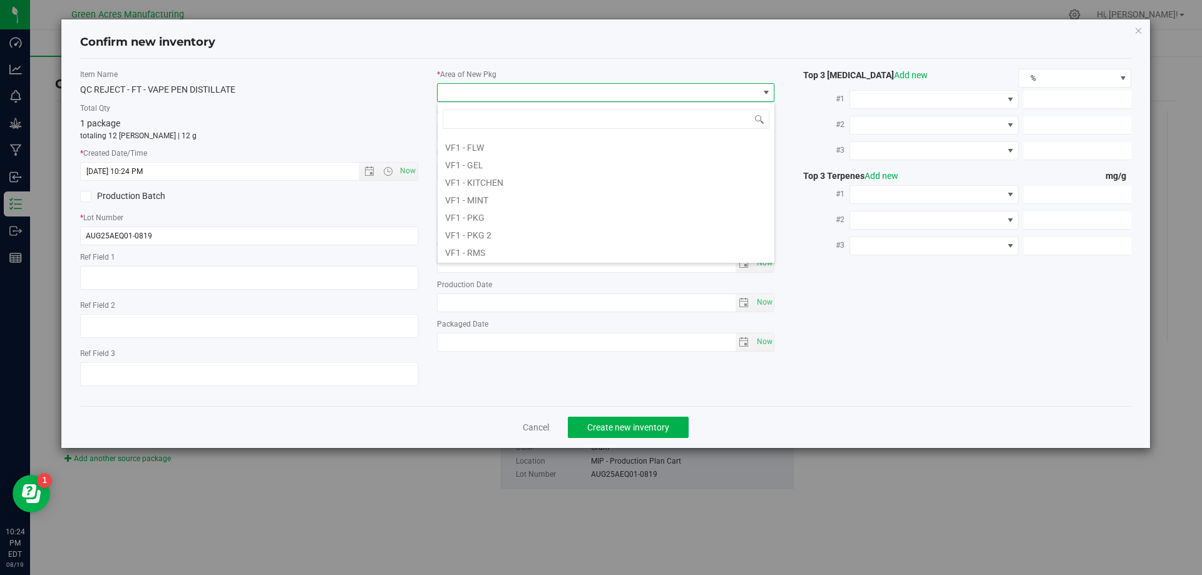
scroll to position [629, 0]
click at [488, 177] on li "VF2 - MIP" at bounding box center [606, 182] width 337 height 18
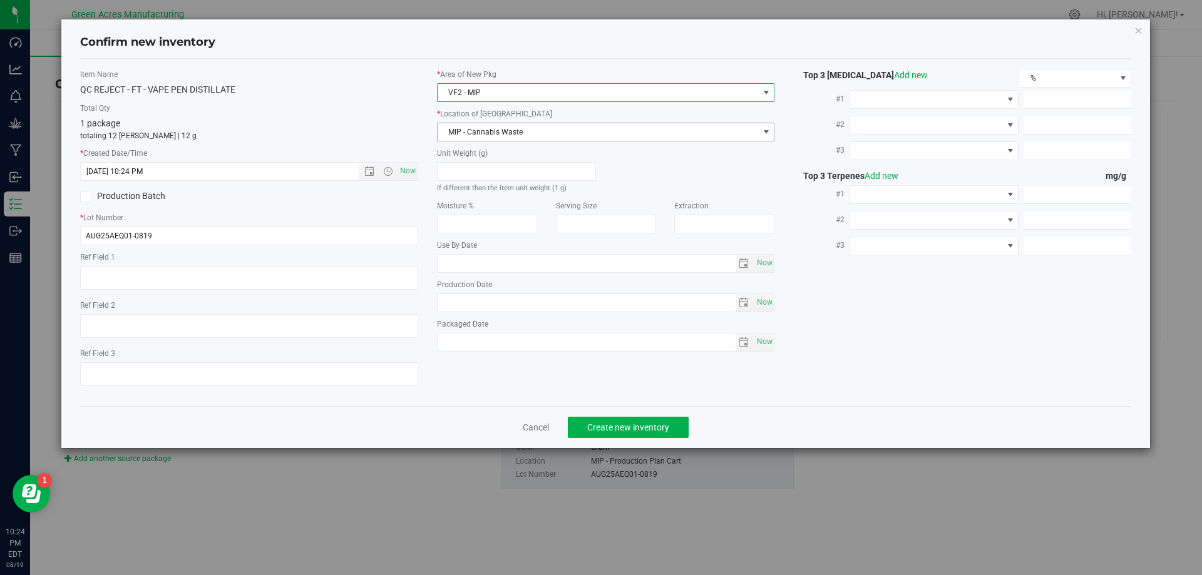
click at [498, 124] on span "MIP - Cannabis Waste" at bounding box center [598, 132] width 321 height 18
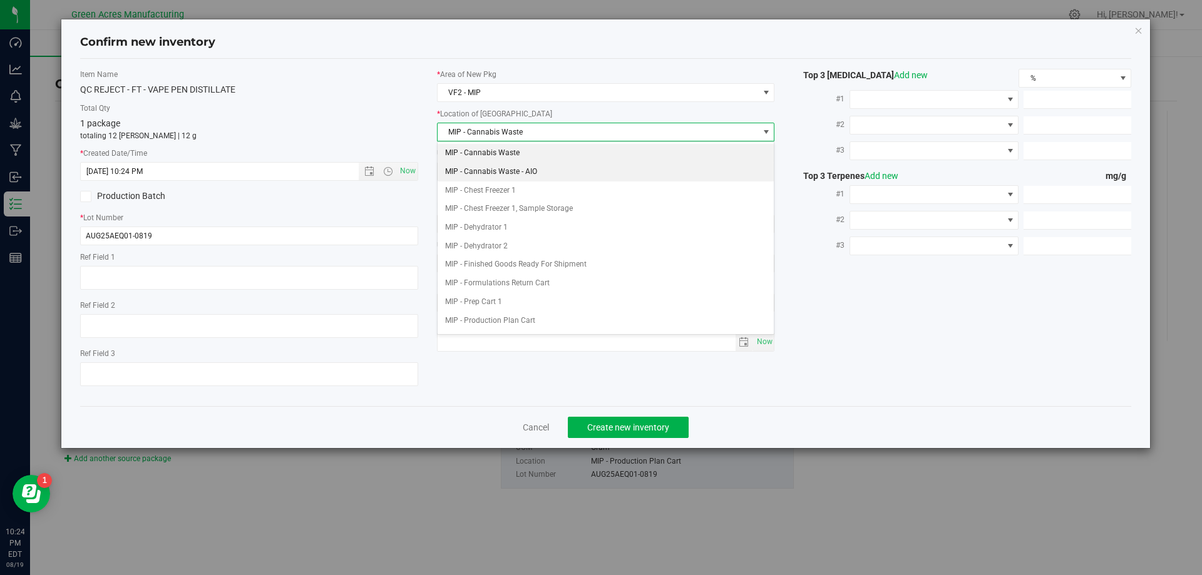
click at [486, 173] on li "MIP - Cannabis Waste - AIO" at bounding box center [606, 172] width 337 height 19
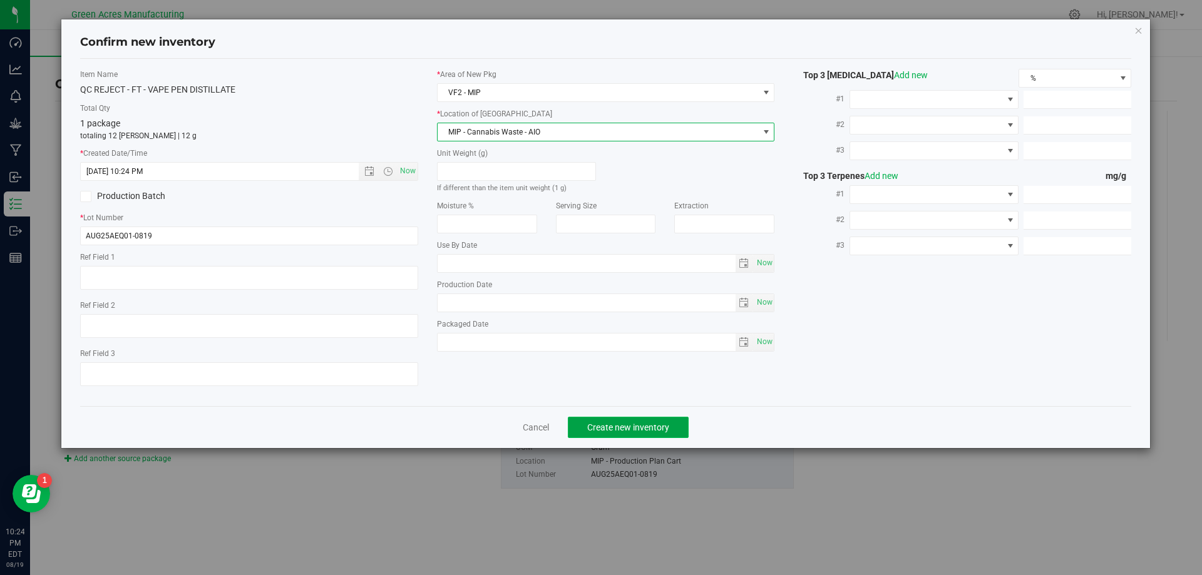
click at [618, 423] on span "Create new inventory" at bounding box center [628, 428] width 82 height 10
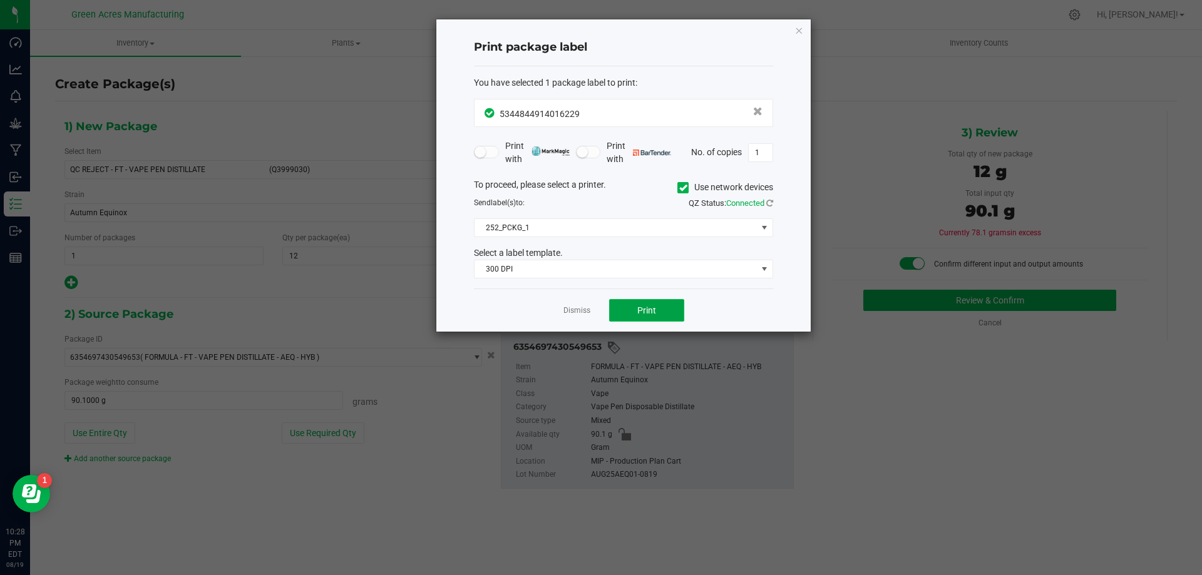
click at [631, 311] on button "Print" at bounding box center [646, 310] width 75 height 23
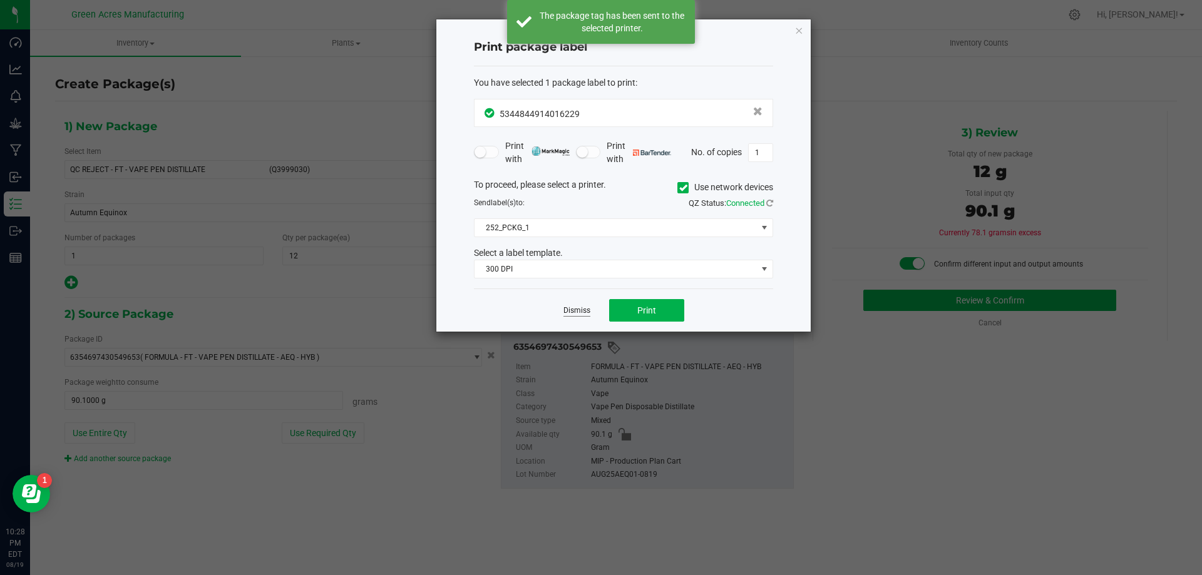
click at [585, 314] on link "Dismiss" at bounding box center [576, 311] width 27 height 11
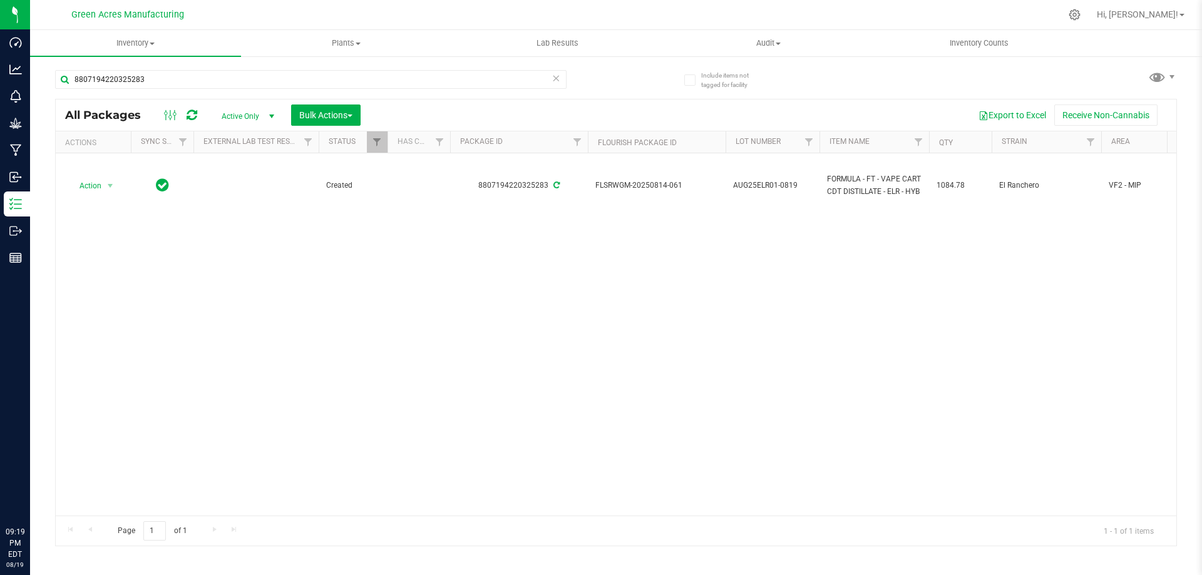
click at [249, 75] on input "8807194220325283" at bounding box center [311, 79] width 512 height 19
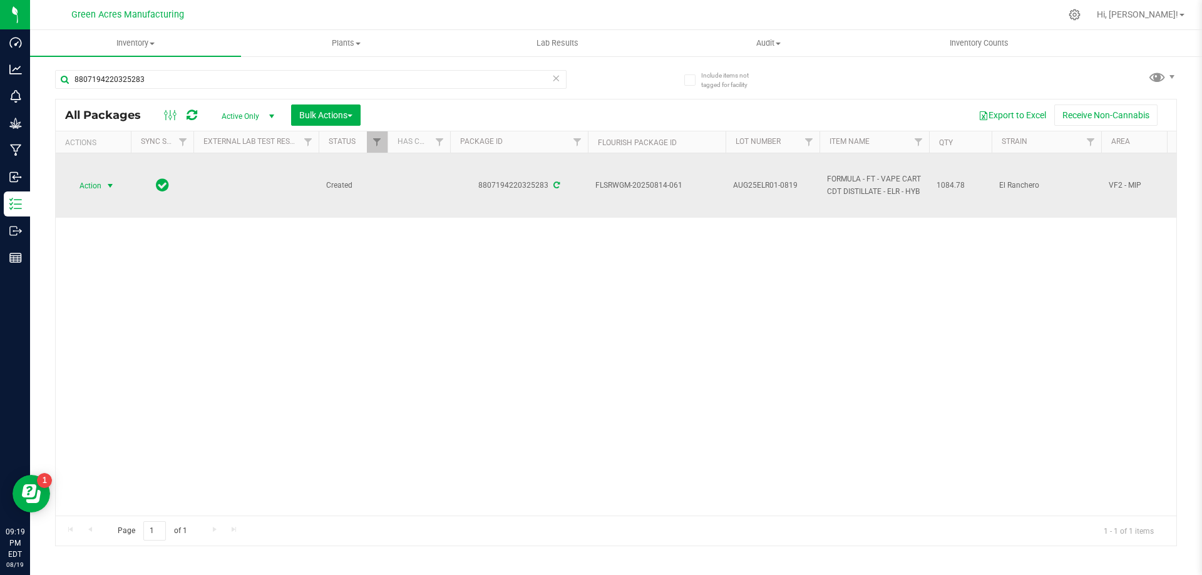
click at [91, 188] on span "Action" at bounding box center [85, 186] width 34 height 18
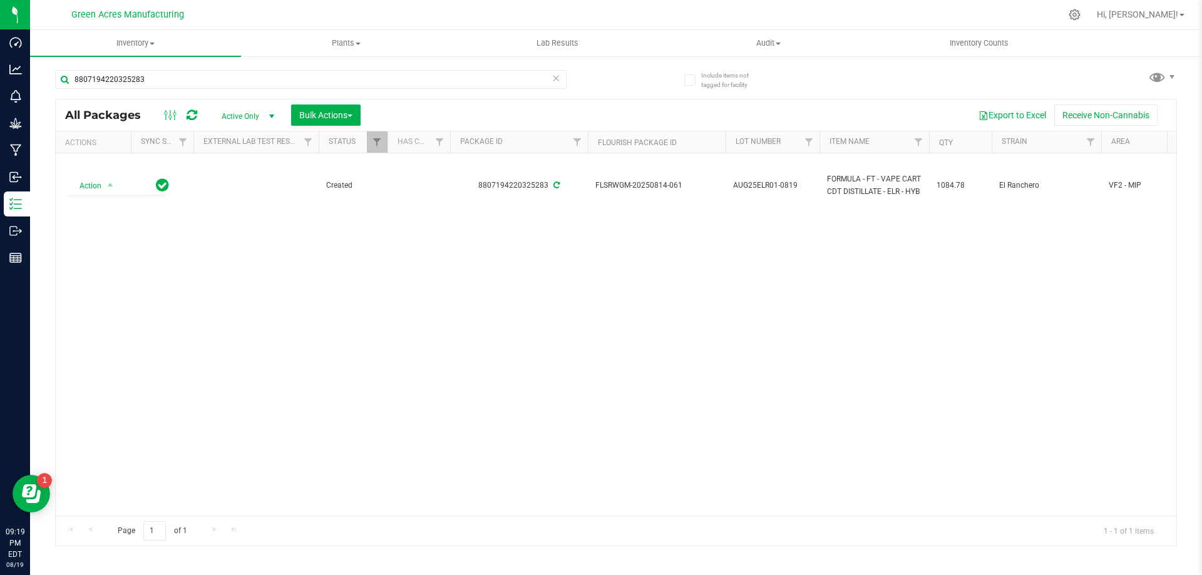
click at [354, 250] on div "Action Action Adjust qty Create package Edit attributes Global inventory Locate…" at bounding box center [616, 334] width 1121 height 363
click at [557, 77] on icon at bounding box center [556, 77] width 9 height 15
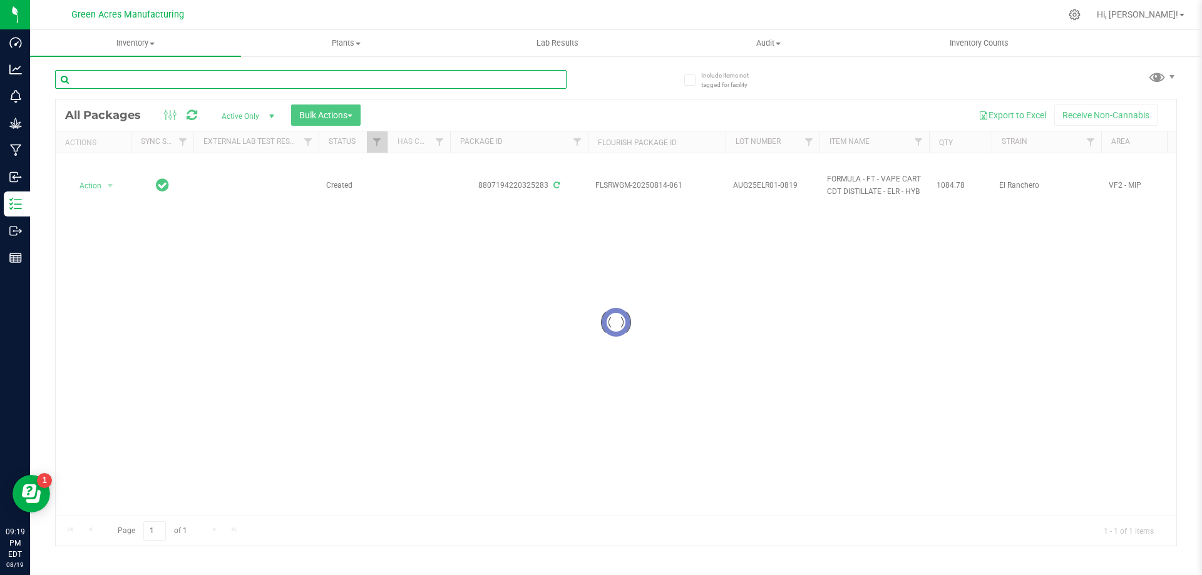
click at [525, 77] on input "text" at bounding box center [311, 79] width 512 height 19
type input "6995366977765978"
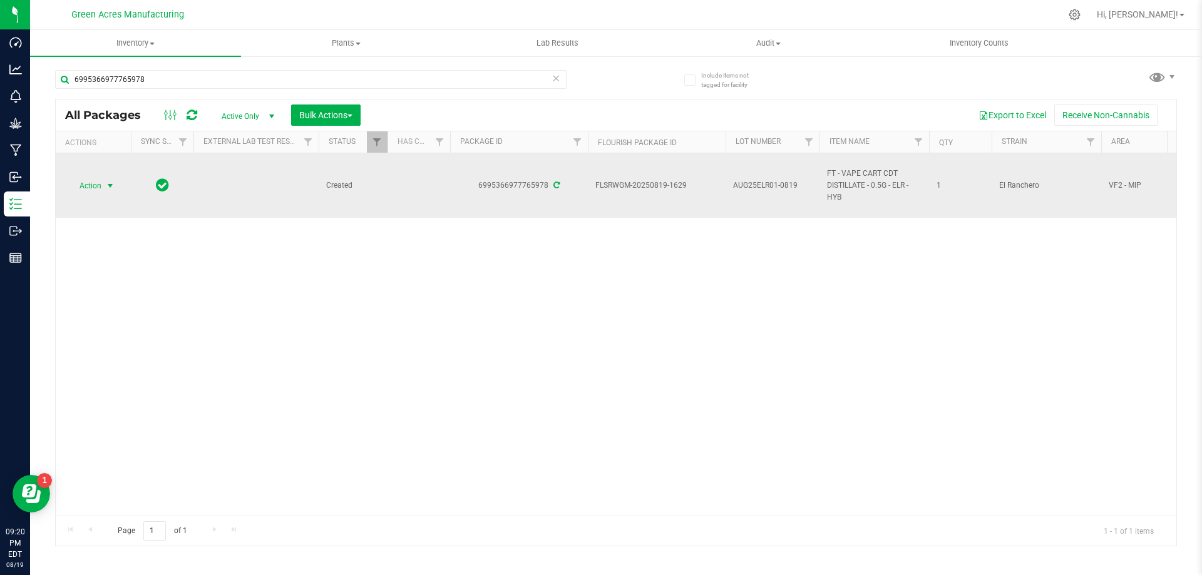
click at [85, 192] on span "Action" at bounding box center [85, 186] width 34 height 18
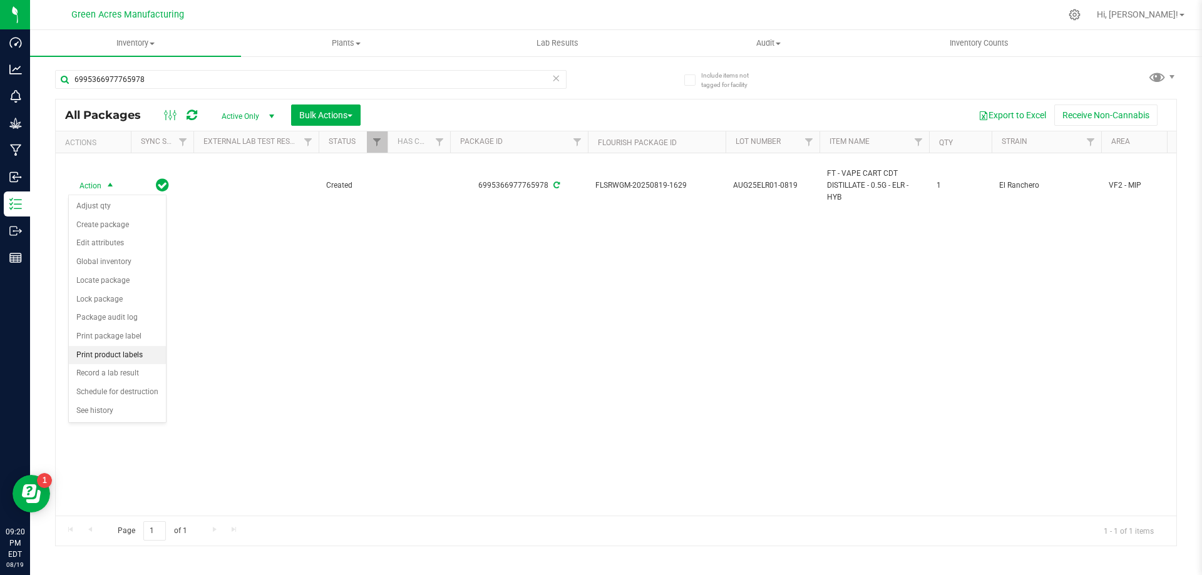
click at [113, 363] on li "Print product labels" at bounding box center [117, 355] width 97 height 19
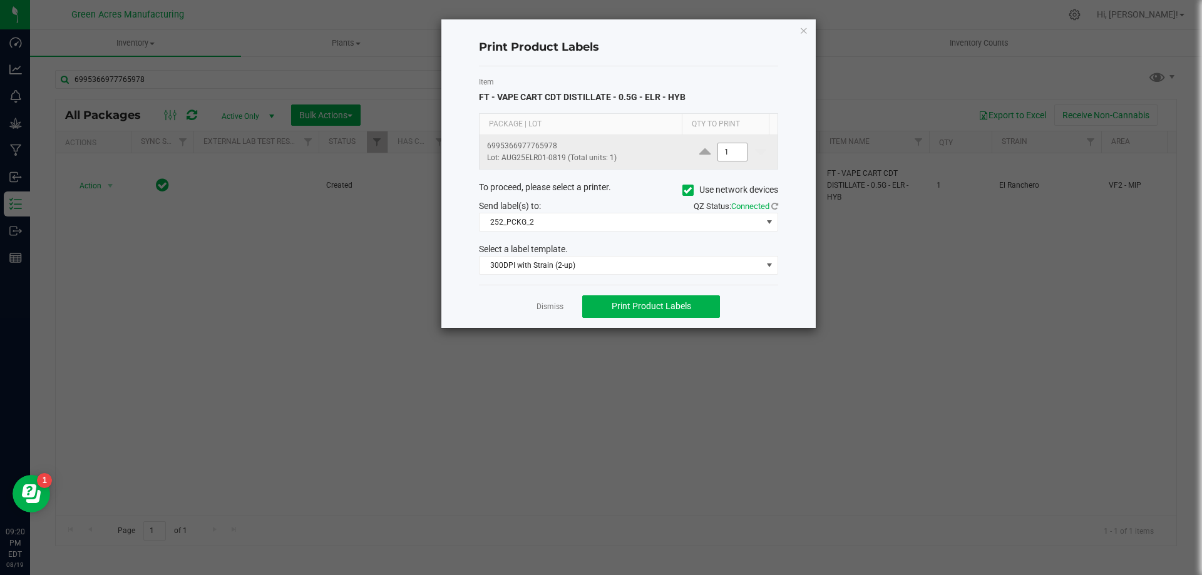
click at [721, 150] on input "1" at bounding box center [732, 152] width 29 height 18
type input "100"
click at [701, 309] on button "Print Product Labels" at bounding box center [651, 307] width 138 height 23
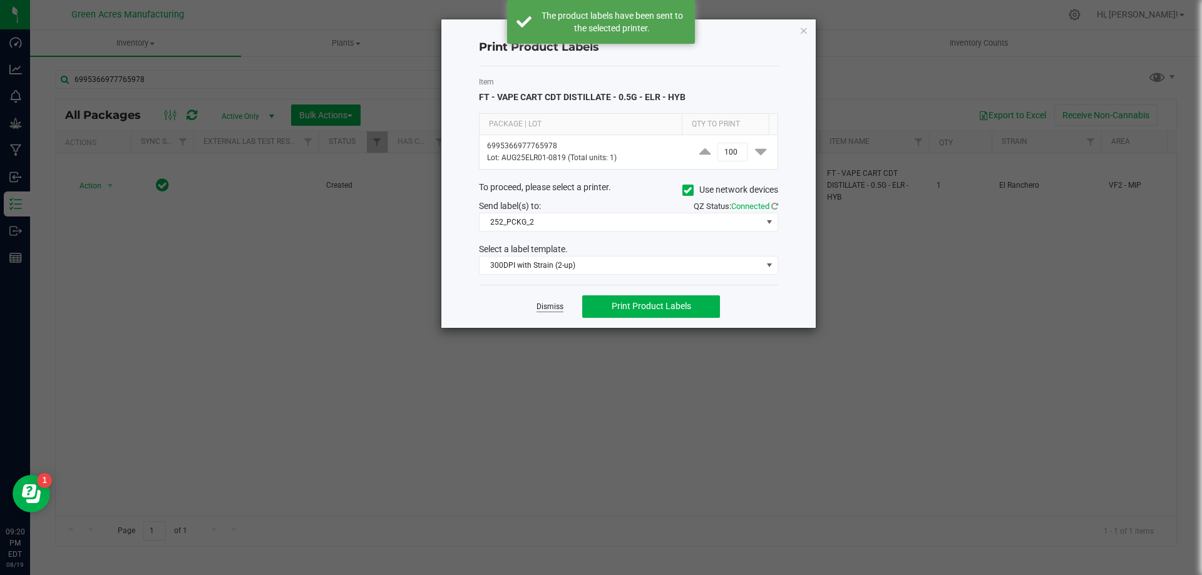
click at [551, 311] on link "Dismiss" at bounding box center [550, 307] width 27 height 11
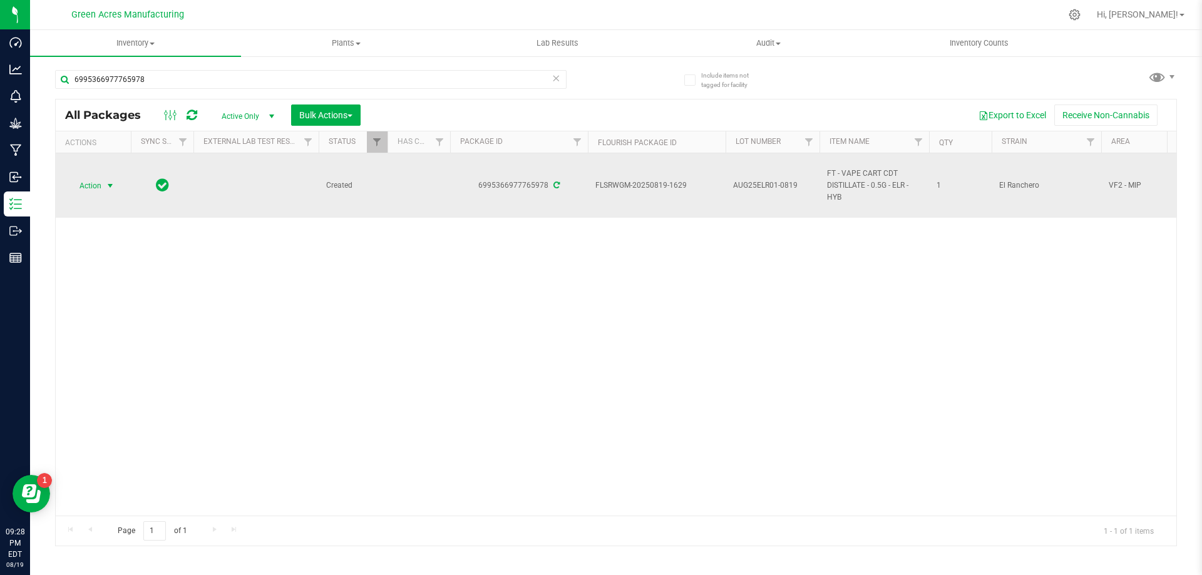
click at [93, 190] on span "Action" at bounding box center [85, 186] width 34 height 18
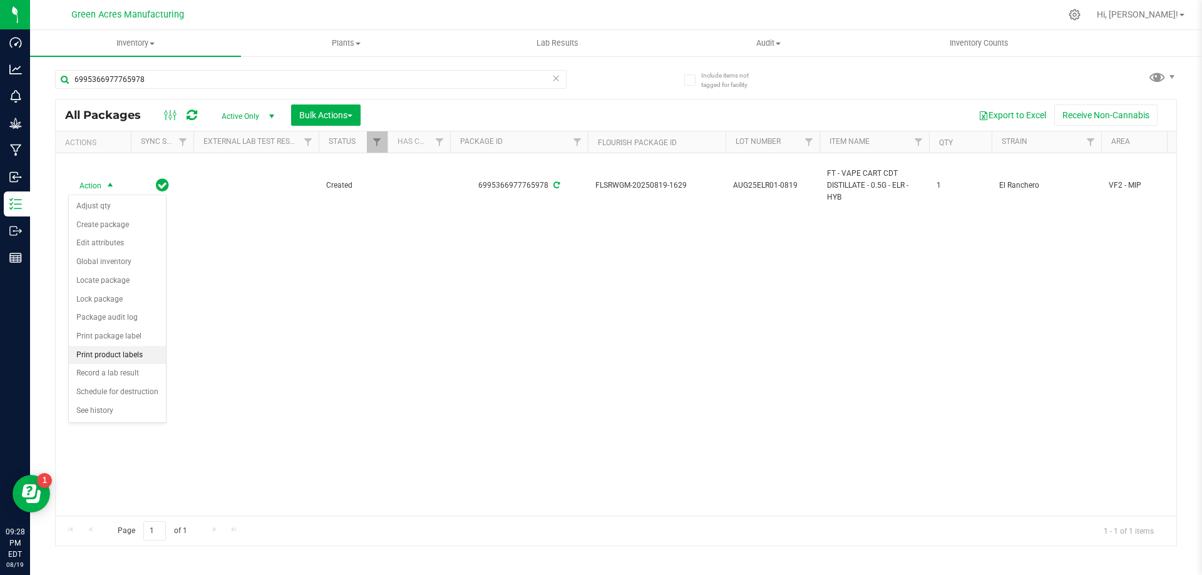
click at [125, 357] on li "Print product labels" at bounding box center [117, 355] width 97 height 19
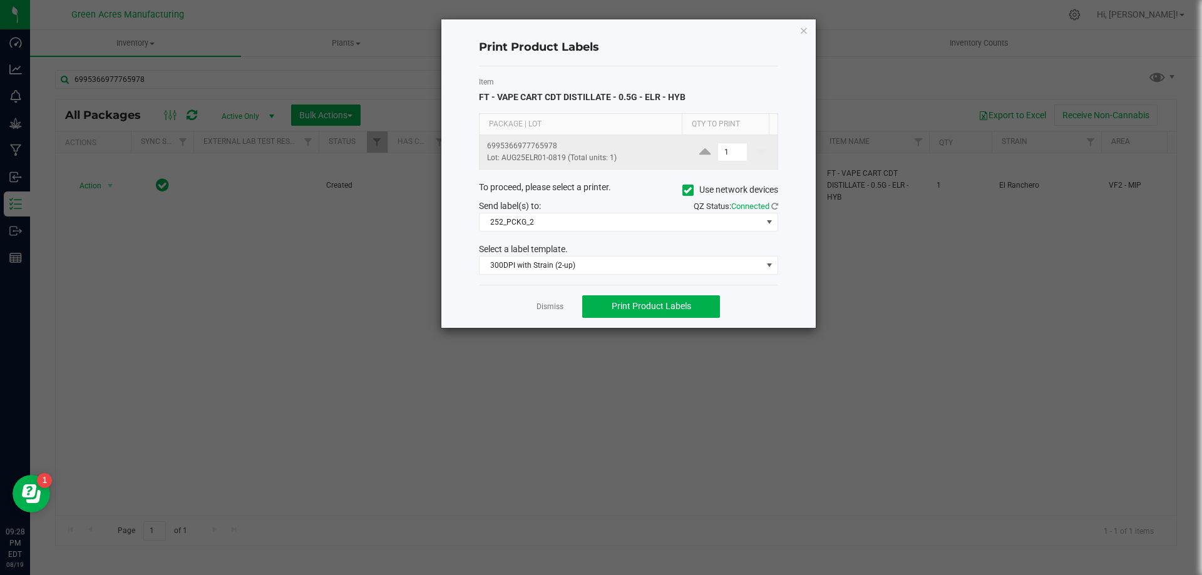
click at [705, 157] on span at bounding box center [705, 152] width 19 height 16
click at [718, 157] on input "1" at bounding box center [732, 152] width 29 height 18
type input "40"
click at [641, 298] on button "Print Product Labels" at bounding box center [651, 307] width 138 height 23
click at [547, 309] on link "Dismiss" at bounding box center [550, 307] width 27 height 11
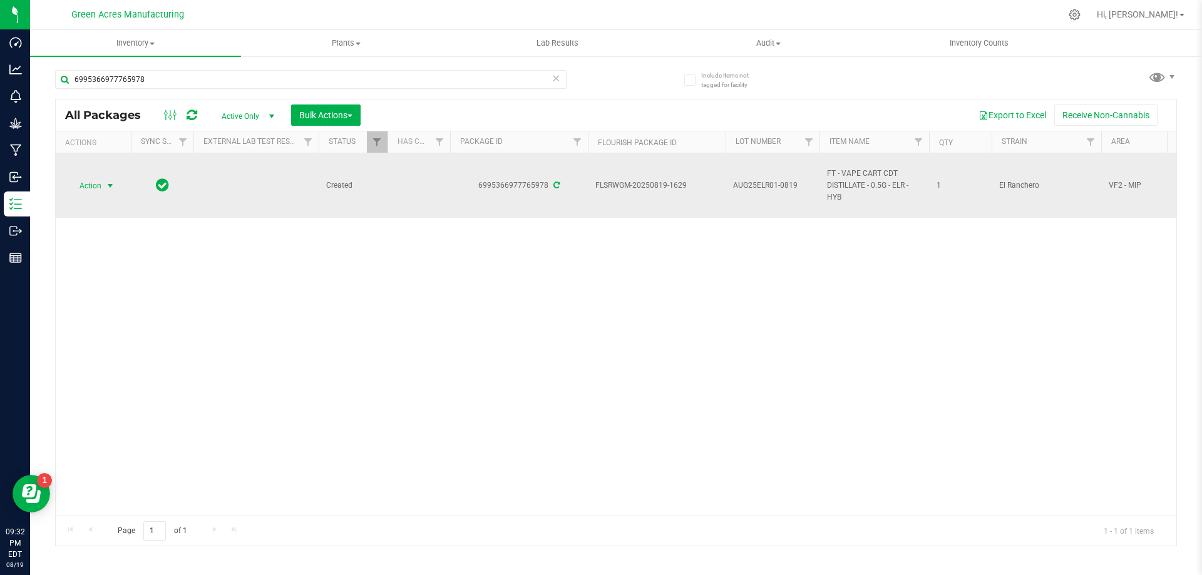
click at [96, 190] on span "Action" at bounding box center [85, 186] width 34 height 18
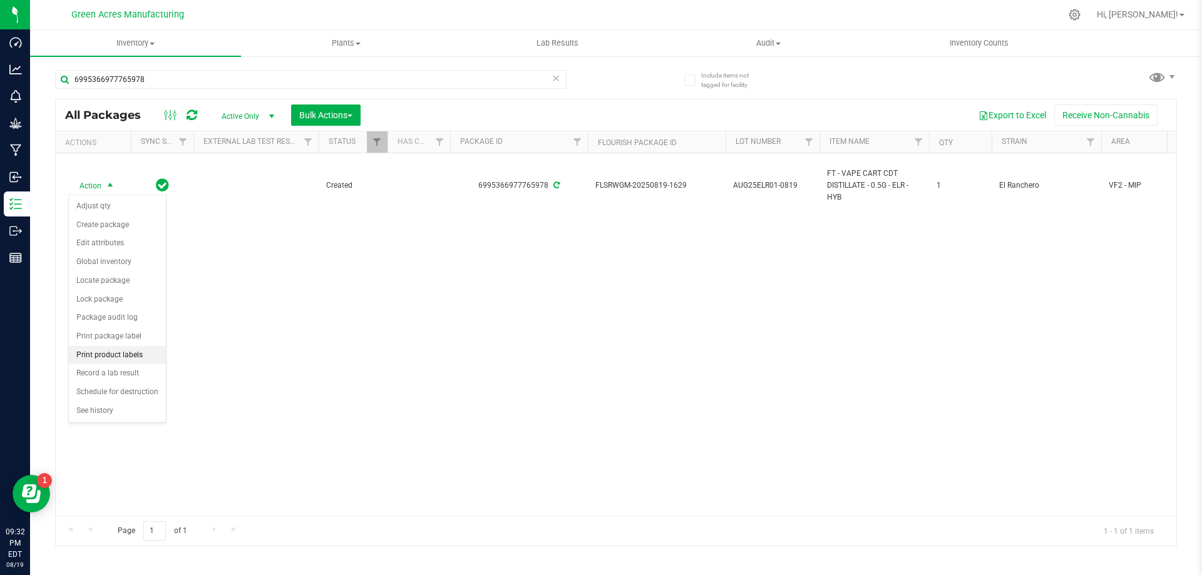
click at [137, 359] on li "Print product labels" at bounding box center [117, 355] width 97 height 19
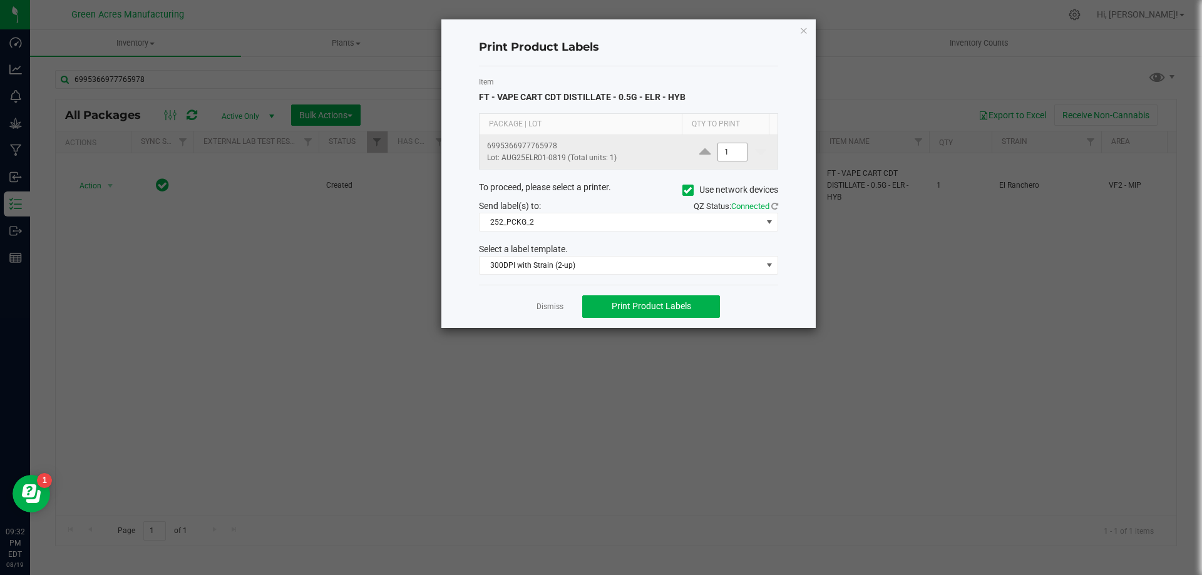
click at [730, 156] on input "1" at bounding box center [732, 152] width 29 height 18
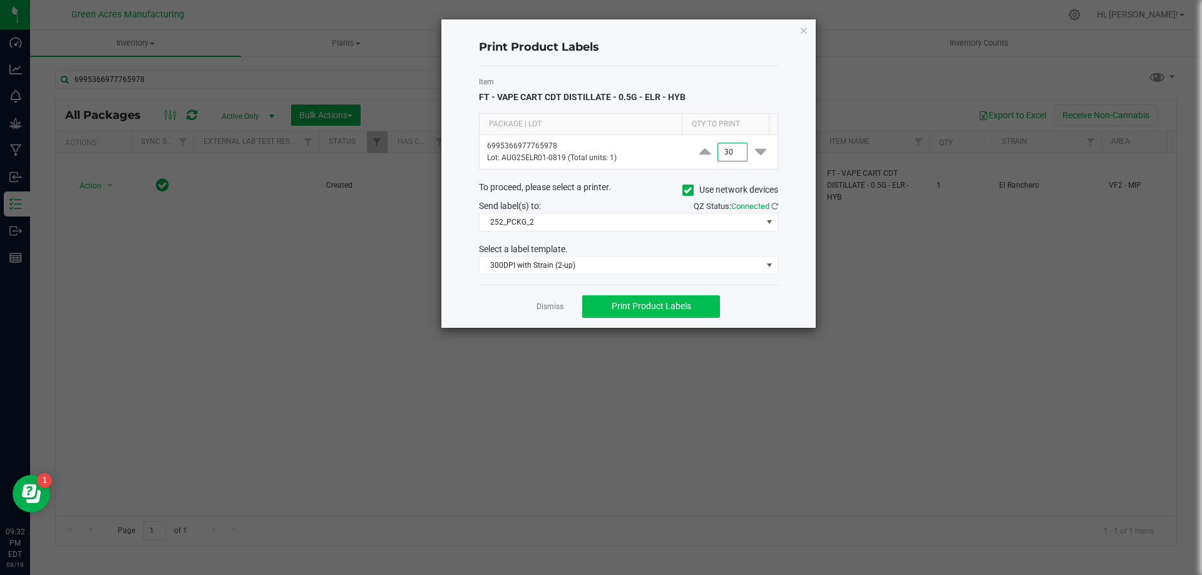
type input "30"
click at [704, 299] on button "Print Product Labels" at bounding box center [651, 307] width 138 height 23
